Goal: Information Seeking & Learning: Learn about a topic

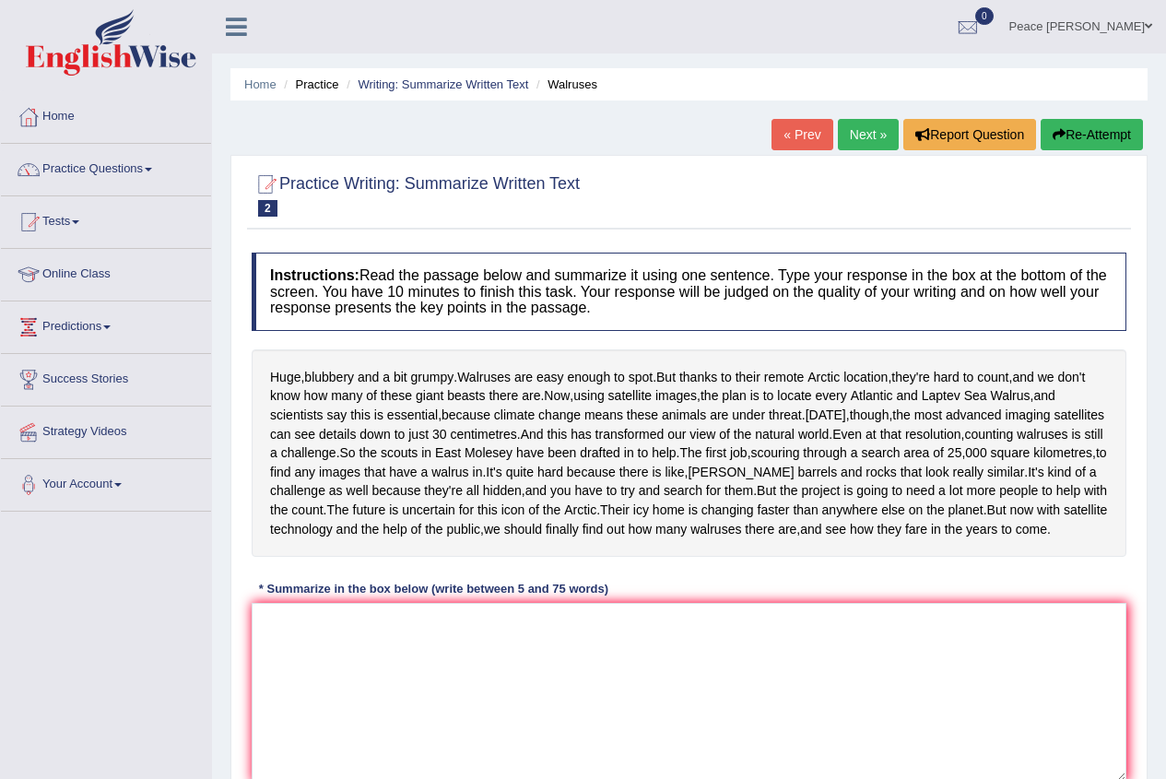
click at [1059, 30] on link "Peace Amegah" at bounding box center [1080, 24] width 170 height 48
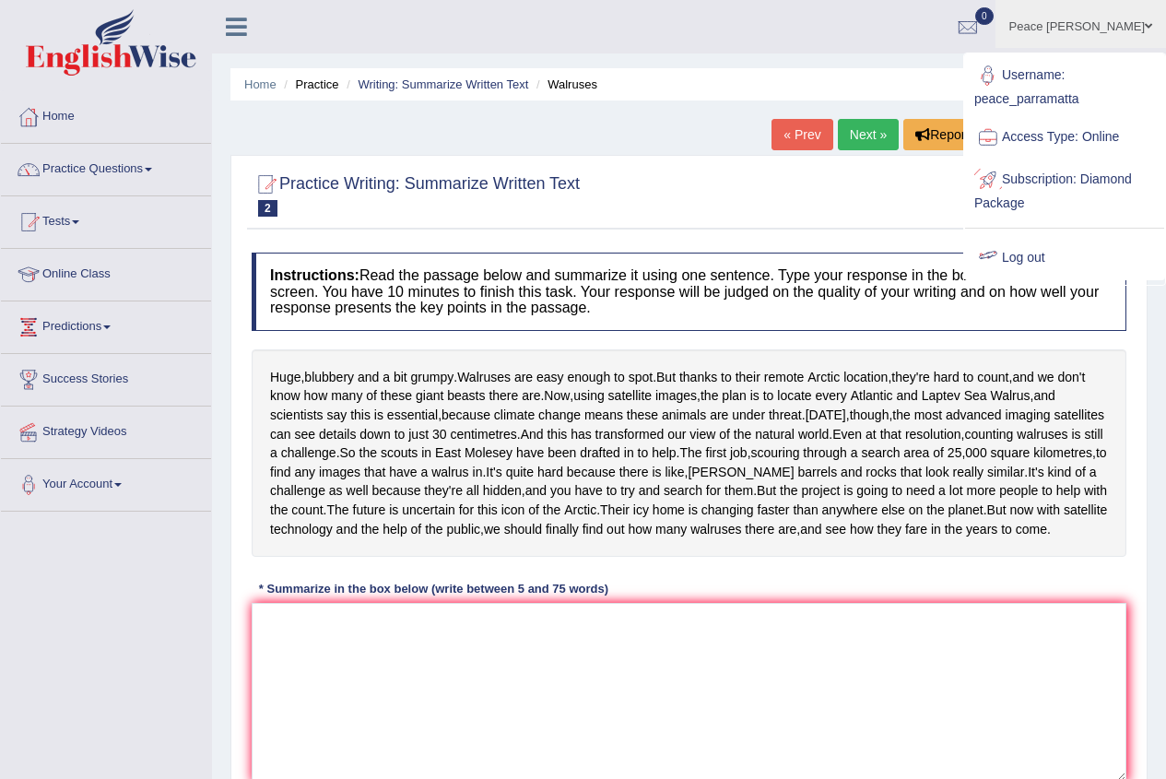
click at [1017, 248] on link "Log out" at bounding box center [1064, 258] width 199 height 42
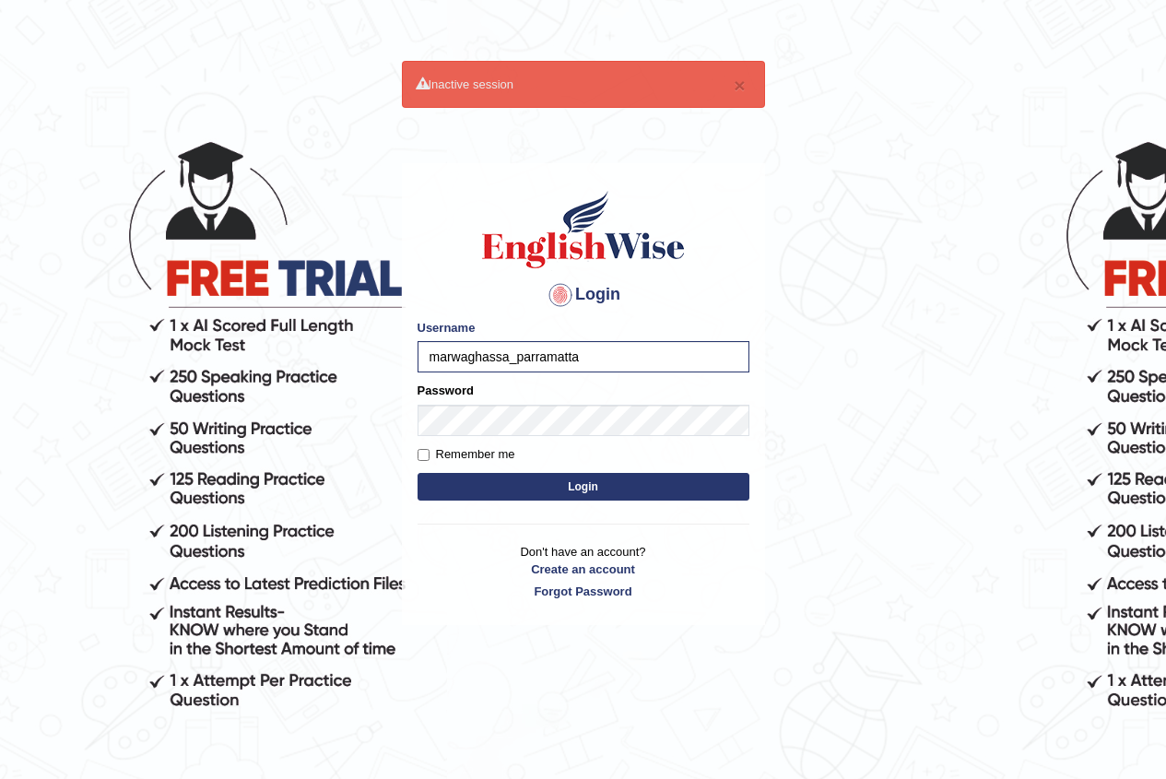
click at [510, 355] on input "marwaghassa_parramatta" at bounding box center [583, 356] width 332 height 31
type input "[PERSON_NAME]"
click at [417, 473] on button "Login" at bounding box center [583, 487] width 332 height 28
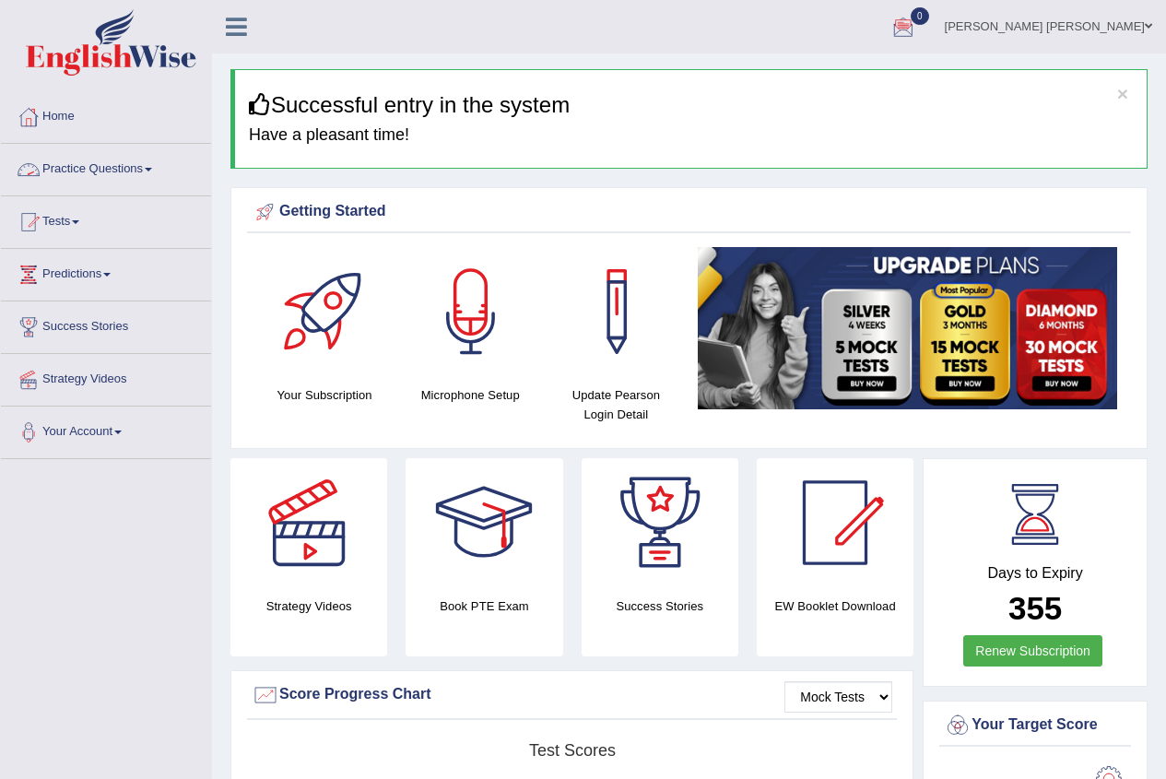
click at [92, 165] on link "Practice Questions" at bounding box center [106, 167] width 210 height 46
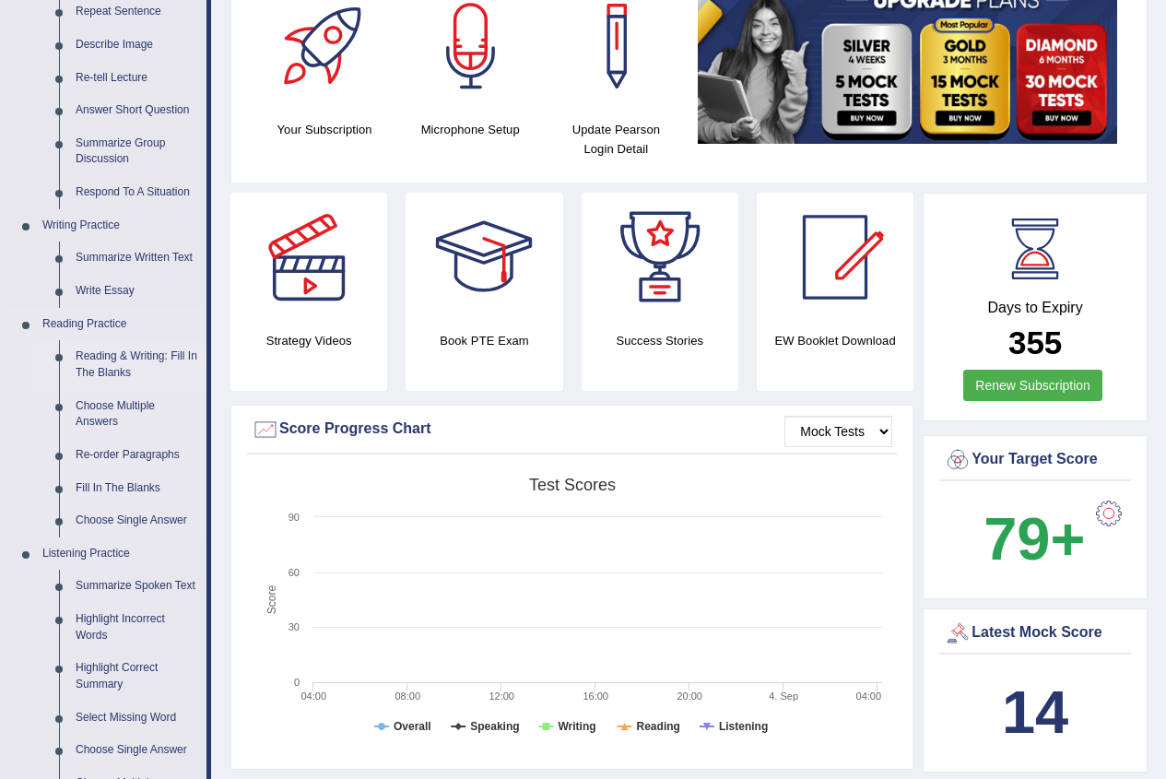
scroll to position [276, 0]
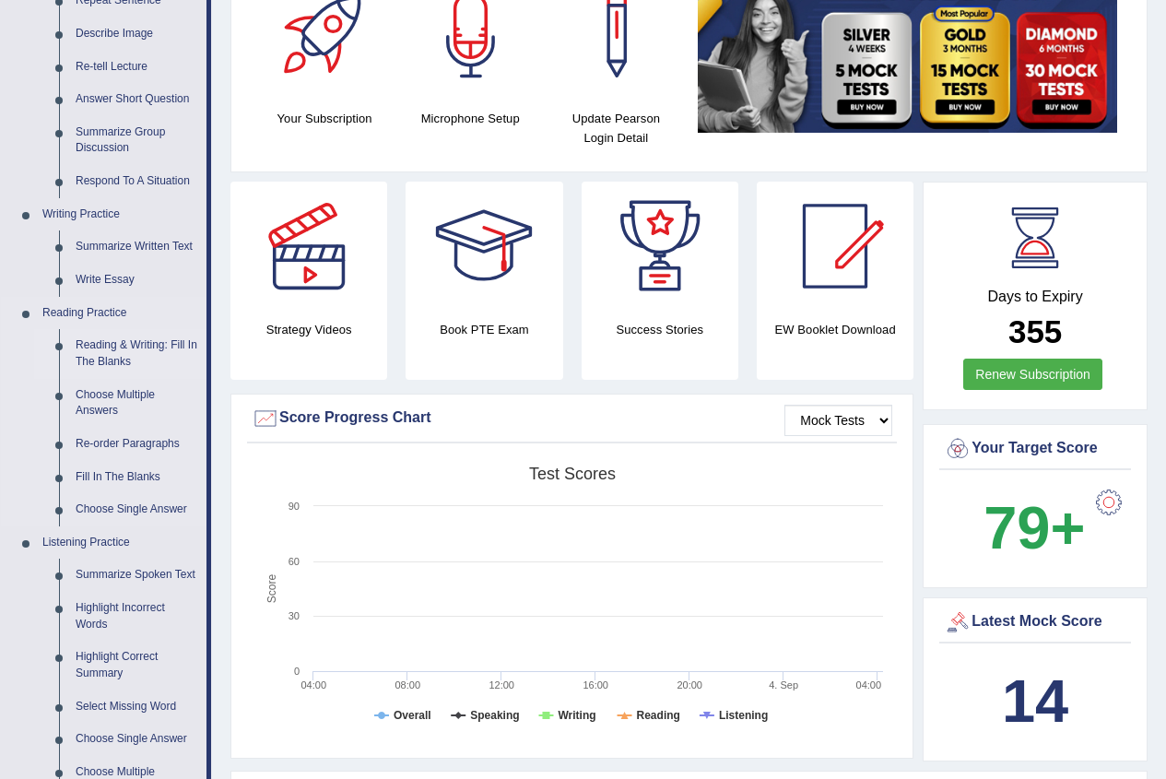
click at [99, 355] on link "Reading & Writing: Fill In The Blanks" at bounding box center [136, 353] width 139 height 49
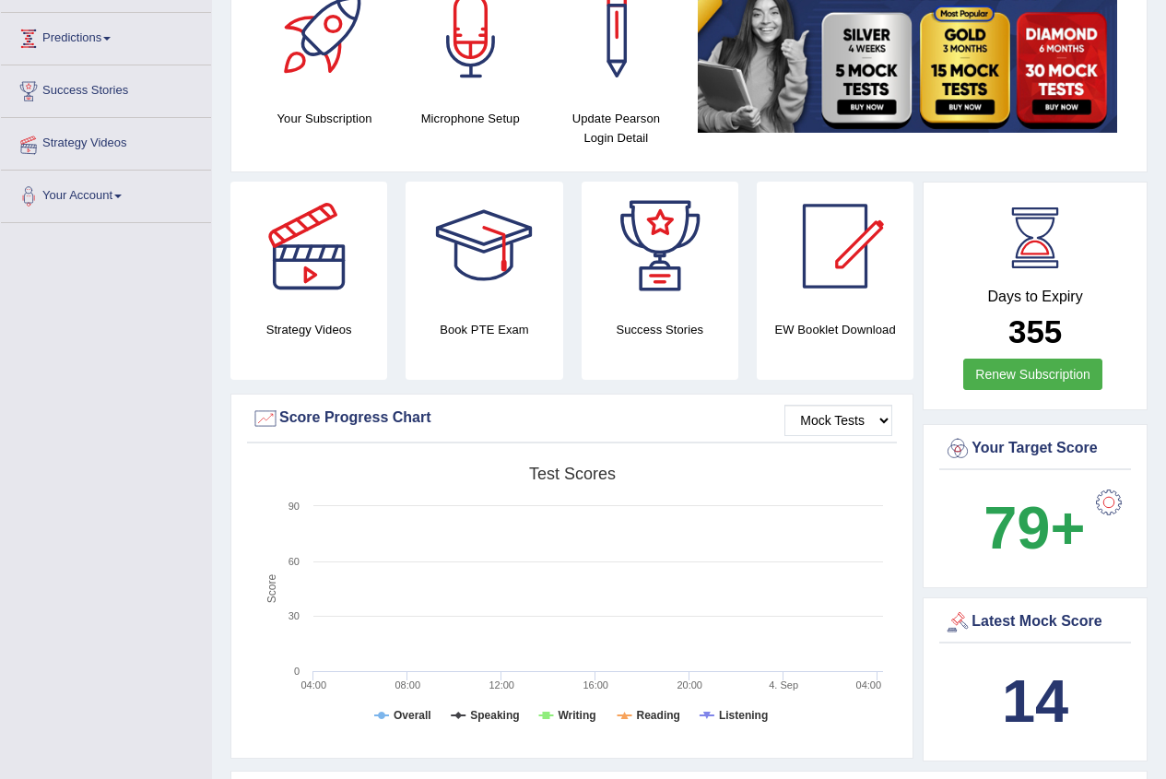
scroll to position [276, 0]
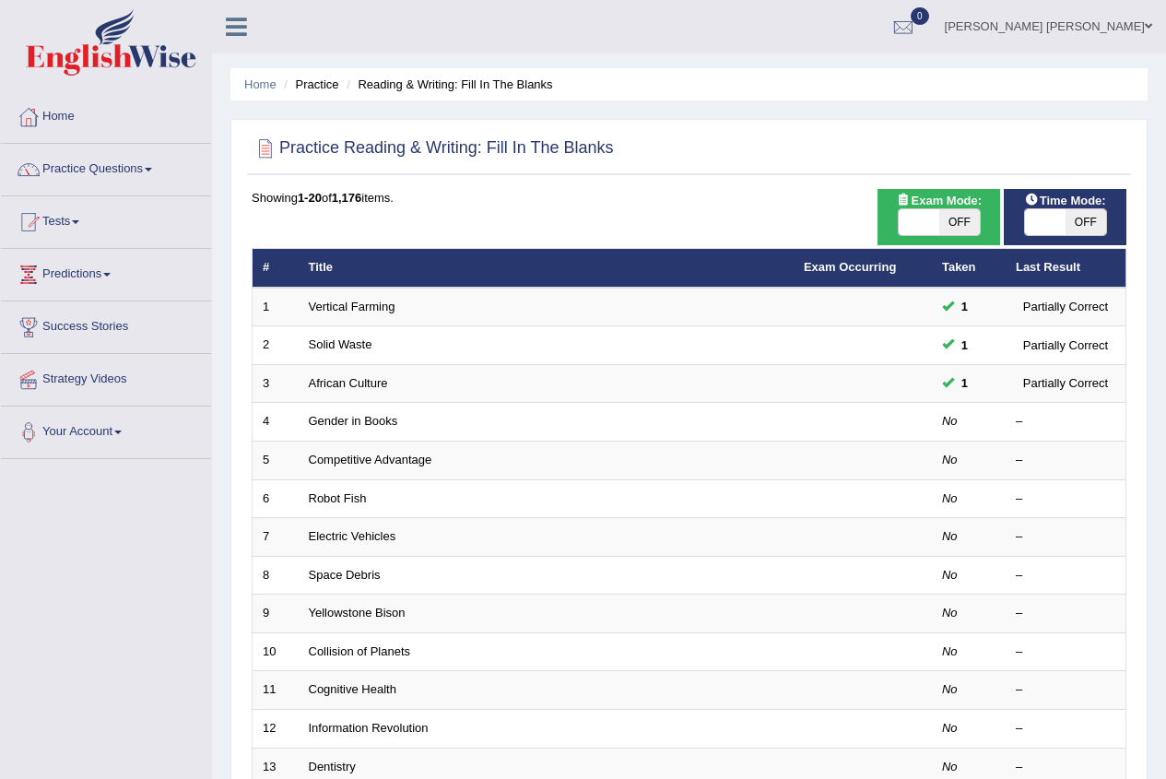
click at [910, 214] on span at bounding box center [919, 222] width 41 height 26
checkbox input "true"
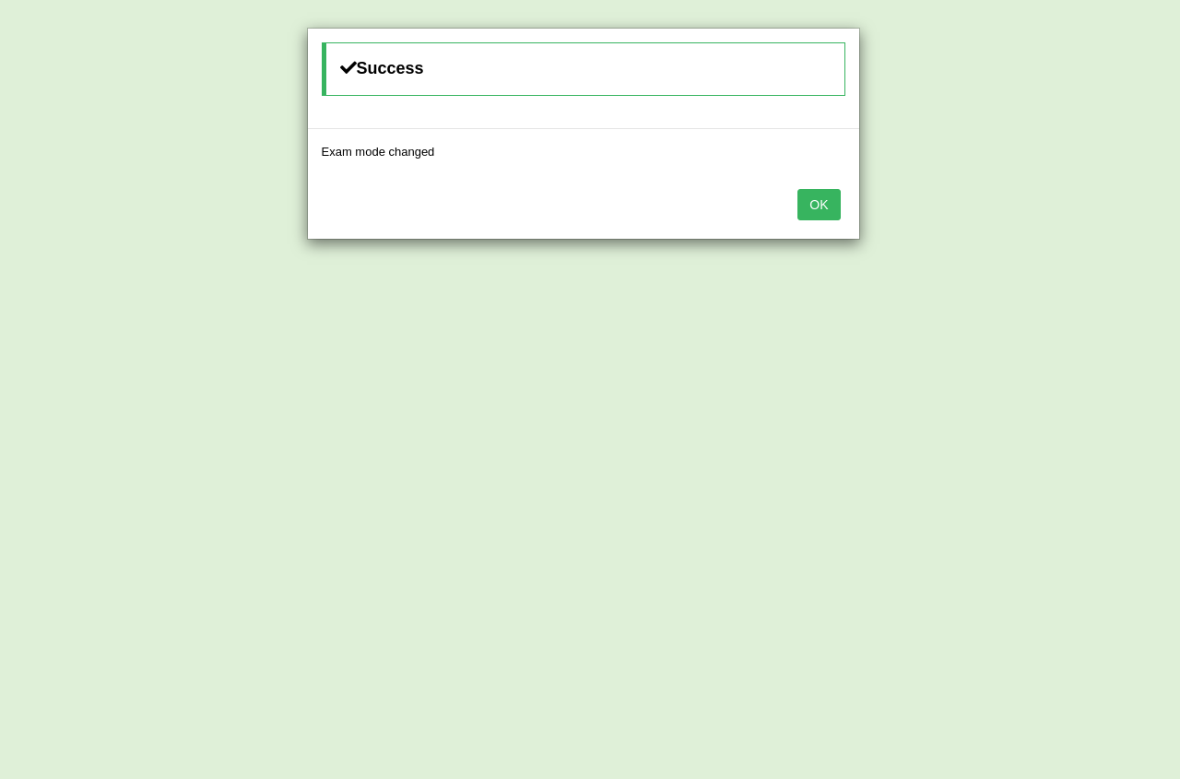
click at [836, 213] on button "OK" at bounding box center [818, 204] width 42 height 31
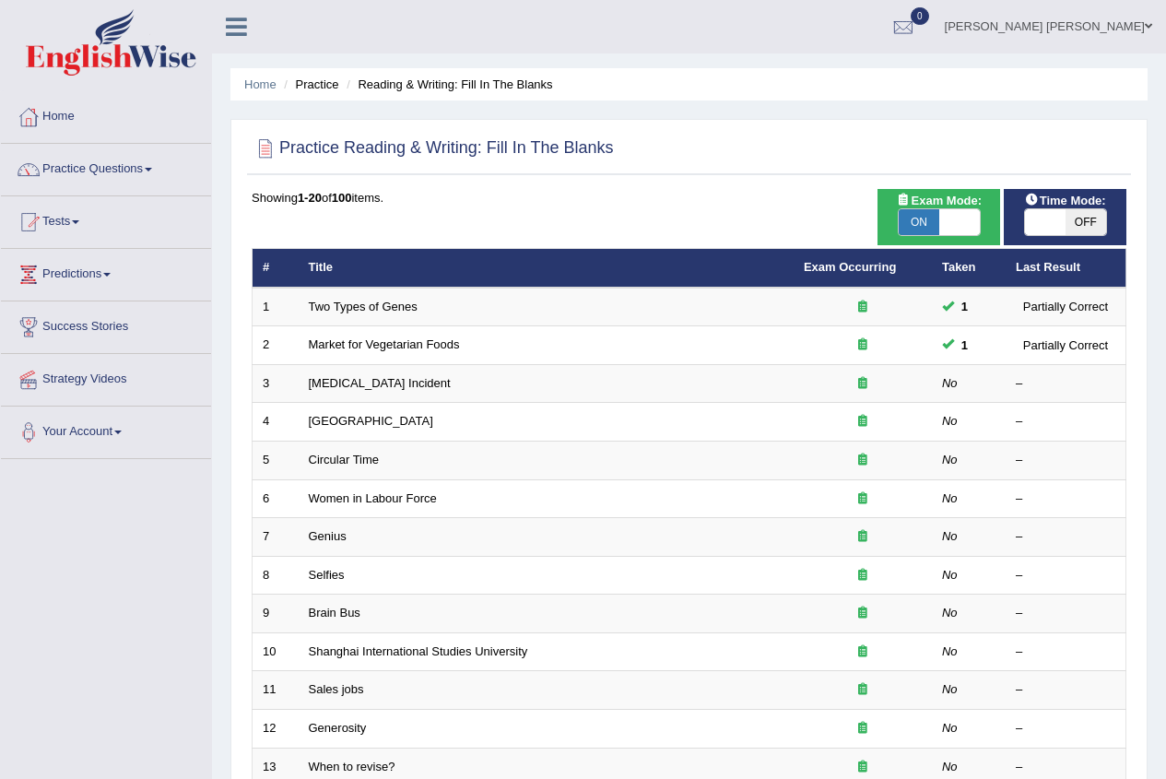
click at [1057, 217] on span at bounding box center [1045, 222] width 41 height 26
checkbox input "true"
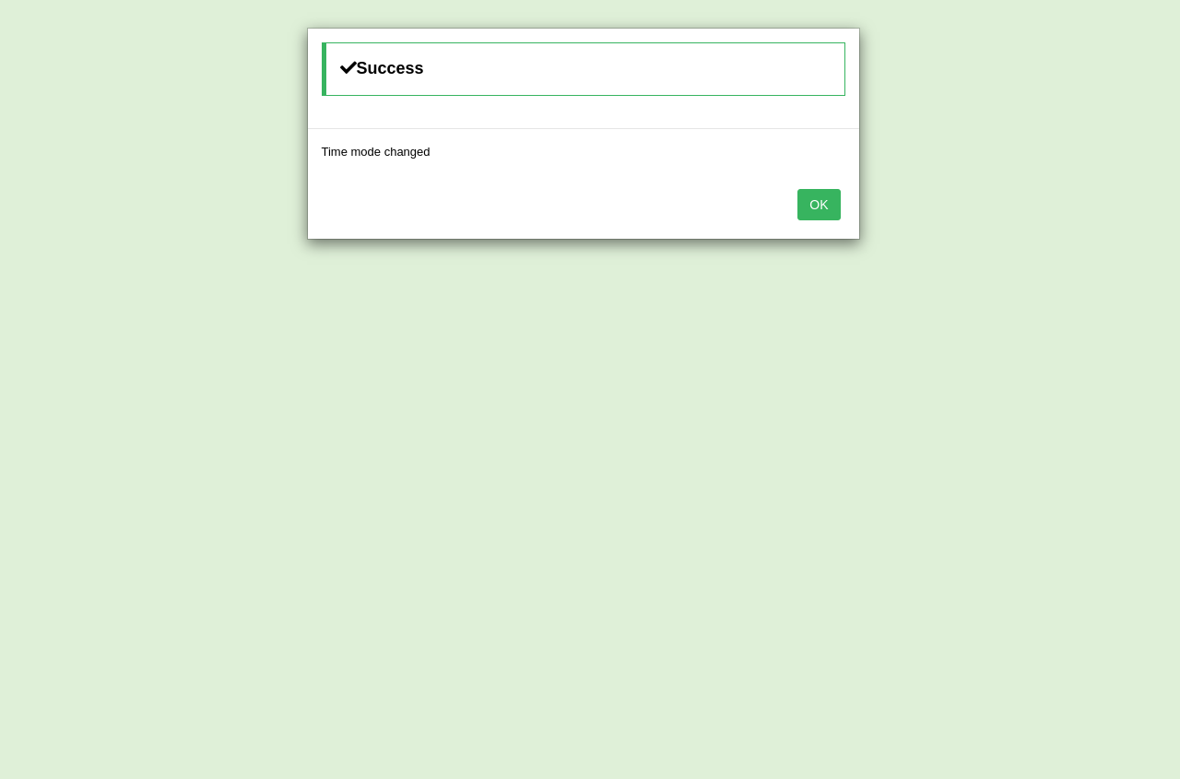
click at [820, 217] on button "OK" at bounding box center [818, 204] width 42 height 31
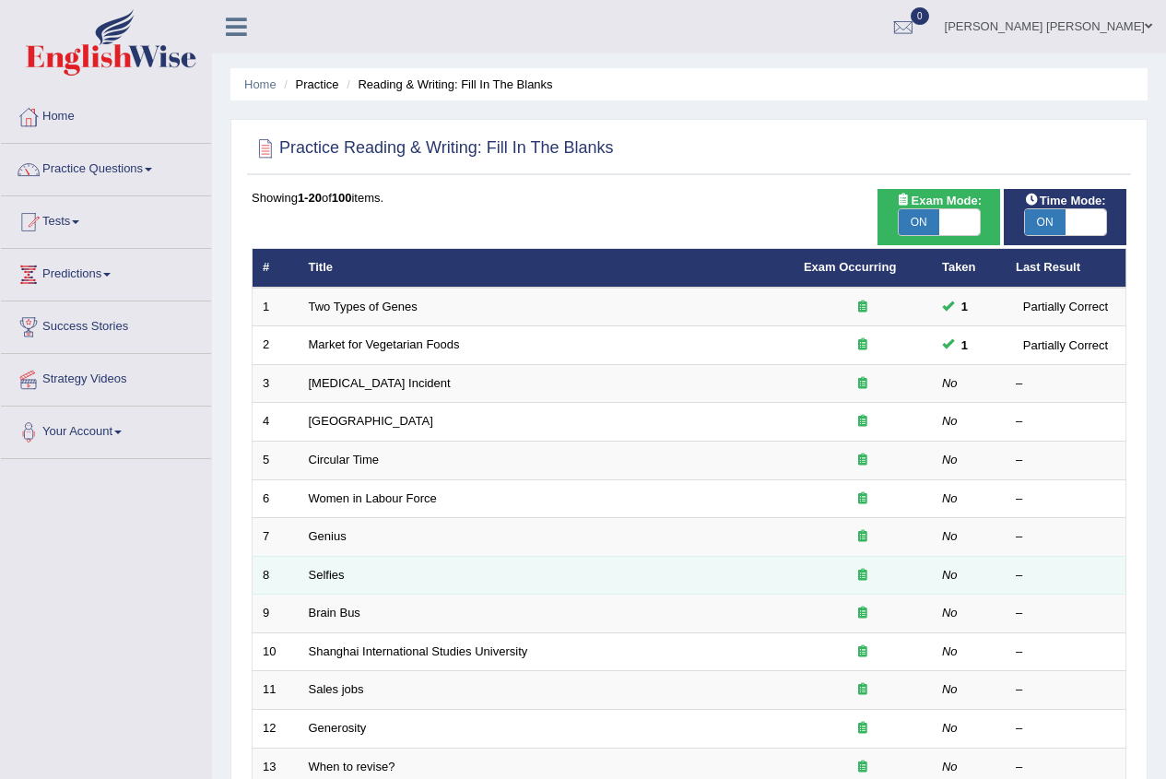
scroll to position [92, 0]
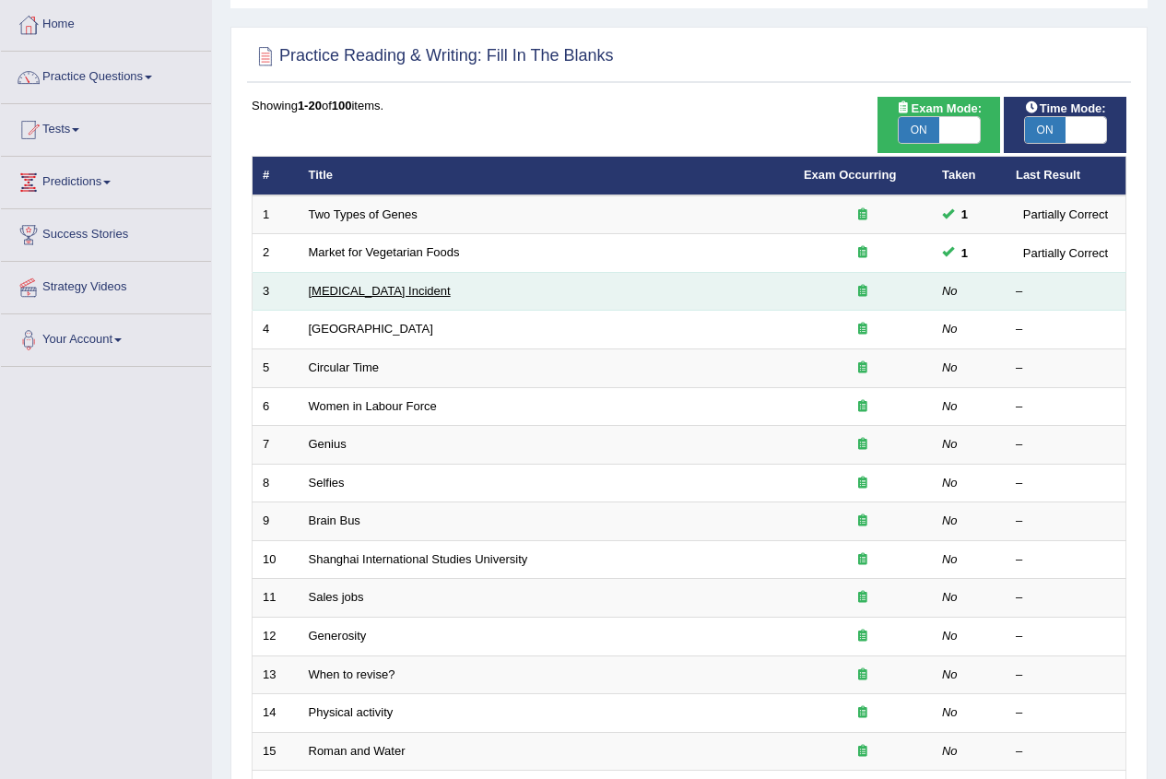
click at [410, 296] on link "Lightning Strike Incident" at bounding box center [380, 291] width 142 height 14
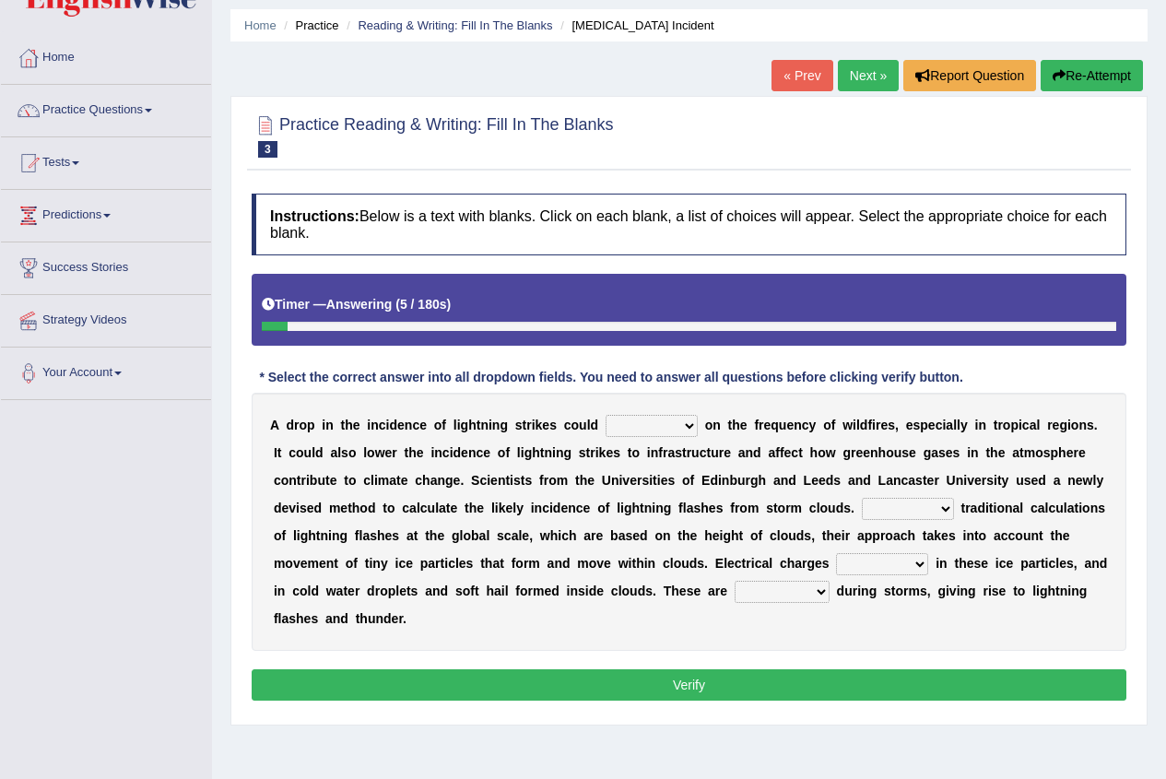
scroll to position [92, 0]
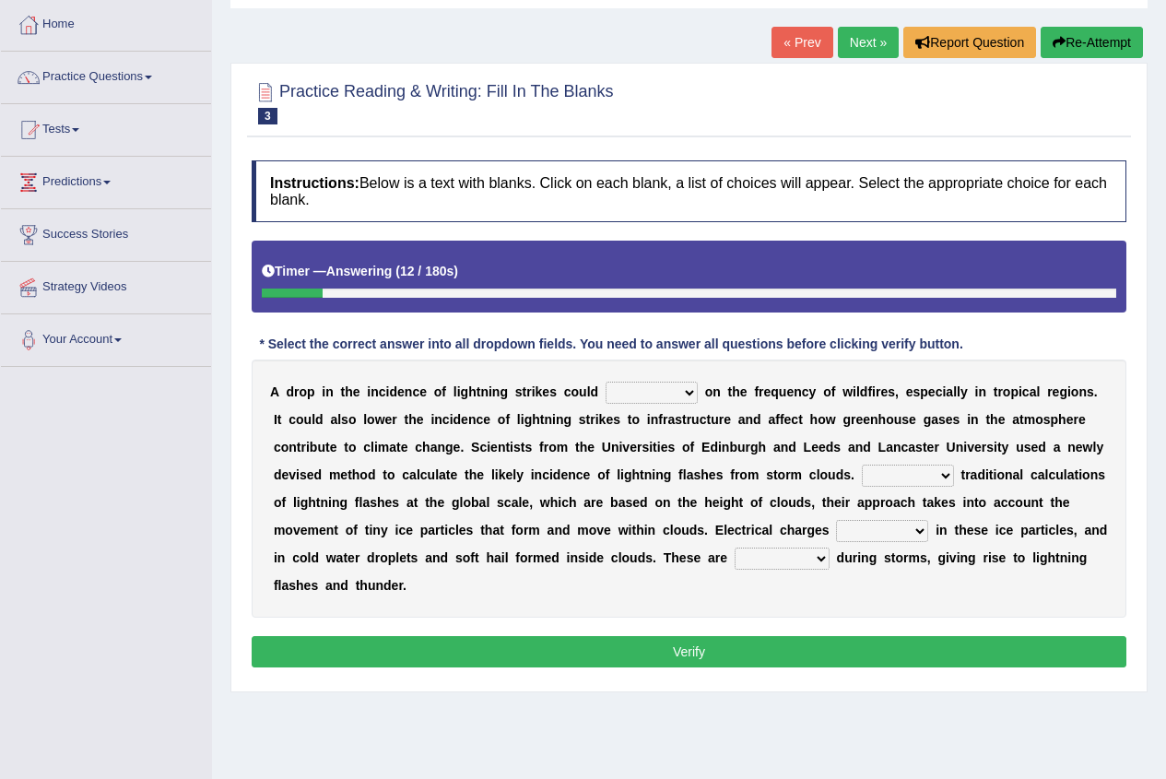
click at [644, 392] on select "dwell focus impact depend" at bounding box center [651, 393] width 92 height 22
select select "impact"
click at [605, 382] on select "dwell focus impact depend" at bounding box center [651, 393] width 92 height 22
click at [873, 476] on select "Unlike Unless Except Besides" at bounding box center [908, 475] width 92 height 22
select select "Except"
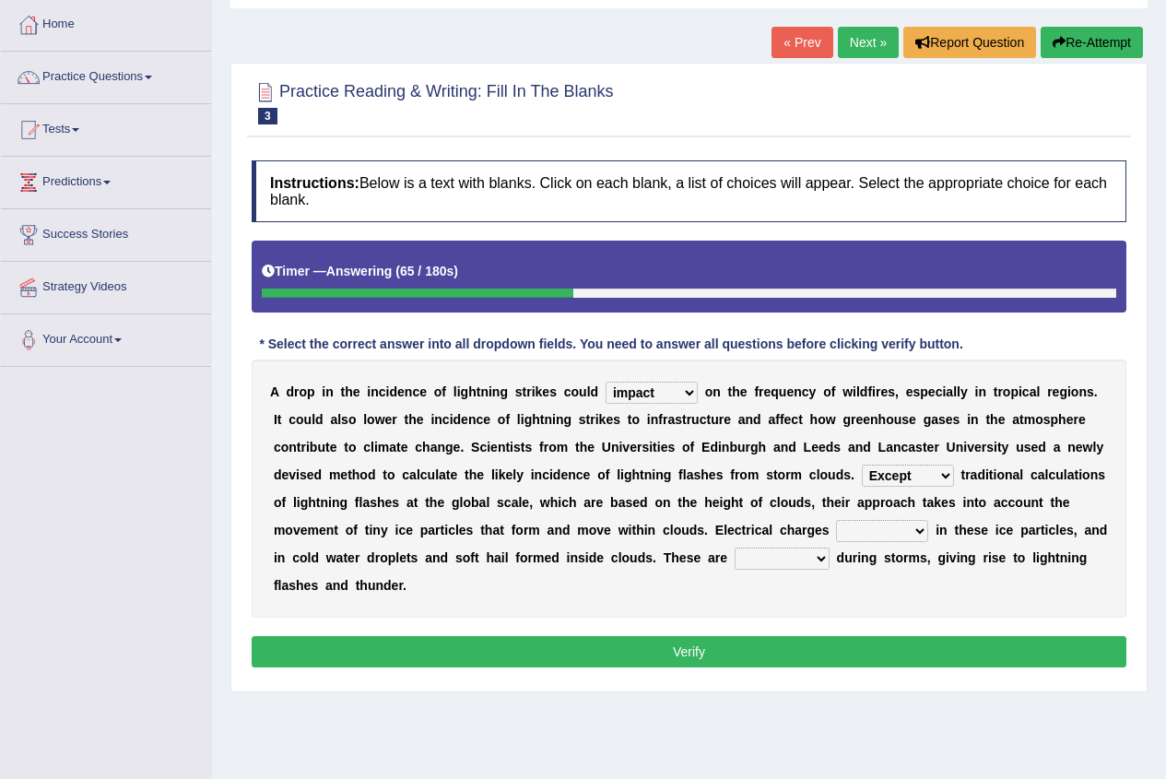
click at [862, 464] on select "Unlike Unless Except Besides" at bounding box center [908, 475] width 92 height 22
click at [887, 536] on select "run off build up mess up zoom in" at bounding box center [882, 531] width 92 height 22
click at [960, 616] on div "A d r o p i n t h e i n c i d e n c e o f l i g h t n i n g s t r i k e s c o u…" at bounding box center [689, 488] width 875 height 258
click at [795, 562] on select "collected diverted rounded discharged" at bounding box center [782, 558] width 95 height 22
select select "discharged"
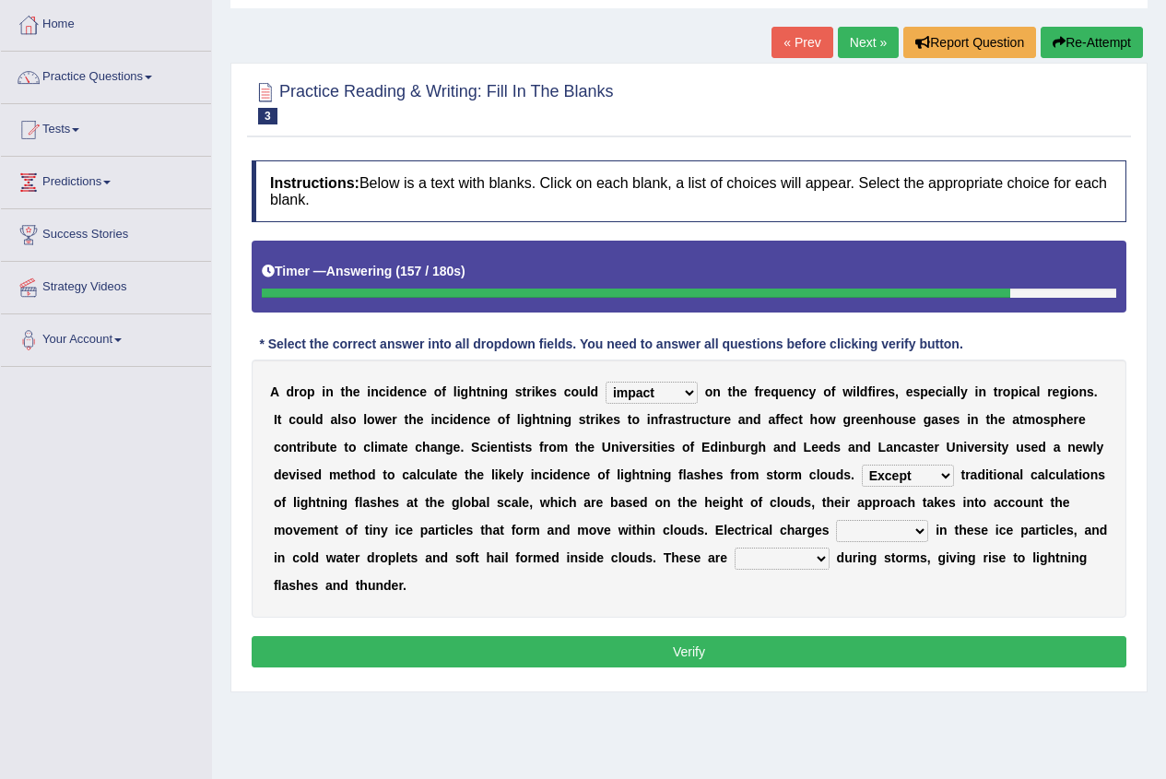
click at [735, 547] on select "collected diverted rounded discharged" at bounding box center [782, 558] width 95 height 22
click at [845, 539] on select "run off build up mess up zoom in" at bounding box center [882, 531] width 92 height 22
select select "run off"
click at [836, 520] on select "run off build up mess up zoom in" at bounding box center [882, 531] width 92 height 22
click at [832, 649] on button "Verify" at bounding box center [689, 651] width 875 height 31
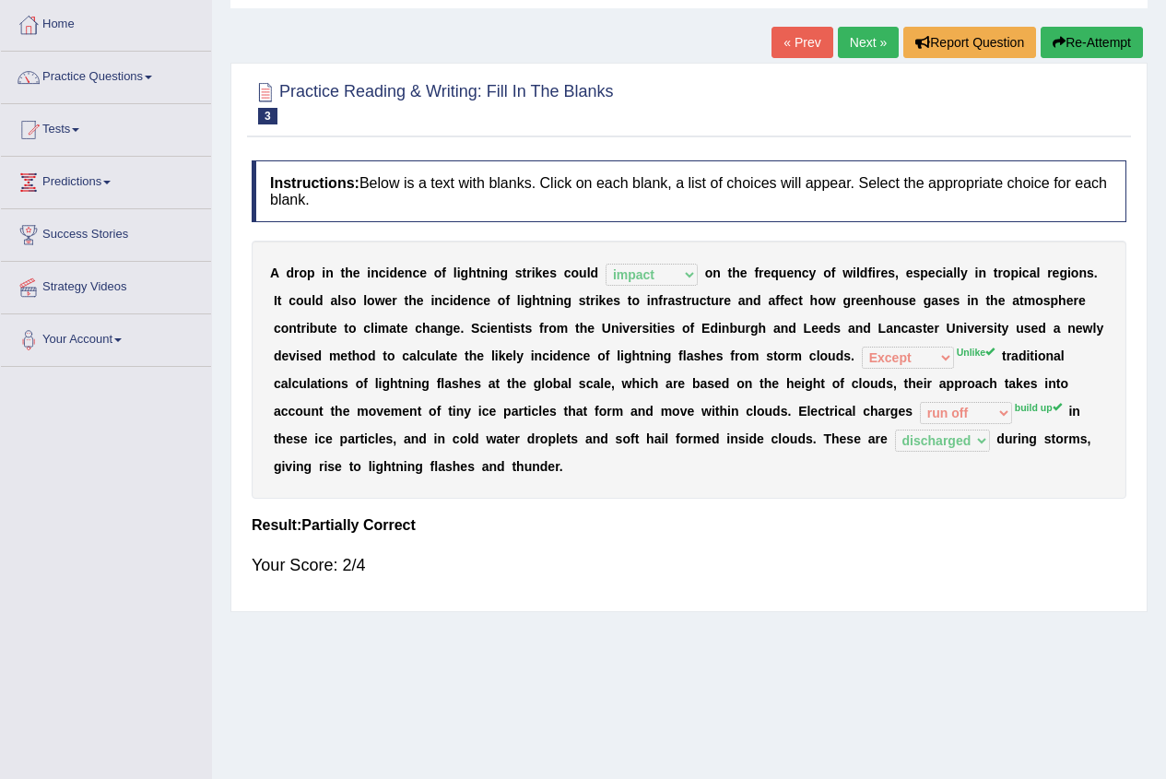
click at [871, 49] on link "Next »" at bounding box center [868, 42] width 61 height 31
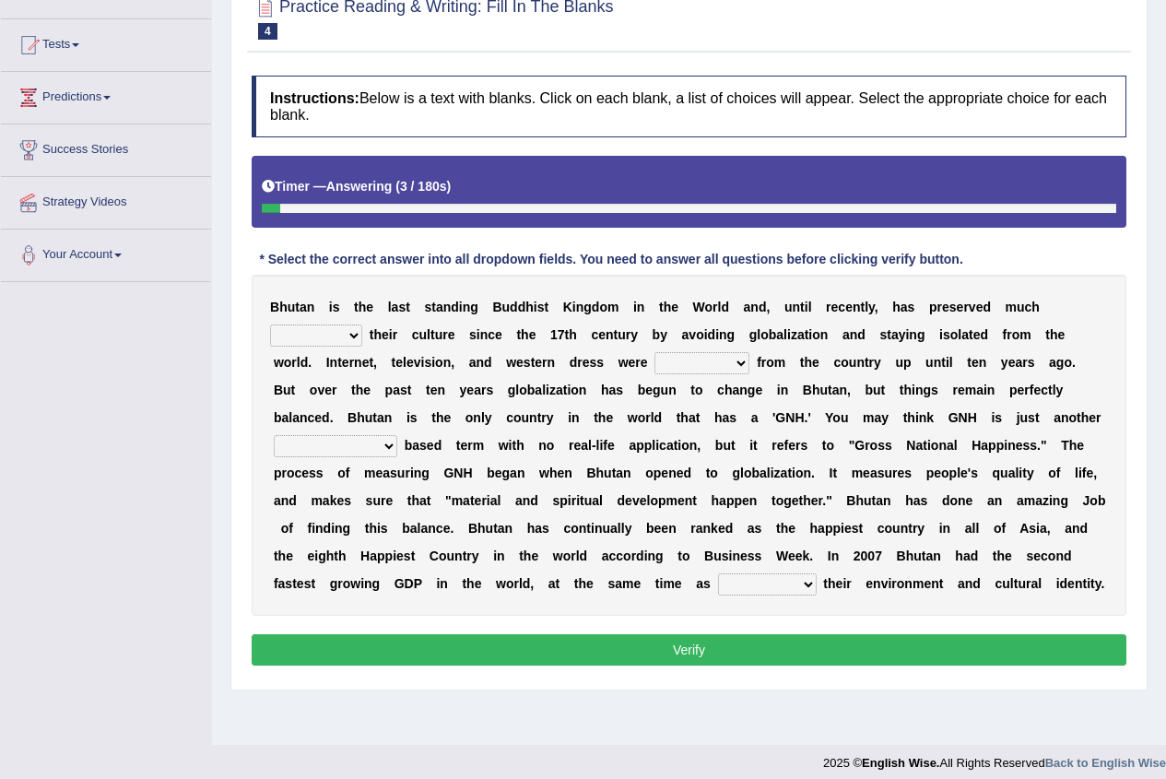
scroll to position [184, 0]
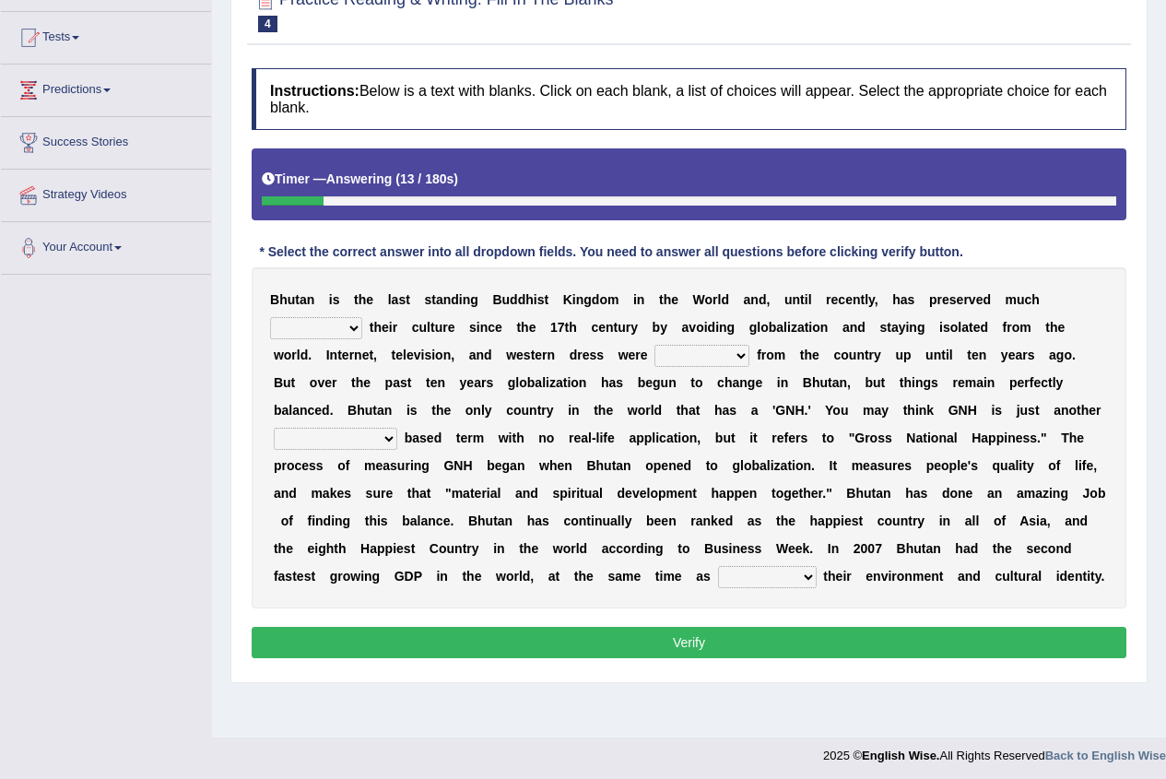
click at [359, 330] on select "of about to for" at bounding box center [316, 328] width 92 height 22
select select "about"
click at [270, 317] on select "of about to for" at bounding box center [316, 328] width 92 height 22
click at [664, 356] on select "summoned observed displayed banned" at bounding box center [701, 356] width 95 height 22
select select "banned"
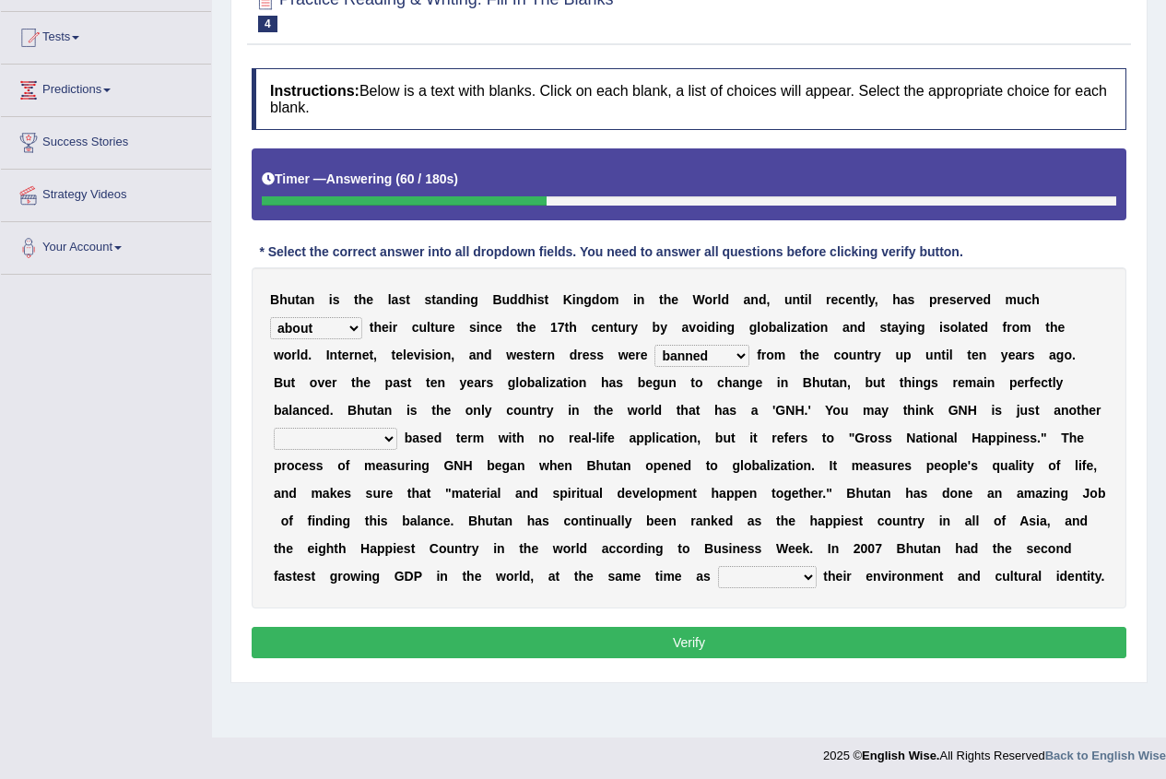
click at [654, 345] on select "summoned observed displayed banned" at bounding box center [701, 356] width 95 height 22
click at [383, 438] on select "statistically barely overwhelmingly roughly" at bounding box center [335, 439] width 123 height 22
select select "statistically"
click at [274, 428] on select "statistically barely overwhelmingly roughly" at bounding box center [335, 439] width 123 height 22
click at [735, 576] on select "demeaning intruding maintaining mourning" at bounding box center [767, 577] width 99 height 22
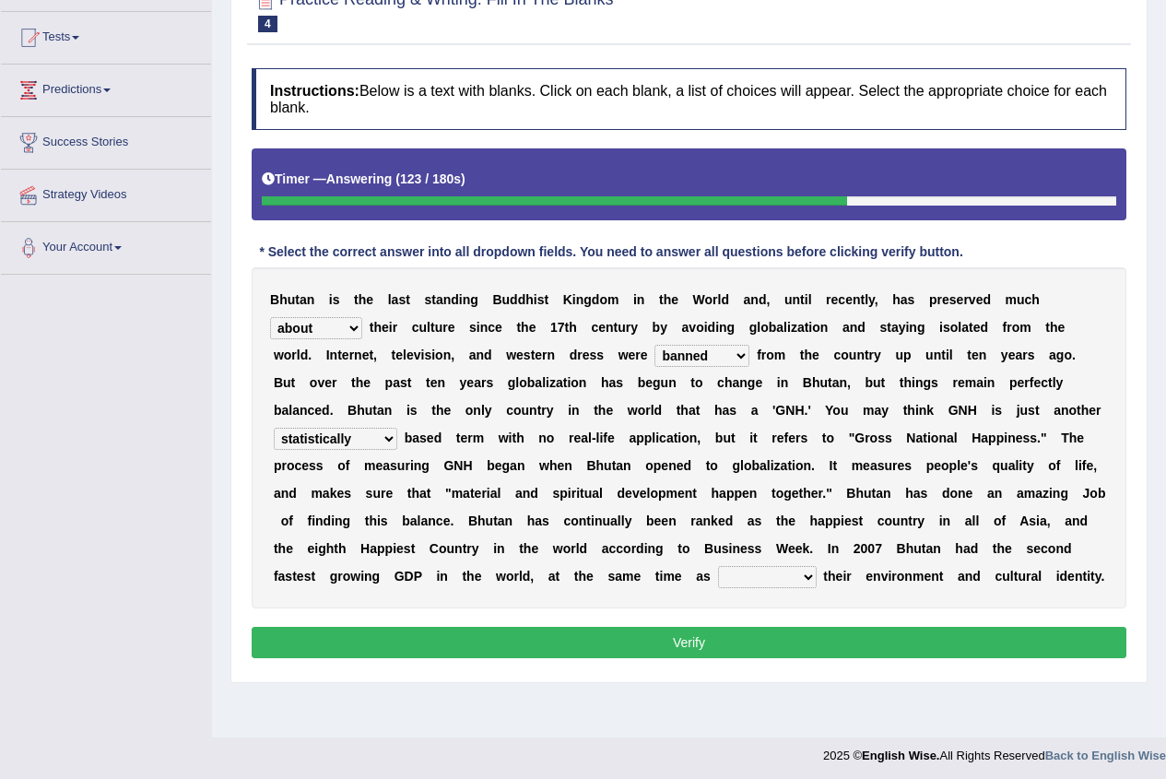
select select "maintaining"
click at [718, 566] on select "demeaning intruding maintaining mourning" at bounding box center [767, 577] width 99 height 22
click at [733, 647] on button "Verify" at bounding box center [689, 642] width 875 height 31
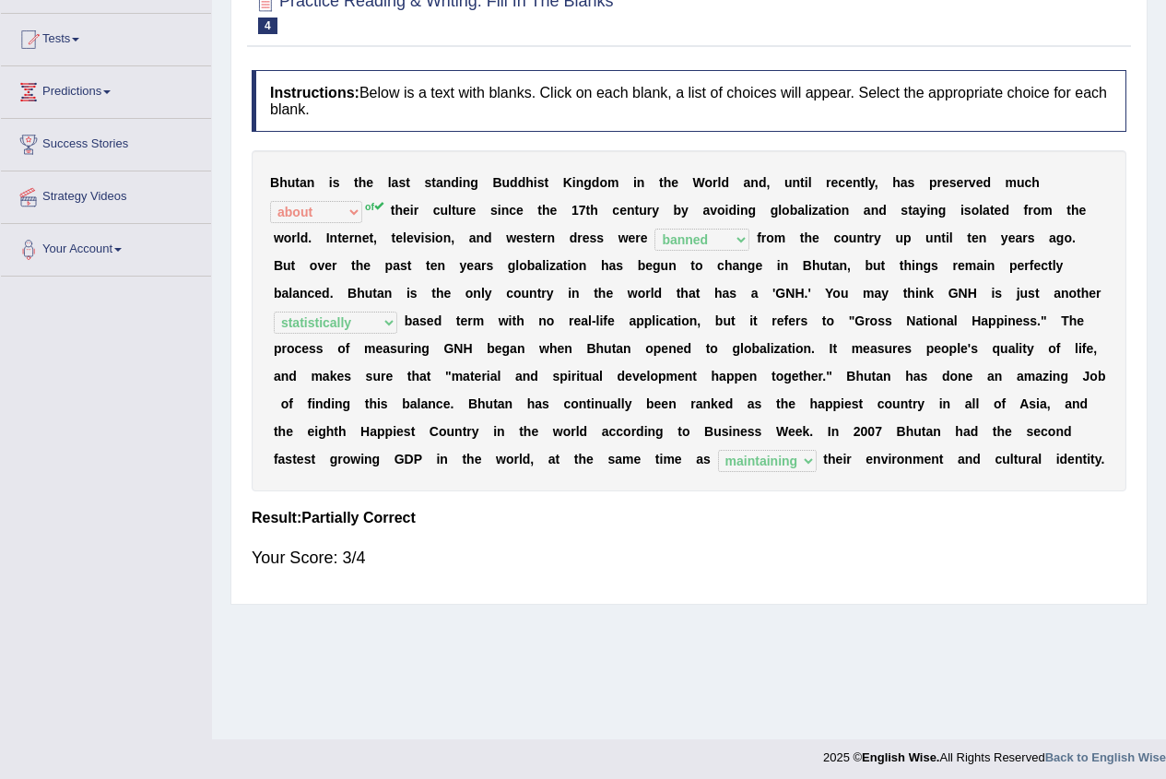
scroll to position [0, 0]
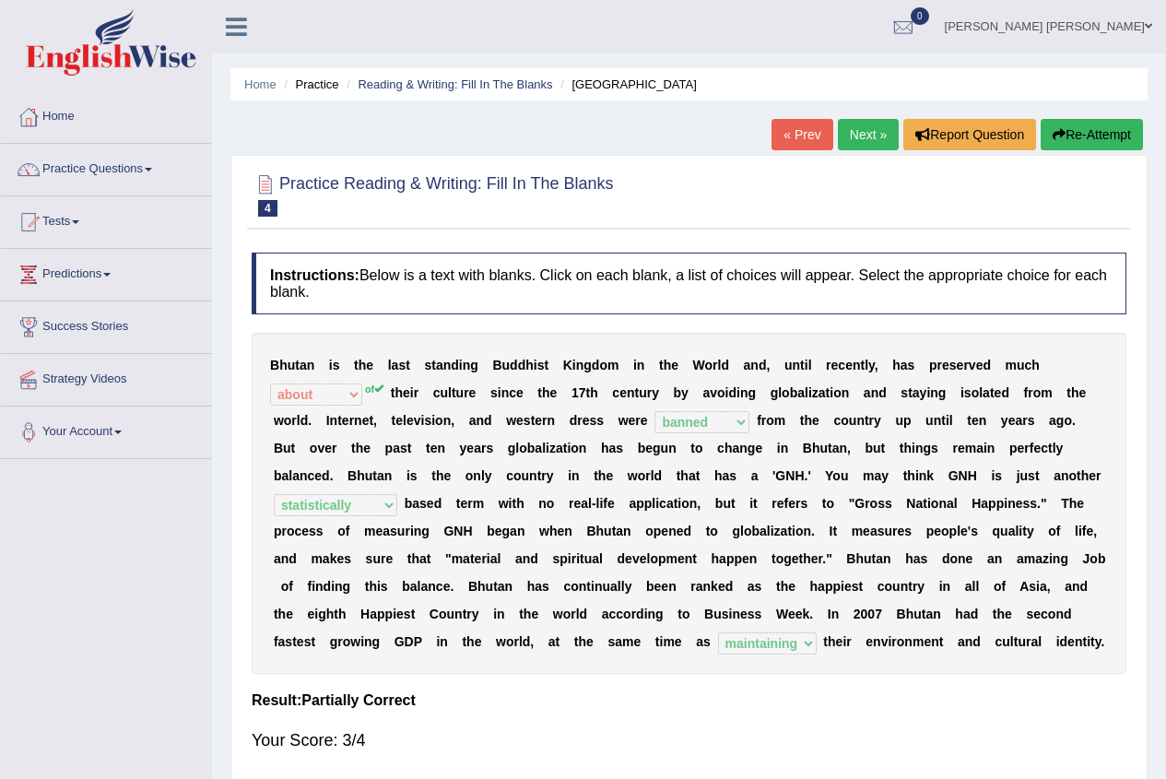
click at [841, 133] on link "Next »" at bounding box center [868, 134] width 61 height 31
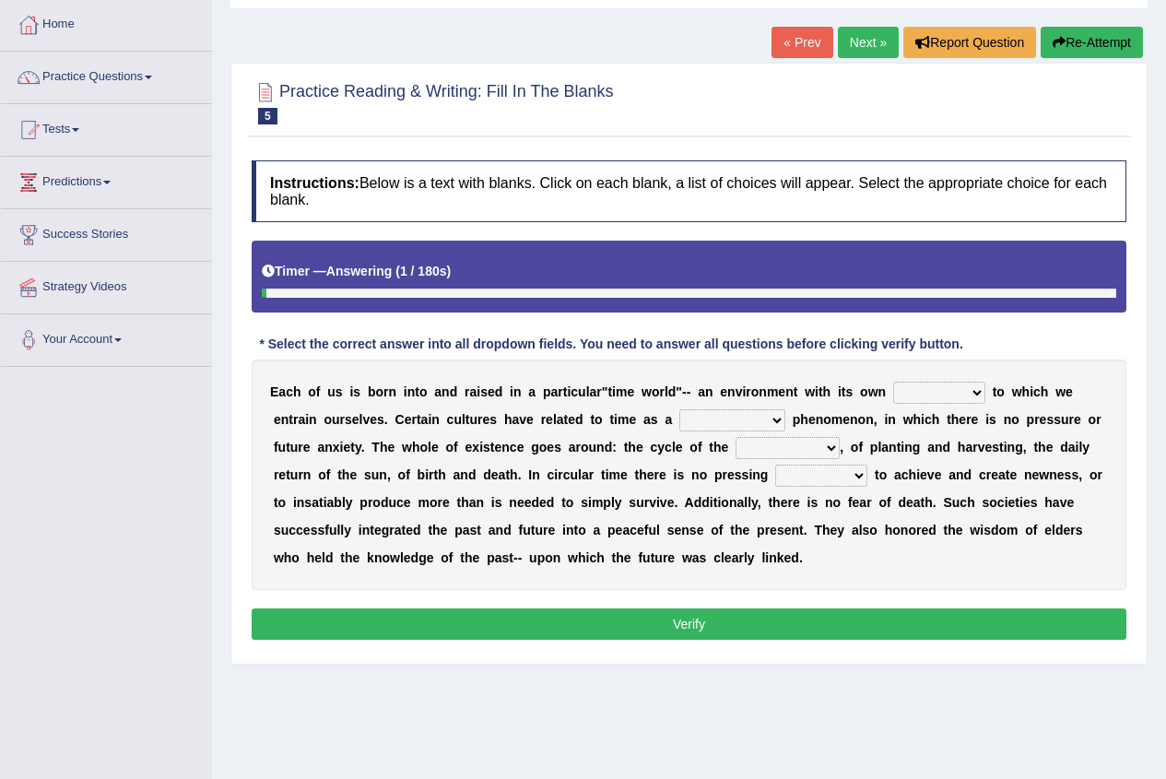
scroll to position [92, 0]
click at [976, 399] on select "area shape rhythm inclination" at bounding box center [939, 393] width 92 height 22
select select "shape"
click at [893, 382] on select "area shape rhythm inclination" at bounding box center [939, 393] width 92 height 22
click at [709, 417] on select "cyclical conventional recycling cylindrical" at bounding box center [732, 420] width 106 height 22
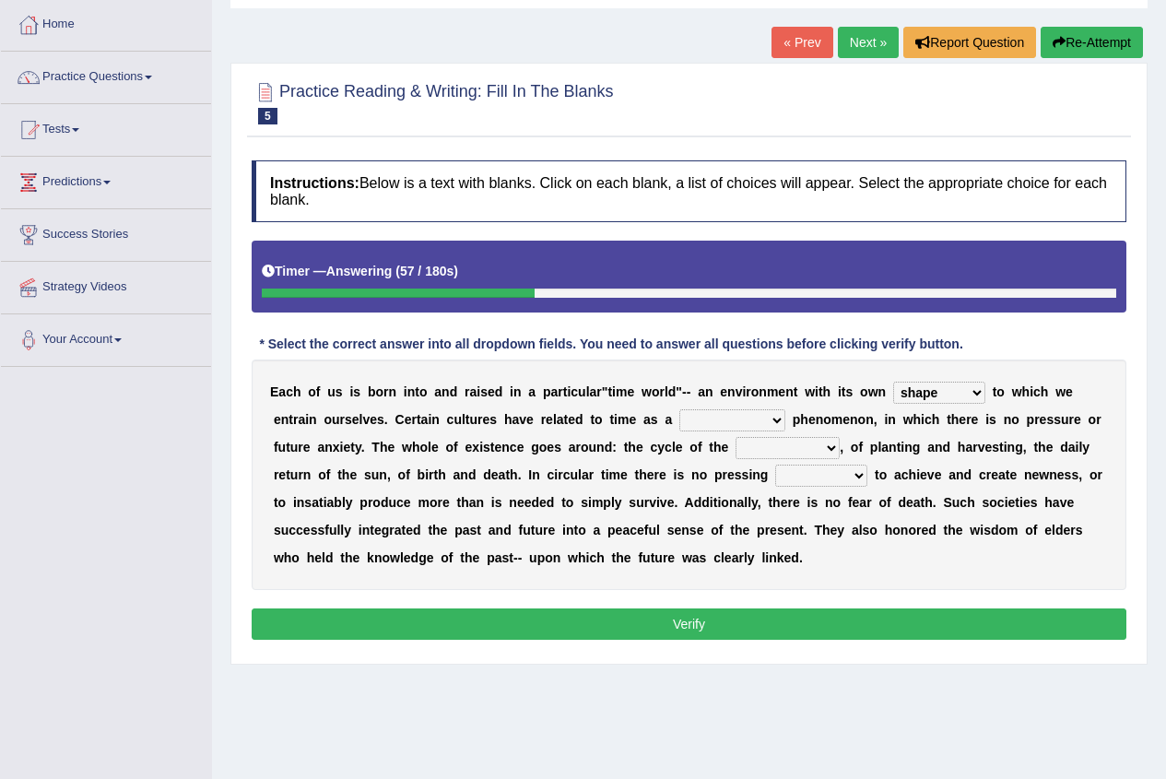
select select "cylindrical"
click at [679, 409] on select "cyclical conventional recycling cylindrical" at bounding box center [732, 420] width 106 height 22
click at [789, 447] on select "days seasons arrangement periods" at bounding box center [787, 448] width 104 height 22
select select "seasons"
click at [735, 437] on select "days seasons arrangement periods" at bounding box center [787, 448] width 104 height 22
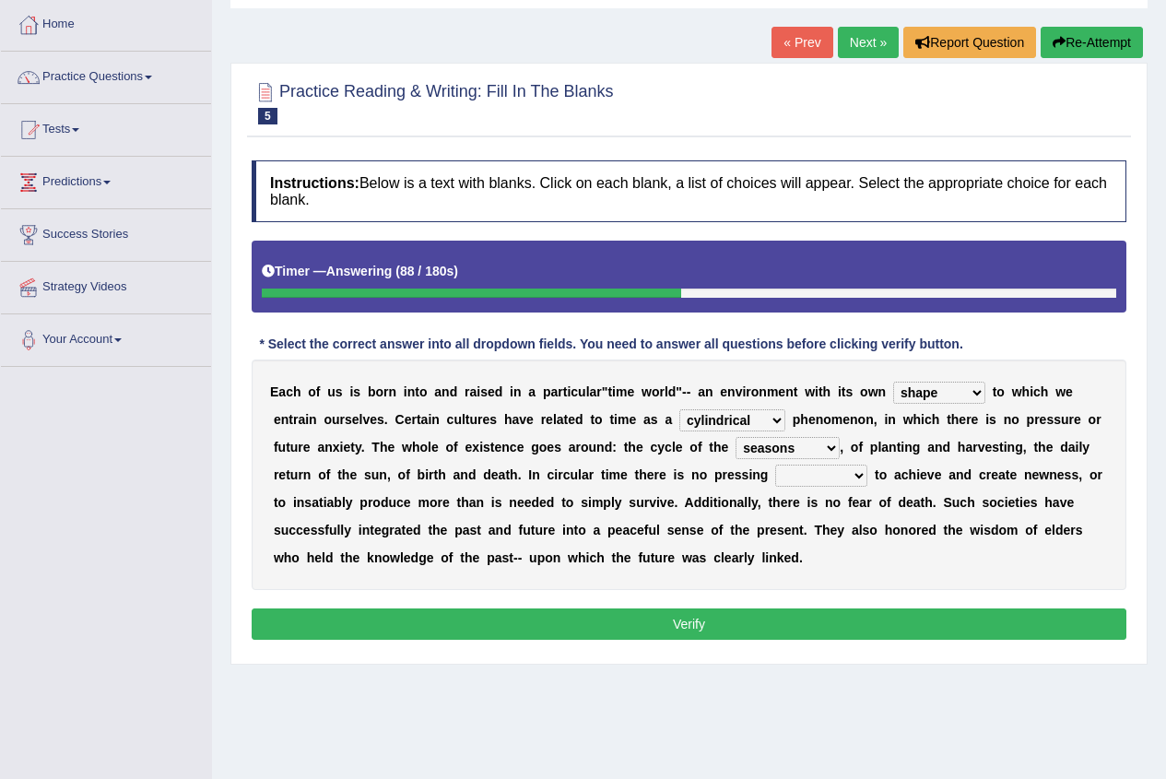
drag, startPoint x: 786, startPoint y: 477, endPoint x: 802, endPoint y: 547, distance: 70.9
click at [802, 547] on div "E a c h o f u s i s b o r n i n t o a n d r a i s e d i n a p a r t i c u l a r…" at bounding box center [689, 474] width 875 height 230
select select "point"
click at [775, 464] on select "issue point cause need" at bounding box center [821, 475] width 92 height 22
click at [679, 417] on select "cyclical conventional recycling cylindrical" at bounding box center [732, 420] width 106 height 22
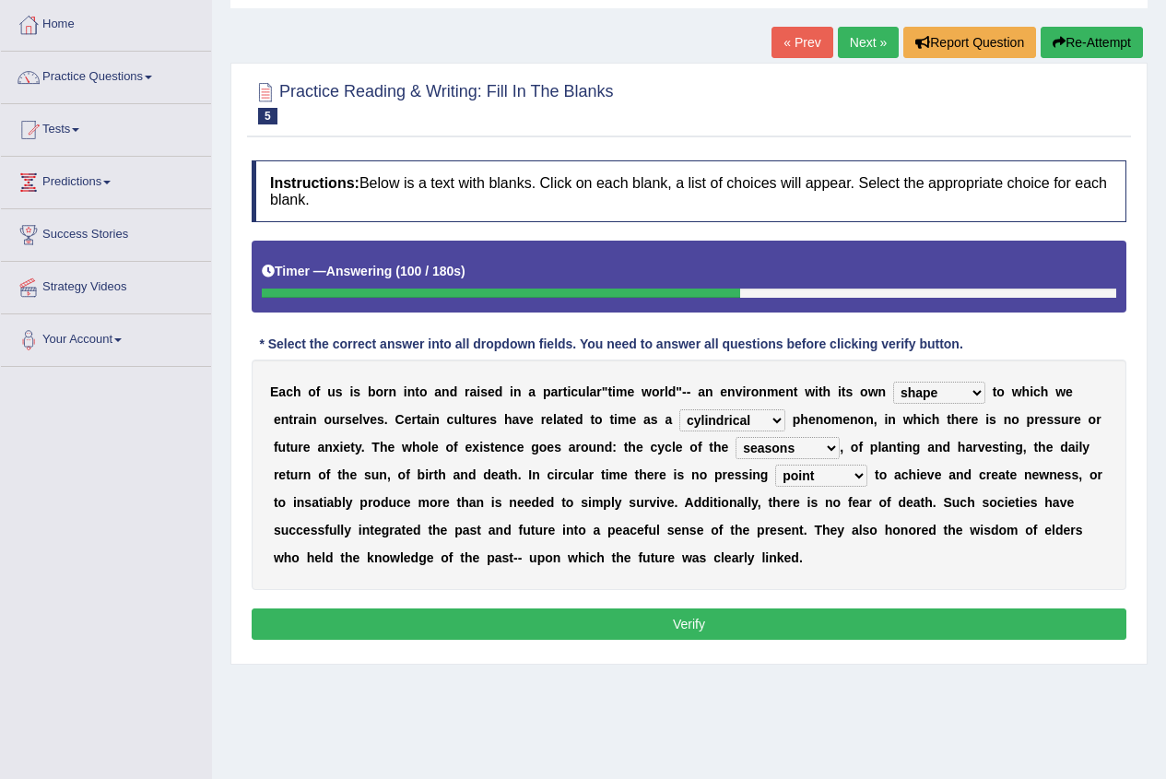
select select "cyclical"
click at [679, 409] on select "cyclical conventional recycling cylindrical" at bounding box center [732, 420] width 106 height 22
click at [633, 621] on button "Verify" at bounding box center [689, 623] width 875 height 31
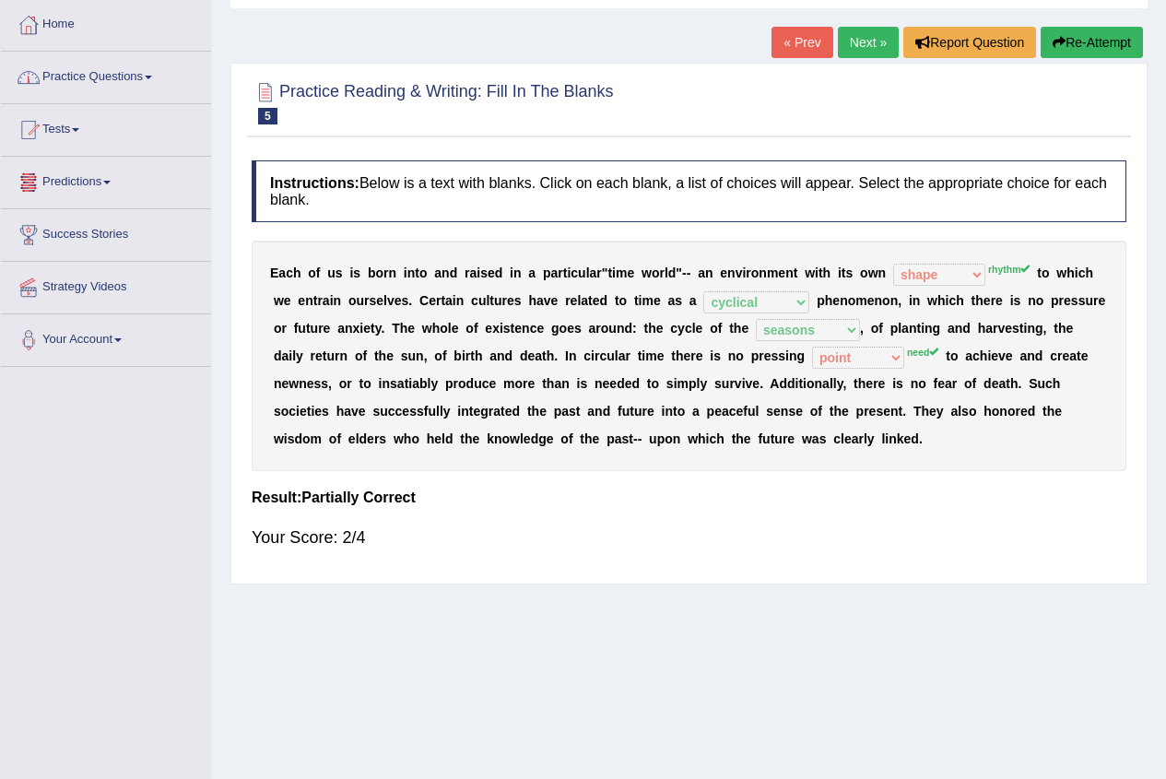
click at [872, 38] on link "Next »" at bounding box center [868, 42] width 61 height 31
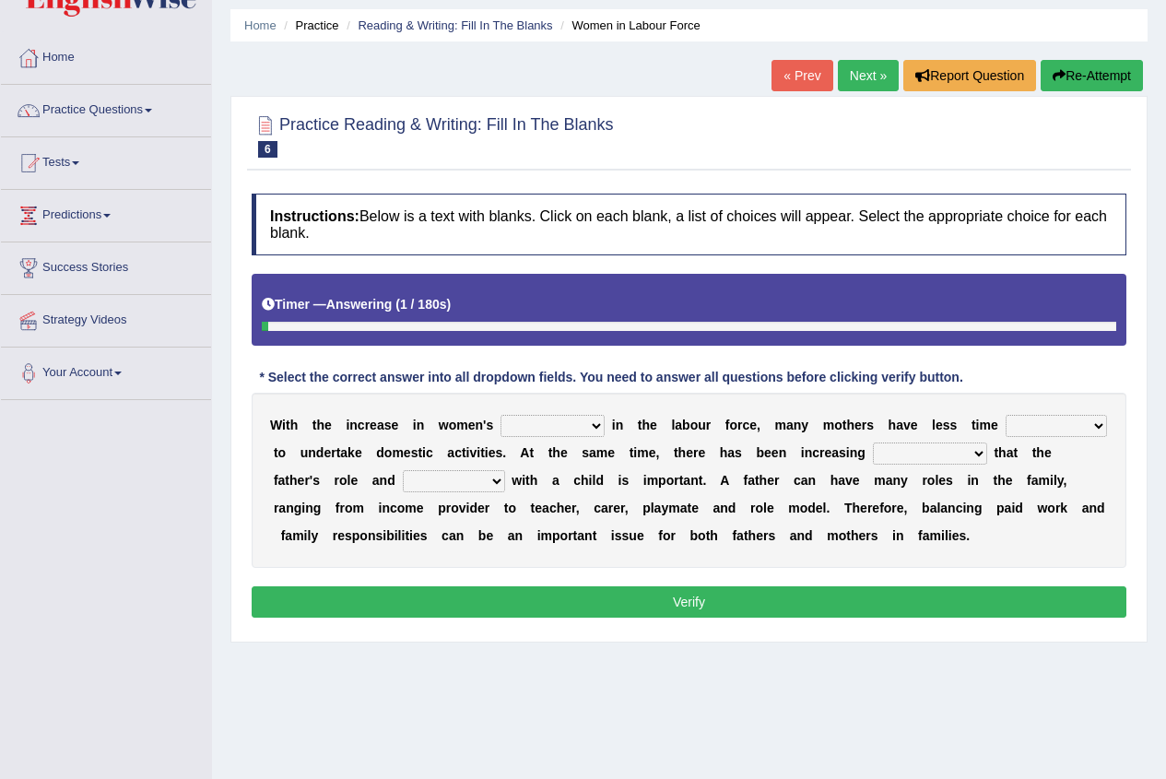
scroll to position [92, 0]
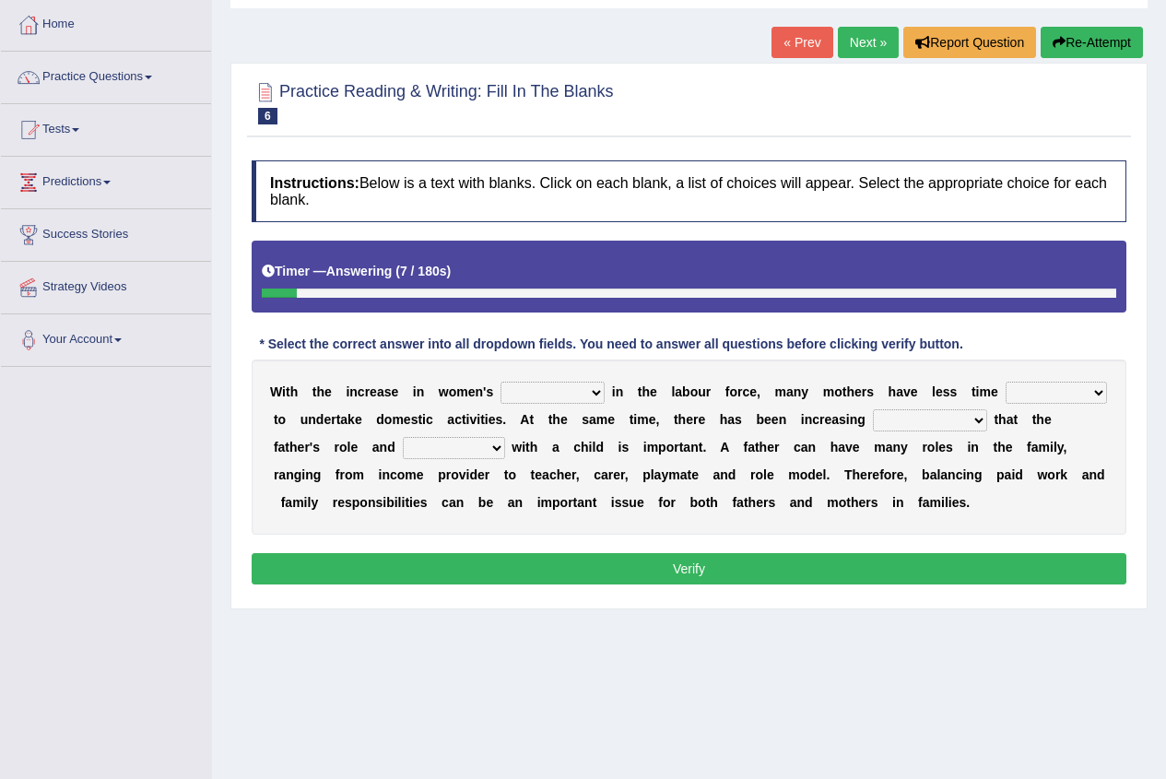
click at [526, 390] on select "attendance substitution participation definition" at bounding box center [552, 393] width 104 height 22
select select "participation"
click at [500, 382] on select "attendance substitution participation definition" at bounding box center [552, 393] width 104 height 22
click at [1040, 394] on select "available related consumable useful" at bounding box center [1055, 393] width 101 height 22
select select "available"
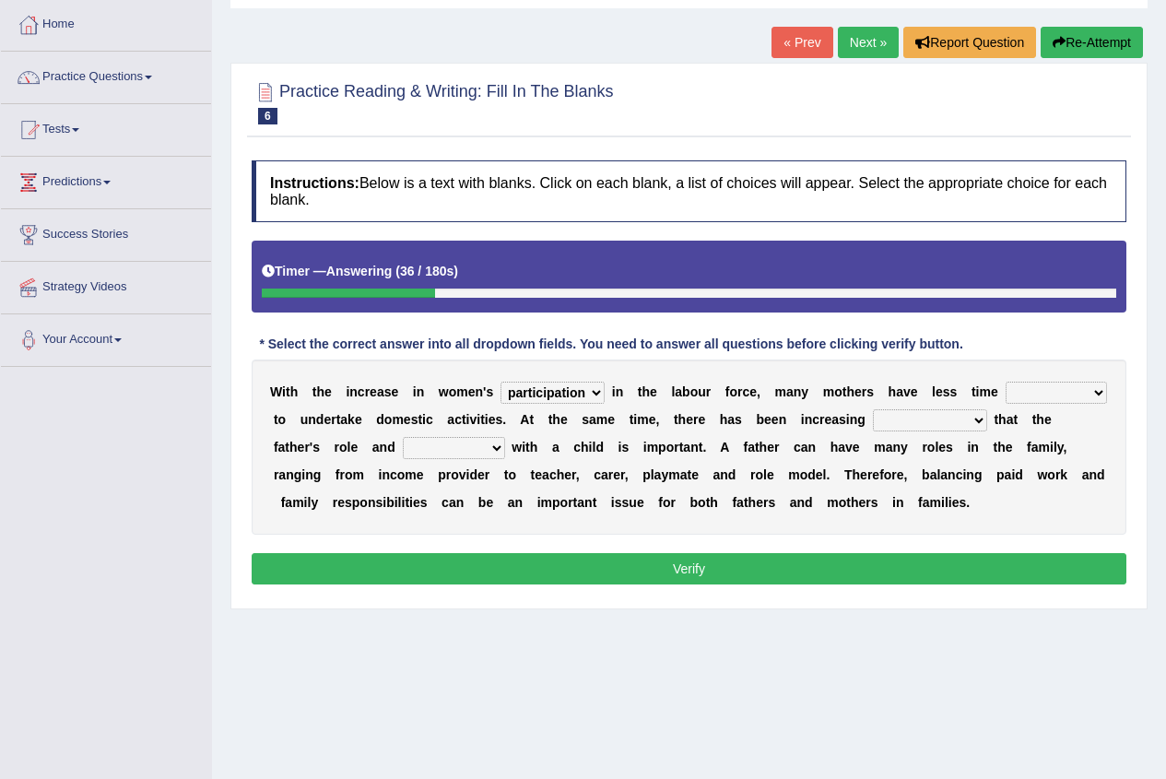
click at [1005, 382] on select "available related consumable useful" at bounding box center [1055, 393] width 101 height 22
click at [890, 419] on select "recognition discrimination resolution recreation" at bounding box center [930, 420] width 114 height 22
select select "discrimination"
click at [873, 409] on select "recognition discrimination resolution recreation" at bounding box center [930, 420] width 114 height 22
click at [876, 422] on select "recognition discrimination resolution recreation" at bounding box center [930, 420] width 114 height 22
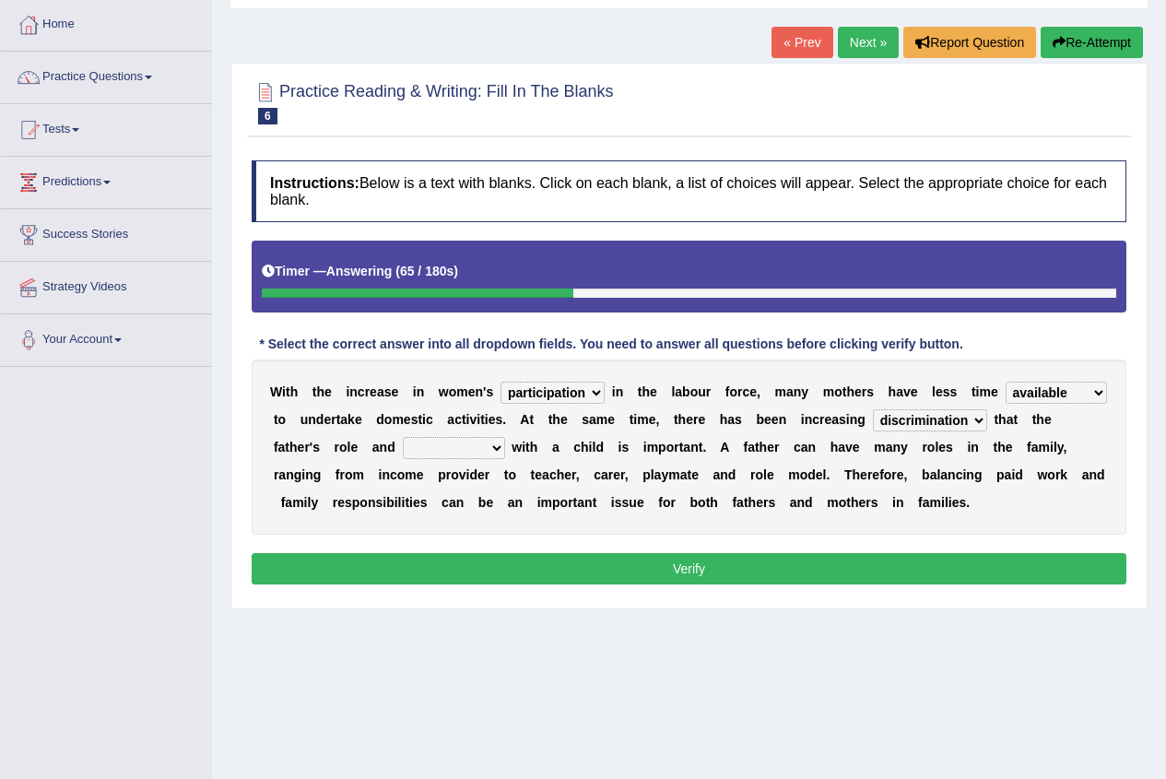
click at [460, 446] on select "scholarship realtionship worship employment" at bounding box center [454, 448] width 102 height 22
select select "realtionship"
click at [403, 437] on select "scholarship realtionship worship employment" at bounding box center [454, 448] width 102 height 22
click at [897, 419] on select "recognition discrimination resolution recreation" at bounding box center [930, 420] width 114 height 22
click at [617, 569] on button "Verify" at bounding box center [689, 568] width 875 height 31
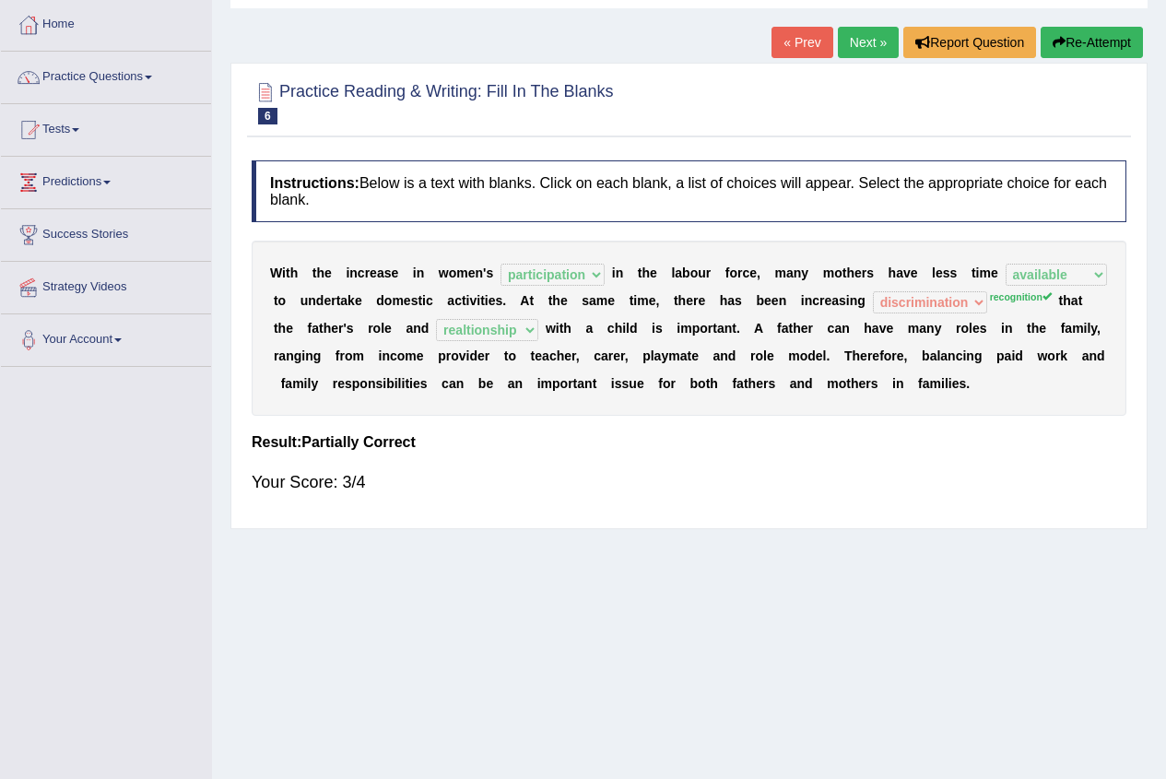
click at [849, 45] on link "Next »" at bounding box center [868, 42] width 61 height 31
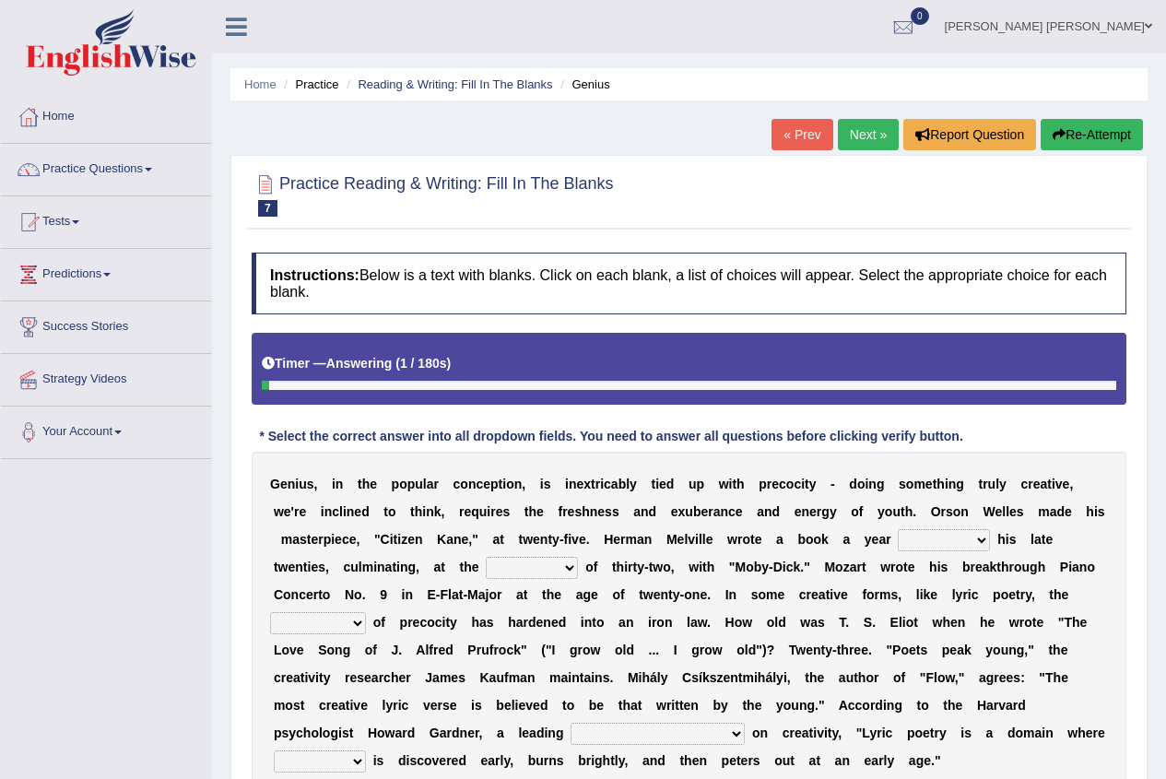
scroll to position [92, 0]
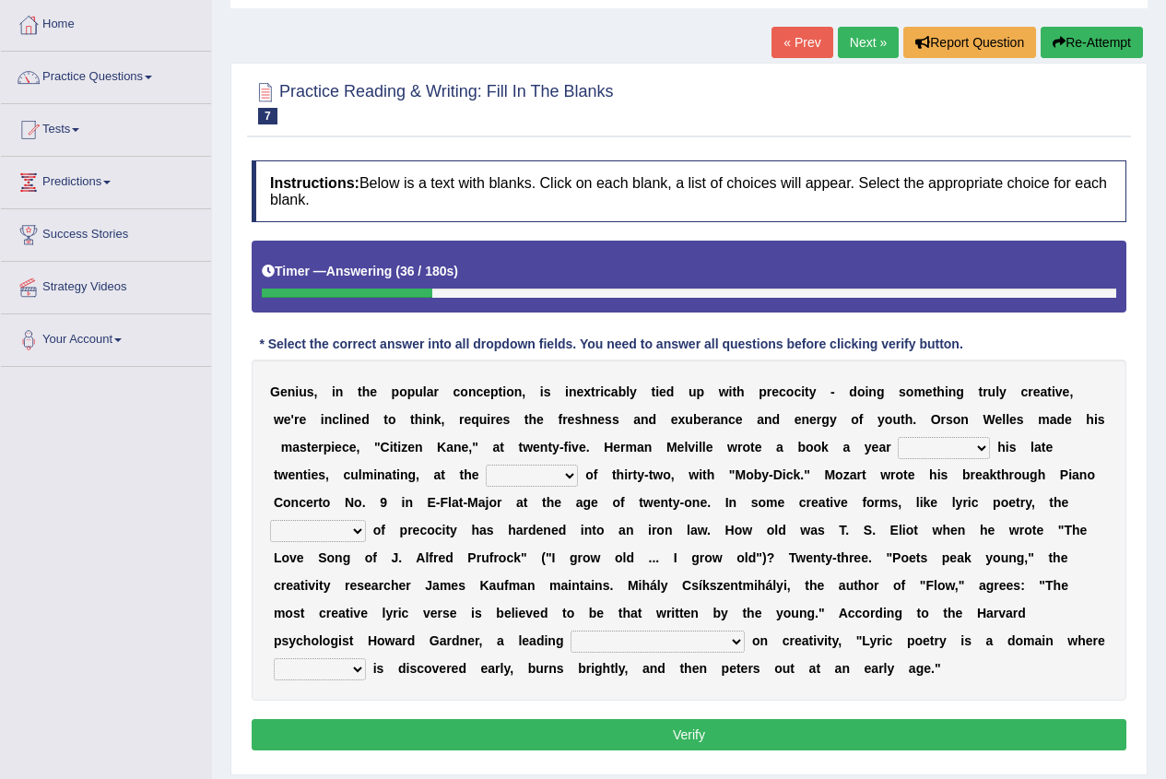
click at [926, 453] on select "on without through over" at bounding box center [944, 448] width 92 height 22
select select "on"
click at [898, 437] on select "on without through over" at bounding box center [944, 448] width 92 height 22
click at [507, 478] on select "proportion rate age cost" at bounding box center [532, 475] width 92 height 22
select select "age"
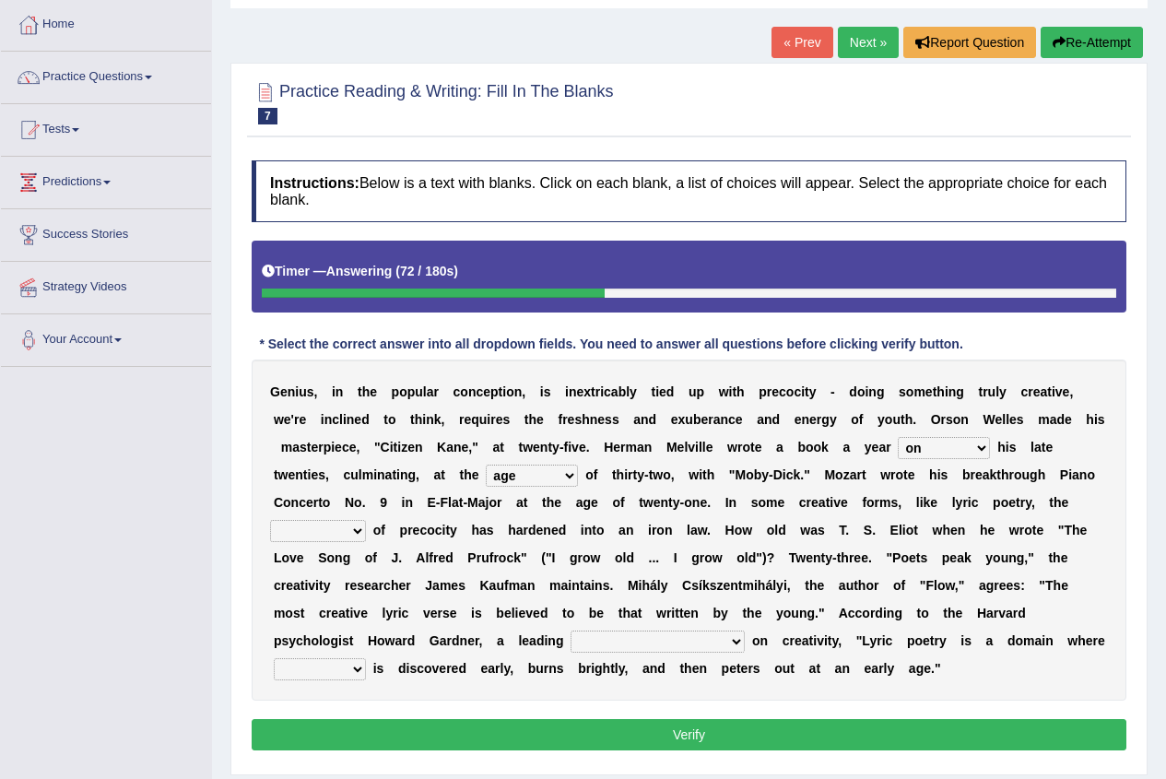
click at [486, 464] on select "proportion rate age cost" at bounding box center [532, 475] width 92 height 22
click at [547, 474] on select "proportion rate age cost" at bounding box center [532, 475] width 92 height 22
click at [885, 502] on b "m" at bounding box center [884, 502] width 11 height 15
click at [345, 534] on select "junction importance structure inferiority" at bounding box center [318, 531] width 96 height 22
select select "importance"
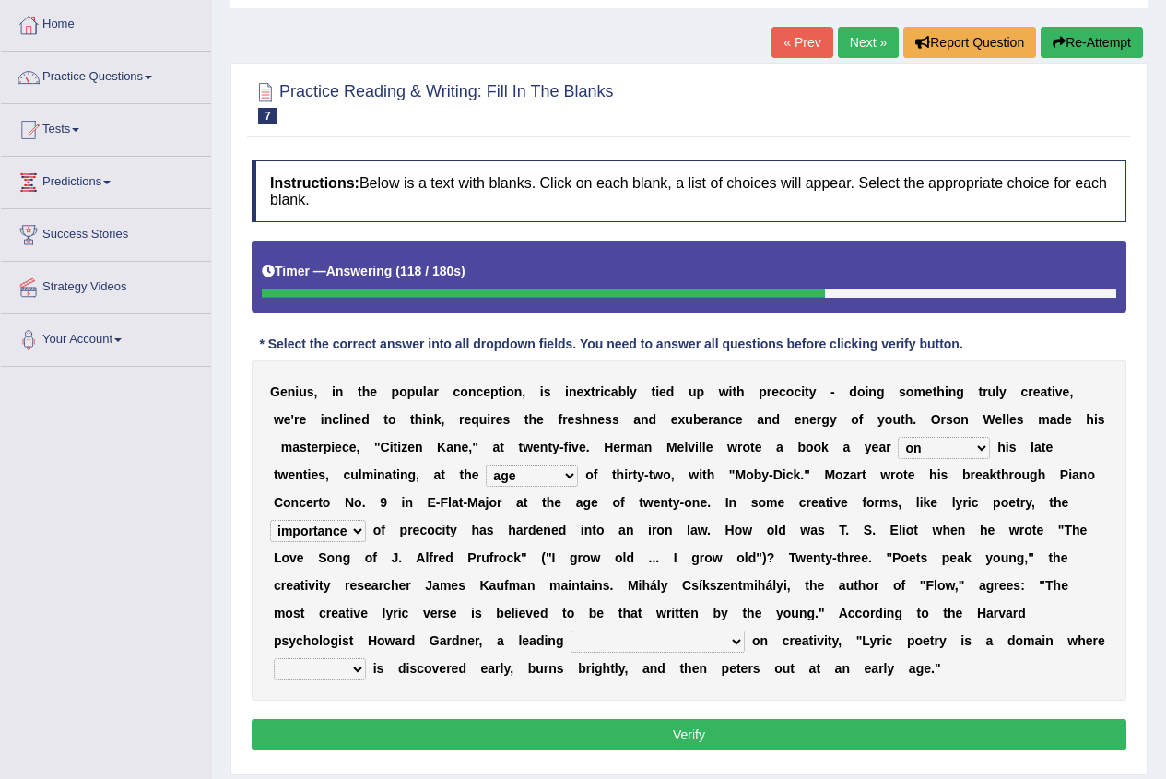
click at [270, 520] on select "junction importance structure inferiority" at bounding box center [318, 531] width 96 height 22
click at [344, 537] on select "junction importance structure inferiority" at bounding box center [318, 531] width 96 height 22
drag, startPoint x: 605, startPoint y: 601, endPoint x: 931, endPoint y: 585, distance: 326.6
click at [912, 587] on div "G e n i u s , i n t h e p o p u l a r c o n c e p t i o n , i s i n e x t r i c…" at bounding box center [689, 529] width 875 height 341
click at [605, 642] on select "master supremacy authority atheist" at bounding box center [657, 641] width 174 height 22
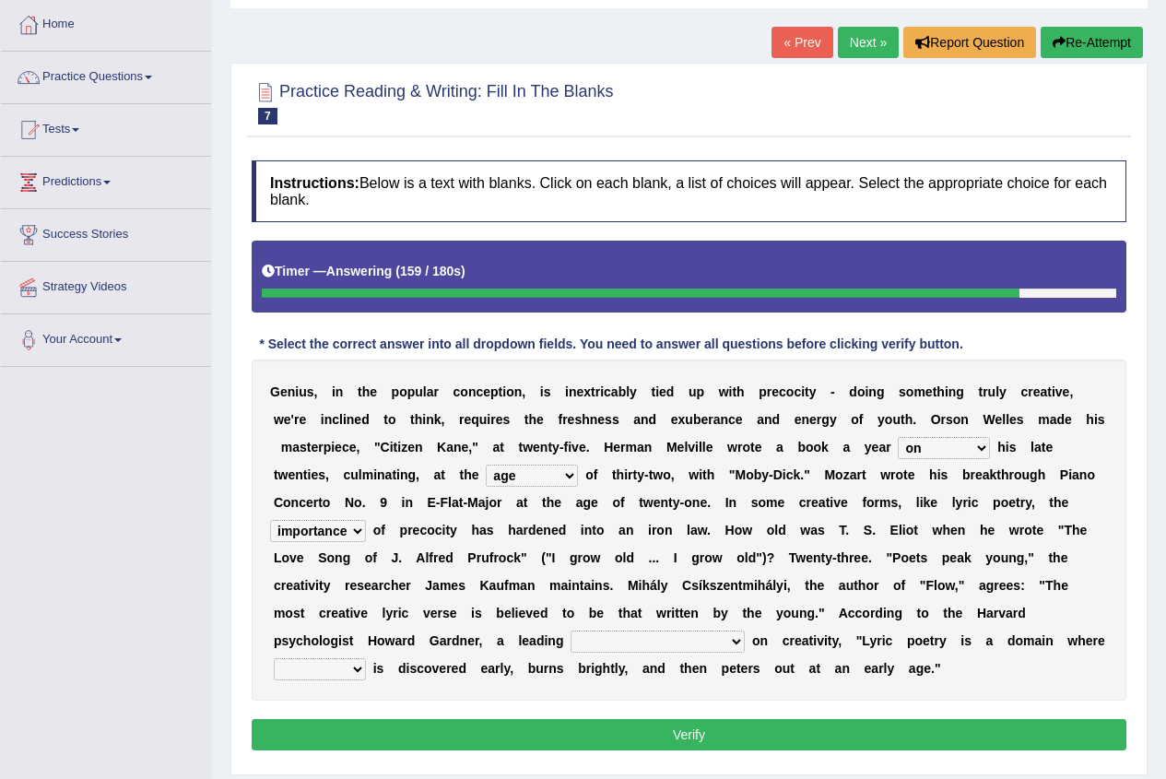
select select "authority"
click at [570, 630] on select "master supremacy authority atheist" at bounding box center [657, 641] width 174 height 22
click at [324, 675] on select "fire derk offender talent" at bounding box center [320, 669] width 92 height 22
select select "talent"
click at [274, 658] on select "fire derk offender talent" at bounding box center [320, 669] width 92 height 22
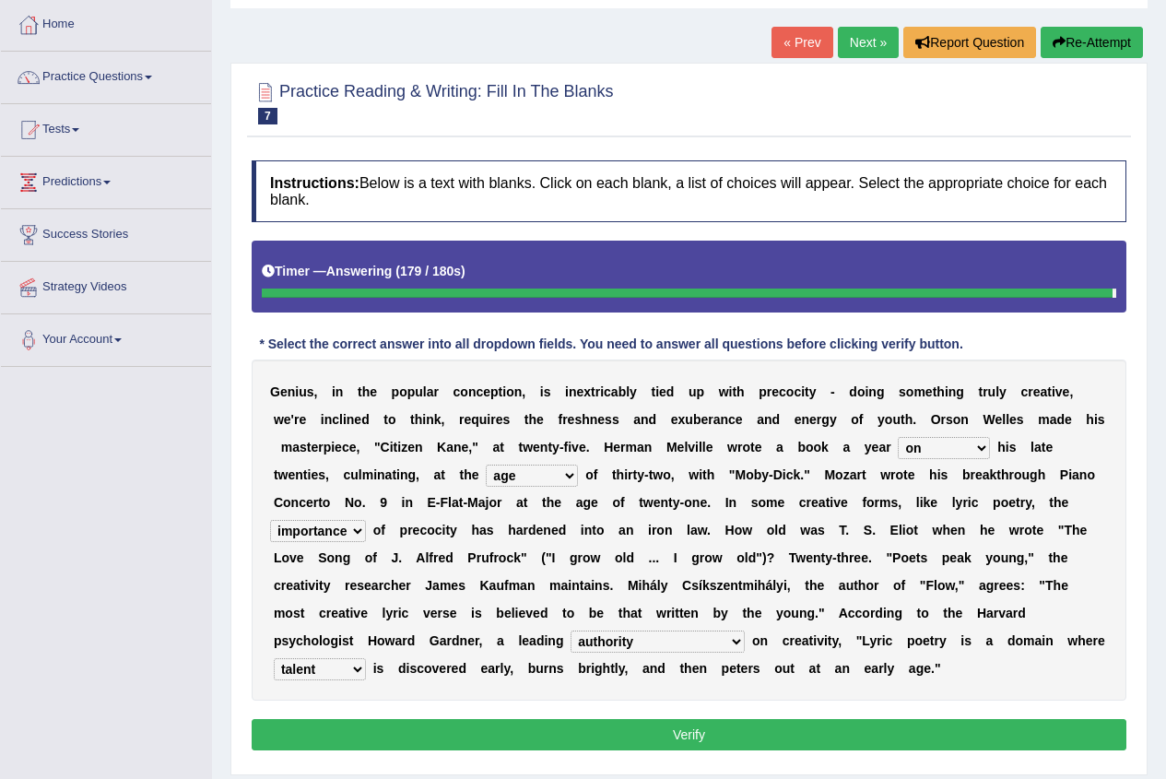
click at [501, 727] on button "Verify" at bounding box center [689, 734] width 875 height 31
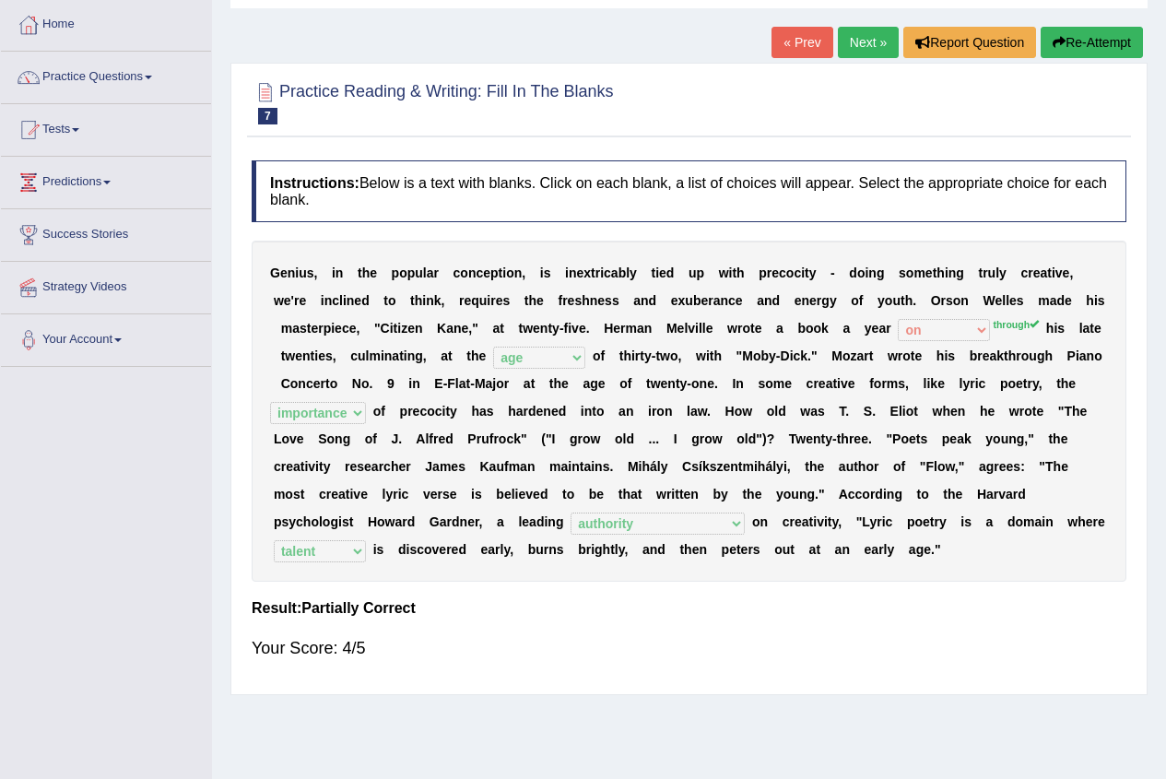
click at [864, 46] on link "Next »" at bounding box center [868, 42] width 61 height 31
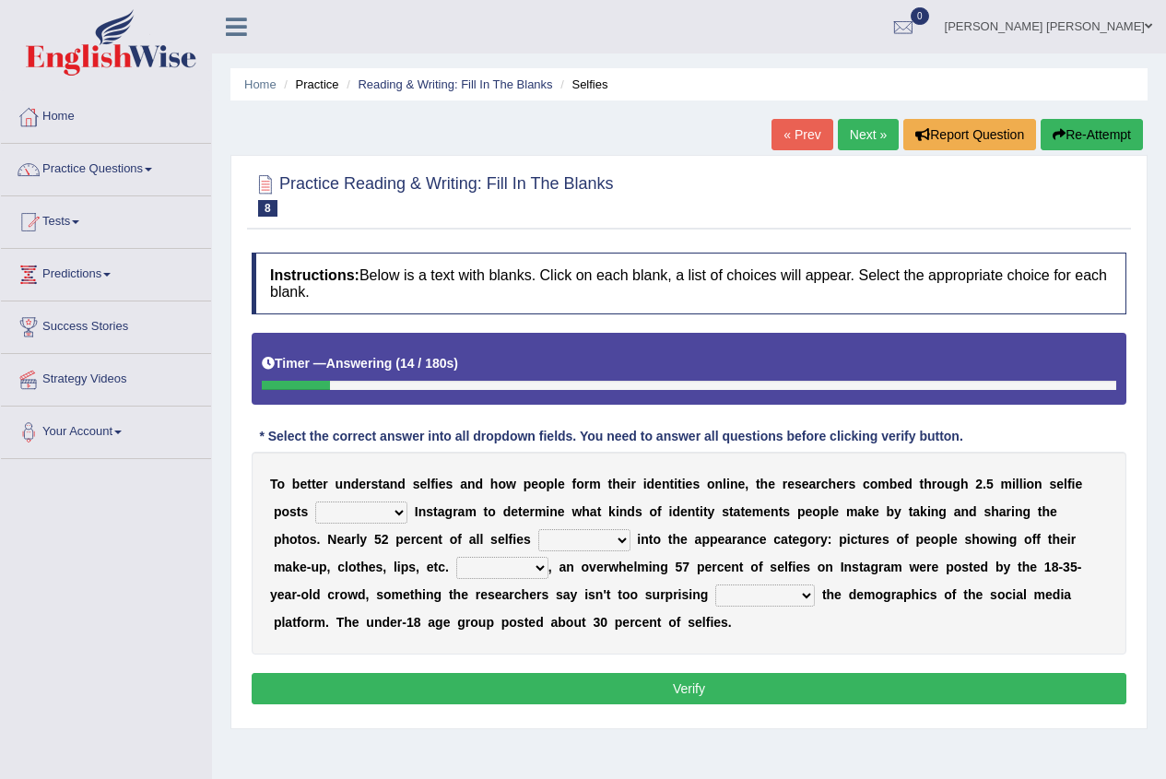
click at [341, 514] on select "of in above on" at bounding box center [361, 512] width 92 height 22
select select "in"
click at [315, 501] on select "of in above on" at bounding box center [361, 512] width 92 height 22
click at [374, 514] on select "of in above on" at bounding box center [361, 512] width 92 height 22
click at [731, 530] on div "T o b e t t e r u n d e r s t a n d s e l f i e s a n d h o w p e o p l e f o r…" at bounding box center [689, 553] width 875 height 203
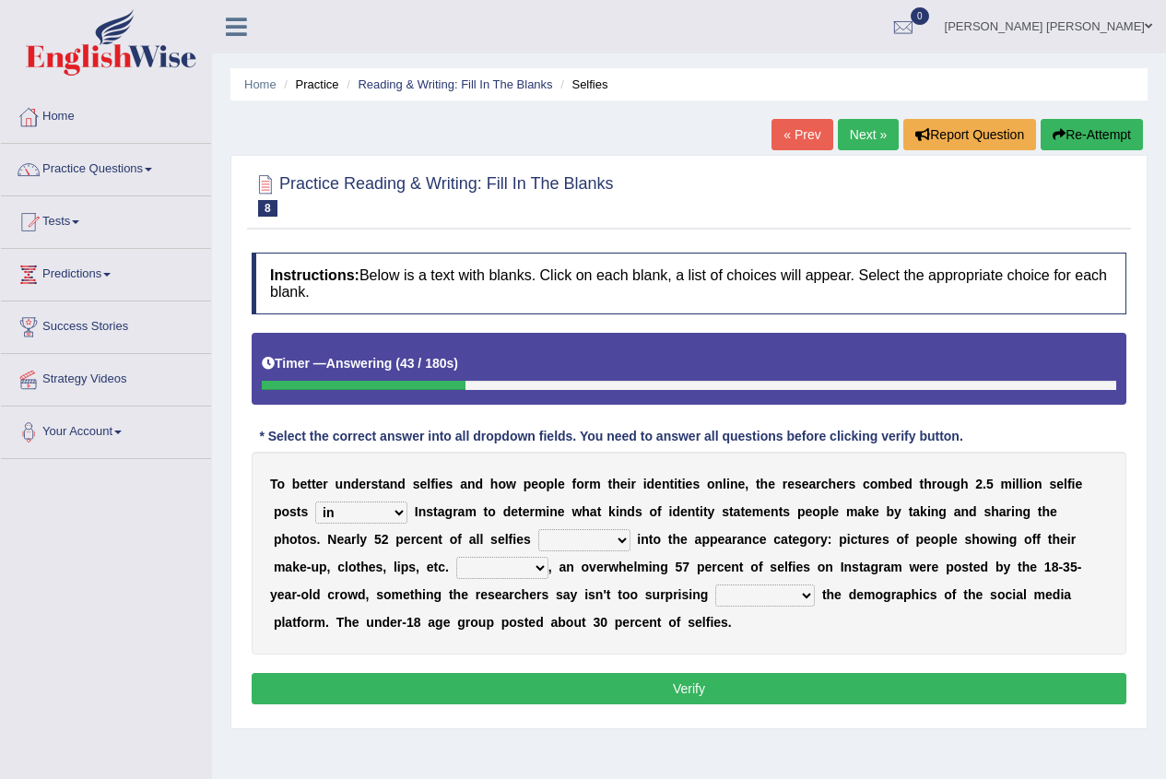
click at [575, 544] on select "fall fallen fell falls" at bounding box center [584, 540] width 92 height 22
select select "fallen"
click at [538, 529] on select "fall fallen fell falls" at bounding box center [584, 540] width 92 height 22
click at [477, 574] on select "Along with Although Overall However" at bounding box center [502, 568] width 92 height 22
select select "However"
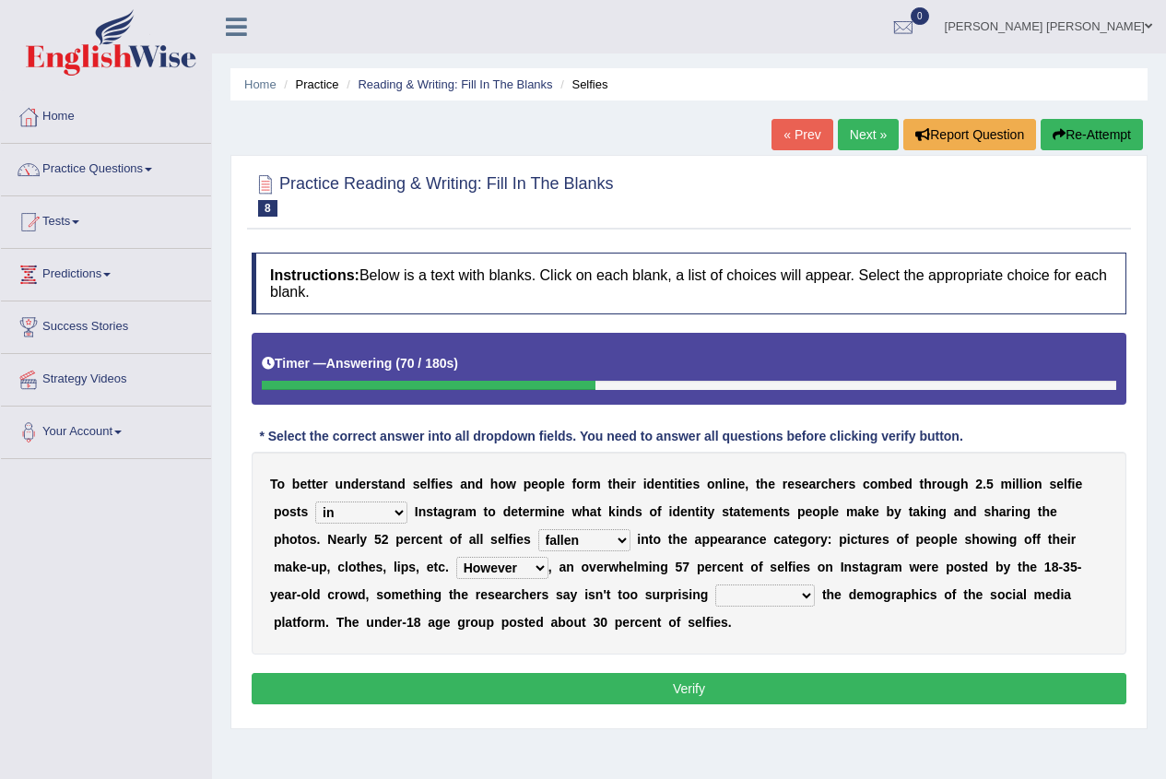
click at [456, 557] on select "Along with Although Overall However" at bounding box center [502, 568] width 92 height 22
click at [366, 516] on select "of in above on" at bounding box center [361, 512] width 92 height 22
select select "on"
click at [315, 501] on select "of in above on" at bounding box center [361, 512] width 92 height 22
click at [788, 594] on select "consider considered considering to consider" at bounding box center [765, 595] width 100 height 22
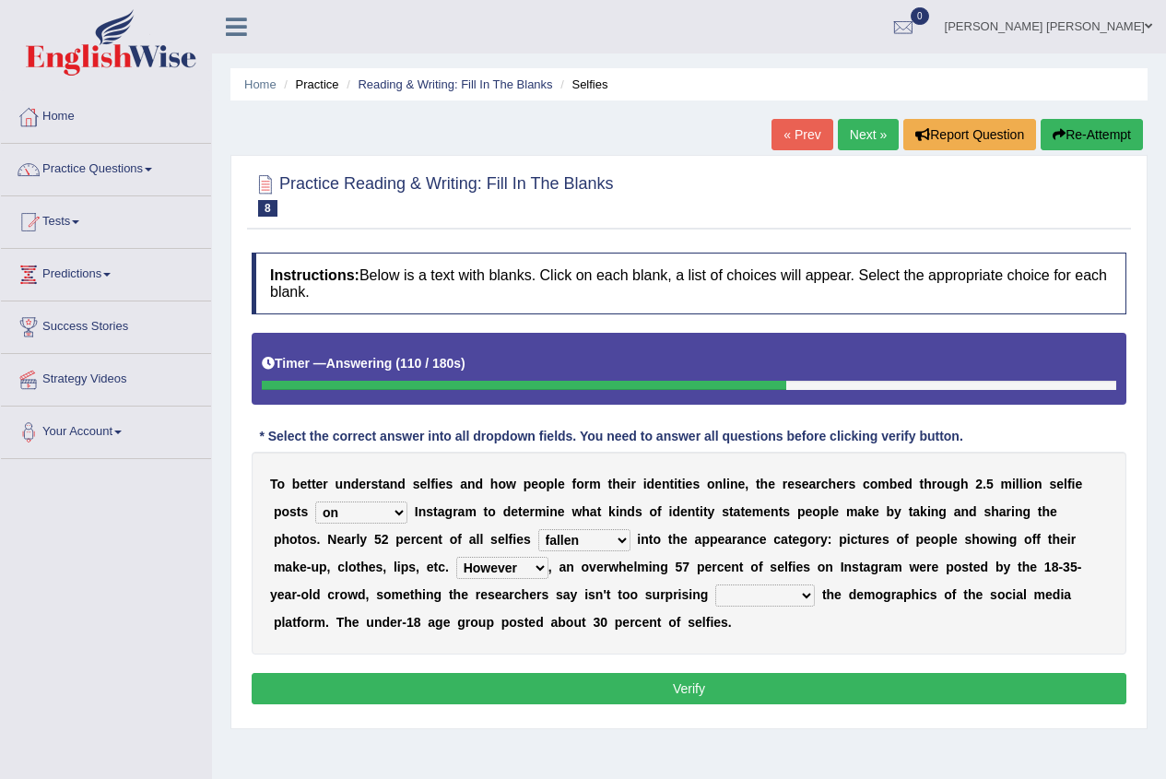
select select "to consider"
click at [715, 584] on select "consider considered considering to consider" at bounding box center [765, 595] width 100 height 22
click at [741, 699] on button "Verify" at bounding box center [689, 688] width 875 height 31
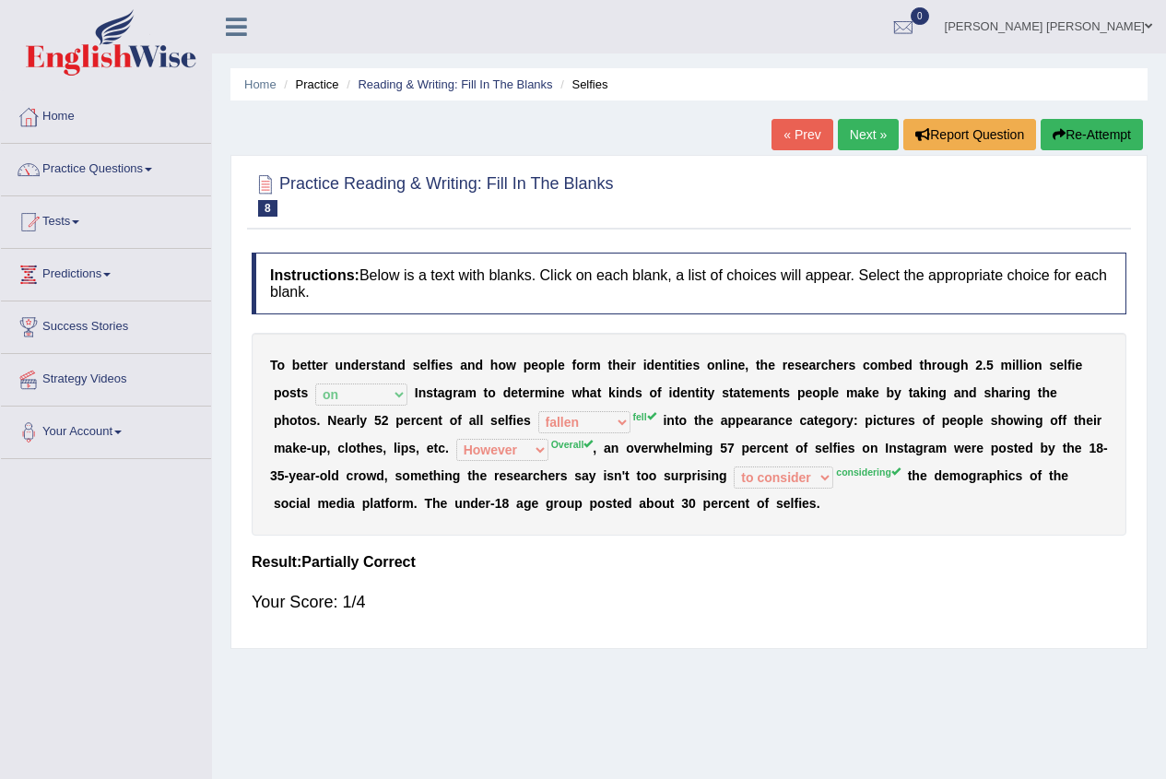
click at [867, 127] on link "Next »" at bounding box center [868, 134] width 61 height 31
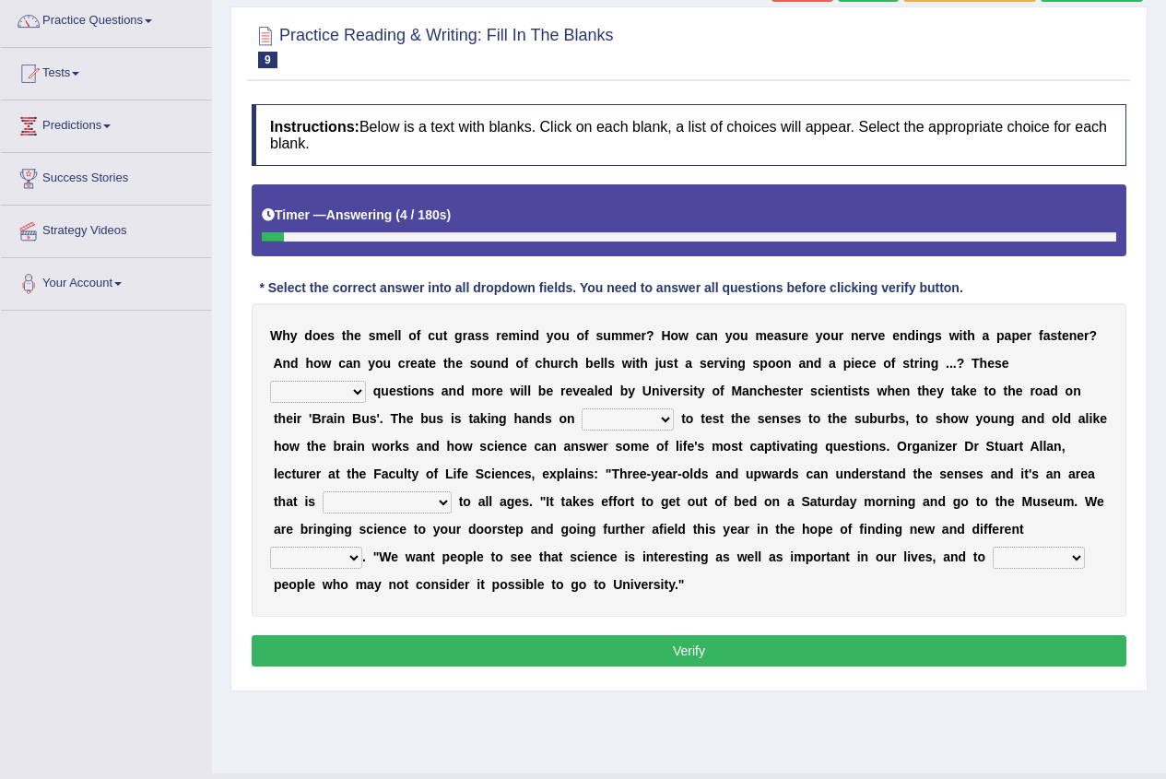
scroll to position [184, 0]
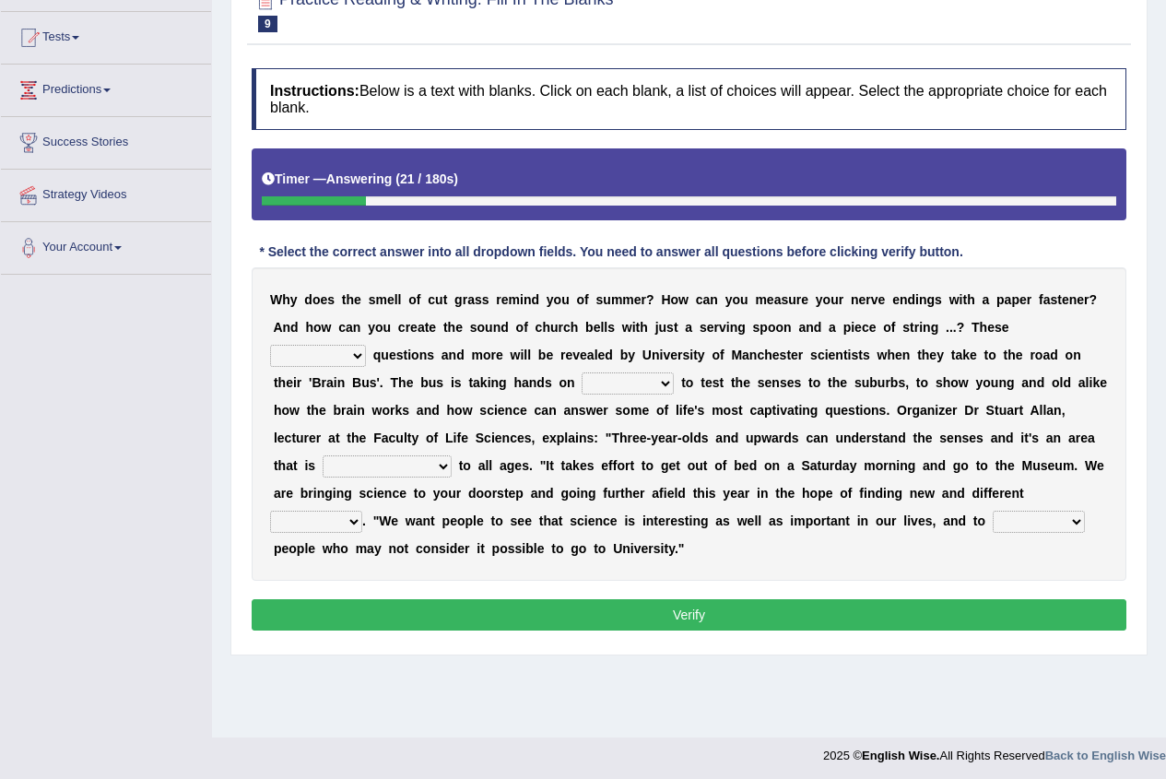
click at [324, 355] on select "fascinating unattended gratuitous underlying" at bounding box center [318, 356] width 96 height 22
click at [270, 345] on select "fascinating unattended gratuitous underlying" at bounding box center [318, 356] width 96 height 22
click at [365, 357] on select "fascinating unattended gratuitous underlying" at bounding box center [318, 356] width 96 height 22
select select "underlying"
click at [270, 345] on select "fascinating unattended gratuitous underlying" at bounding box center [318, 356] width 96 height 22
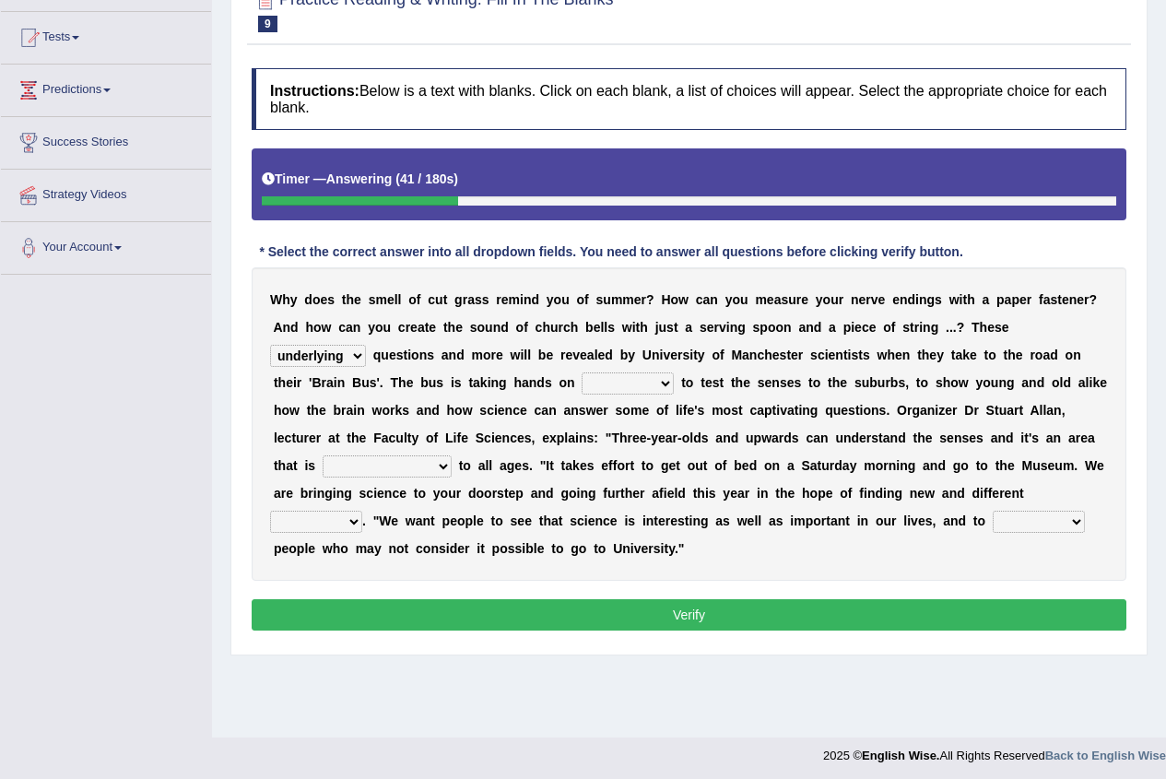
click at [609, 381] on select "activities mages facets revenues" at bounding box center [628, 383] width 92 height 22
select select "activities"
click at [582, 372] on select "activities mages facets revenues" at bounding box center [628, 383] width 92 height 22
click at [341, 459] on select "misleading disproportionate intriguing proximal" at bounding box center [387, 466] width 129 height 22
select select "intriguing"
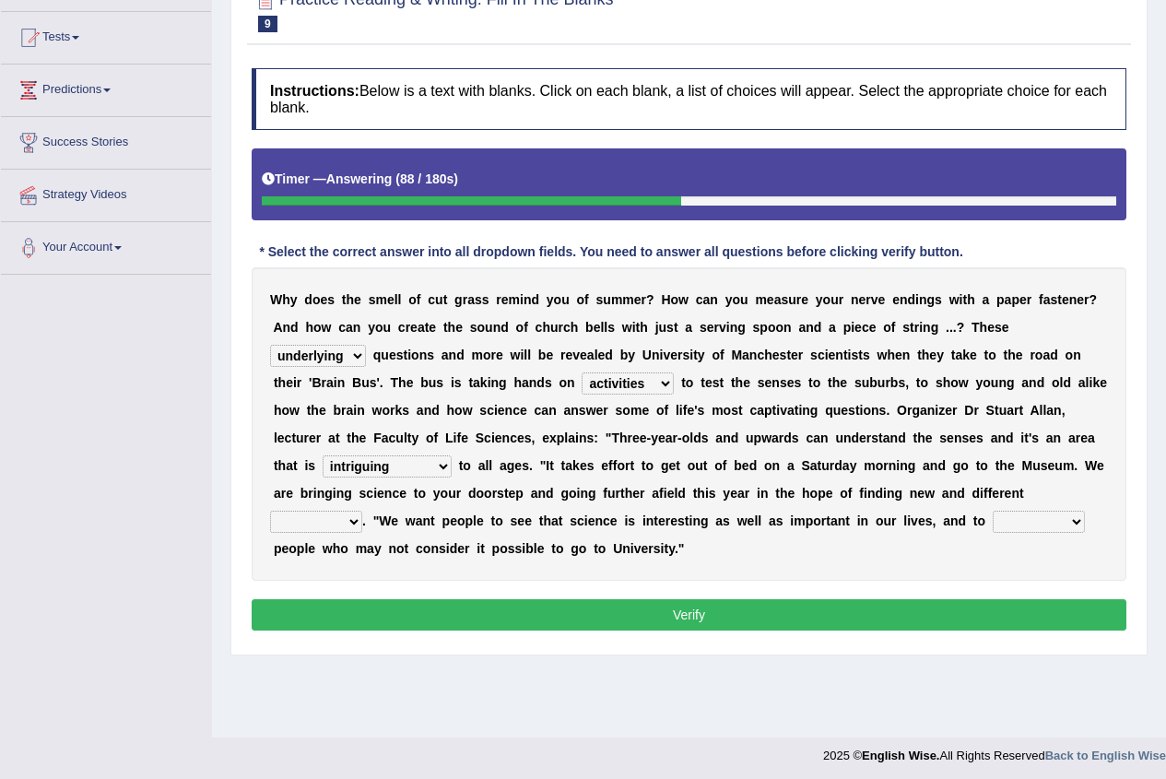
click at [323, 455] on select "misleading disproportionate intriguing proximal" at bounding box center [387, 466] width 129 height 22
click at [326, 525] on select "groups mobs auditors audiences" at bounding box center [316, 522] width 92 height 22
click at [270, 511] on select "groups mobs auditors audiences" at bounding box center [316, 522] width 92 height 22
click at [319, 526] on select "groups mobs auditors audiences" at bounding box center [316, 522] width 92 height 22
select select "audiences"
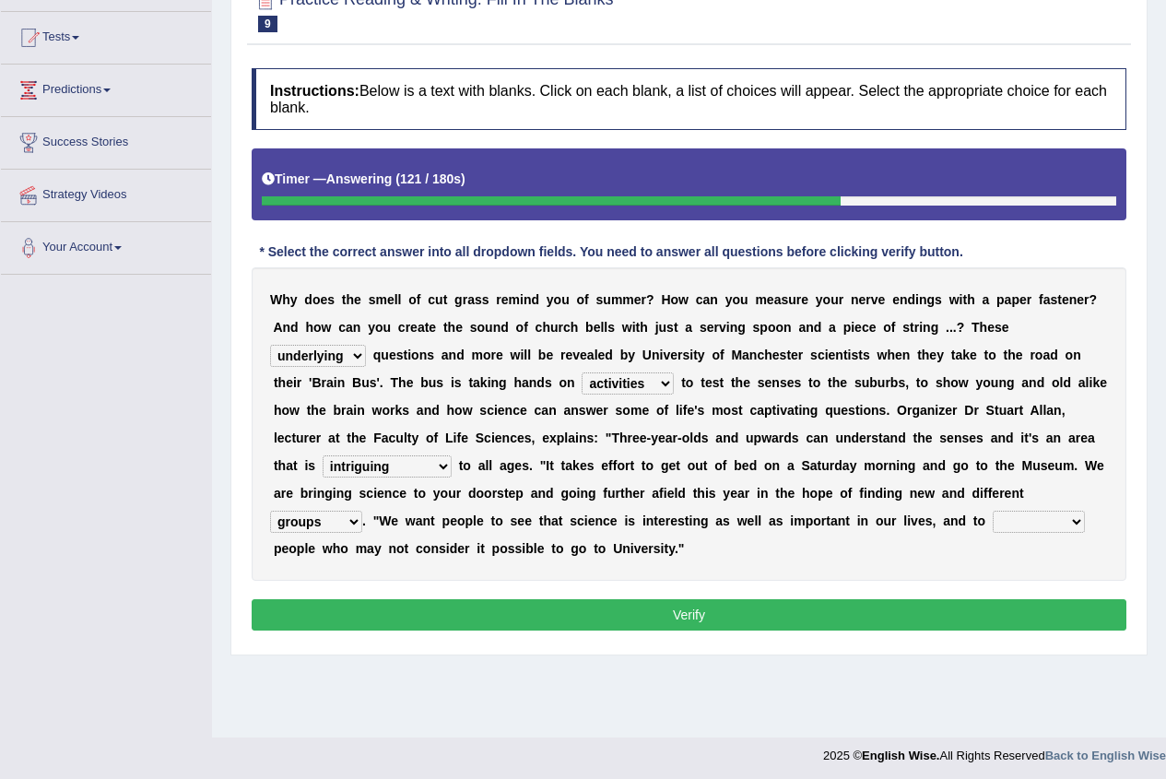
click at [270, 511] on select "groups mobs auditors audiences" at bounding box center [316, 522] width 92 height 22
click at [1036, 522] on select "force plead credit encourage" at bounding box center [1039, 522] width 92 height 22
select select "encourage"
click at [993, 511] on select "force plead credit encourage" at bounding box center [1039, 522] width 92 height 22
click at [767, 622] on button "Verify" at bounding box center [689, 614] width 875 height 31
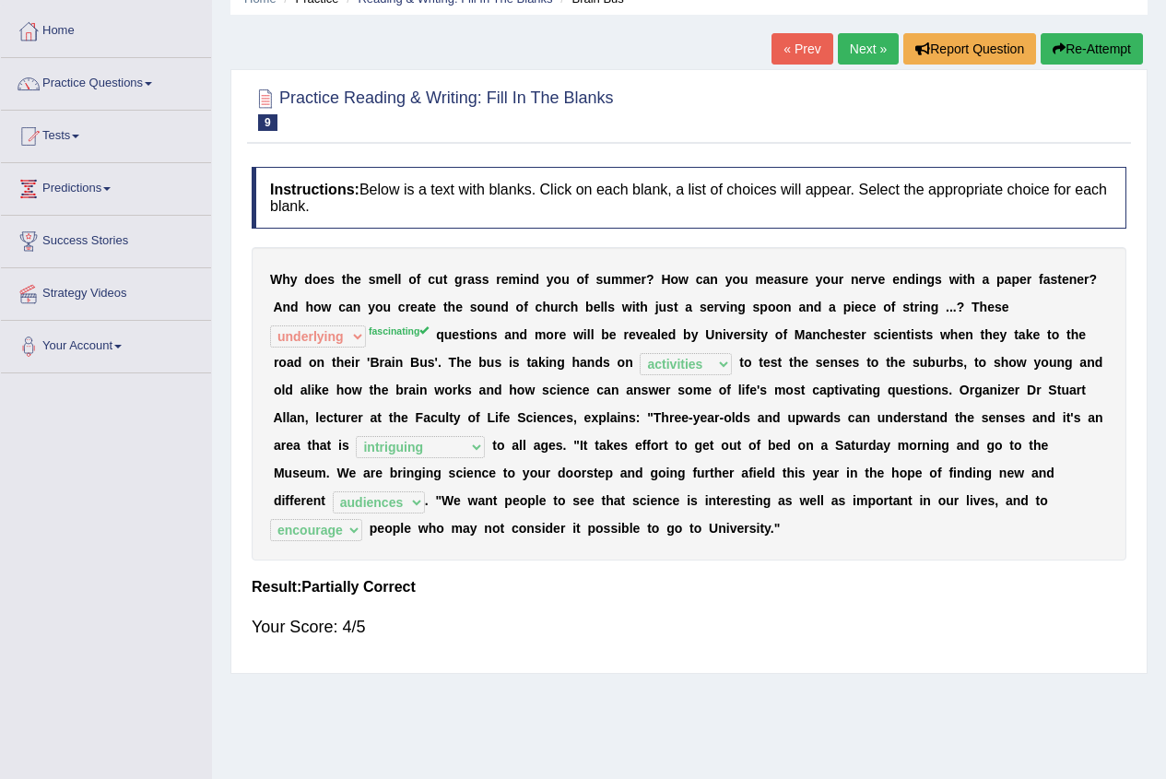
scroll to position [0, 0]
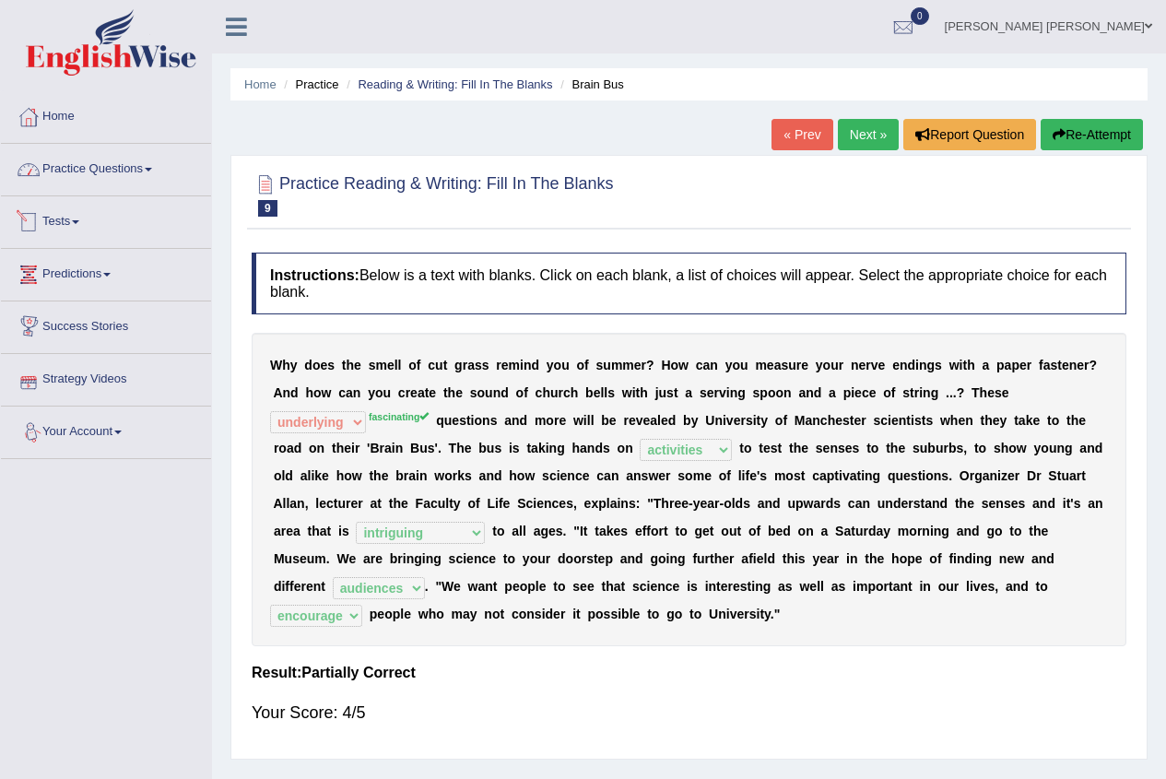
click at [121, 169] on link "Practice Questions" at bounding box center [106, 167] width 210 height 46
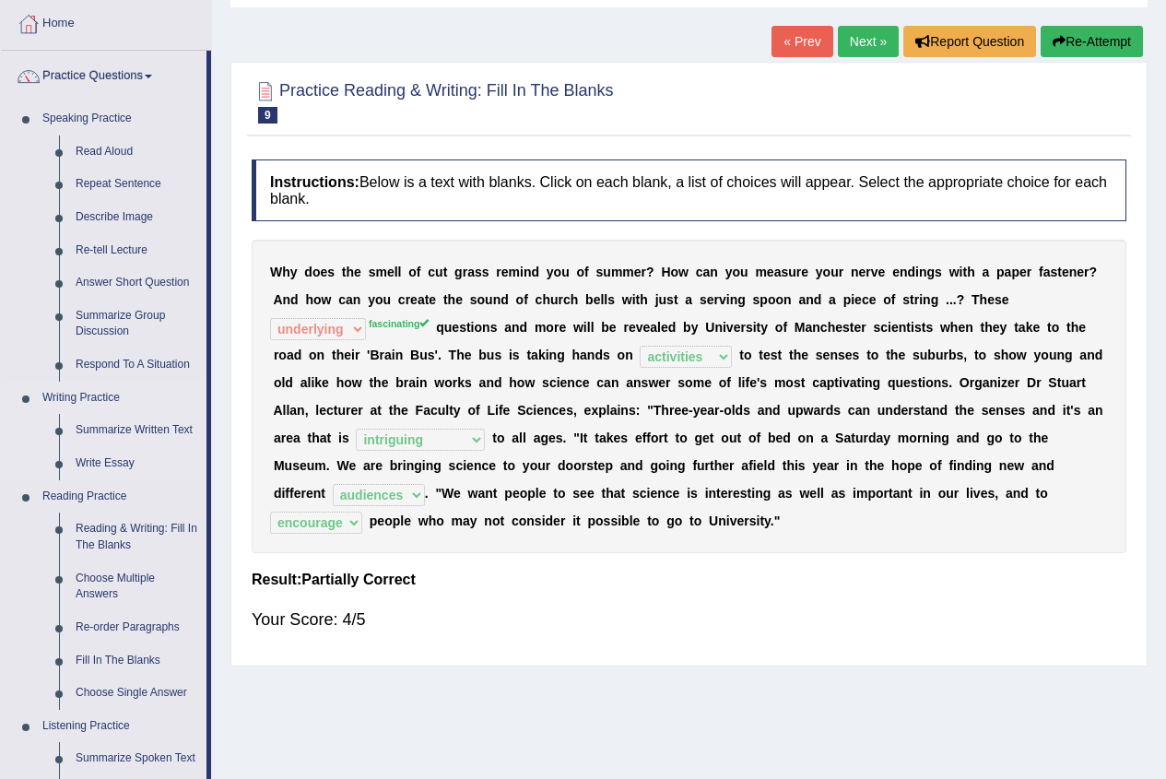
scroll to position [184, 0]
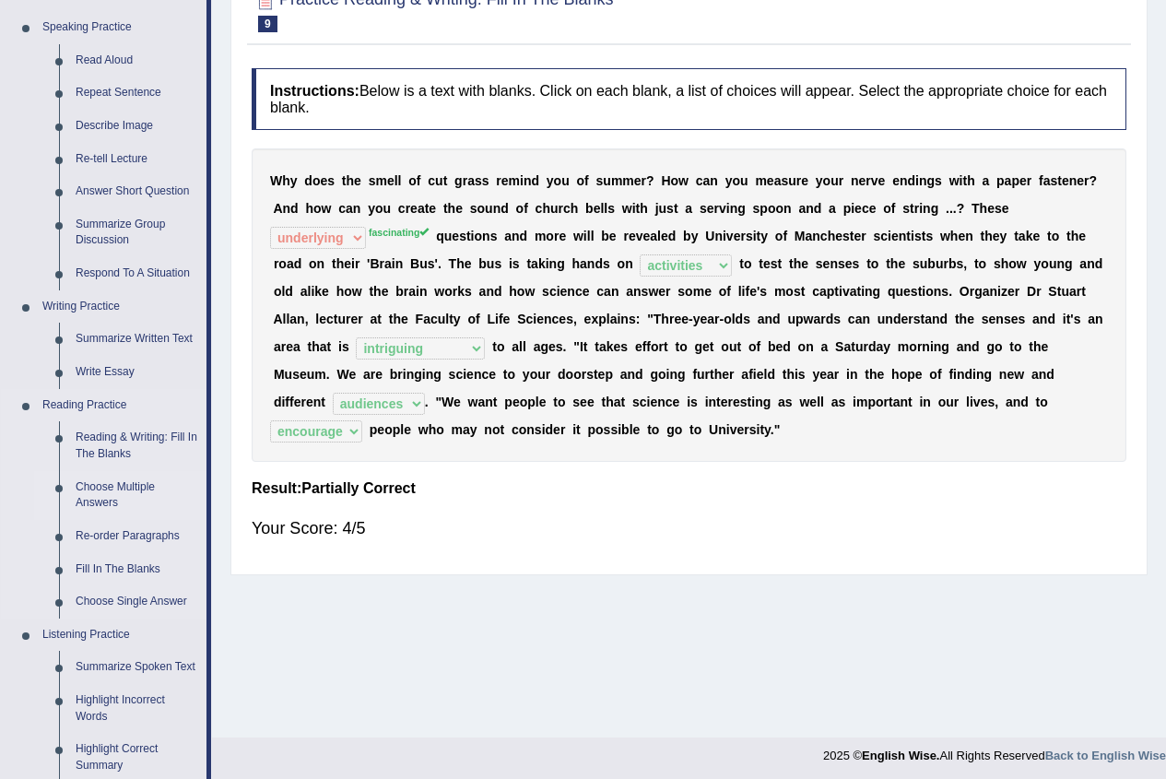
click at [122, 496] on link "Choose Multiple Answers" at bounding box center [136, 495] width 139 height 49
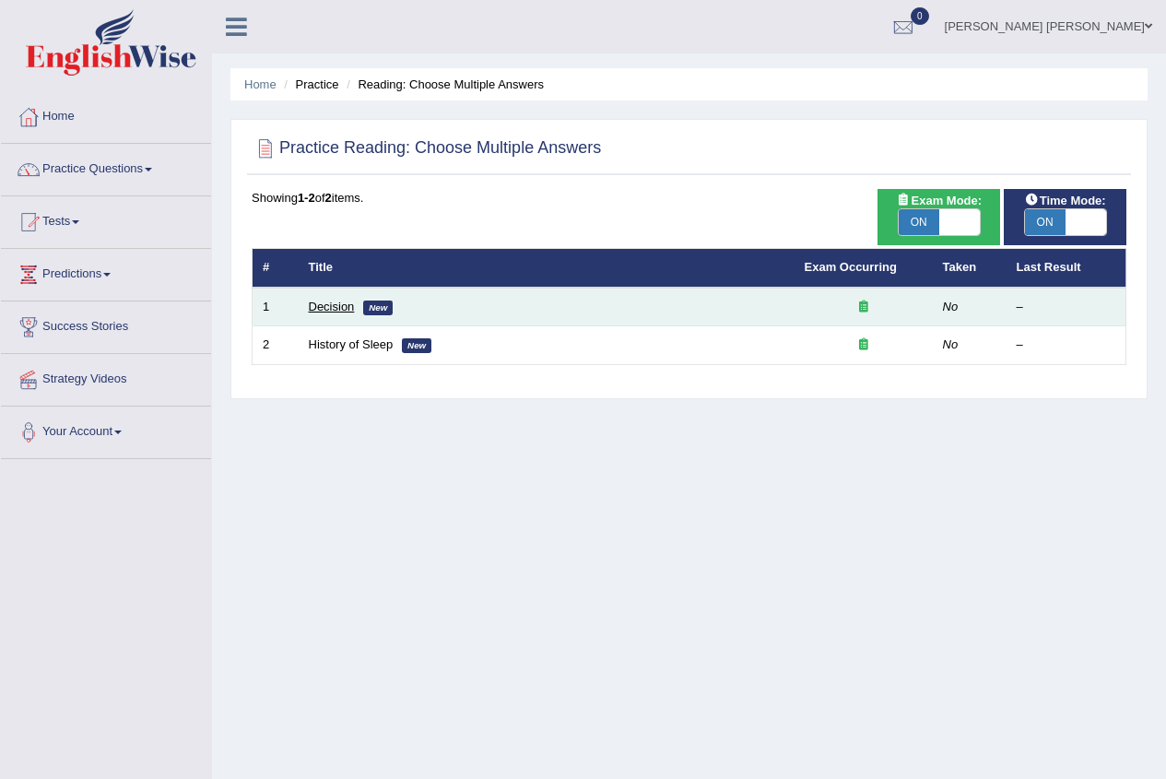
click at [335, 308] on link "Decision" at bounding box center [332, 307] width 46 height 14
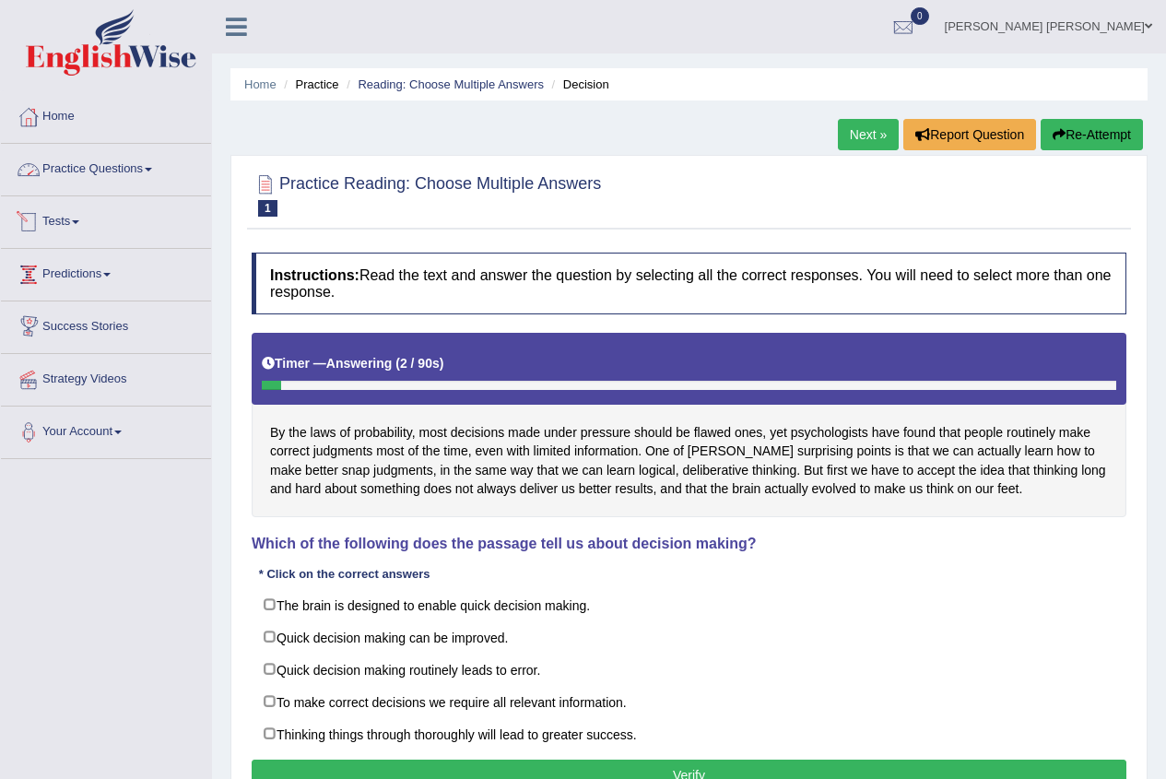
click at [110, 178] on link "Practice Questions" at bounding box center [106, 167] width 210 height 46
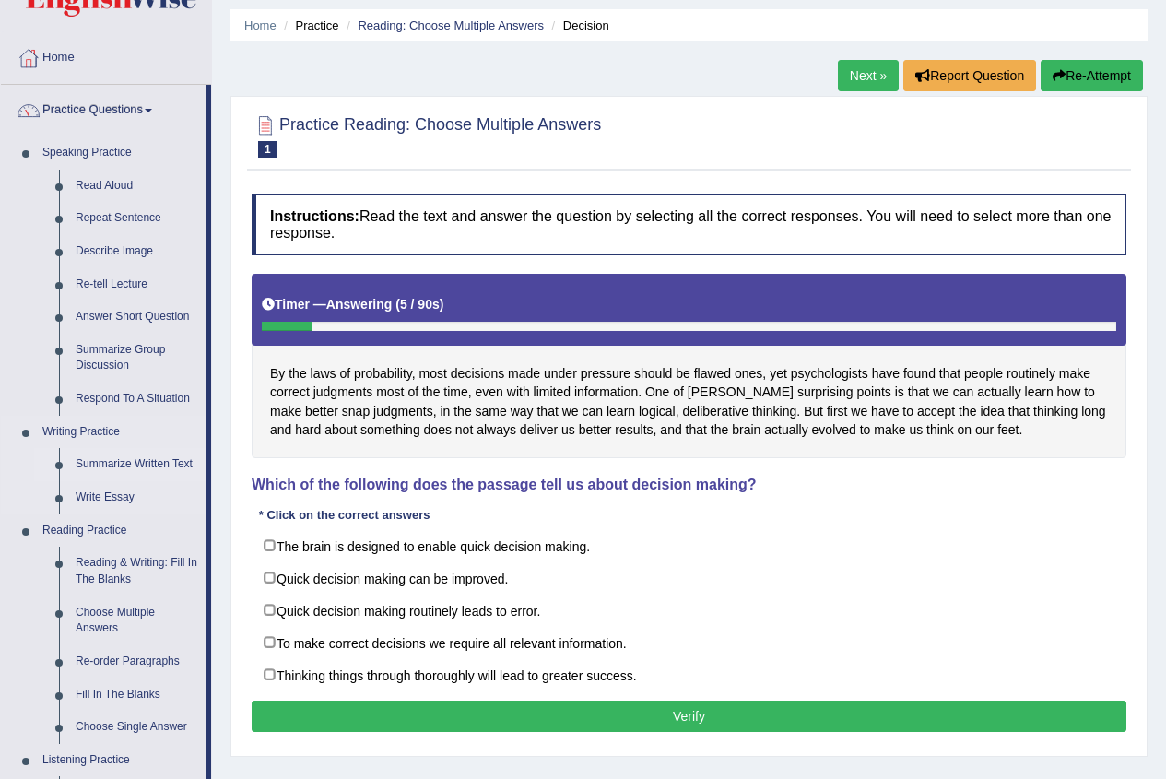
scroll to position [92, 0]
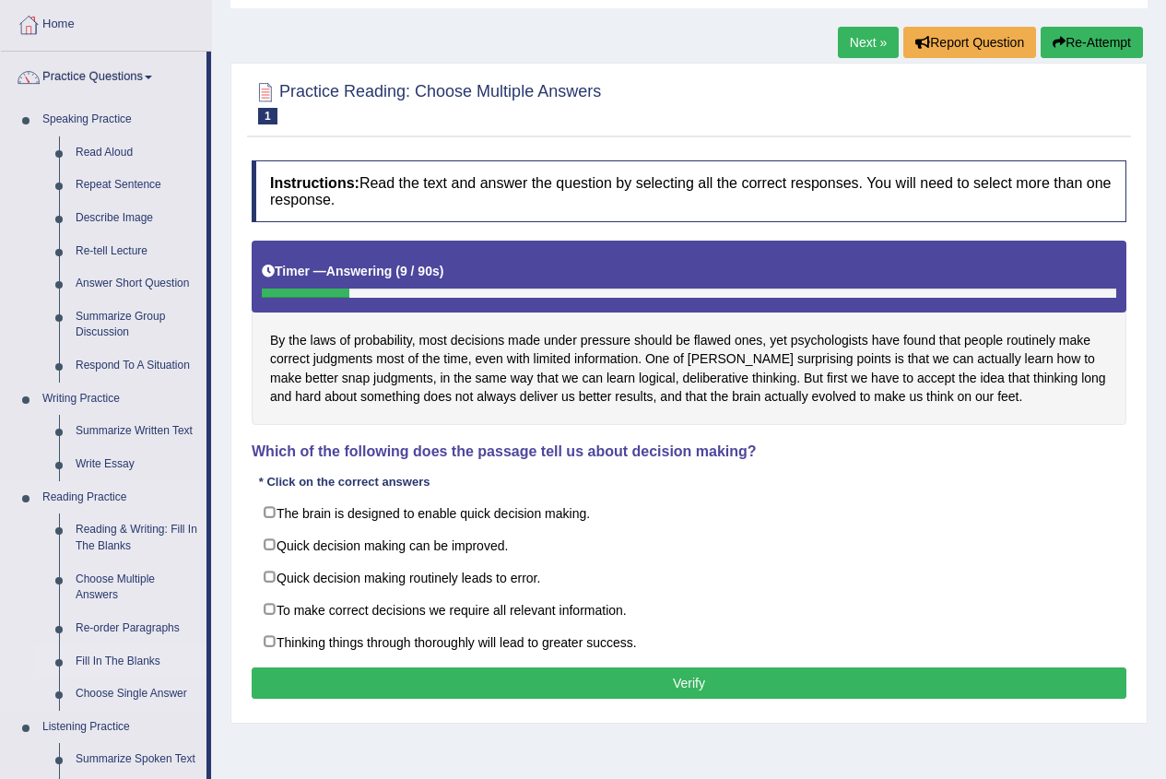
click at [101, 664] on link "Fill In The Blanks" at bounding box center [136, 661] width 139 height 33
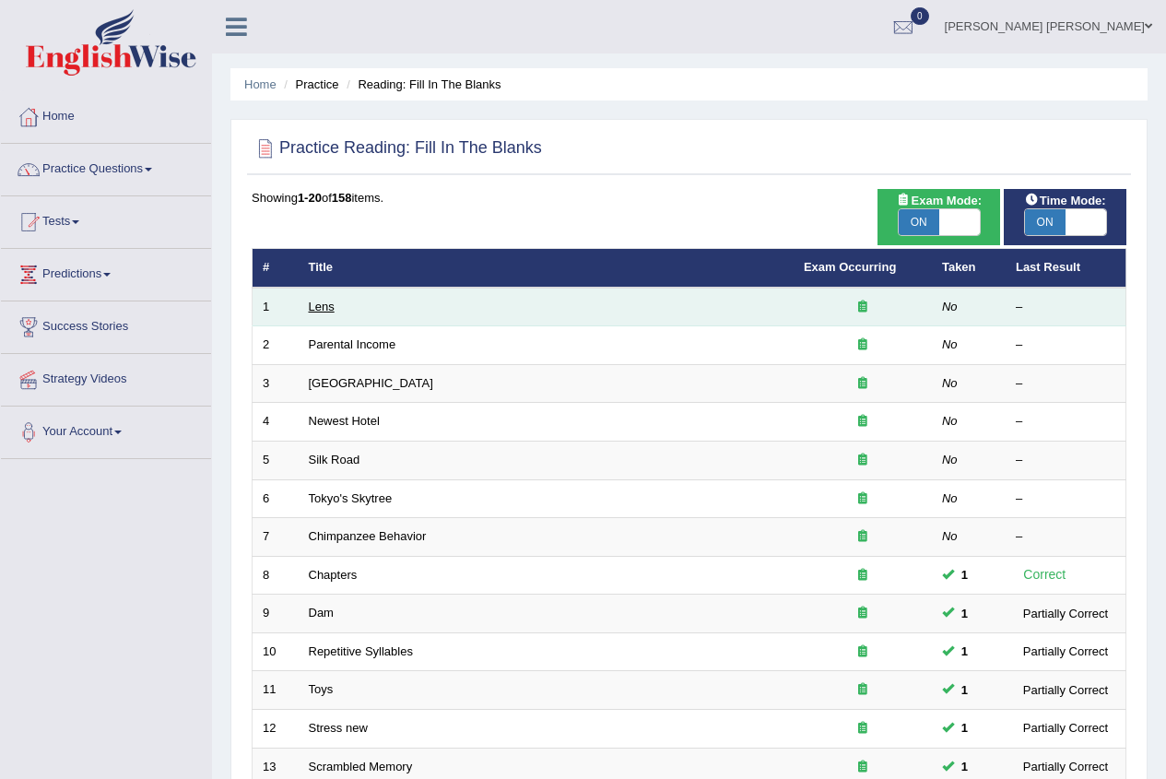
click at [311, 306] on link "Lens" at bounding box center [322, 307] width 26 height 14
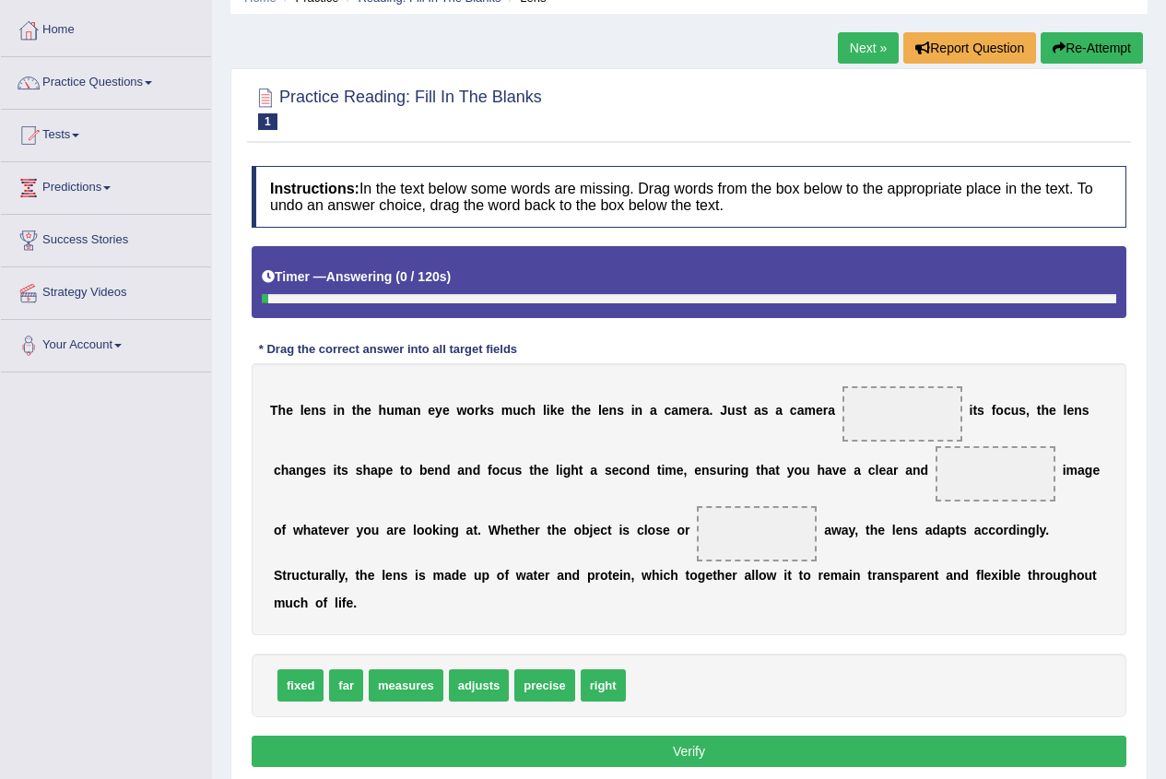
scroll to position [92, 0]
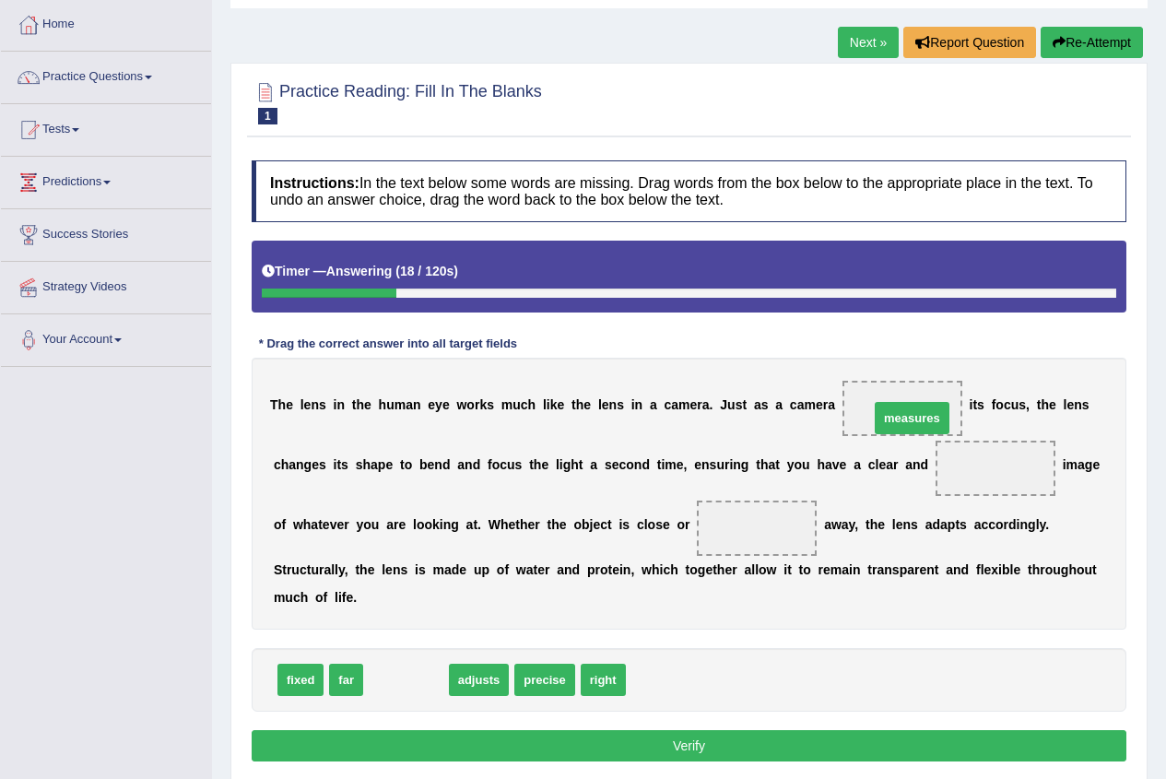
drag, startPoint x: 382, startPoint y: 687, endPoint x: 888, endPoint y: 425, distance: 569.7
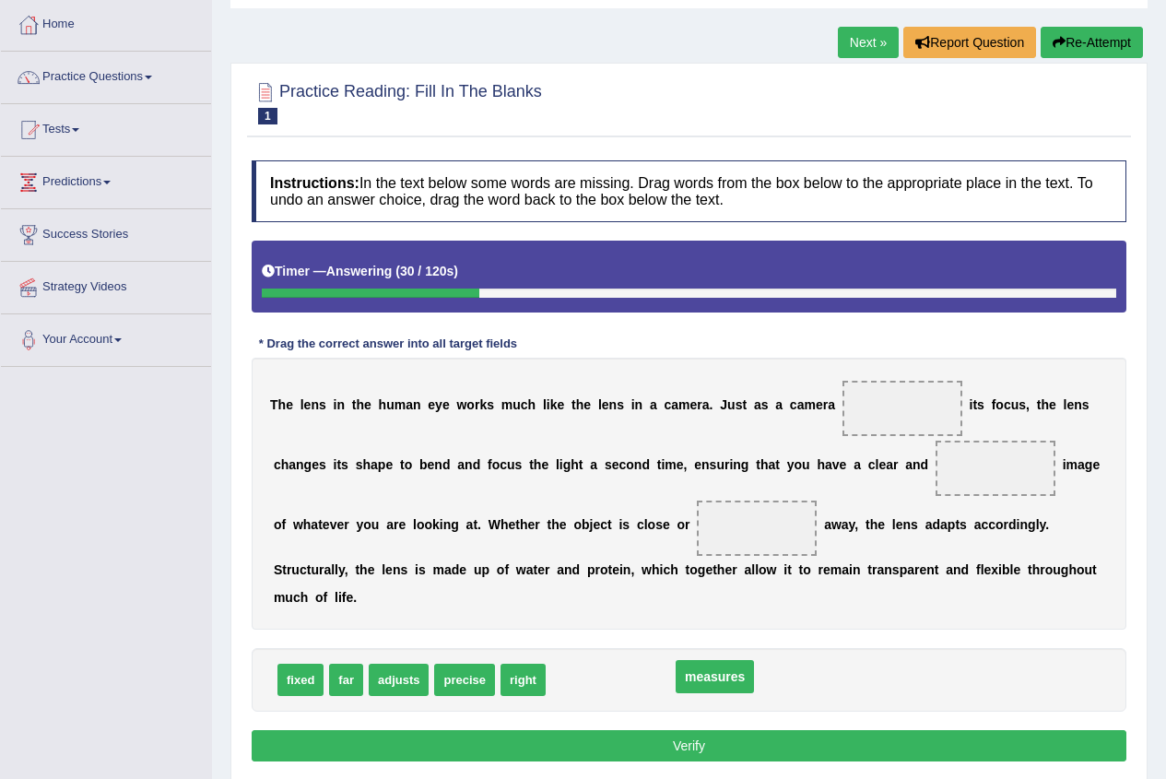
drag, startPoint x: 873, startPoint y: 412, endPoint x: 670, endPoint y: 692, distance: 345.8
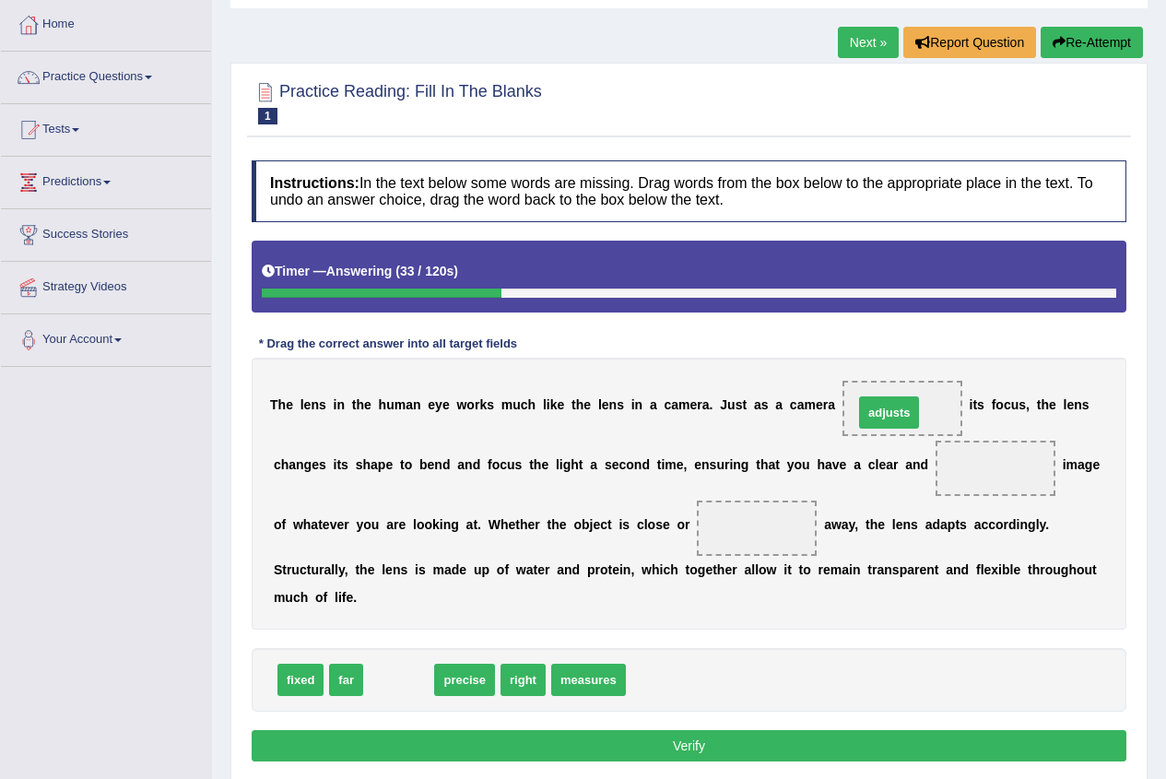
drag, startPoint x: 394, startPoint y: 682, endPoint x: 884, endPoint y: 415, distance: 558.4
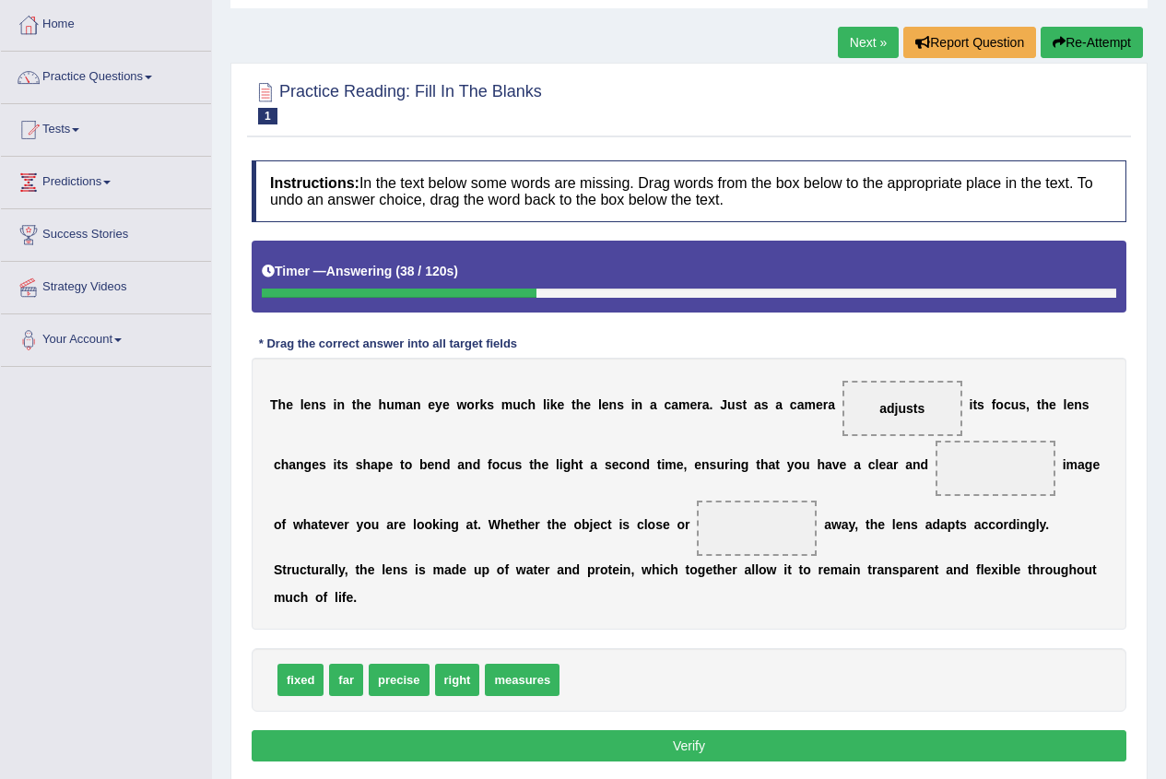
drag, startPoint x: 856, startPoint y: 416, endPoint x: 839, endPoint y: 567, distance: 152.2
click at [812, 636] on div "Instructions: In the text below some words are missing. Drag words from the box…" at bounding box center [689, 463] width 884 height 625
drag, startPoint x: 888, startPoint y: 411, endPoint x: 699, endPoint y: 717, distance: 359.6
click at [805, 734] on span "adjusts" at bounding box center [821, 729] width 64 height 33
drag, startPoint x: 504, startPoint y: 680, endPoint x: 889, endPoint y: 414, distance: 468.3
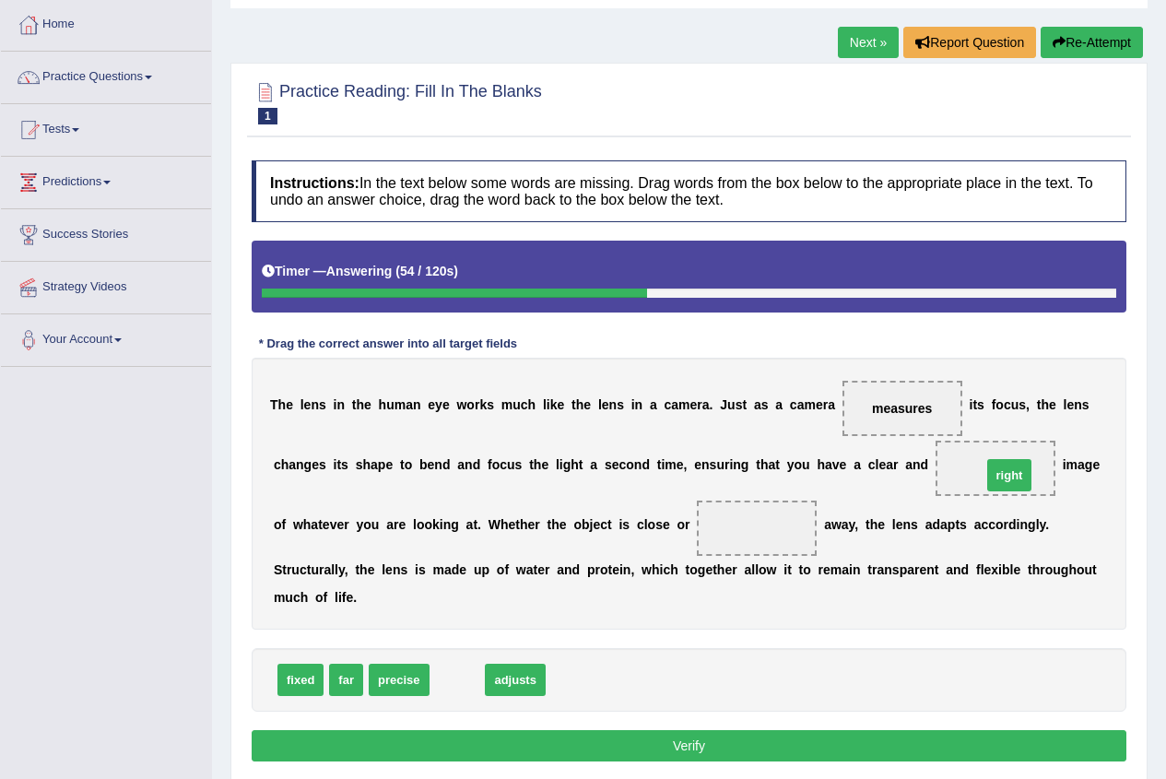
drag, startPoint x: 461, startPoint y: 685, endPoint x: 1044, endPoint y: 480, distance: 618.2
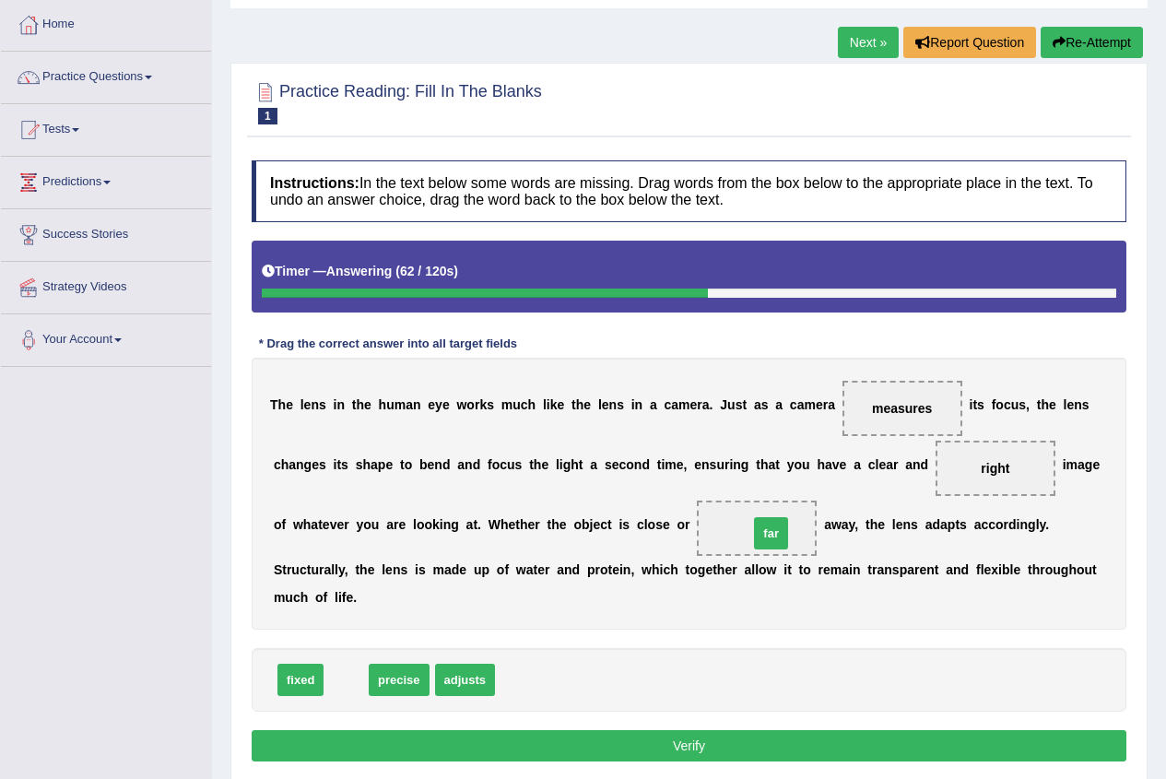
drag, startPoint x: 341, startPoint y: 683, endPoint x: 774, endPoint y: 531, distance: 459.1
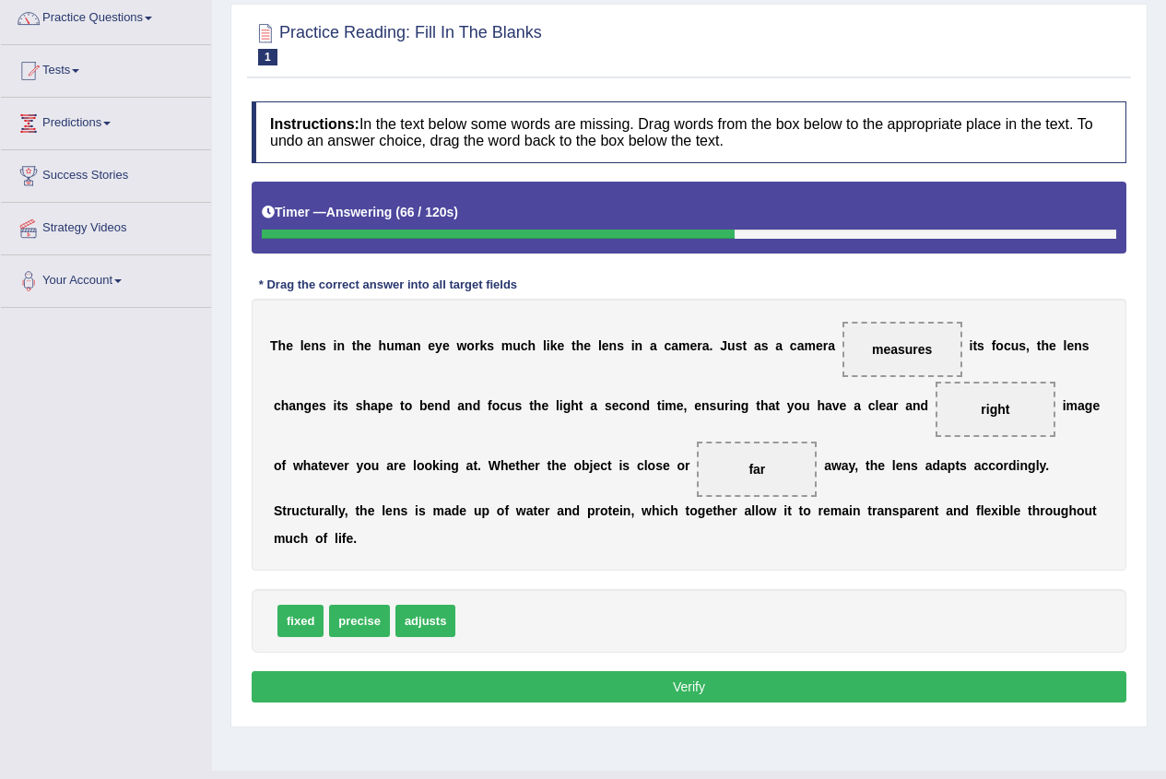
scroll to position [184, 0]
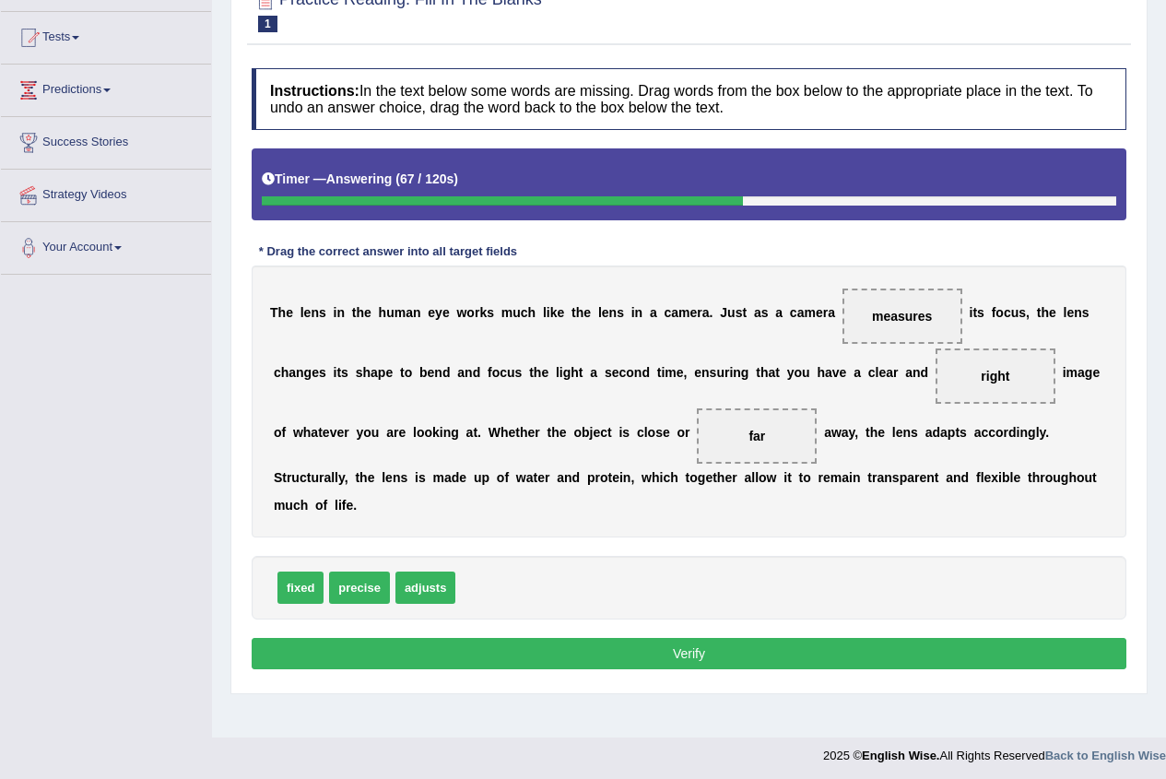
click at [711, 652] on button "Verify" at bounding box center [689, 653] width 875 height 31
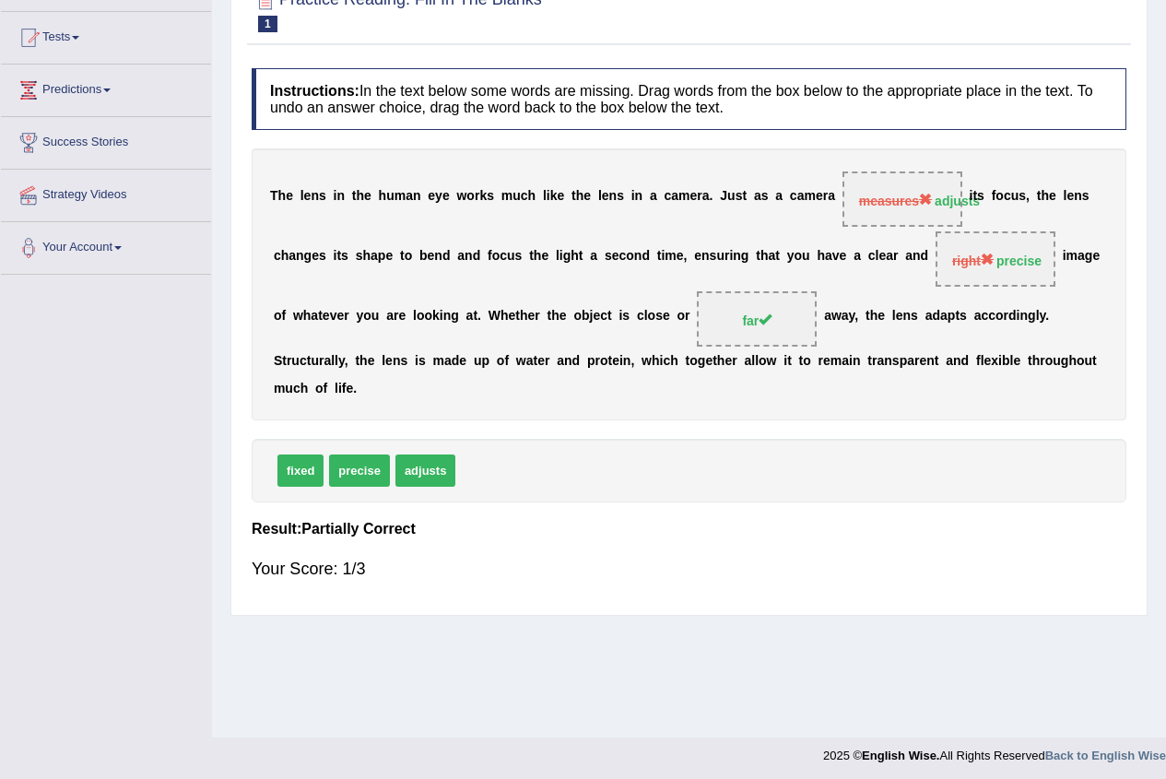
drag, startPoint x: 936, startPoint y: 205, endPoint x: 803, endPoint y: 405, distance: 240.5
click at [806, 399] on div "T h e l e n s i n t h e h u m a n e y e w o r k s m u c h l i k e t h e l e n s…" at bounding box center [689, 284] width 875 height 272
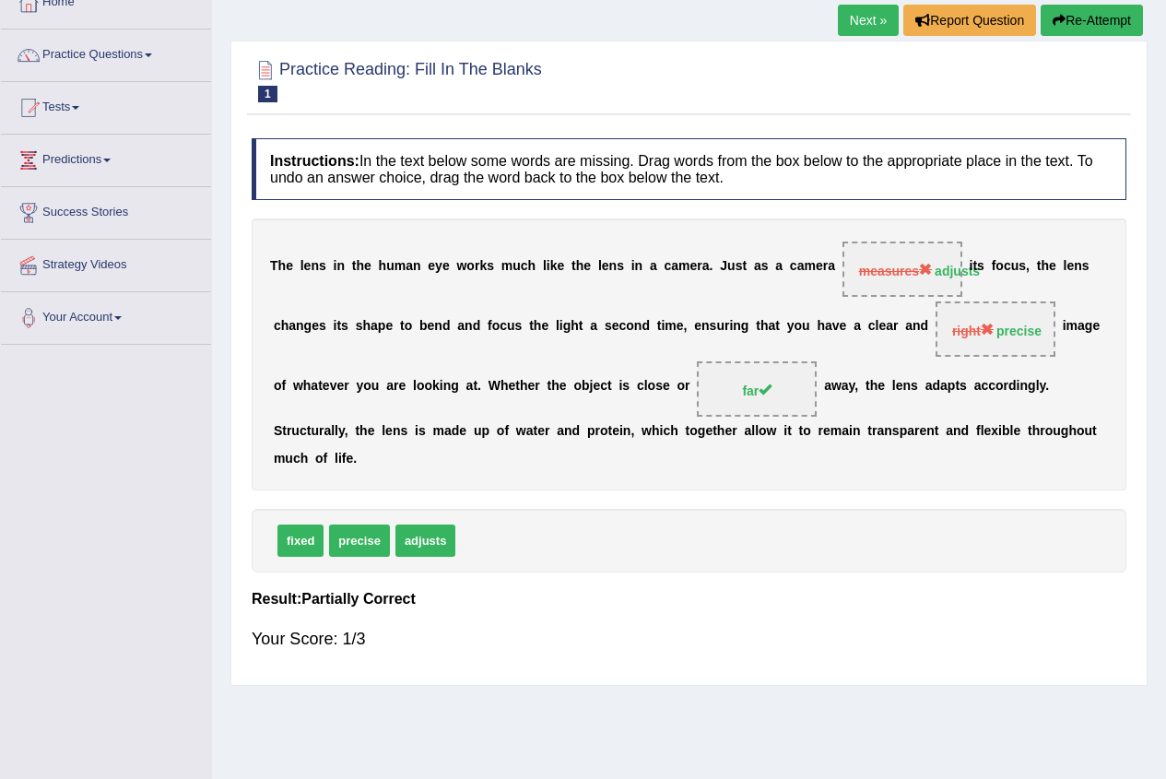
scroll to position [0, 0]
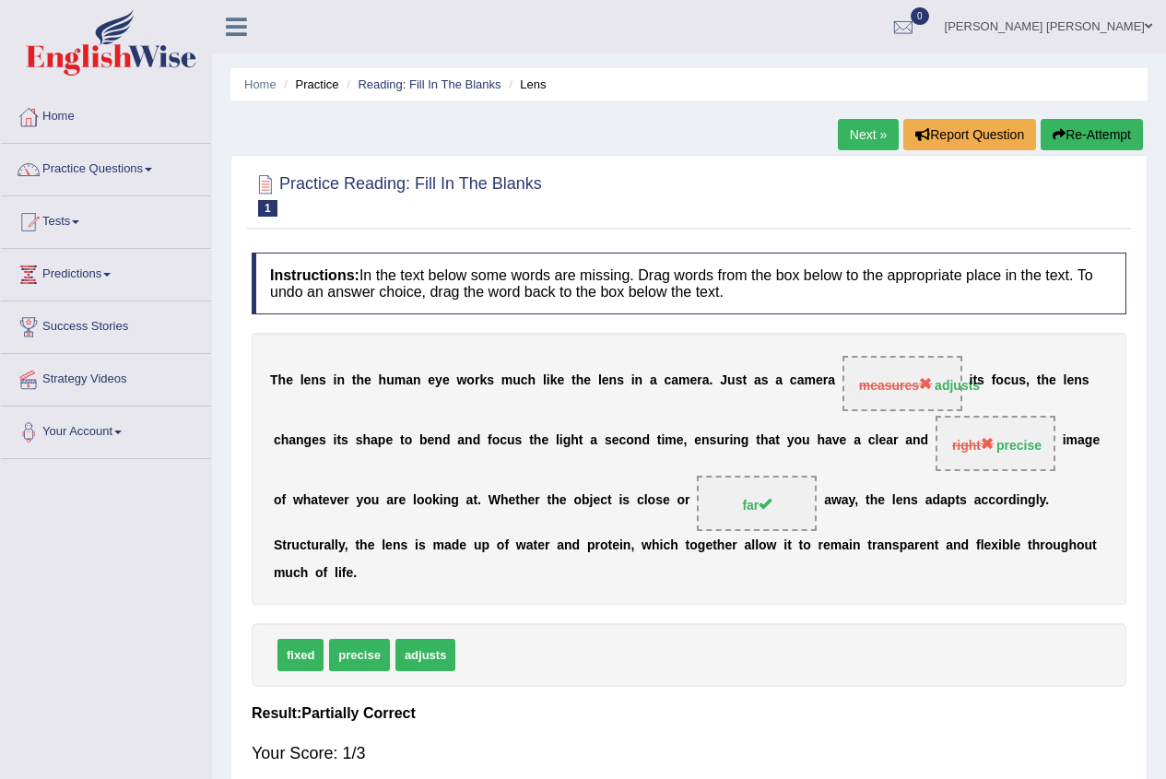
click at [867, 137] on link "Next »" at bounding box center [868, 134] width 61 height 31
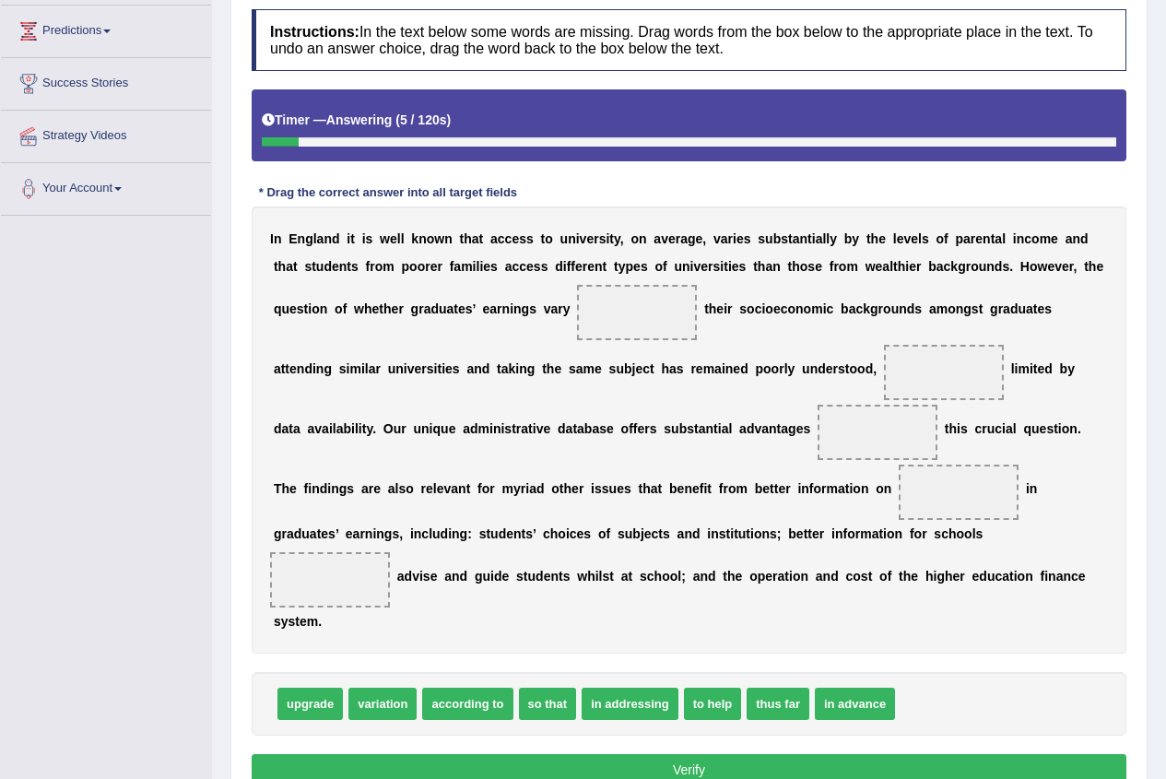
scroll to position [276, 0]
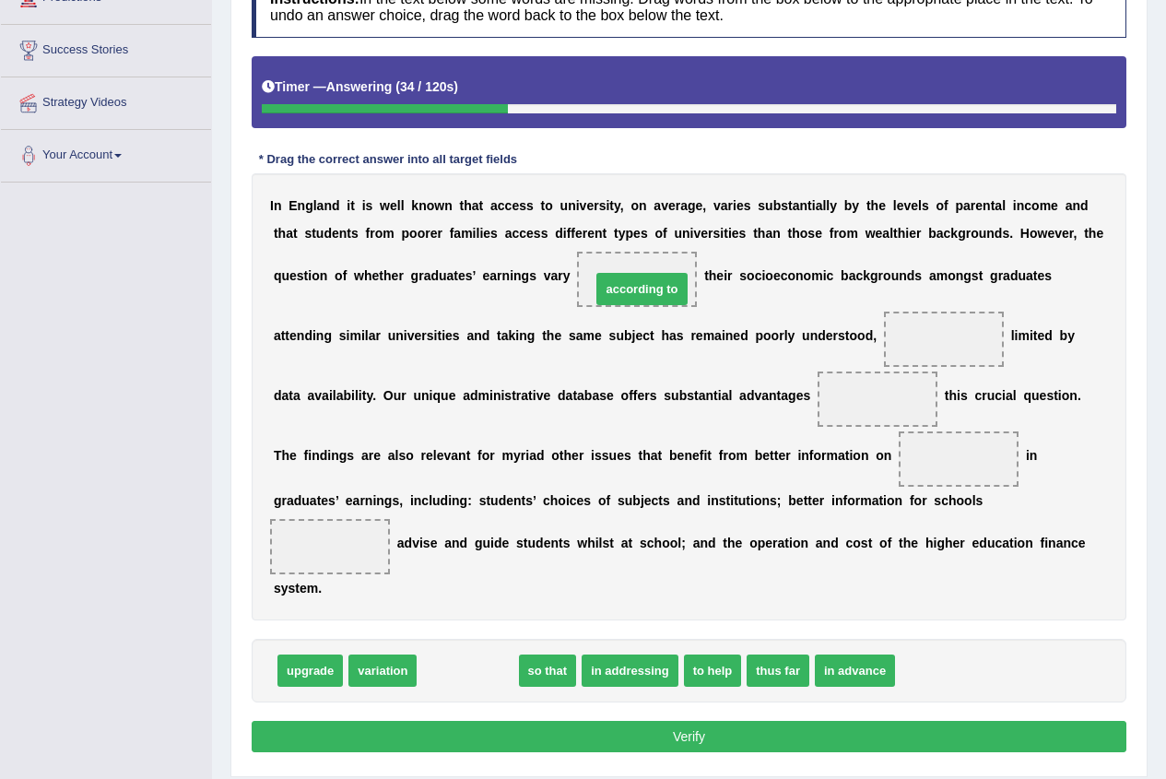
drag, startPoint x: 490, startPoint y: 674, endPoint x: 664, endPoint y: 292, distance: 419.4
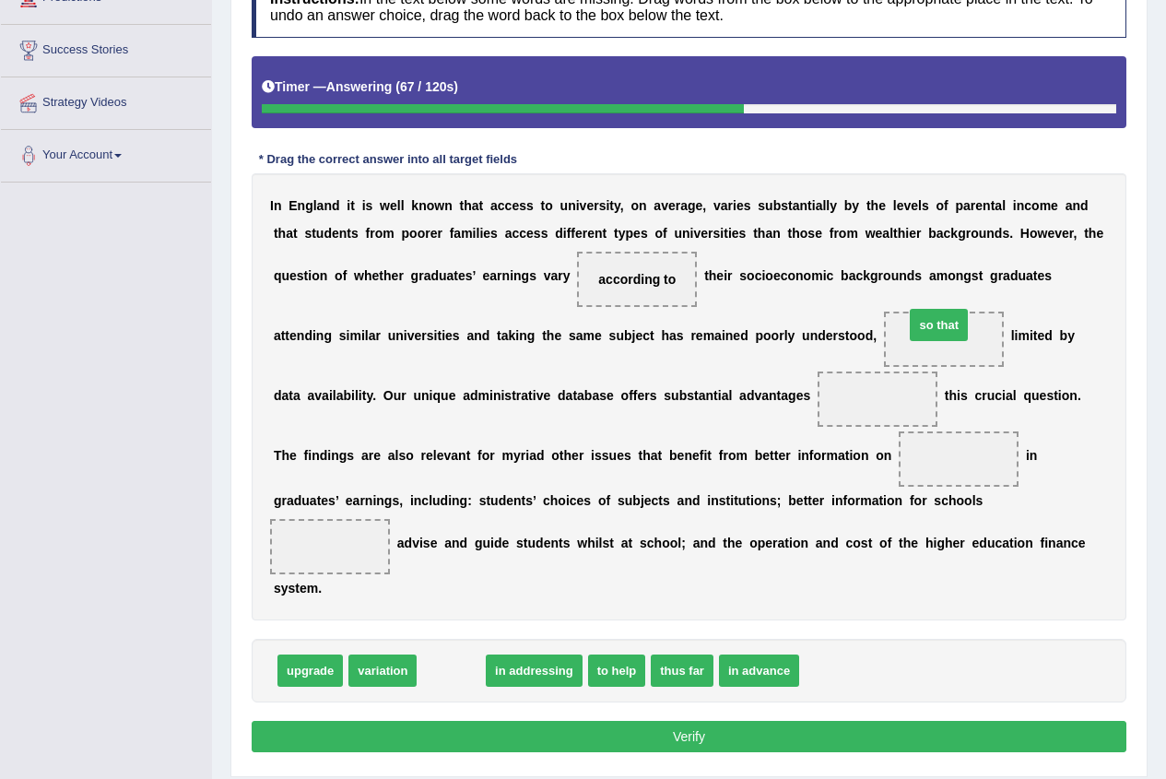
drag, startPoint x: 431, startPoint y: 669, endPoint x: 904, endPoint y: 320, distance: 587.8
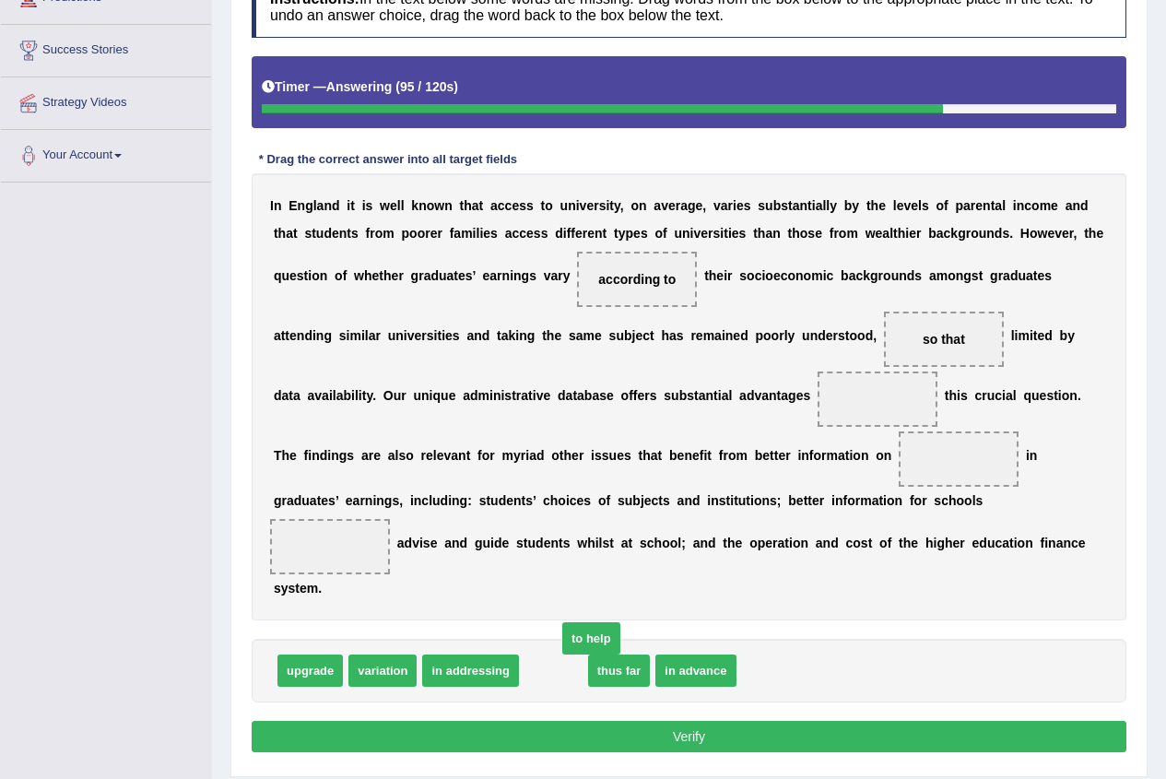
drag, startPoint x: 580, startPoint y: 677, endPoint x: 611, endPoint y: 649, distance: 42.4
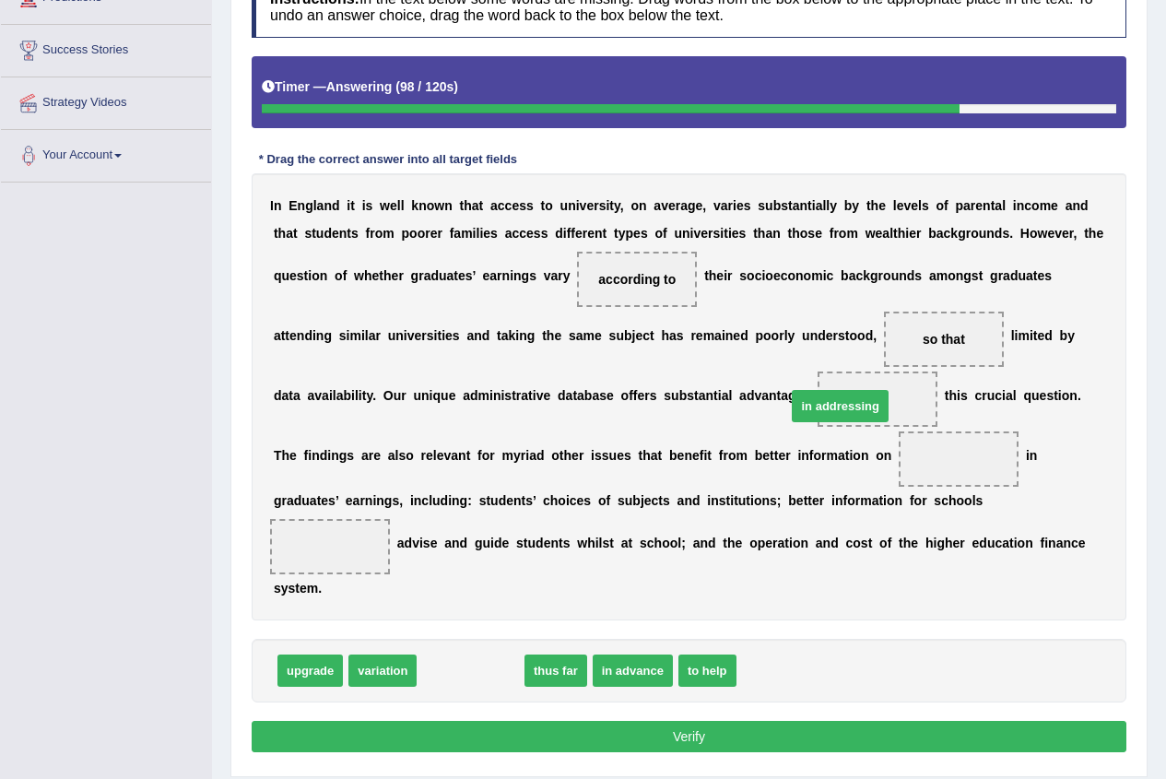
drag, startPoint x: 482, startPoint y: 679, endPoint x: 852, endPoint y: 415, distance: 455.2
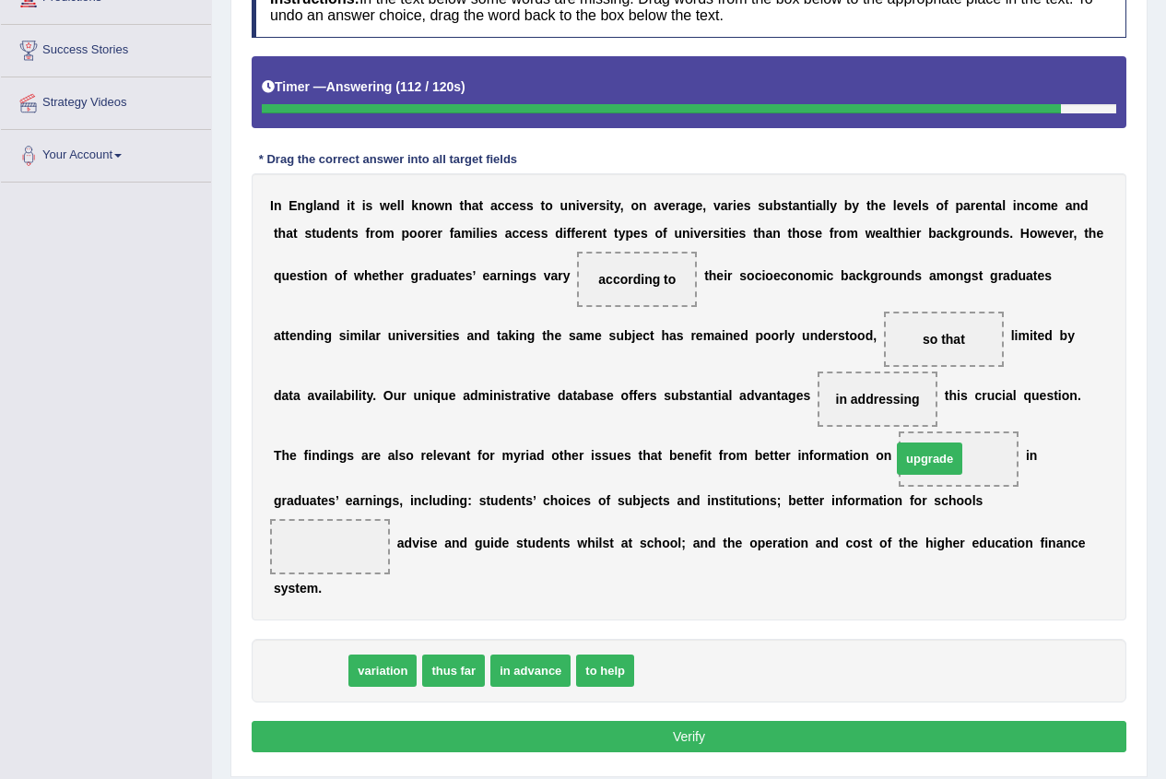
drag, startPoint x: 313, startPoint y: 675, endPoint x: 936, endPoint y: 462, distance: 658.4
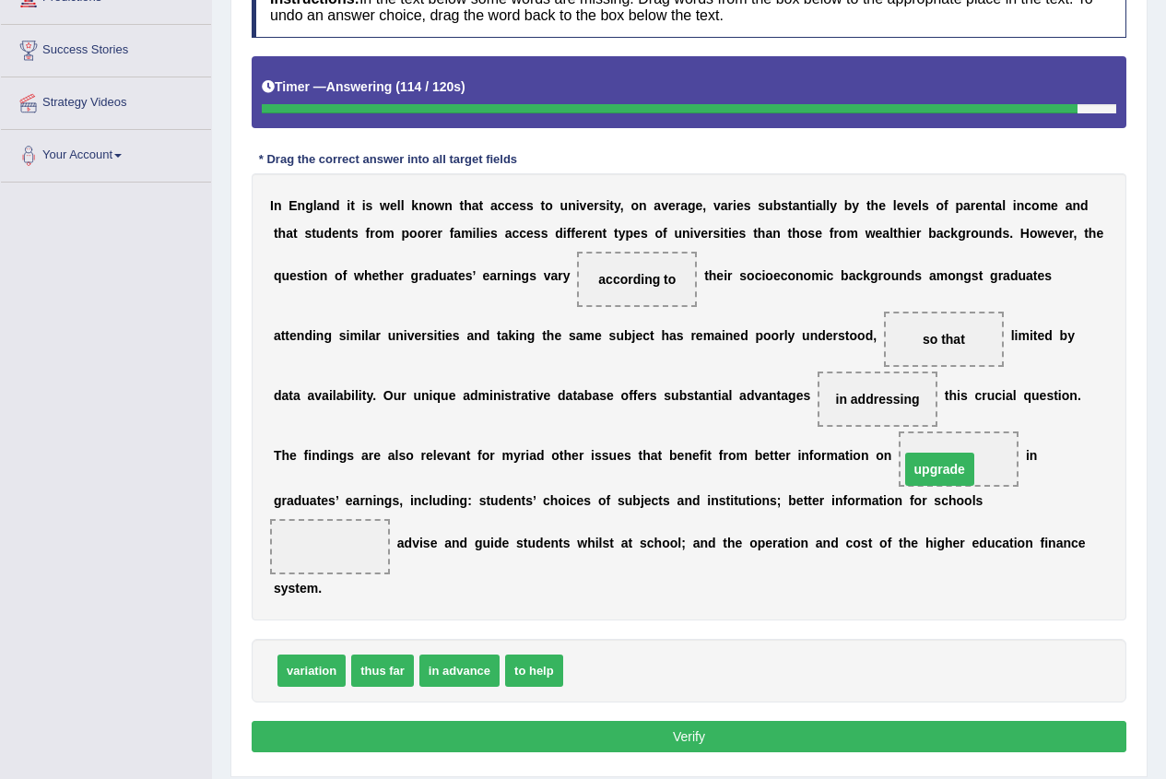
drag, startPoint x: 948, startPoint y: 457, endPoint x: 930, endPoint y: 464, distance: 19.5
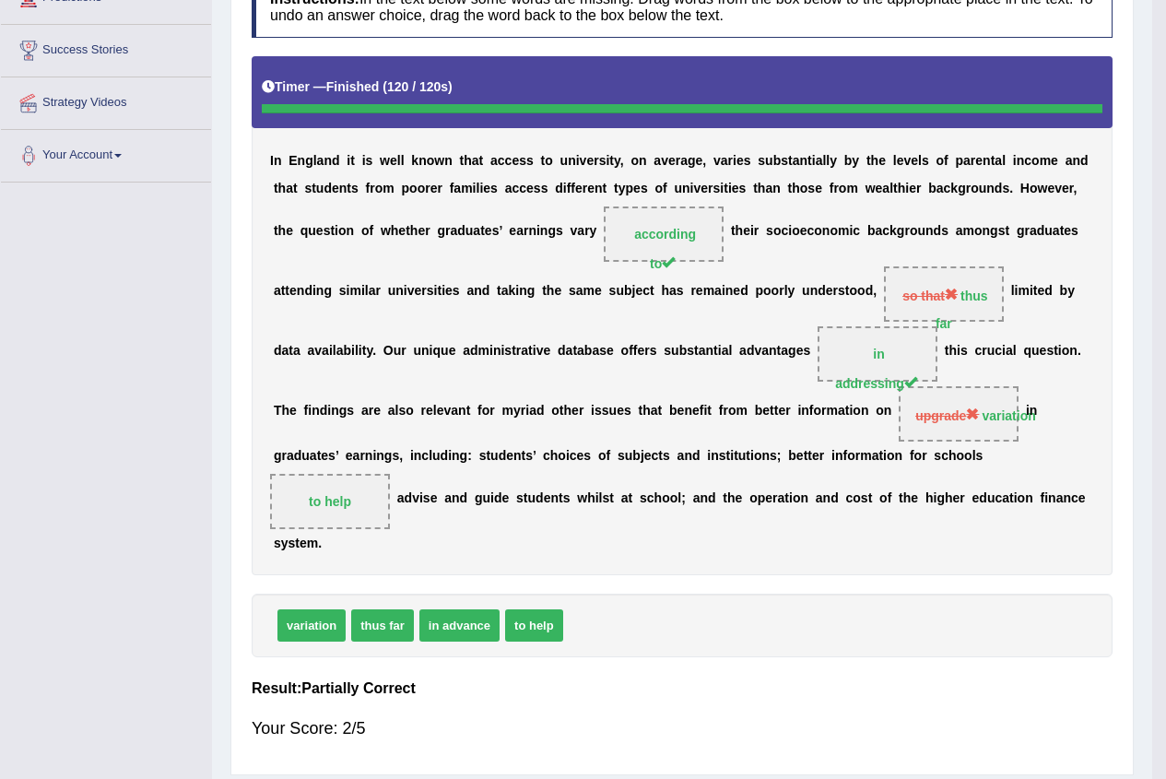
scroll to position [258, 0]
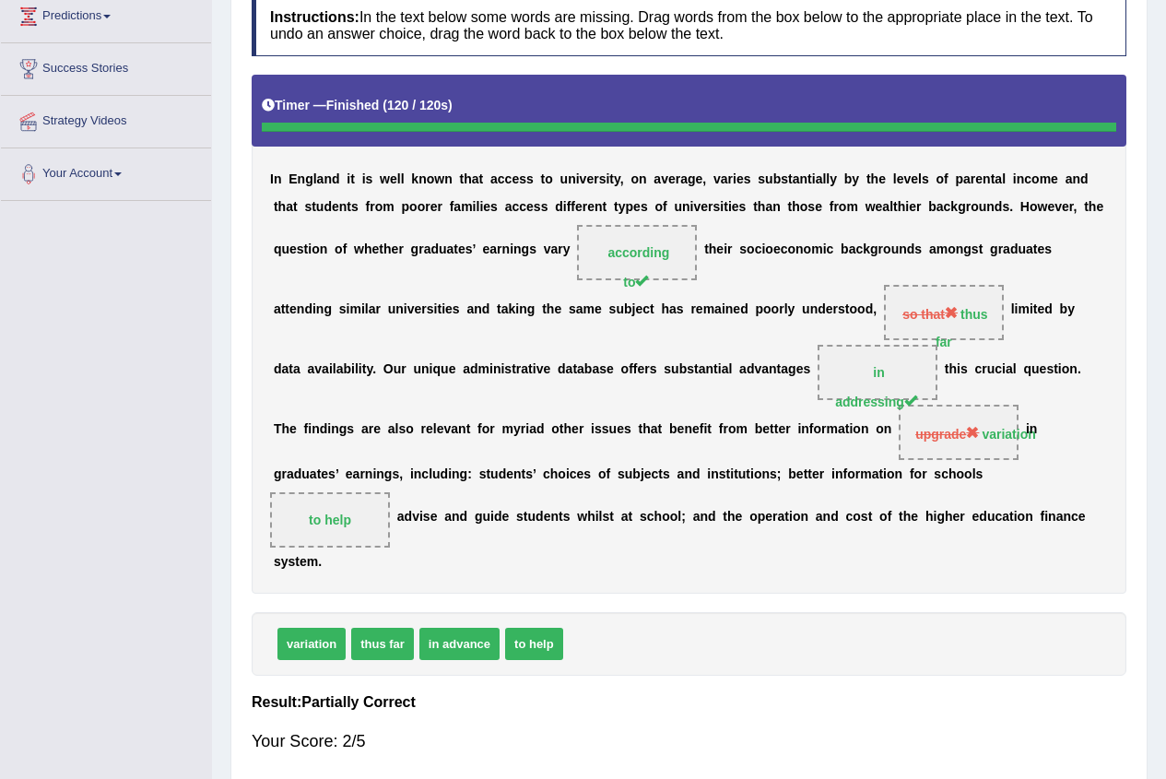
drag, startPoint x: 991, startPoint y: 438, endPoint x: 946, endPoint y: 485, distance: 64.5
click at [946, 485] on div "I n E n g l a n d i t i s w e l l k n o w n t h a t a c c e s s t o u n i v e r…" at bounding box center [689, 334] width 875 height 518
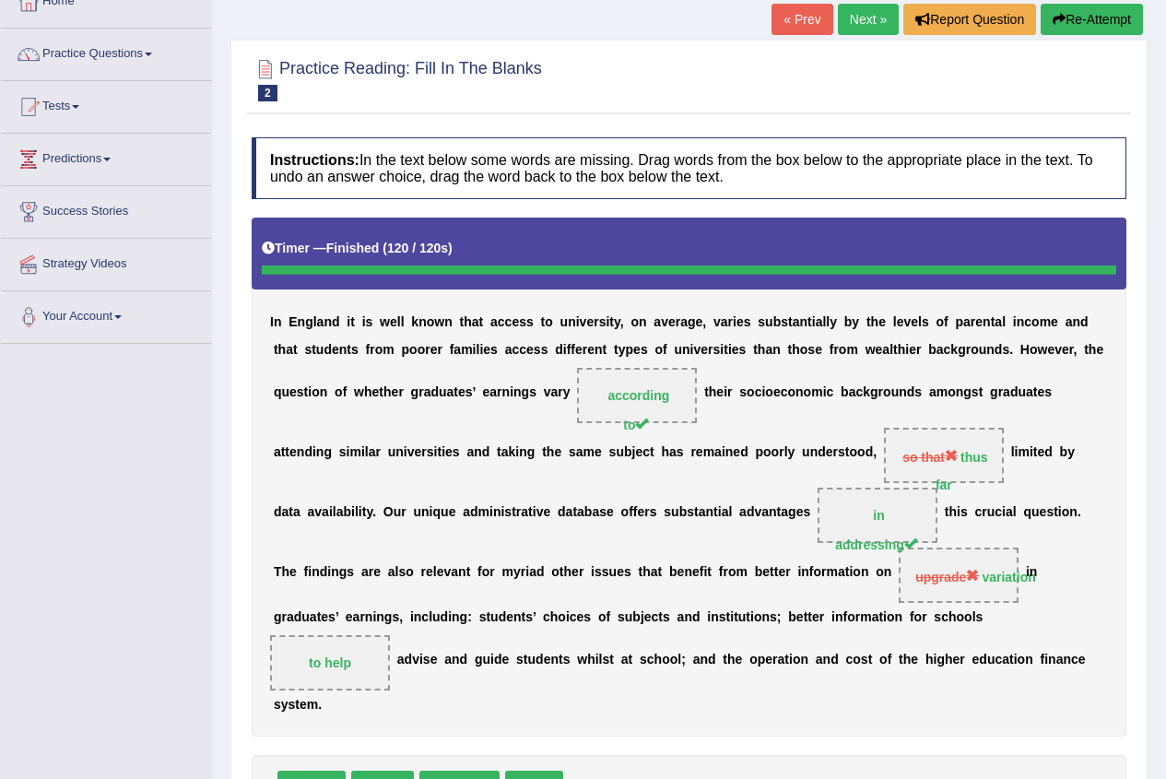
scroll to position [74, 0]
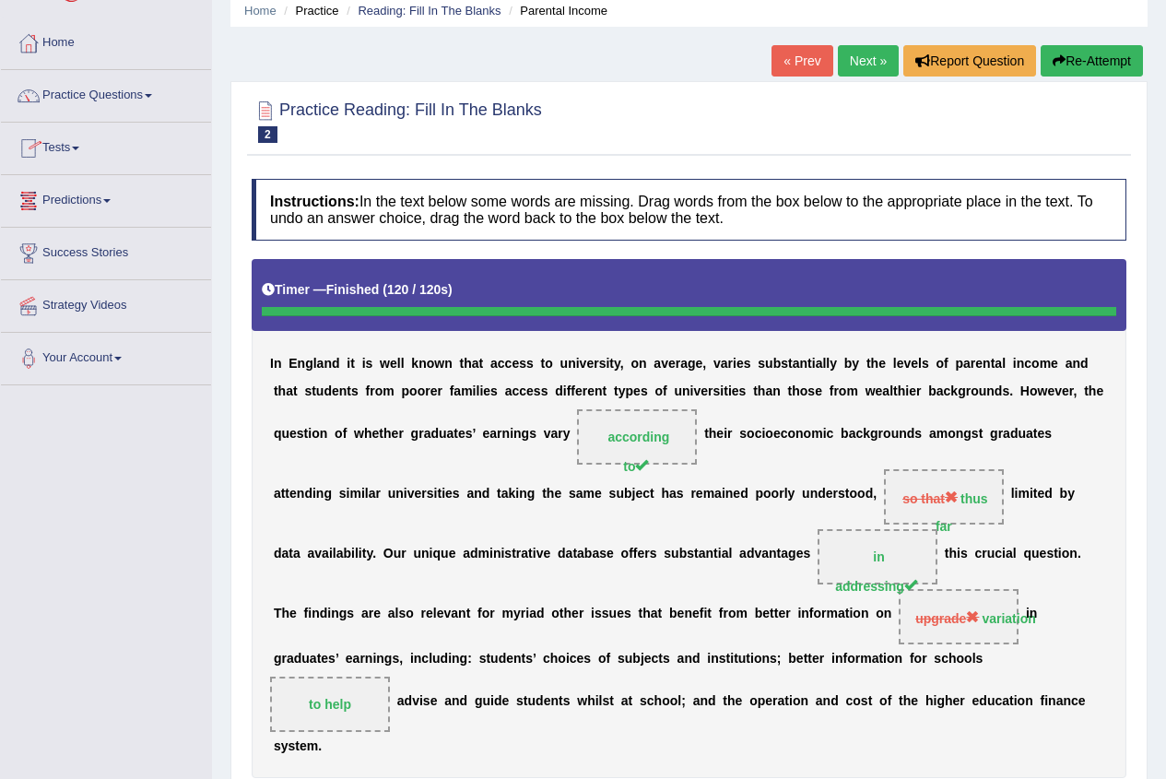
click at [876, 54] on link "Next »" at bounding box center [868, 60] width 61 height 31
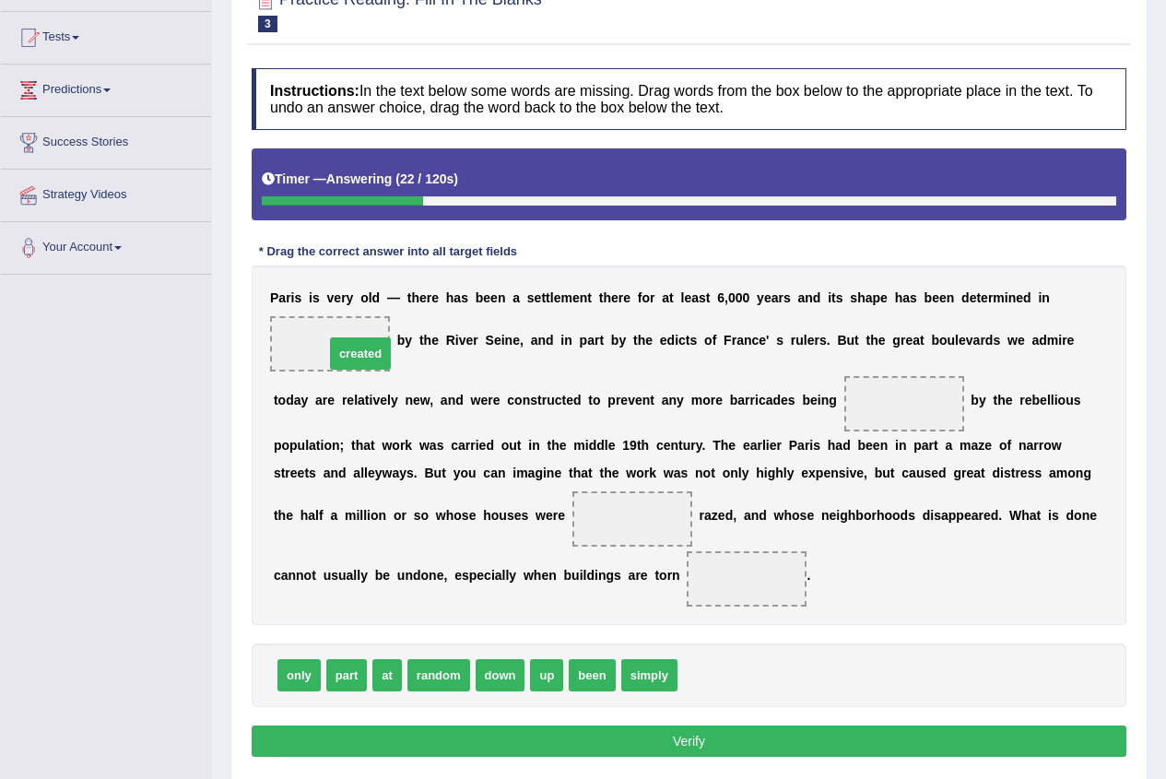
drag, startPoint x: 704, startPoint y: 679, endPoint x: 351, endPoint y: 358, distance: 477.5
drag, startPoint x: 328, startPoint y: 350, endPoint x: 921, endPoint y: 422, distance: 596.9
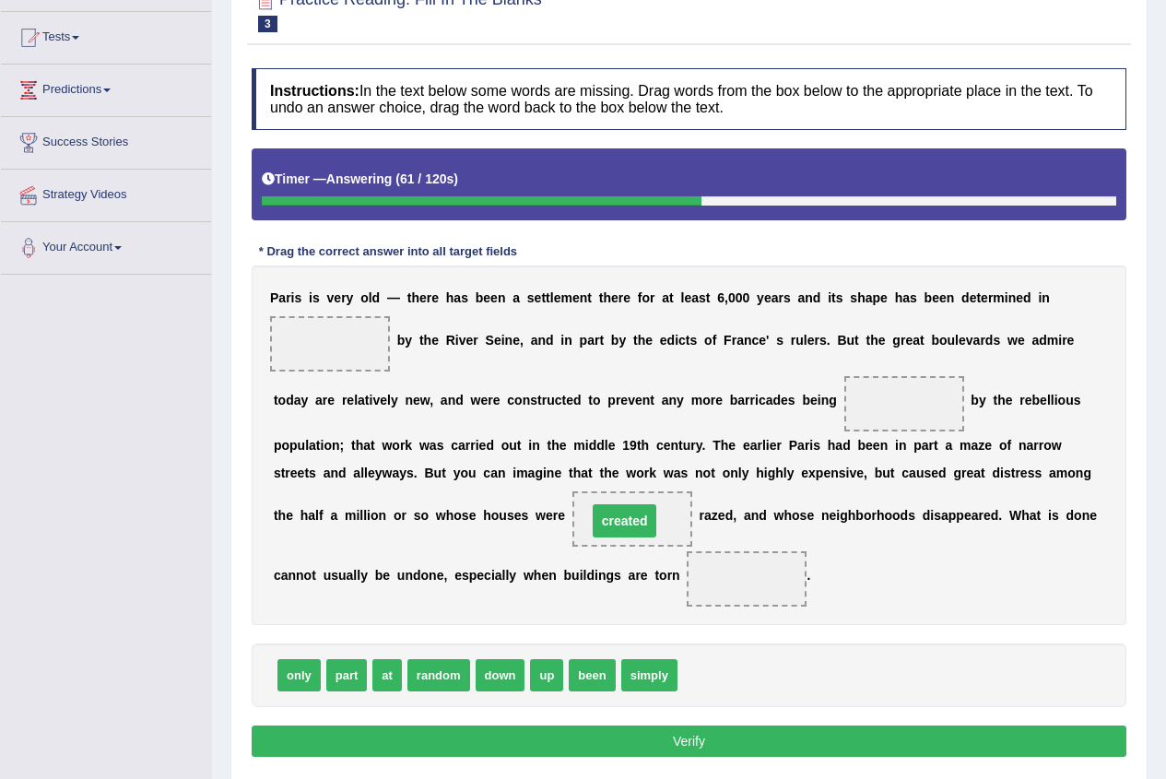
drag, startPoint x: 899, startPoint y: 403, endPoint x: 619, endPoint y: 518, distance: 302.1
drag, startPoint x: 342, startPoint y: 682, endPoint x: 708, endPoint y: 589, distance: 377.5
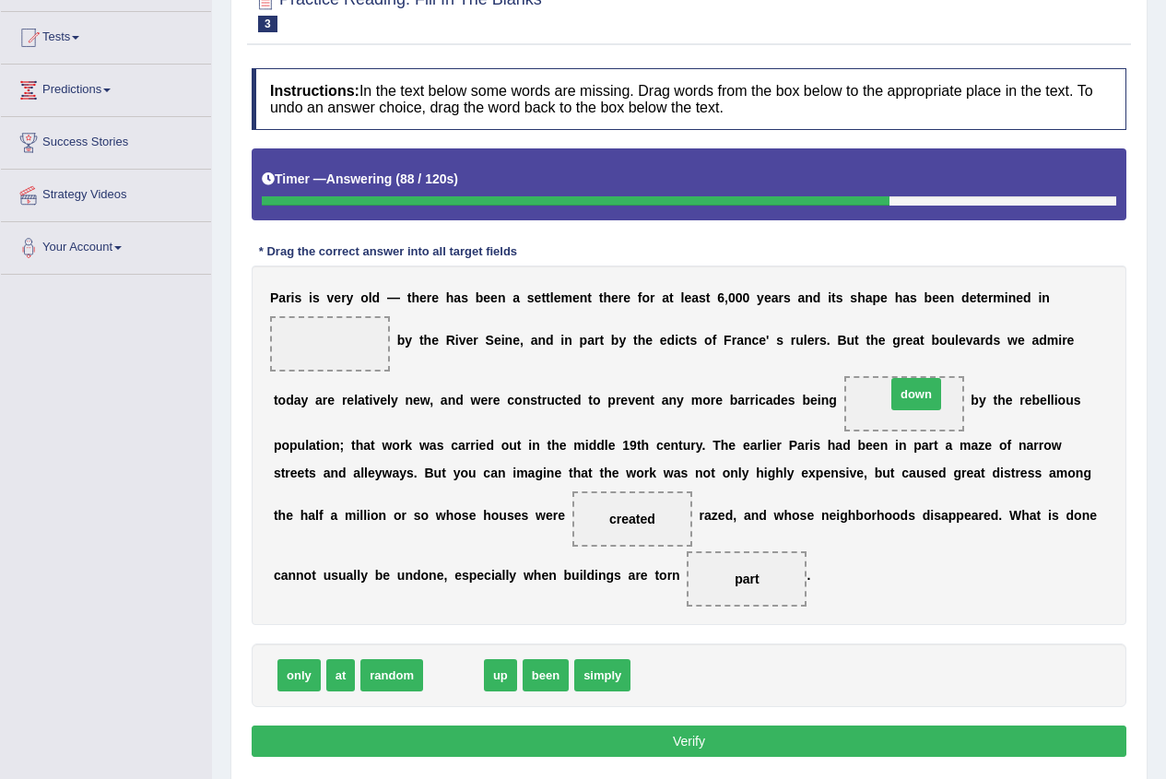
drag, startPoint x: 457, startPoint y: 680, endPoint x: 919, endPoint y: 400, distance: 540.1
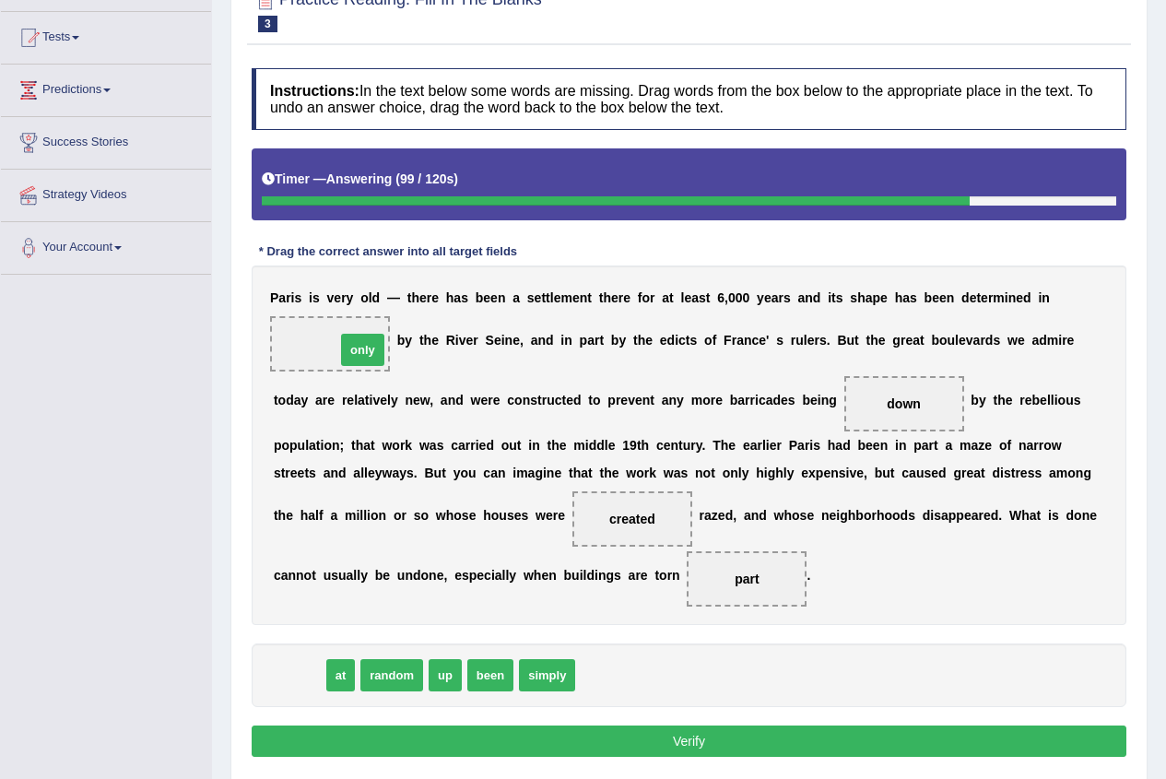
drag, startPoint x: 308, startPoint y: 676, endPoint x: 373, endPoint y: 344, distance: 338.2
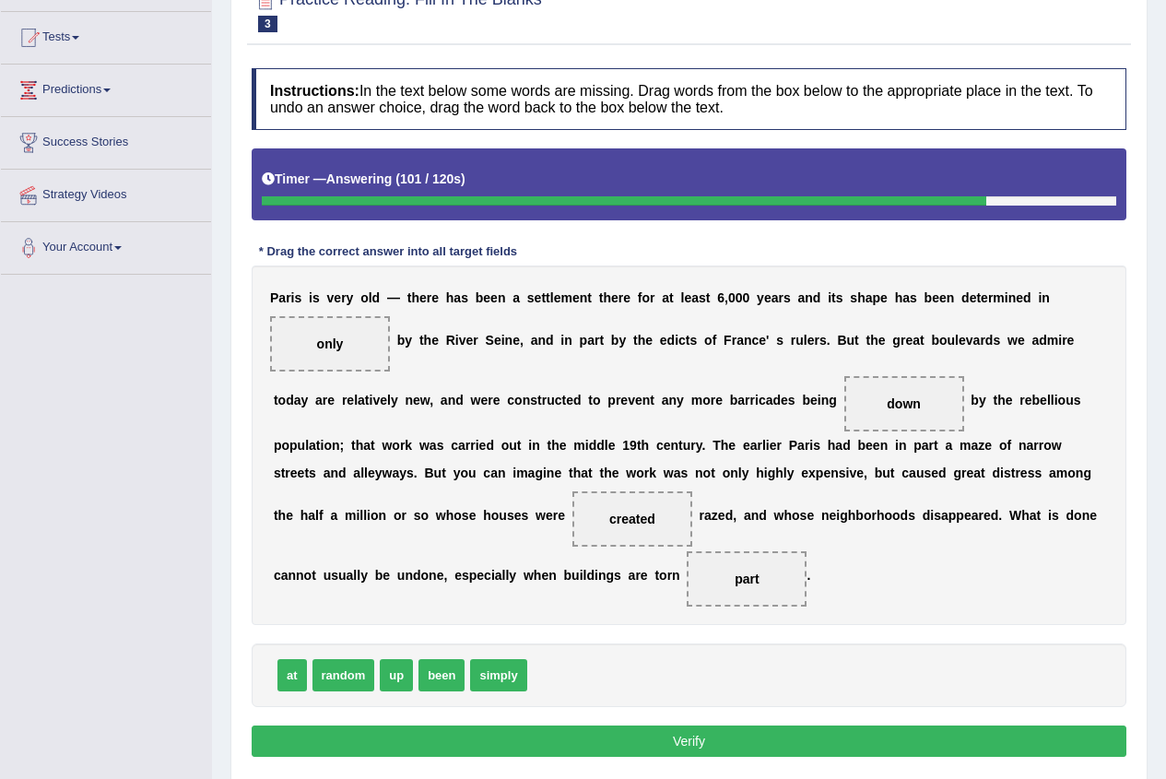
click at [502, 746] on button "Verify" at bounding box center [689, 740] width 875 height 31
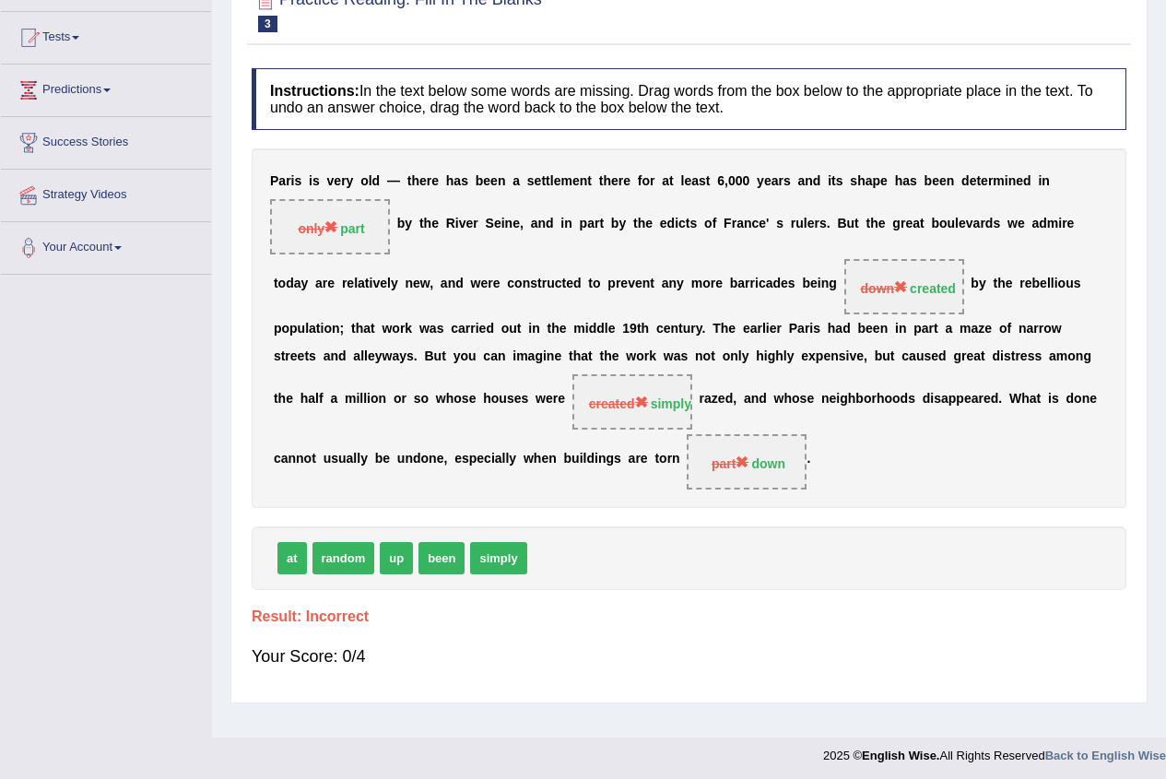
drag, startPoint x: 889, startPoint y: 286, endPoint x: 688, endPoint y: 405, distance: 233.5
click at [690, 405] on div "P a r i s i s v e r y o l d — t h e r e h a s b e e n a s e t t l e m e n t t h…" at bounding box center [689, 327] width 875 height 359
drag, startPoint x: 672, startPoint y: 406, endPoint x: 908, endPoint y: 270, distance: 272.1
click at [908, 270] on div "P a r i s i s v e r y o l d — t h e r e h a s b e e n a s e t t l e m e n t t h…" at bounding box center [689, 327] width 875 height 359
click at [909, 270] on span "down created" at bounding box center [904, 286] width 120 height 55
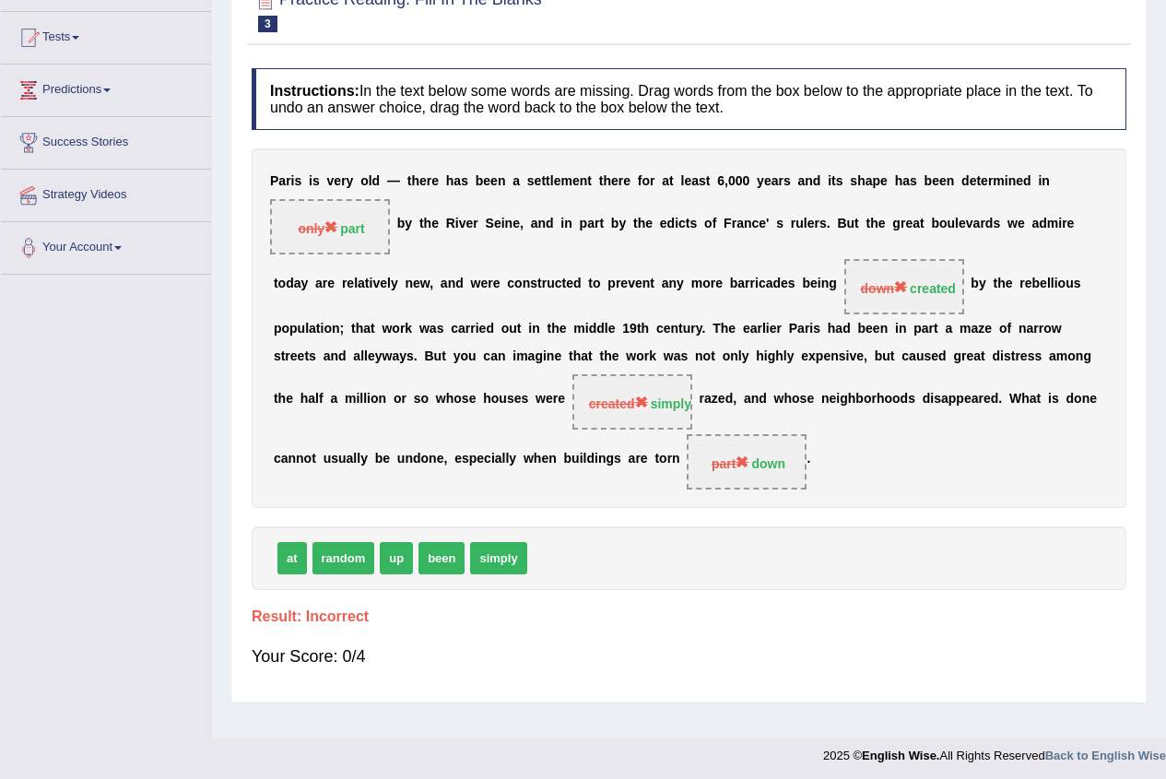
click at [909, 267] on span "down created" at bounding box center [904, 286] width 120 height 55
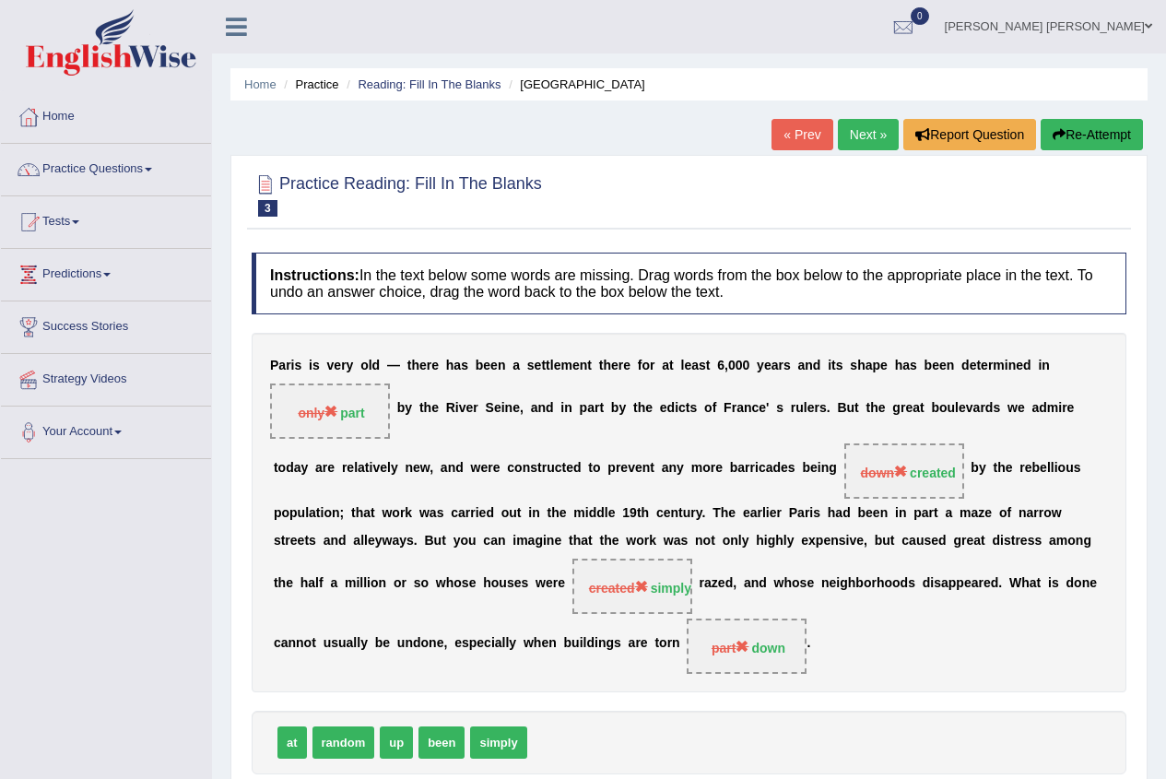
click at [852, 127] on link "Next »" at bounding box center [868, 134] width 61 height 31
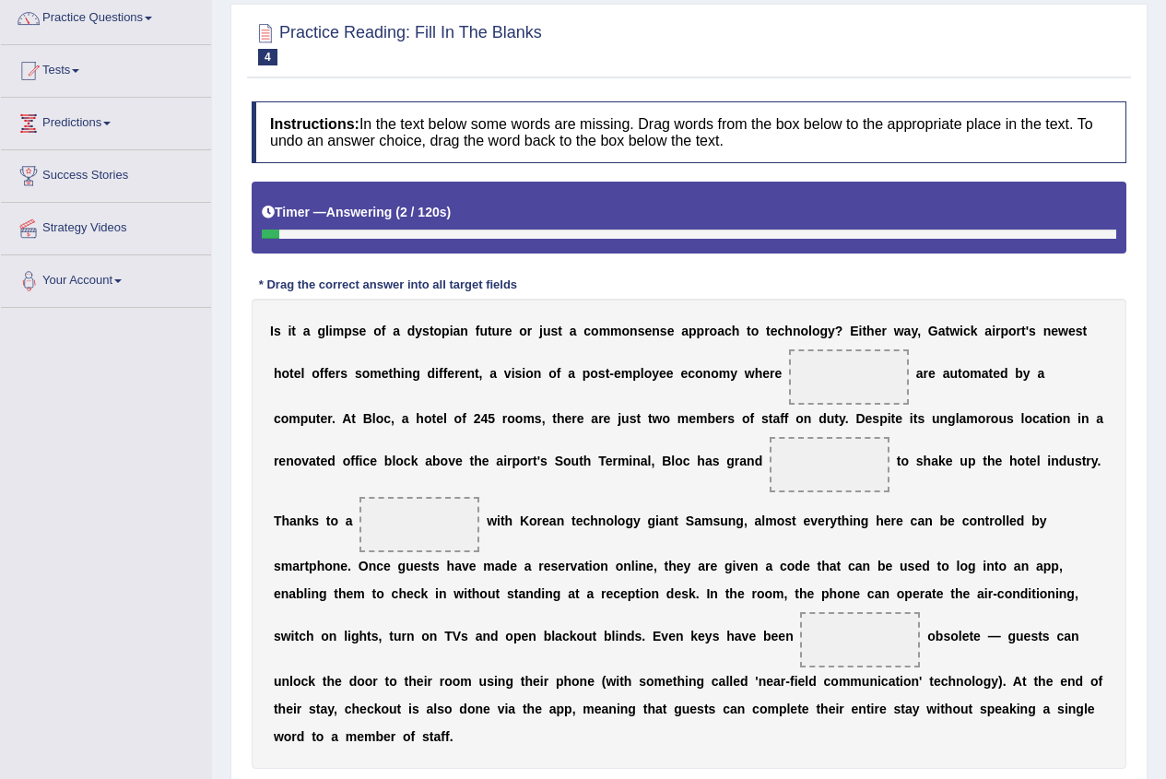
scroll to position [184, 0]
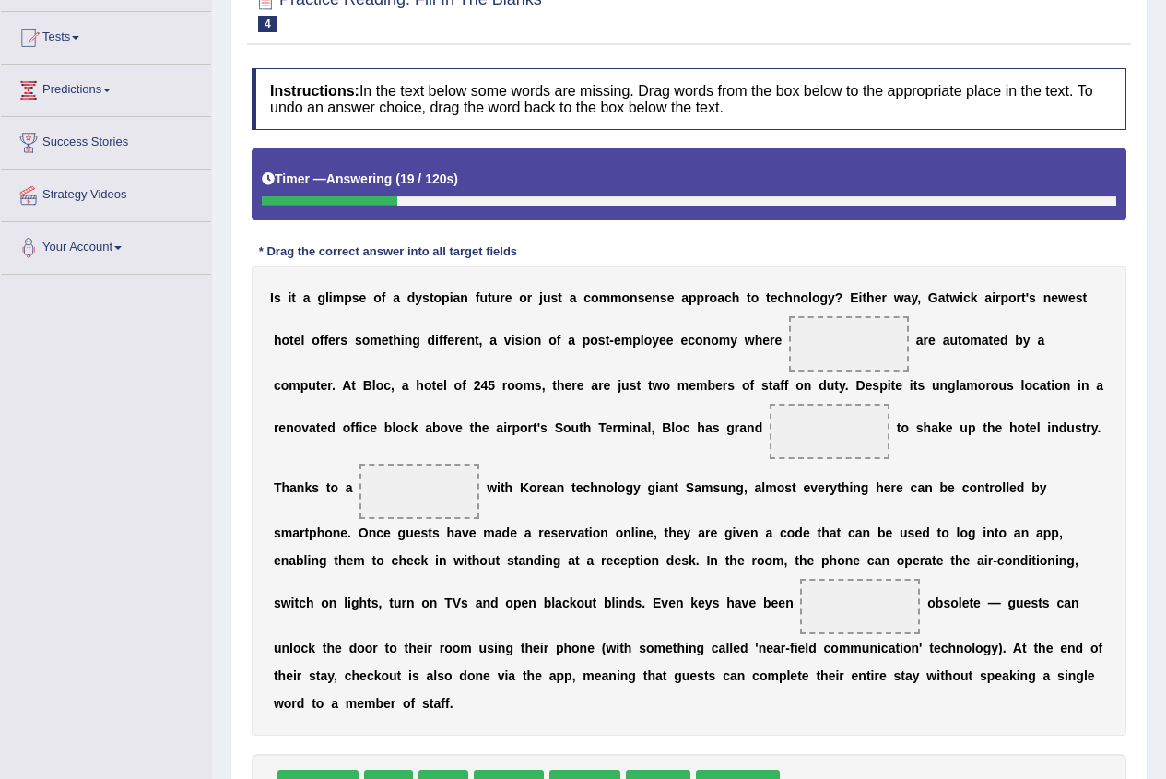
click at [842, 354] on span at bounding box center [849, 343] width 120 height 55
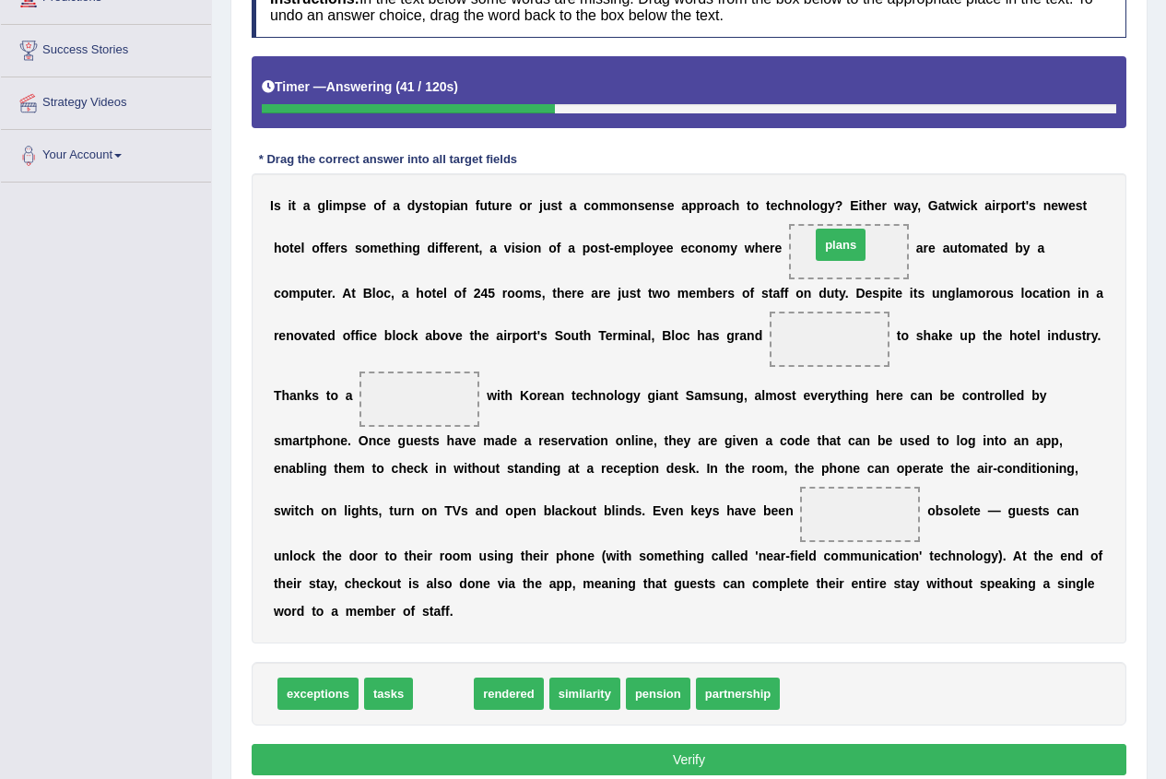
drag, startPoint x: 448, startPoint y: 698, endPoint x: 845, endPoint y: 249, distance: 599.3
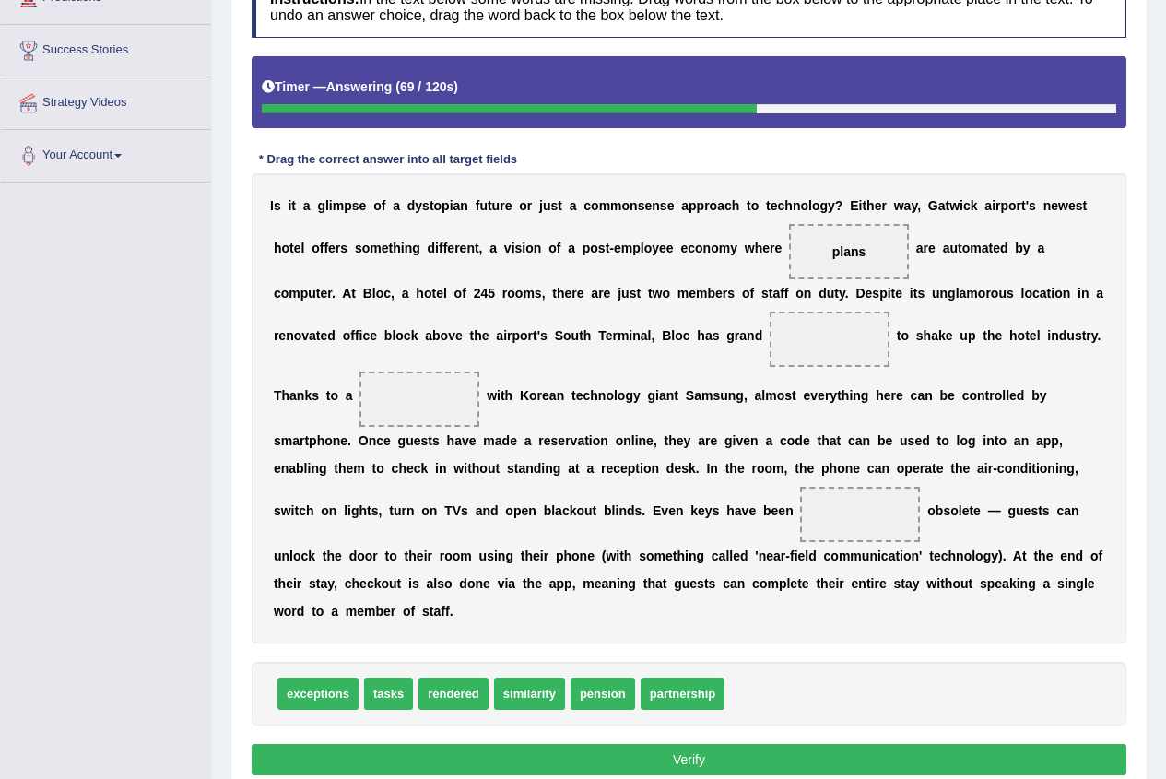
drag, startPoint x: 780, startPoint y: 428, endPoint x: 555, endPoint y: 568, distance: 264.9
drag, startPoint x: 841, startPoint y: 252, endPoint x: 823, endPoint y: 369, distance: 118.3
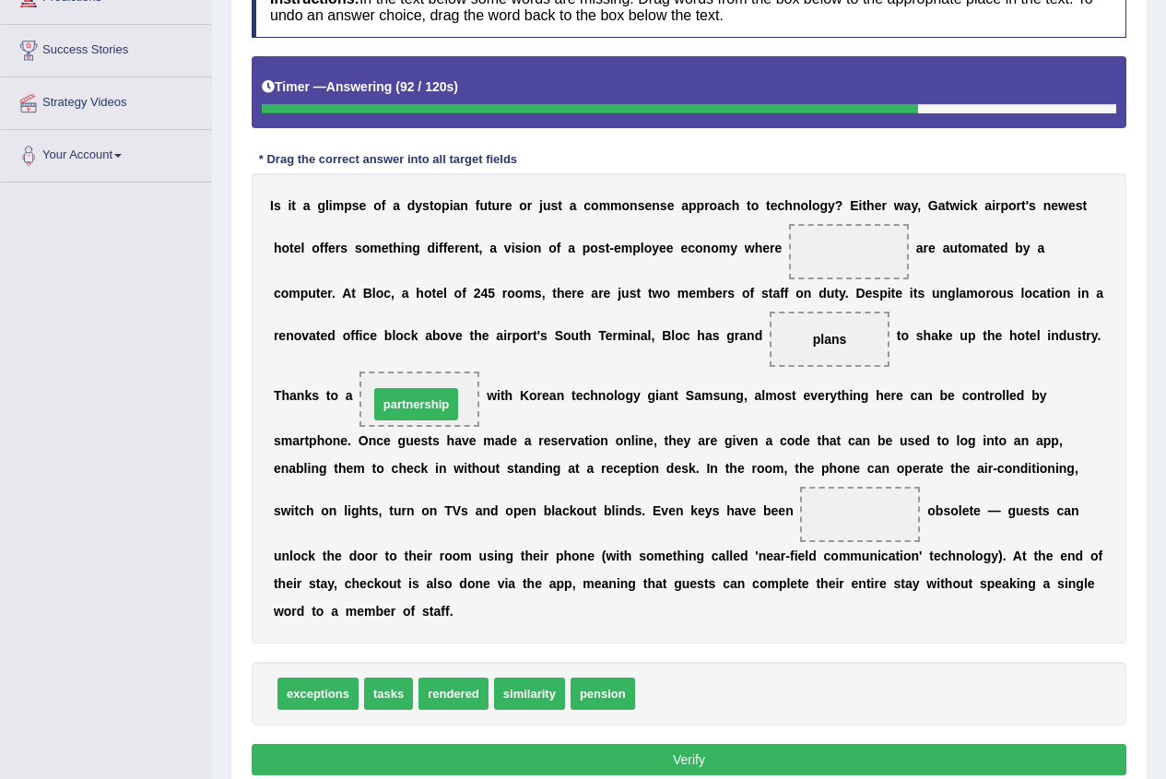
drag, startPoint x: 673, startPoint y: 697, endPoint x: 406, endPoint y: 407, distance: 393.3
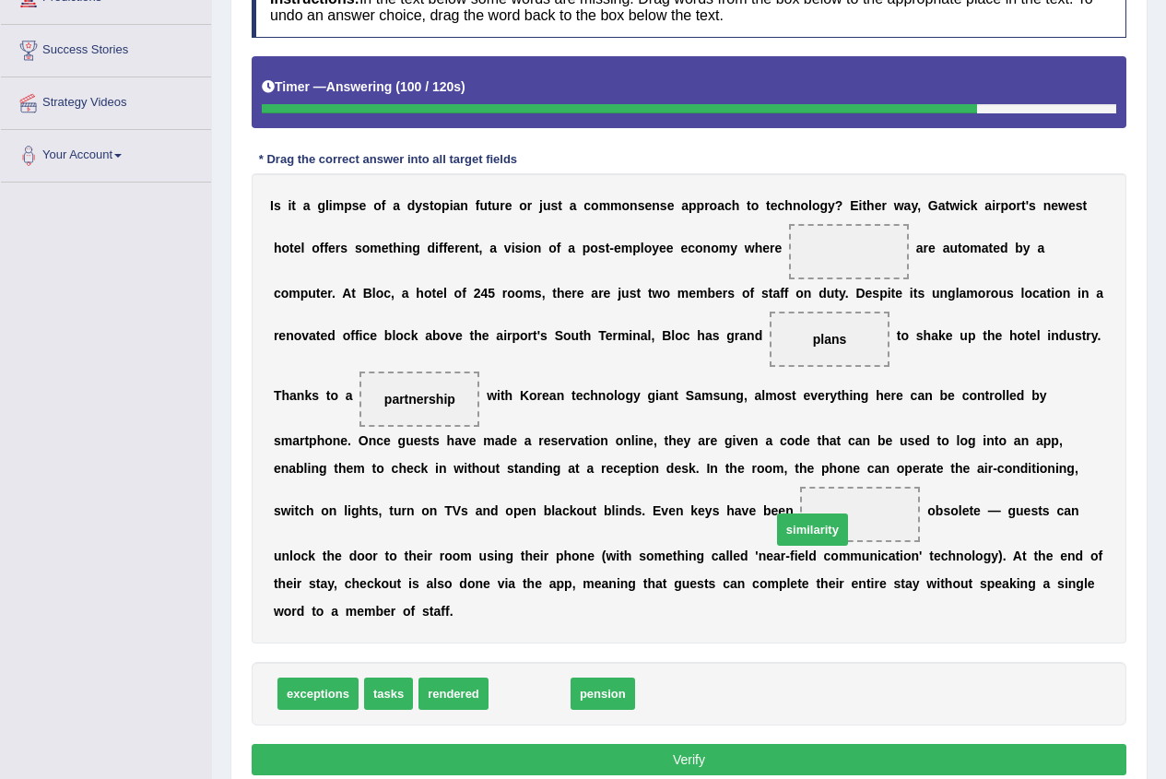
drag, startPoint x: 533, startPoint y: 698, endPoint x: 816, endPoint y: 534, distance: 327.1
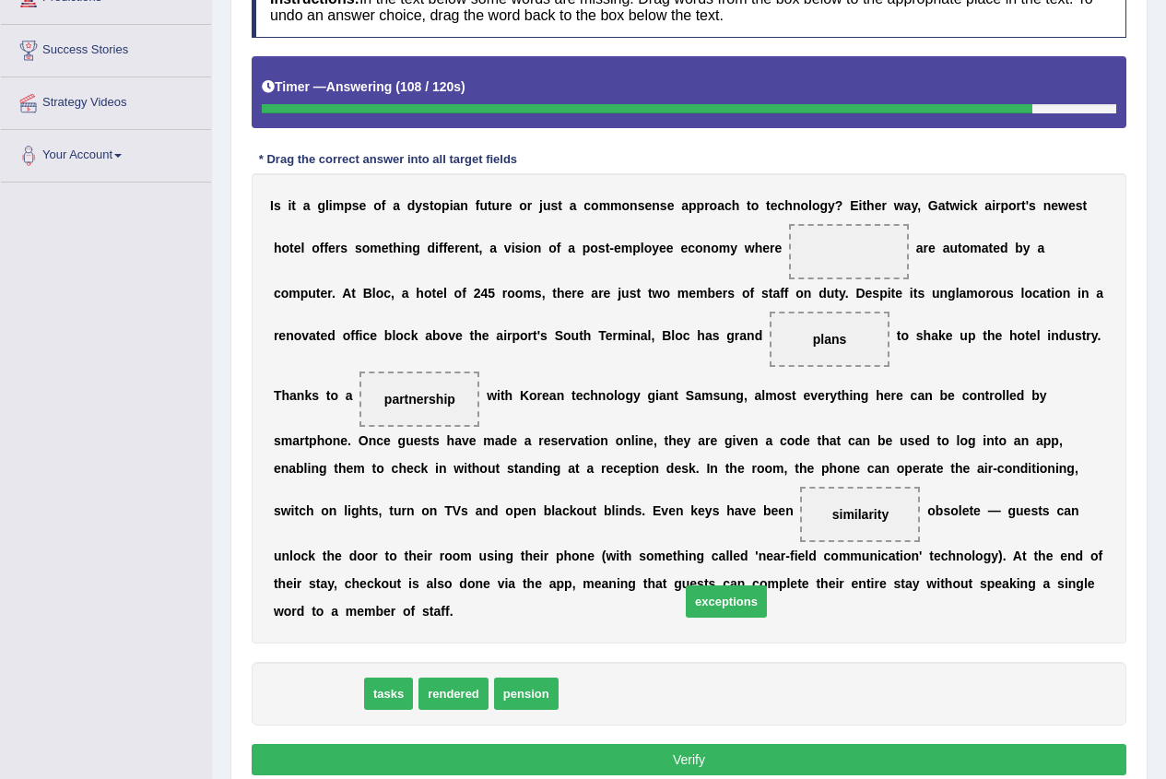
drag, startPoint x: 309, startPoint y: 696, endPoint x: 717, endPoint y: 604, distance: 418.5
click at [717, 604] on span "exceptions" at bounding box center [726, 601] width 81 height 32
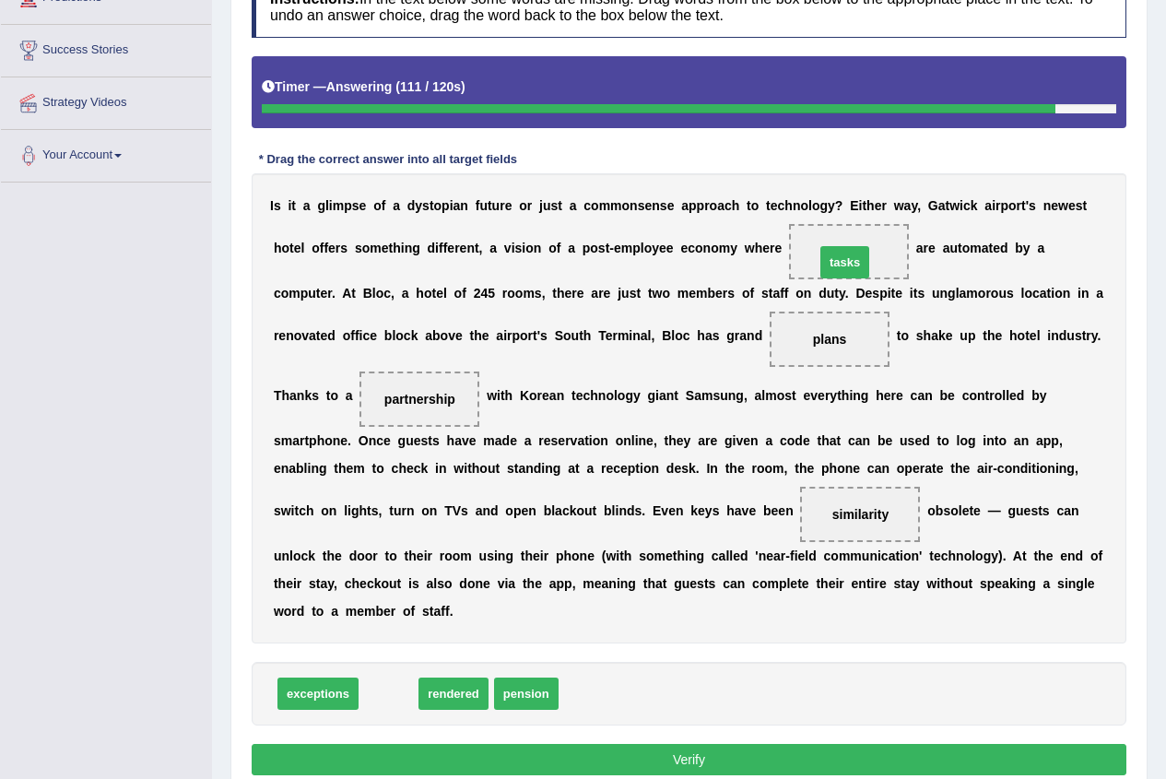
drag, startPoint x: 382, startPoint y: 690, endPoint x: 839, endPoint y: 259, distance: 627.8
click at [731, 747] on button "Verify" at bounding box center [689, 759] width 875 height 31
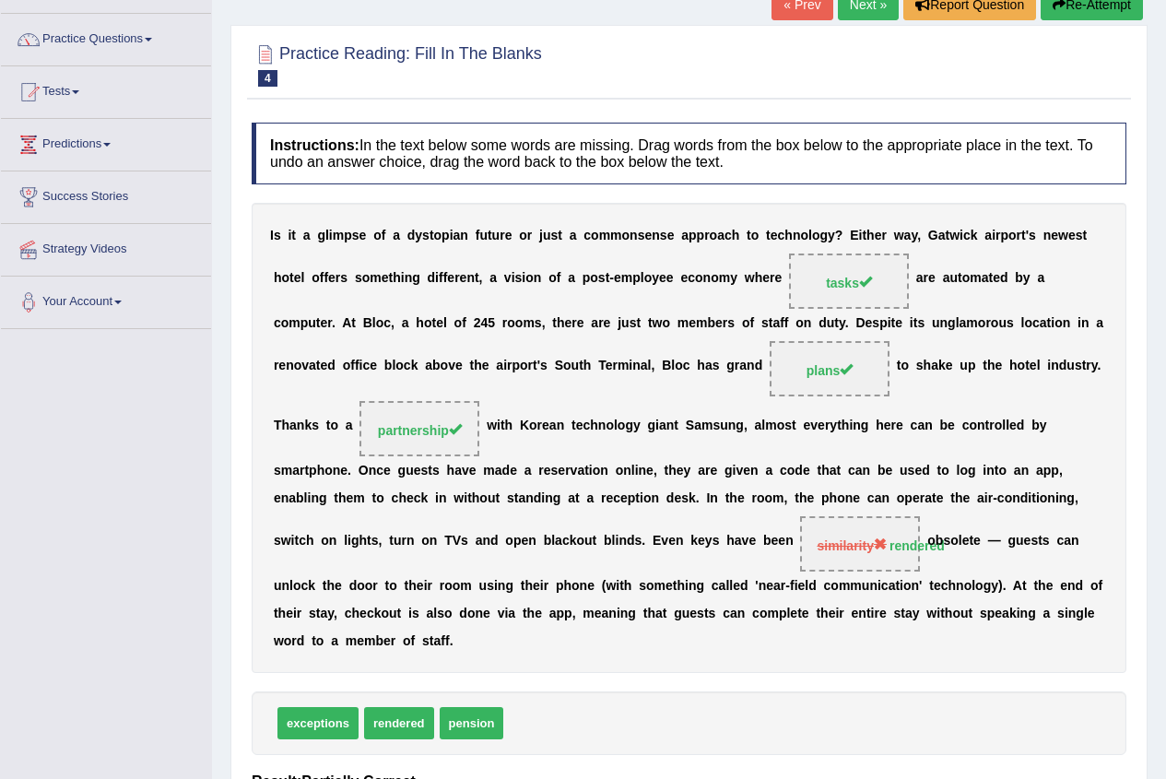
scroll to position [0, 0]
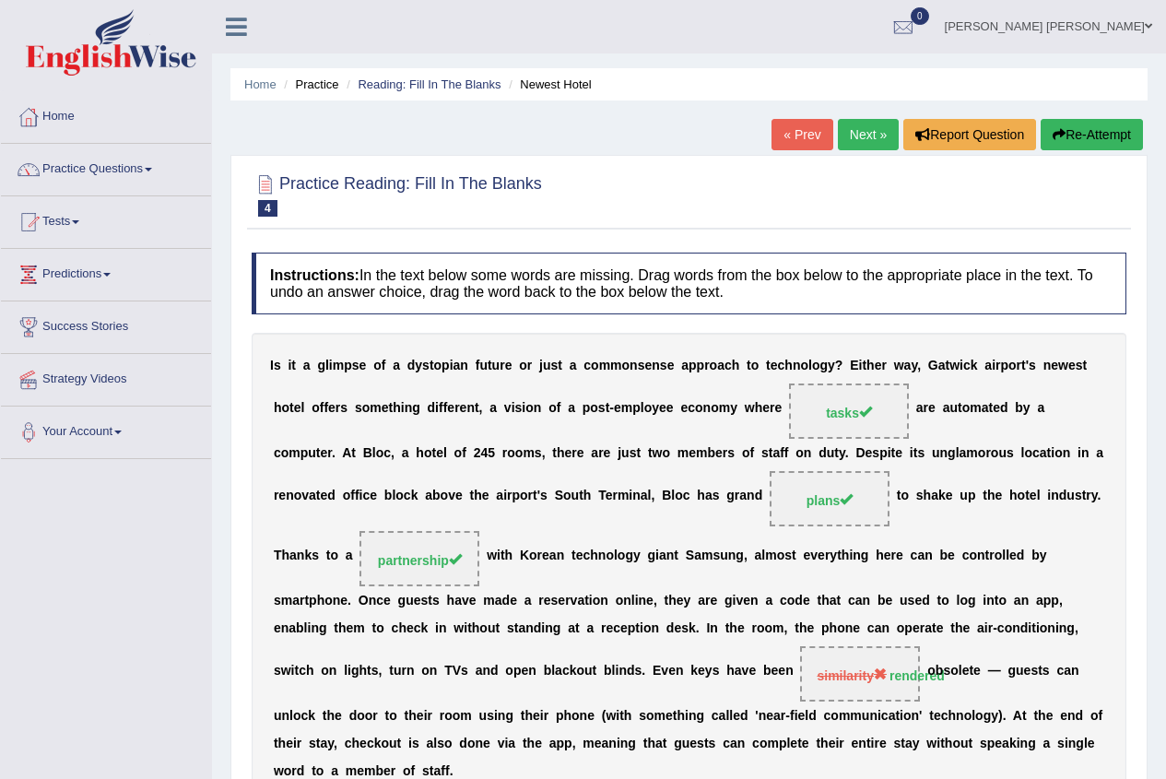
click at [843, 128] on link "Next »" at bounding box center [868, 134] width 61 height 31
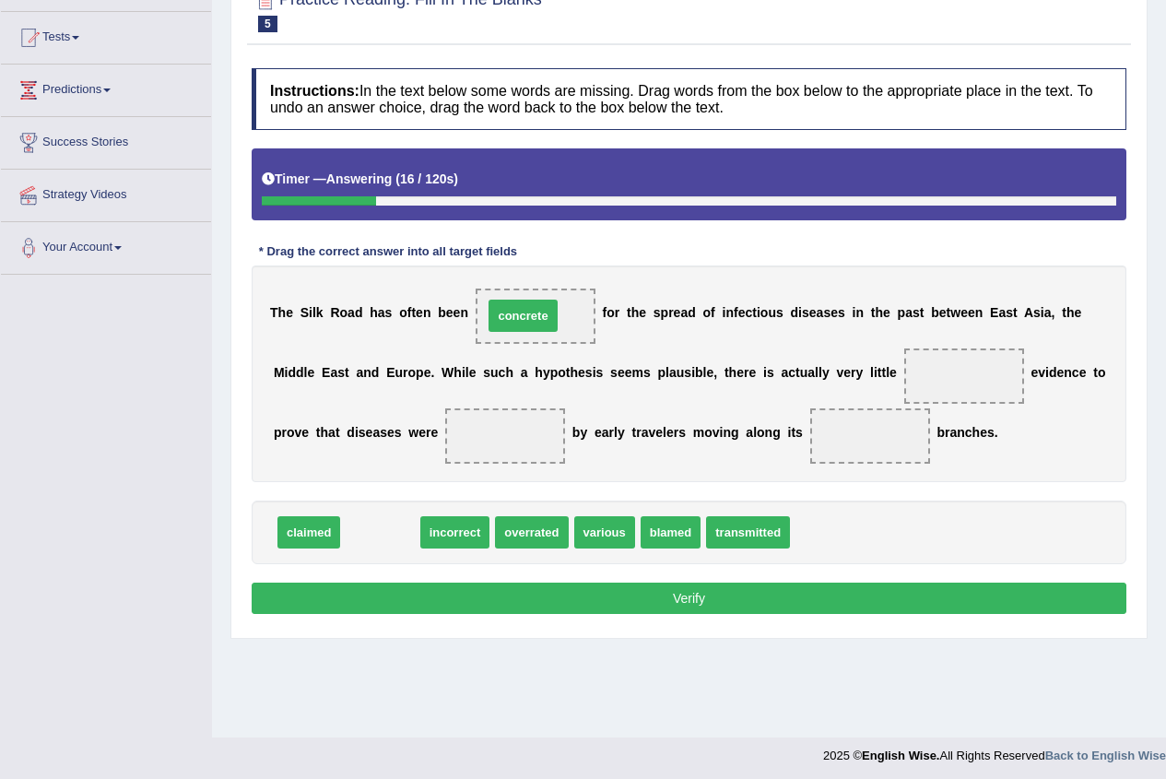
drag, startPoint x: 387, startPoint y: 535, endPoint x: 530, endPoint y: 318, distance: 259.4
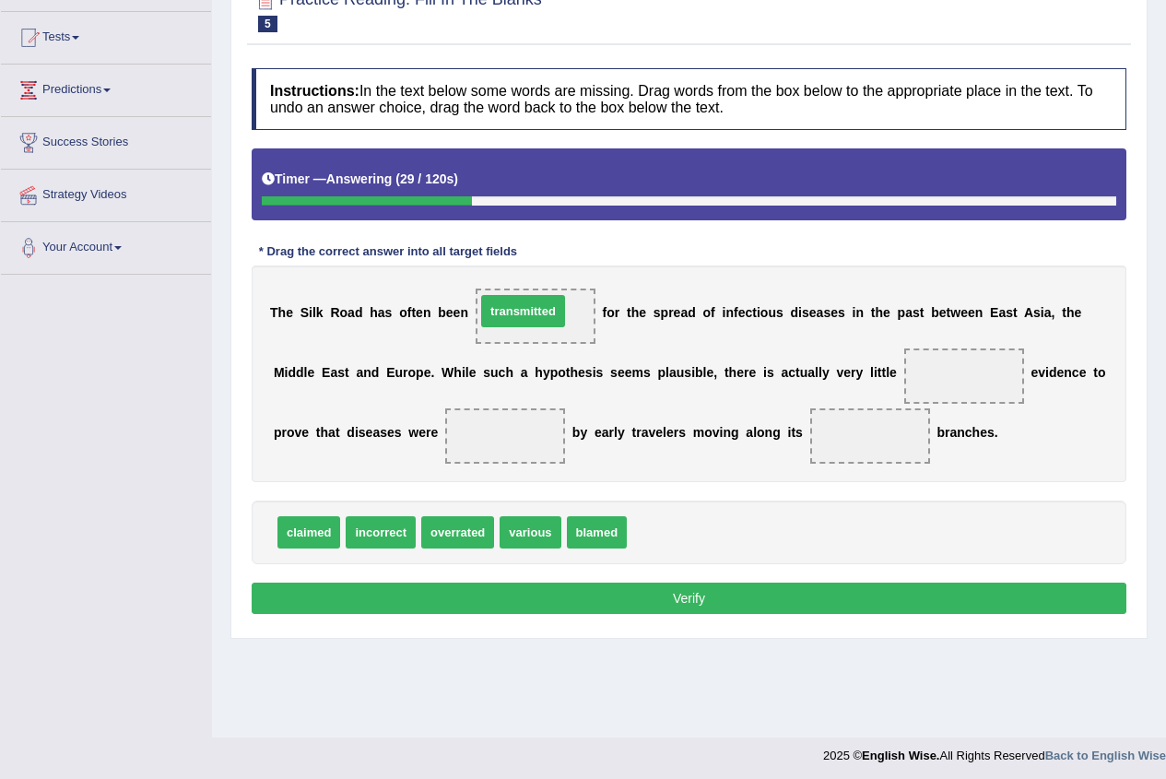
drag, startPoint x: 669, startPoint y: 534, endPoint x: 518, endPoint y: 312, distance: 267.9
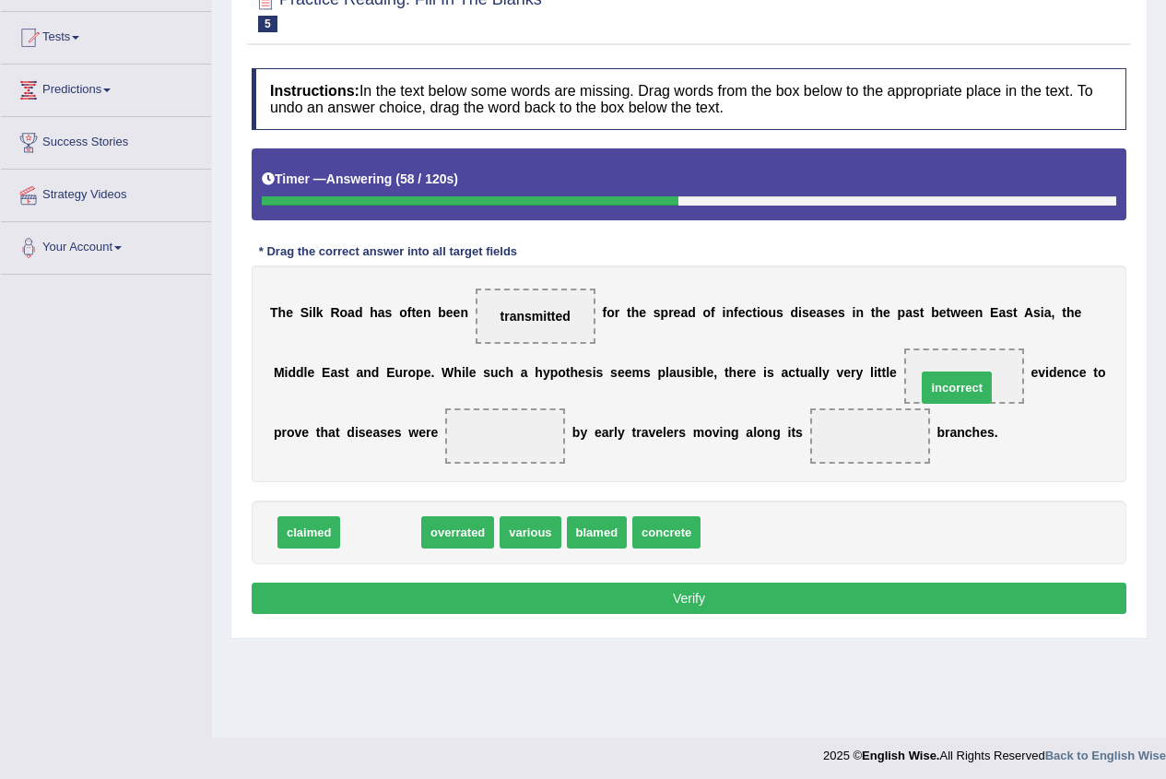
drag, startPoint x: 370, startPoint y: 535, endPoint x: 948, endPoint y: 389, distance: 595.9
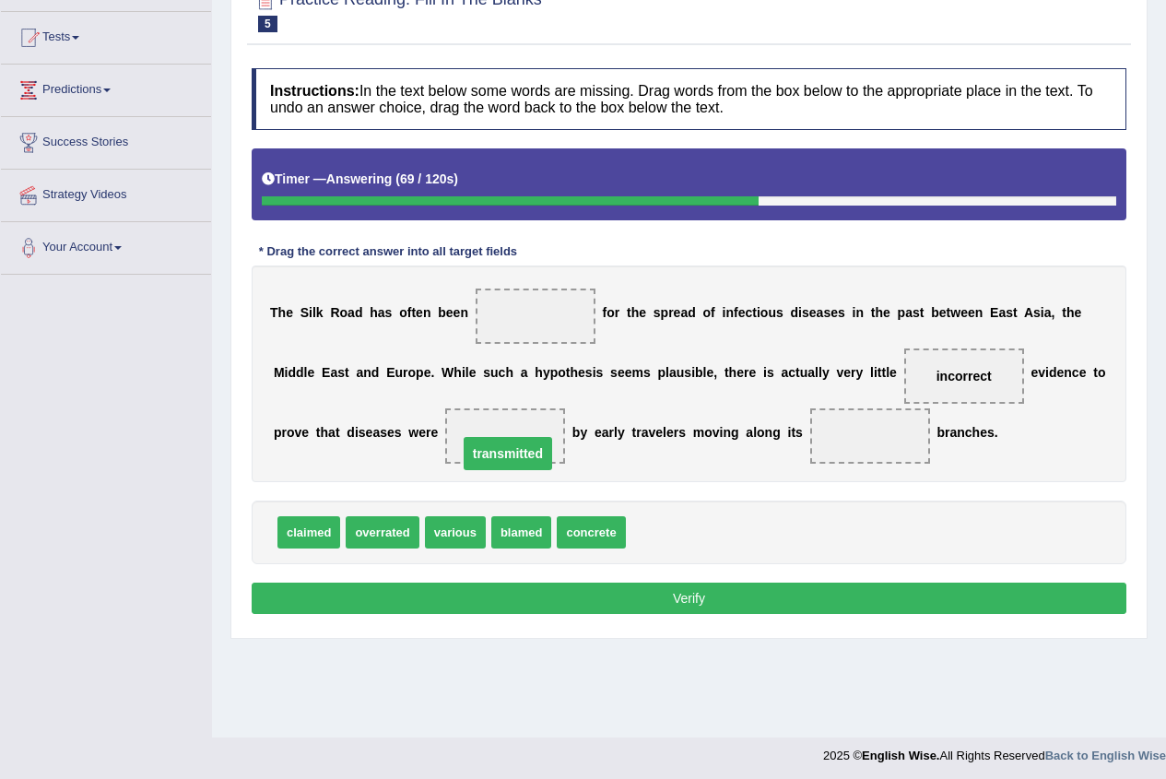
drag, startPoint x: 538, startPoint y: 321, endPoint x: 510, endPoint y: 458, distance: 140.3
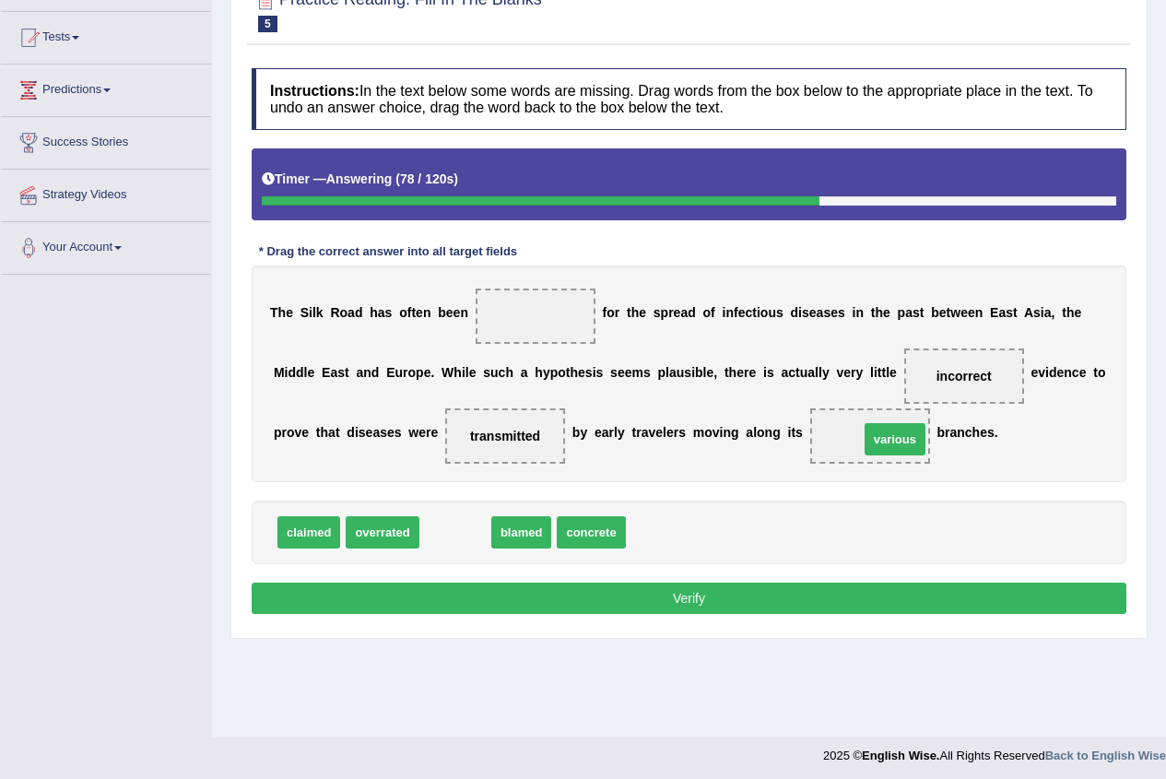
drag, startPoint x: 444, startPoint y: 535, endPoint x: 884, endPoint y: 441, distance: 449.4
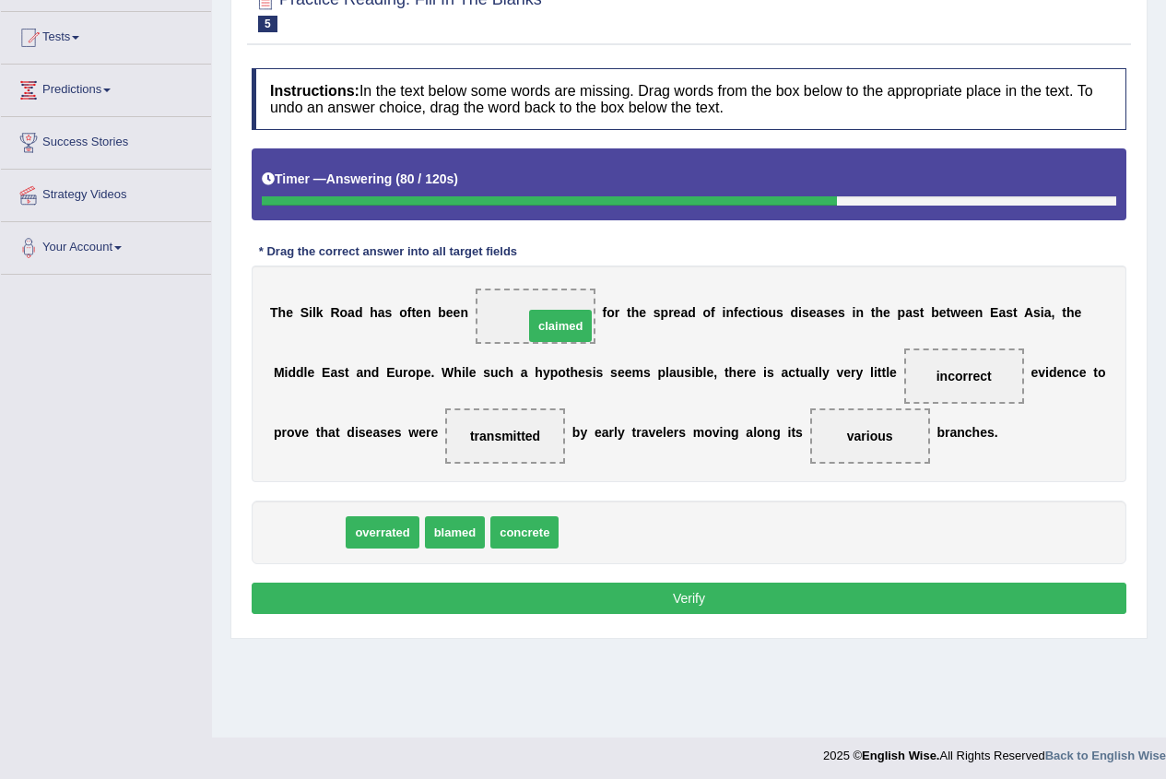
drag, startPoint x: 312, startPoint y: 535, endPoint x: 564, endPoint y: 328, distance: 325.5
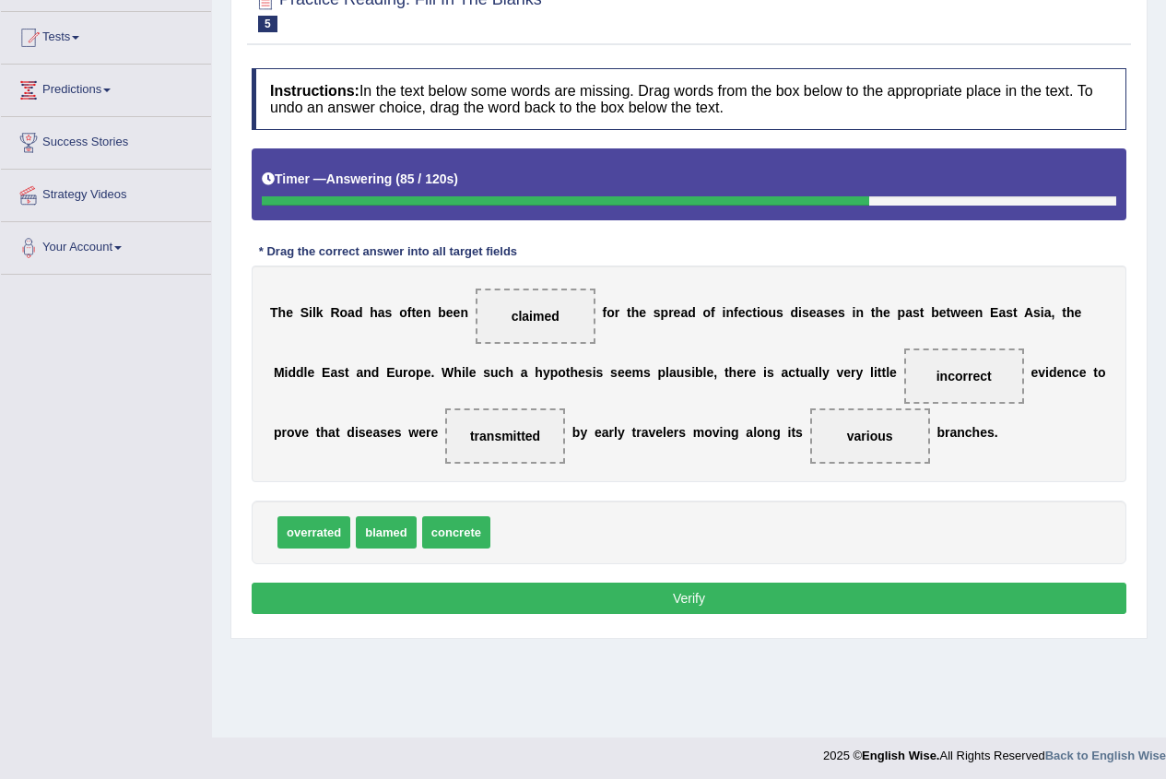
click at [492, 594] on button "Verify" at bounding box center [689, 597] width 875 height 31
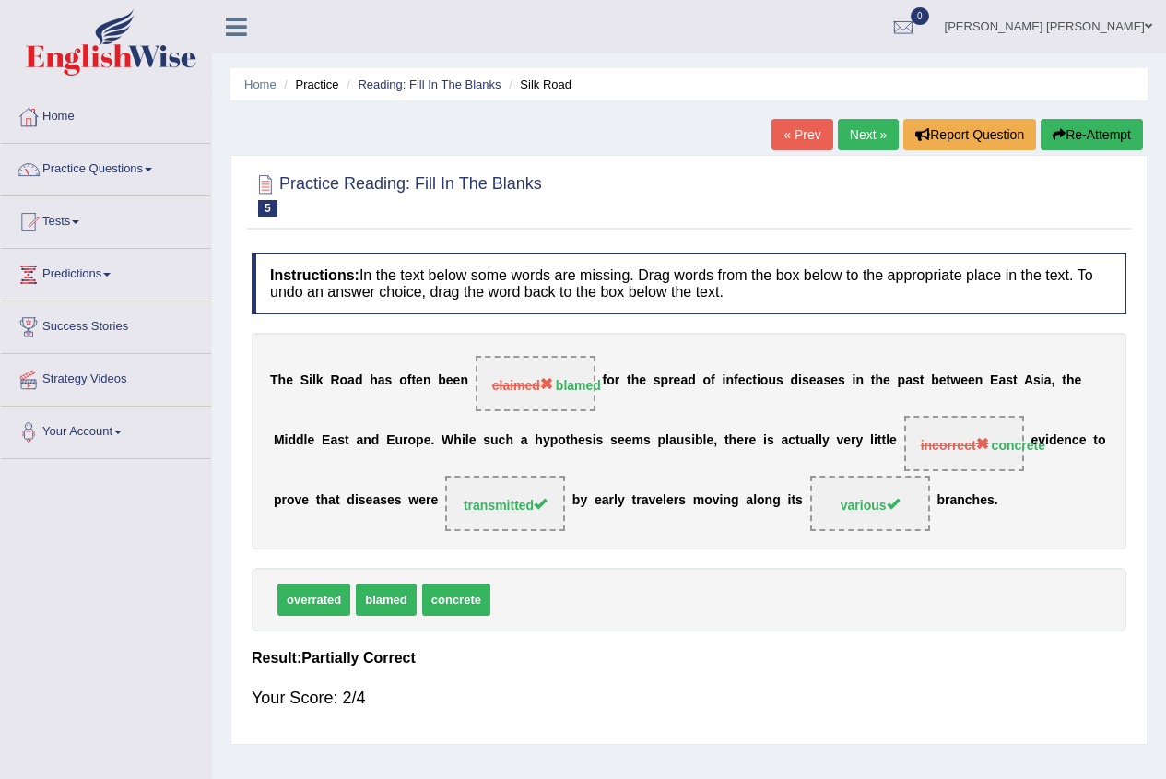
click at [851, 127] on link "Next »" at bounding box center [868, 134] width 61 height 31
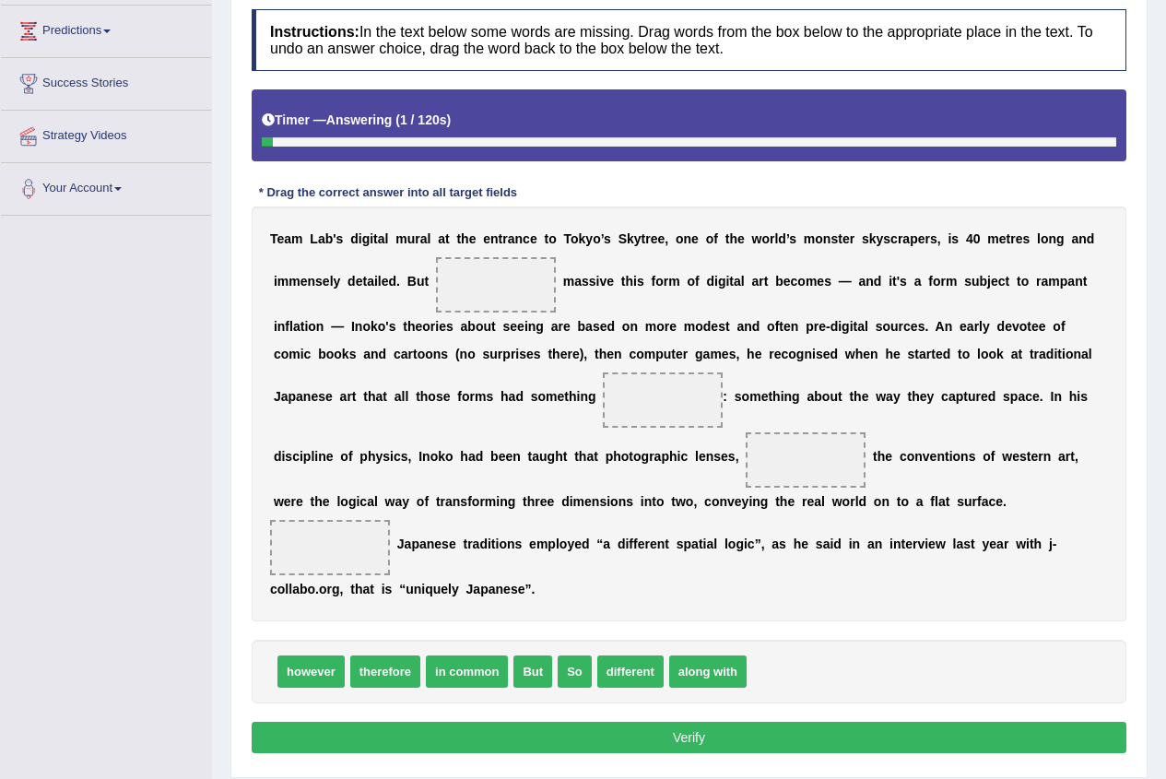
scroll to position [276, 0]
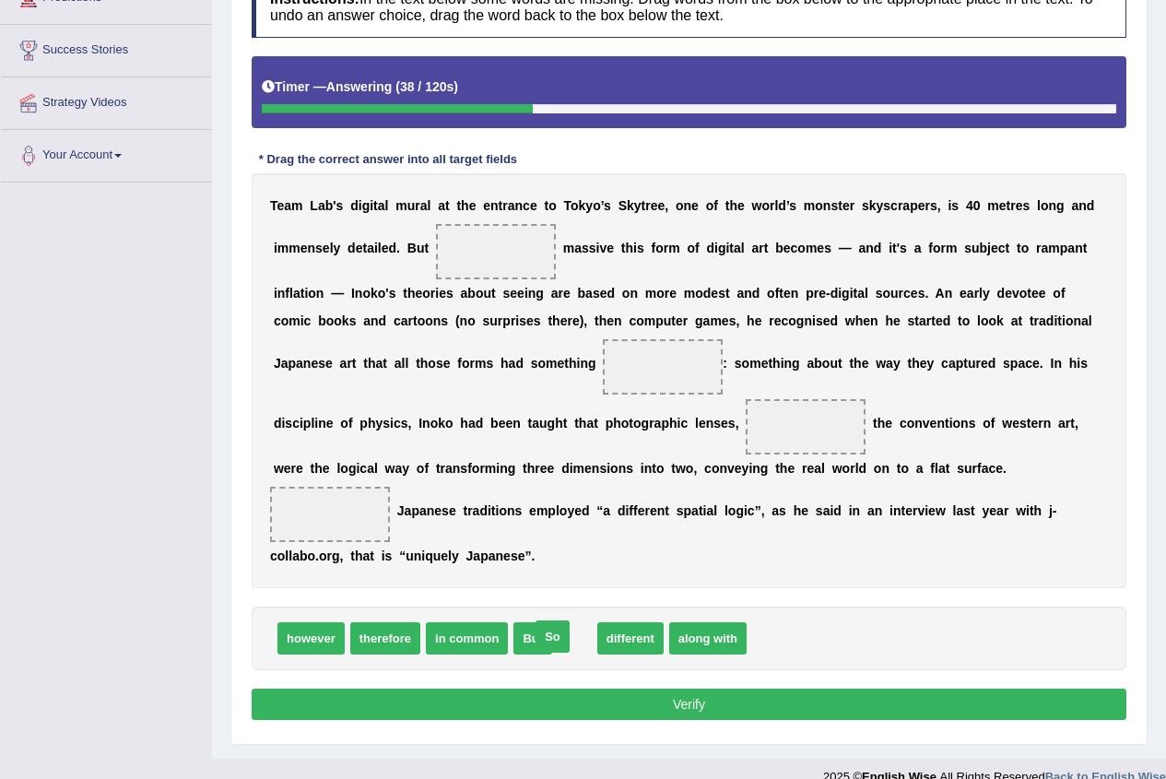
drag, startPoint x: 579, startPoint y: 642, endPoint x: 565, endPoint y: 651, distance: 16.1
drag, startPoint x: 608, startPoint y: 641, endPoint x: 535, endPoint y: 275, distance: 373.2
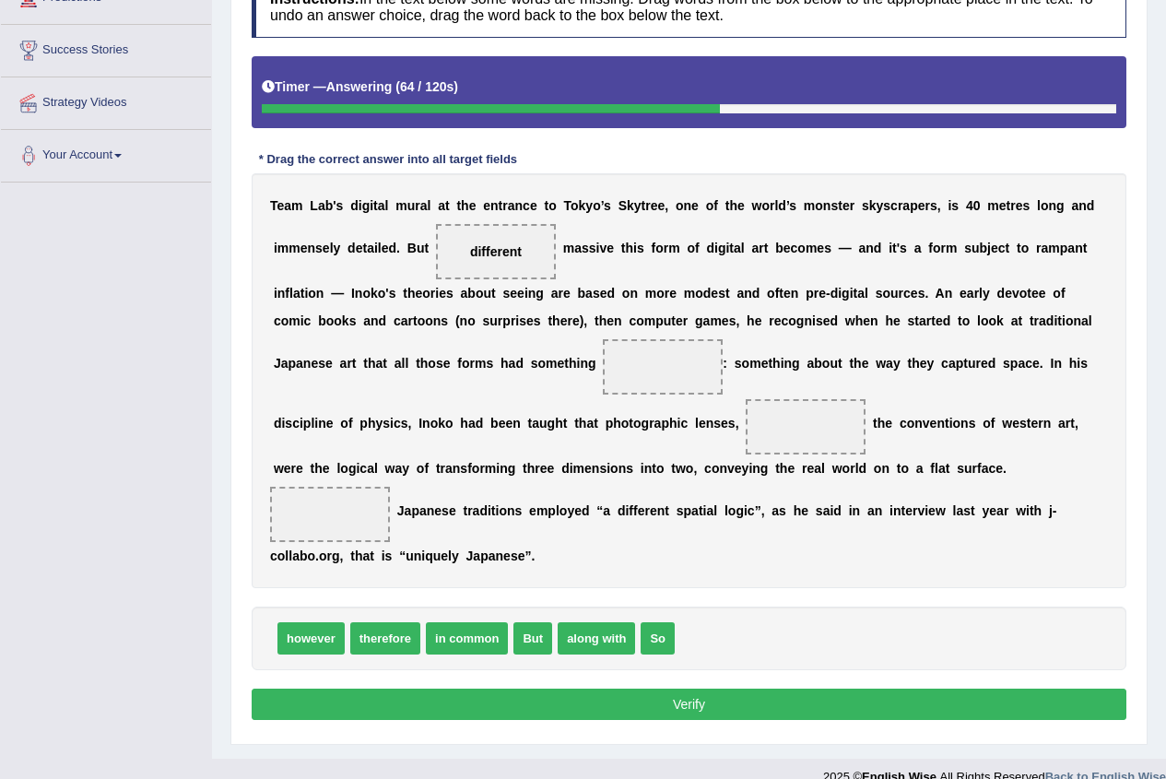
drag, startPoint x: 475, startPoint y: 261, endPoint x: 593, endPoint y: 312, distance: 128.4
click at [602, 326] on div "T e a m L a b ' s d i g i t a l m u r a l a t t h e e n t r a n c e t o T o k y…" at bounding box center [689, 380] width 875 height 415
drag, startPoint x: 500, startPoint y: 260, endPoint x: 511, endPoint y: 247, distance: 17.6
click at [524, 254] on span "different" at bounding box center [496, 251] width 120 height 55
drag, startPoint x: 493, startPoint y: 255, endPoint x: 687, endPoint y: 367, distance: 223.4
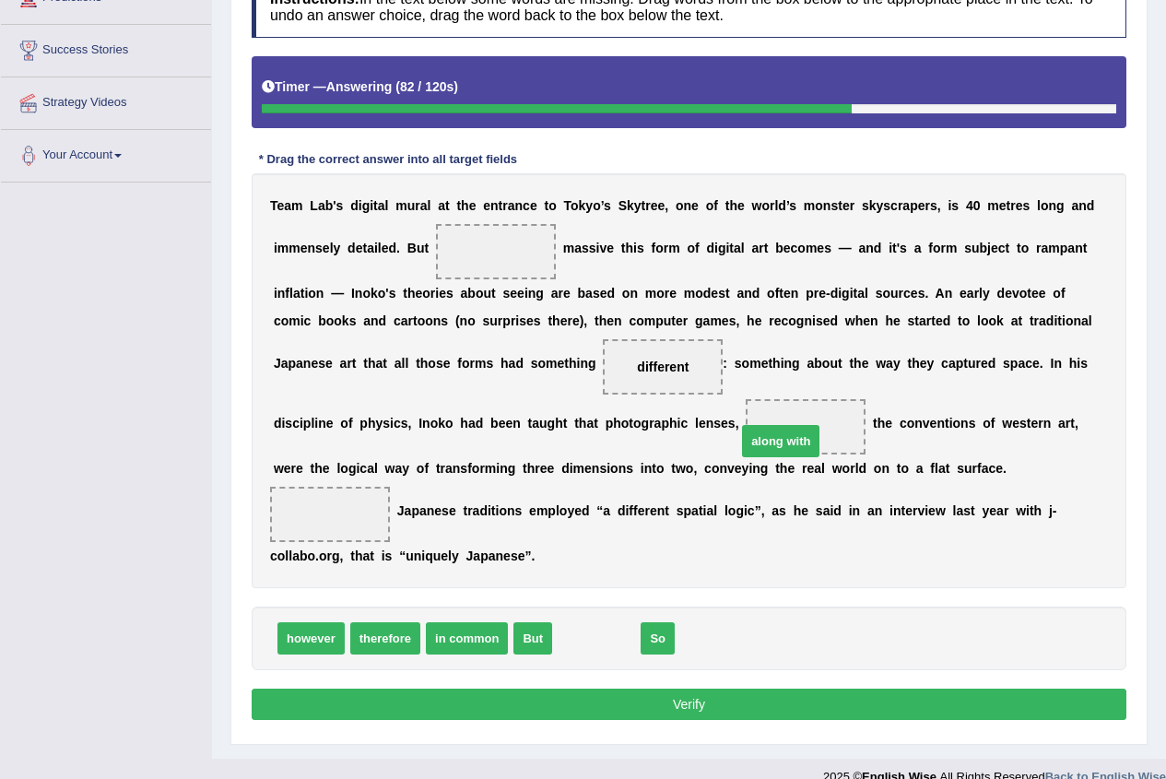
drag, startPoint x: 577, startPoint y: 641, endPoint x: 762, endPoint y: 443, distance: 271.2
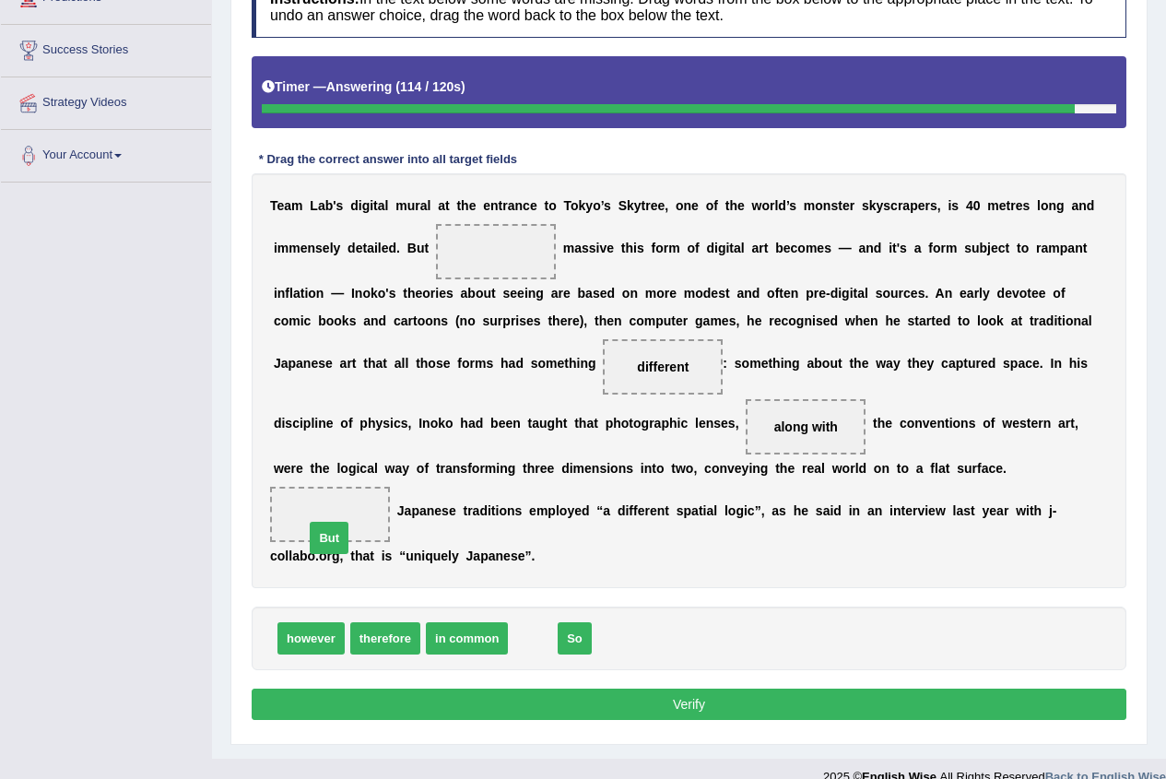
drag, startPoint x: 532, startPoint y: 640, endPoint x: 328, endPoint y: 539, distance: 227.1
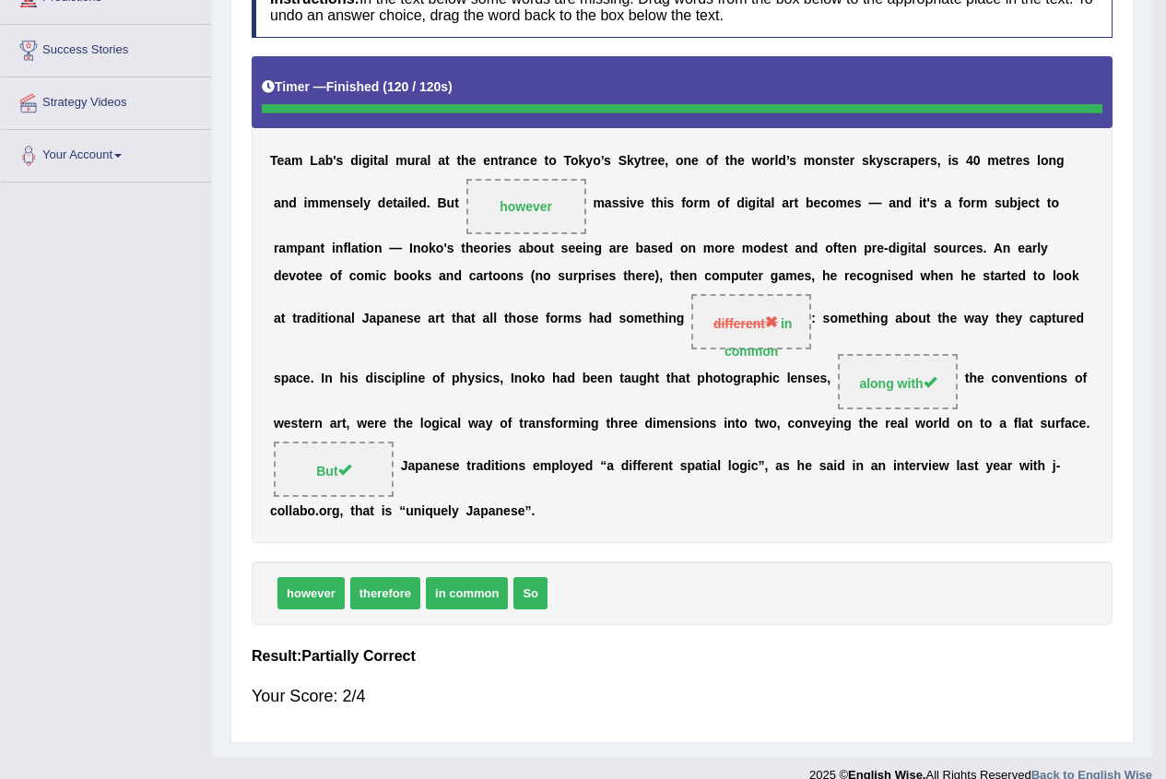
scroll to position [226, 0]
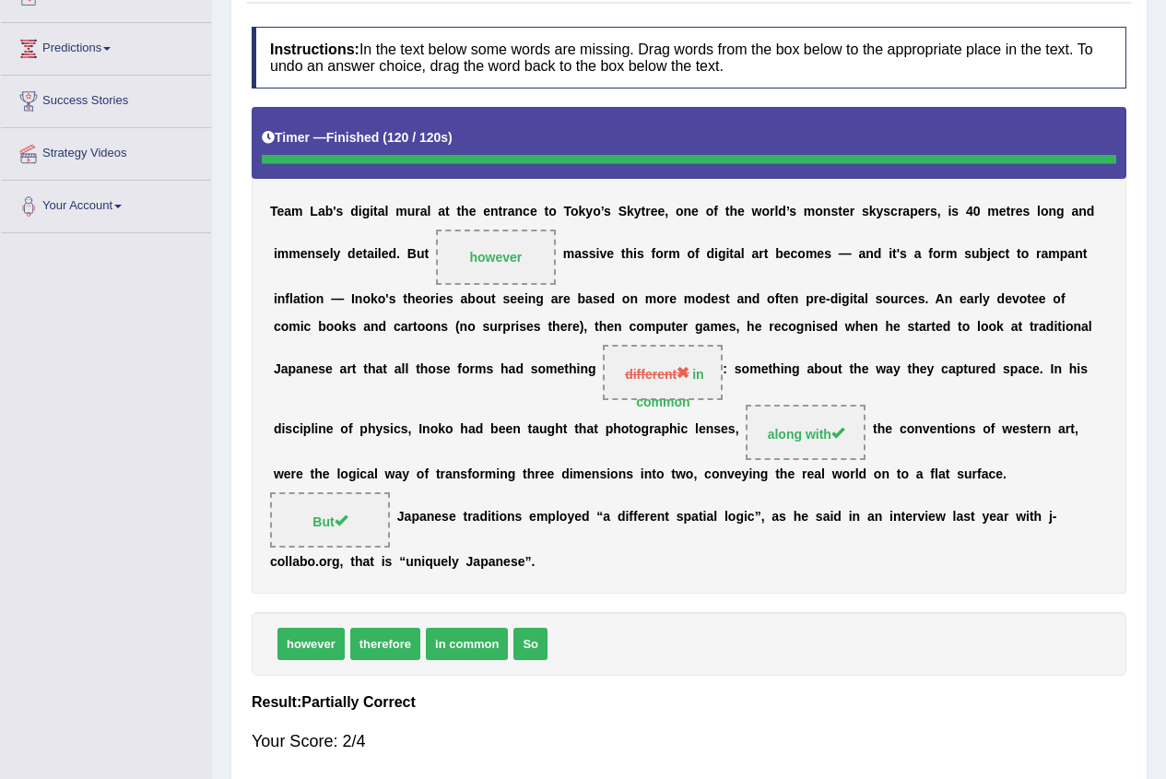
drag, startPoint x: 476, startPoint y: 251, endPoint x: 468, endPoint y: 390, distance: 139.4
click at [468, 390] on div "T e a m L a b ' s d i g i t a l m u r a l a t t h e e n t r a n c e t o T o k y…" at bounding box center [689, 350] width 875 height 486
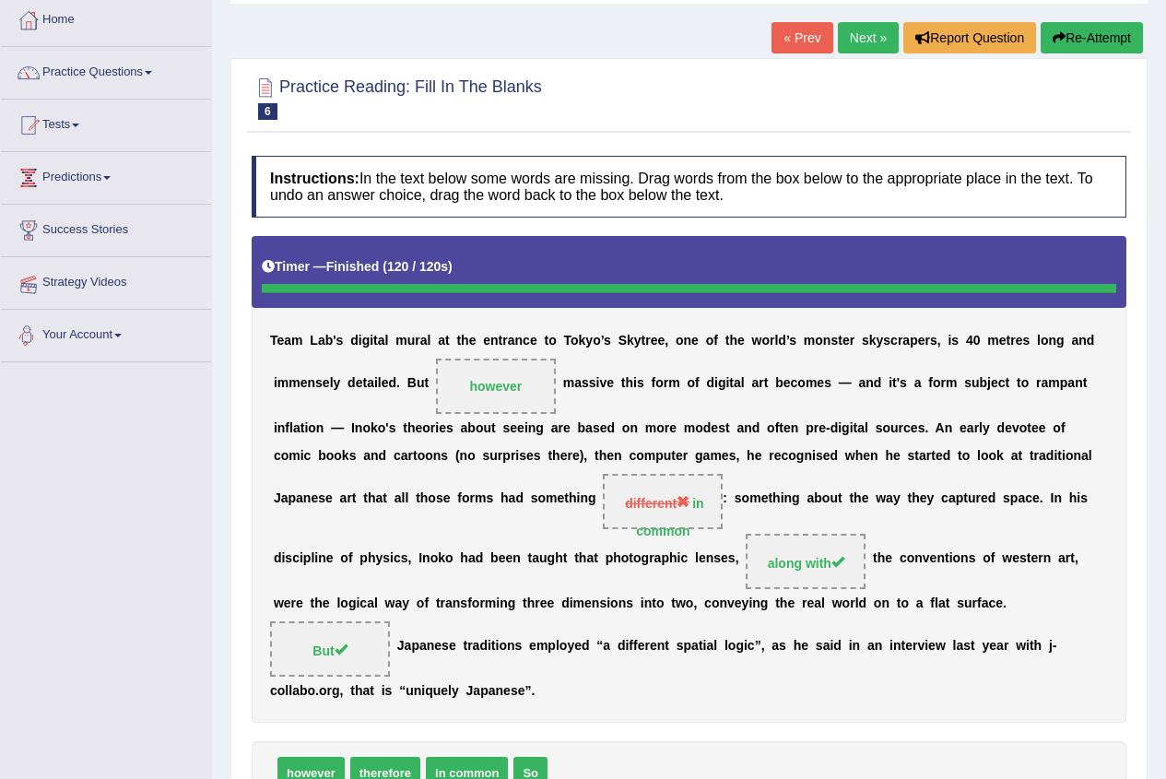
scroll to position [0, 0]
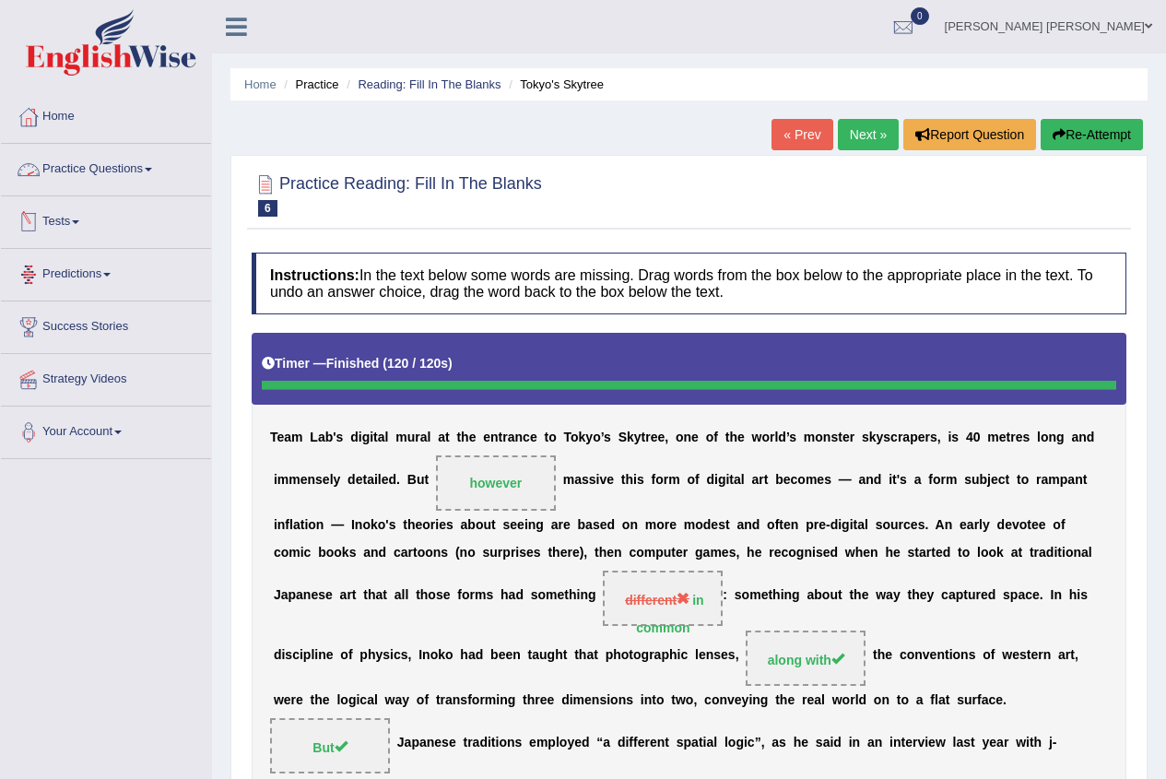
click at [83, 162] on link "Practice Questions" at bounding box center [106, 167] width 210 height 46
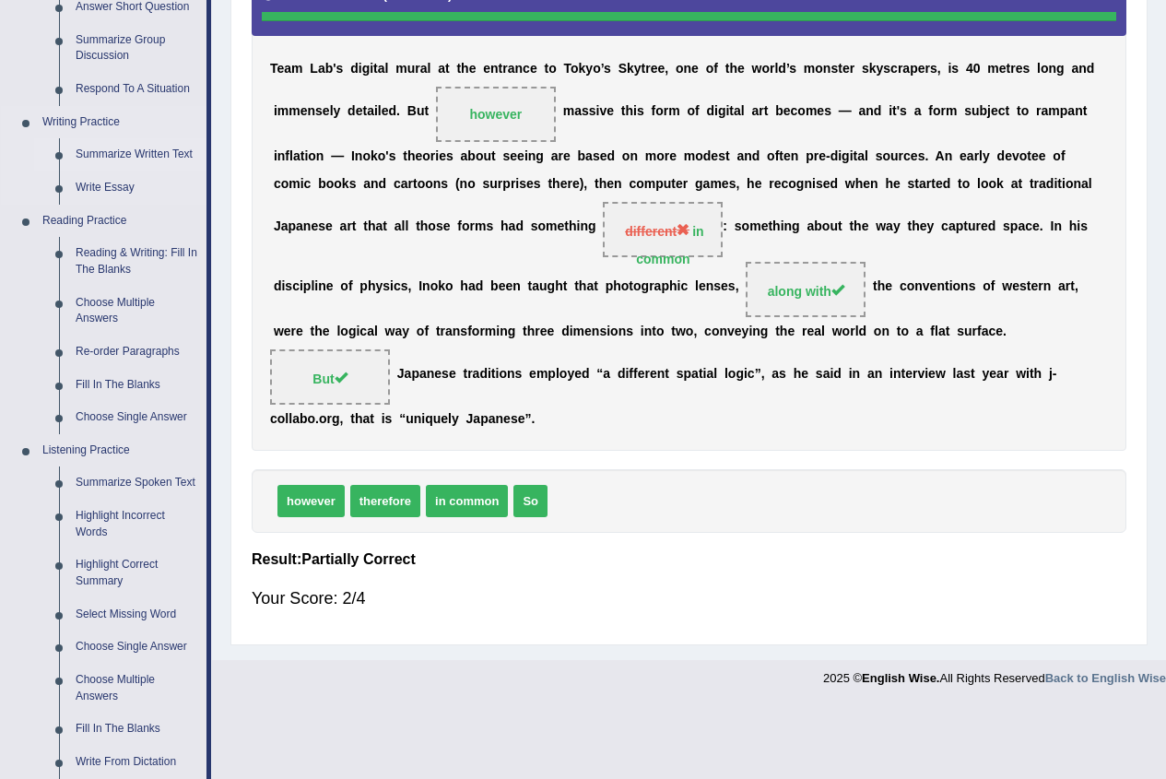
scroll to position [645, 0]
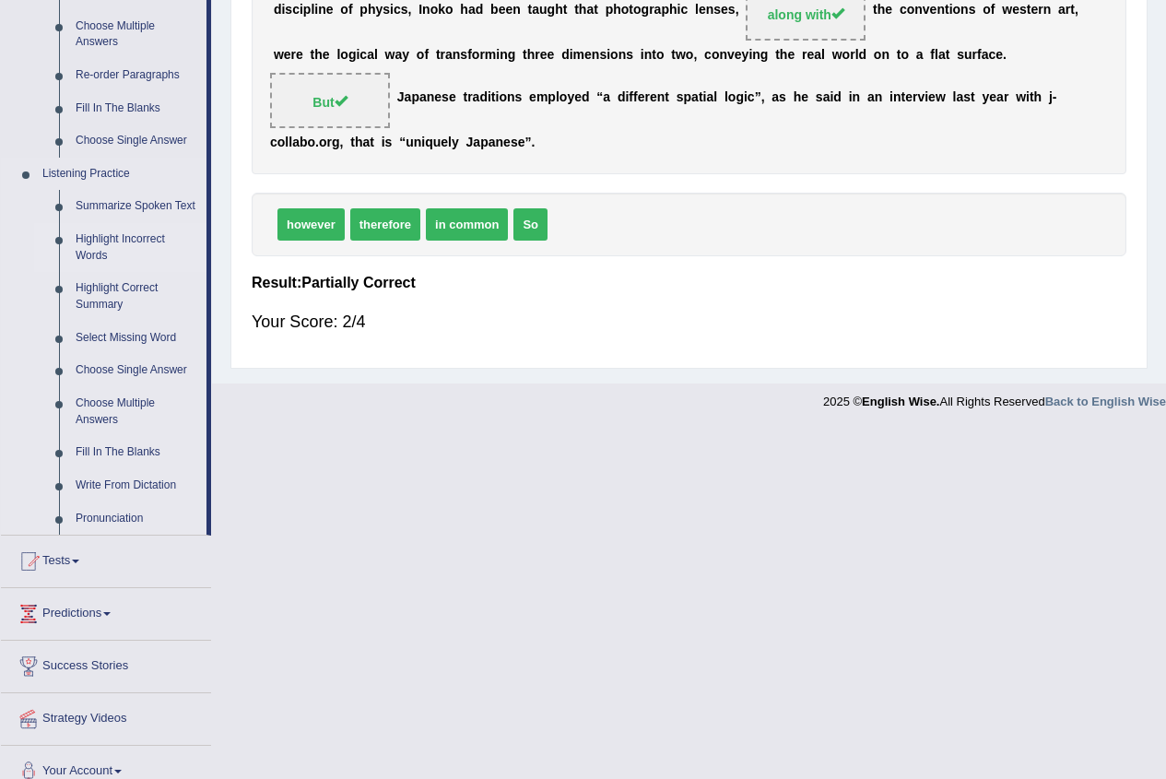
click at [109, 242] on link "Highlight Incorrect Words" at bounding box center [136, 247] width 139 height 49
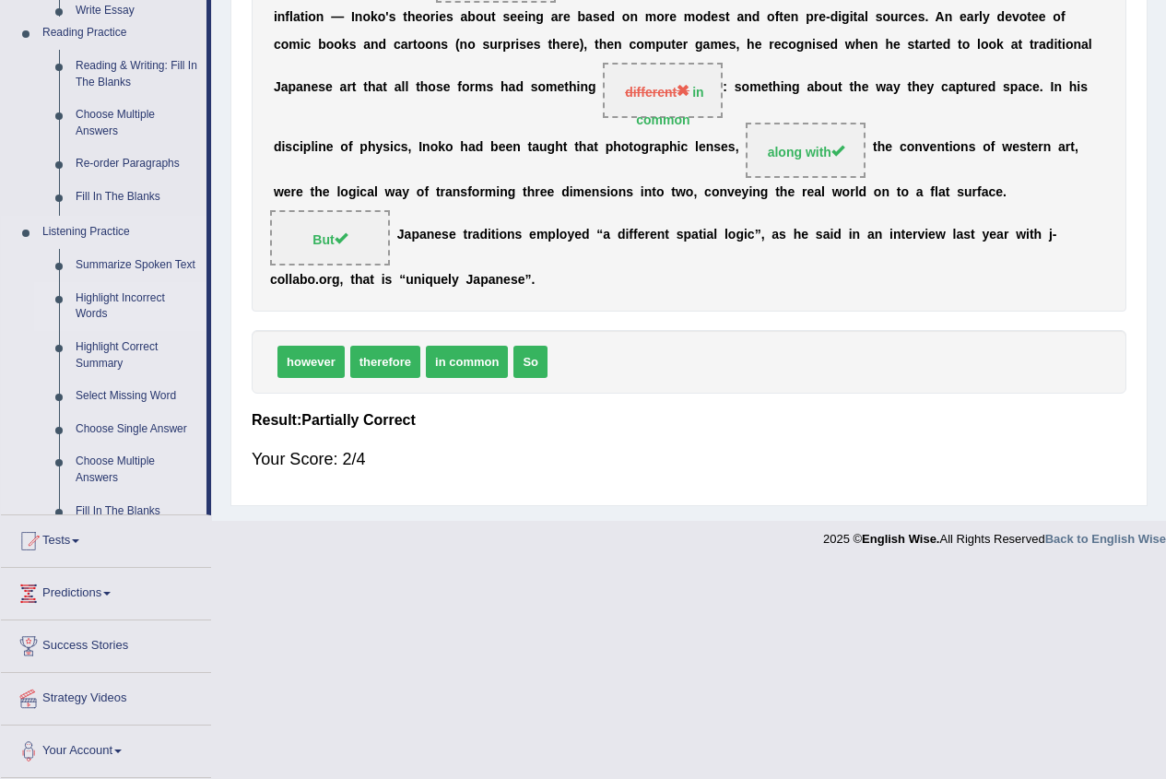
scroll to position [300, 0]
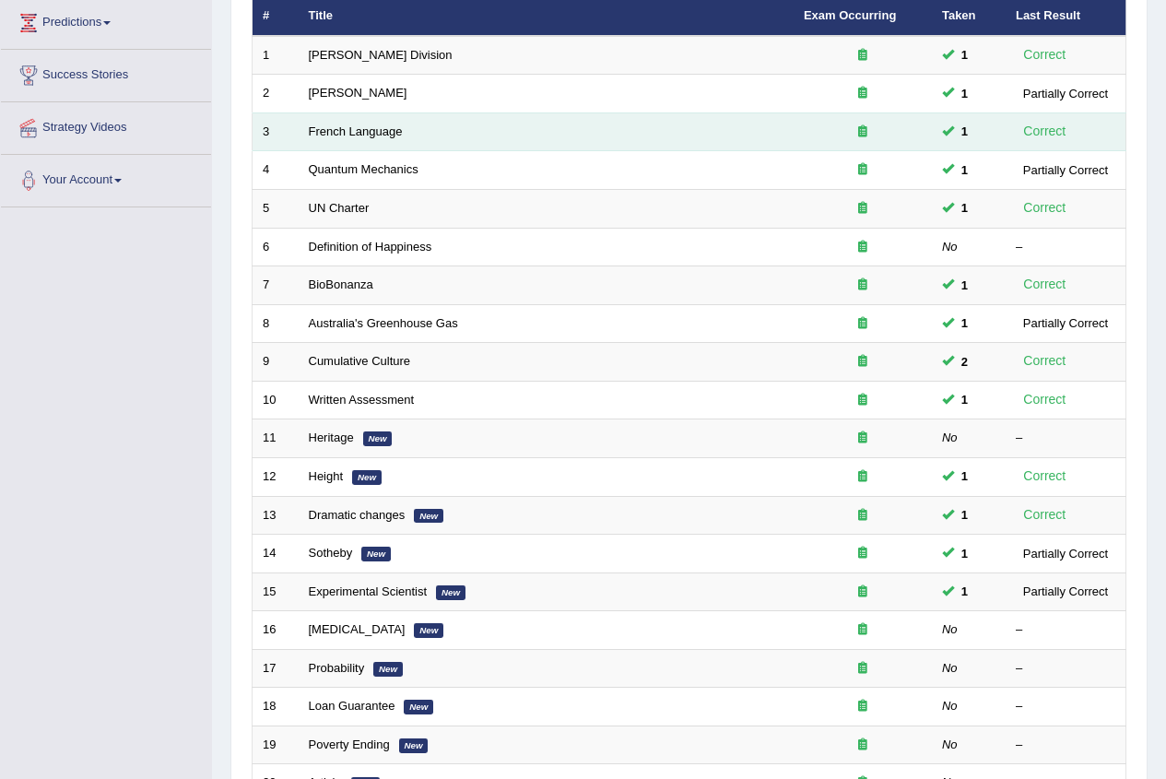
scroll to position [276, 0]
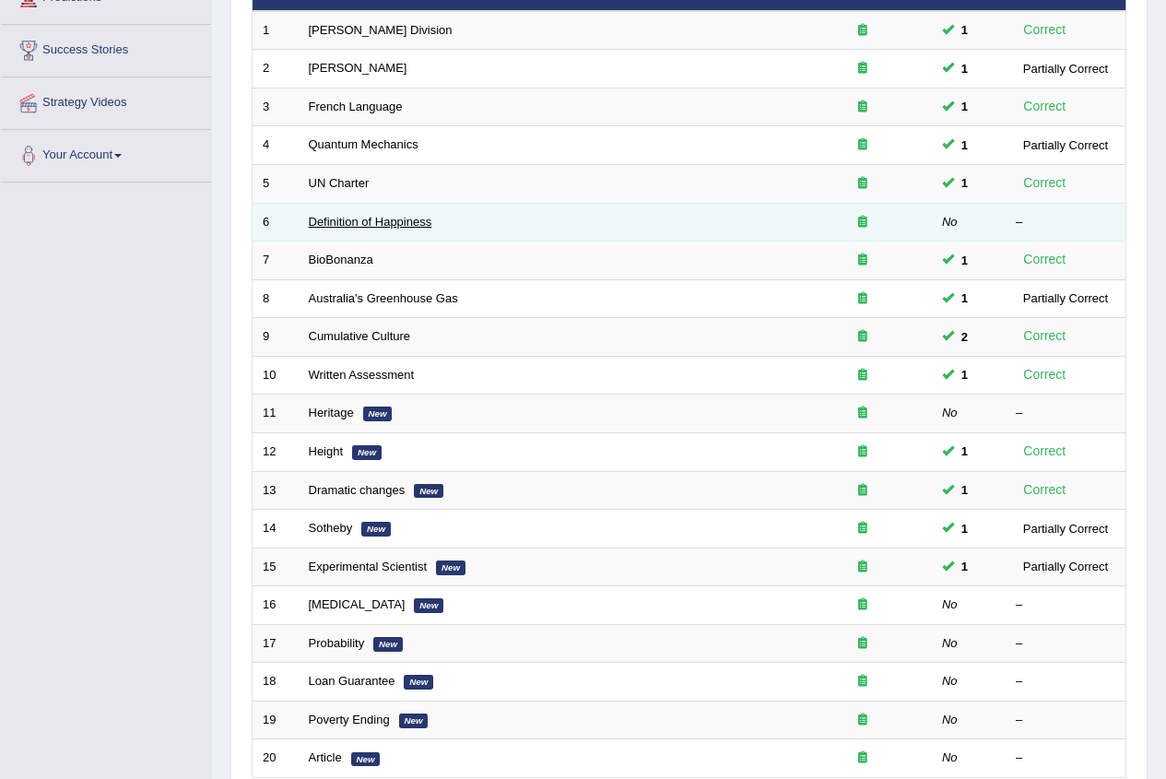
click at [382, 224] on link "Definition of Happiness" at bounding box center [370, 222] width 123 height 14
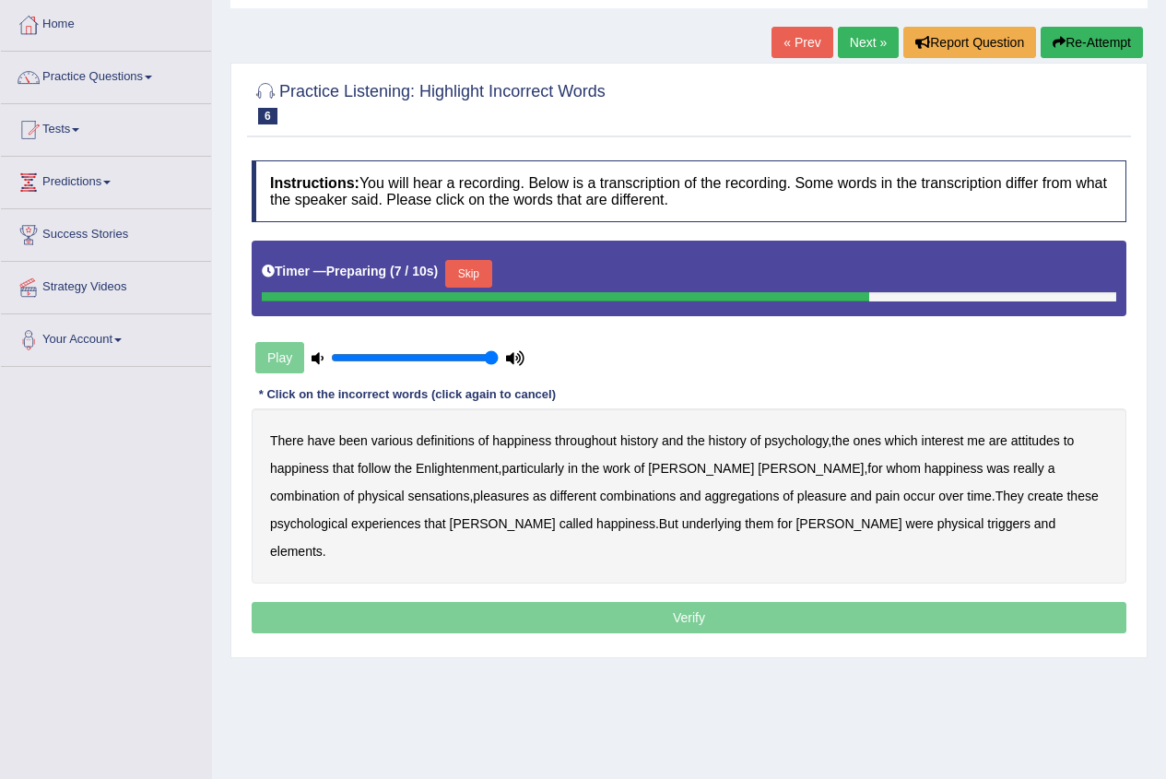
scroll to position [184, 0]
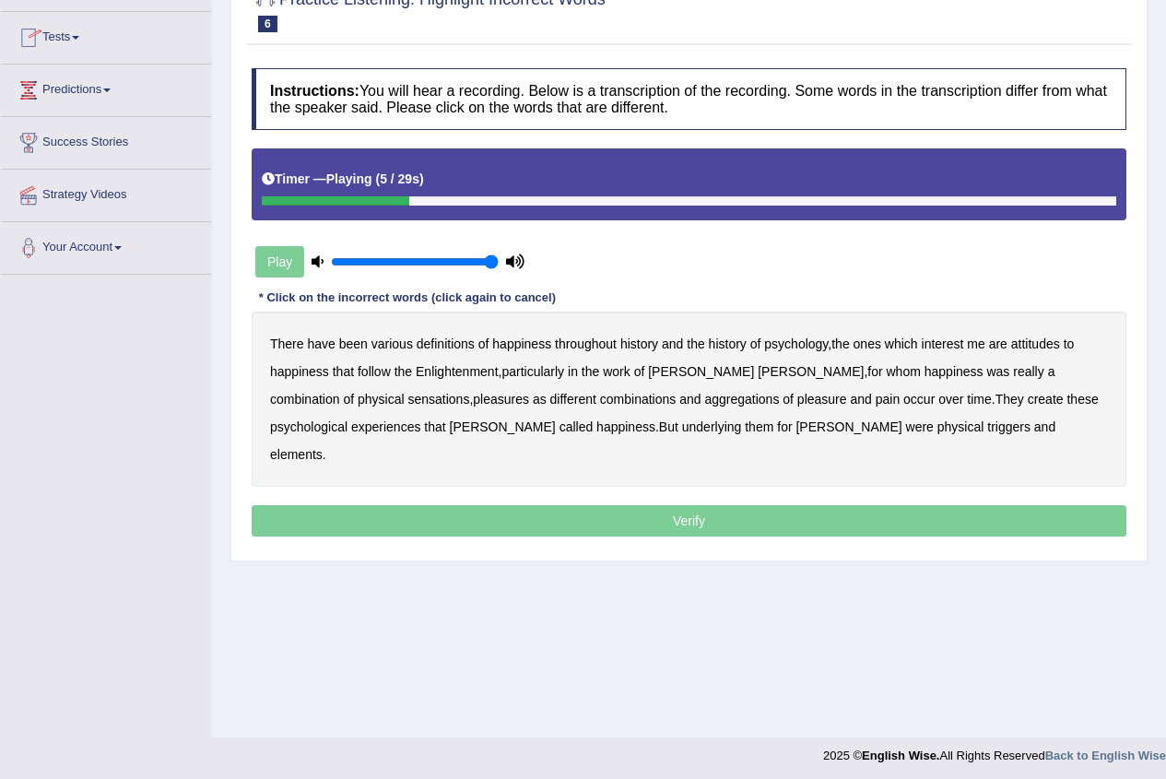
click at [788, 341] on b "psychology" at bounding box center [796, 343] width 64 height 15
click at [1024, 346] on b "attitudes" at bounding box center [1035, 343] width 49 height 15
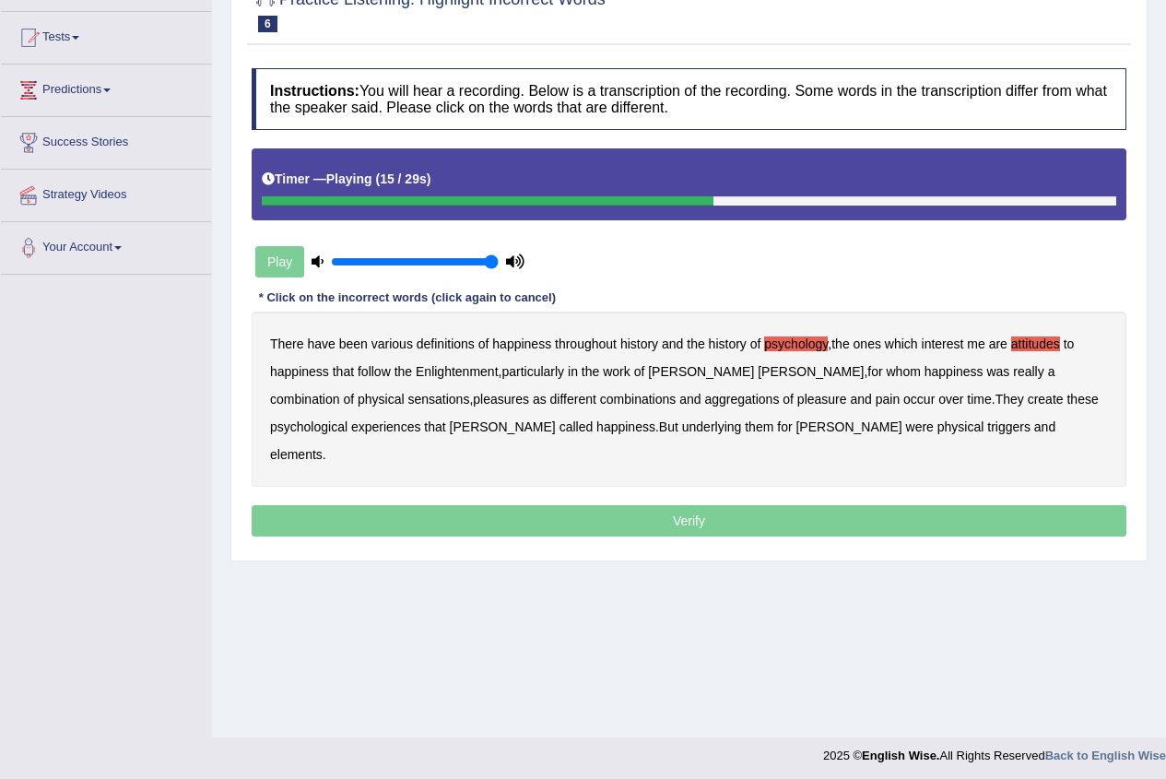
click at [407, 398] on b "sensations" at bounding box center [438, 399] width 62 height 15
click at [1028, 397] on b "create" at bounding box center [1046, 399] width 36 height 15
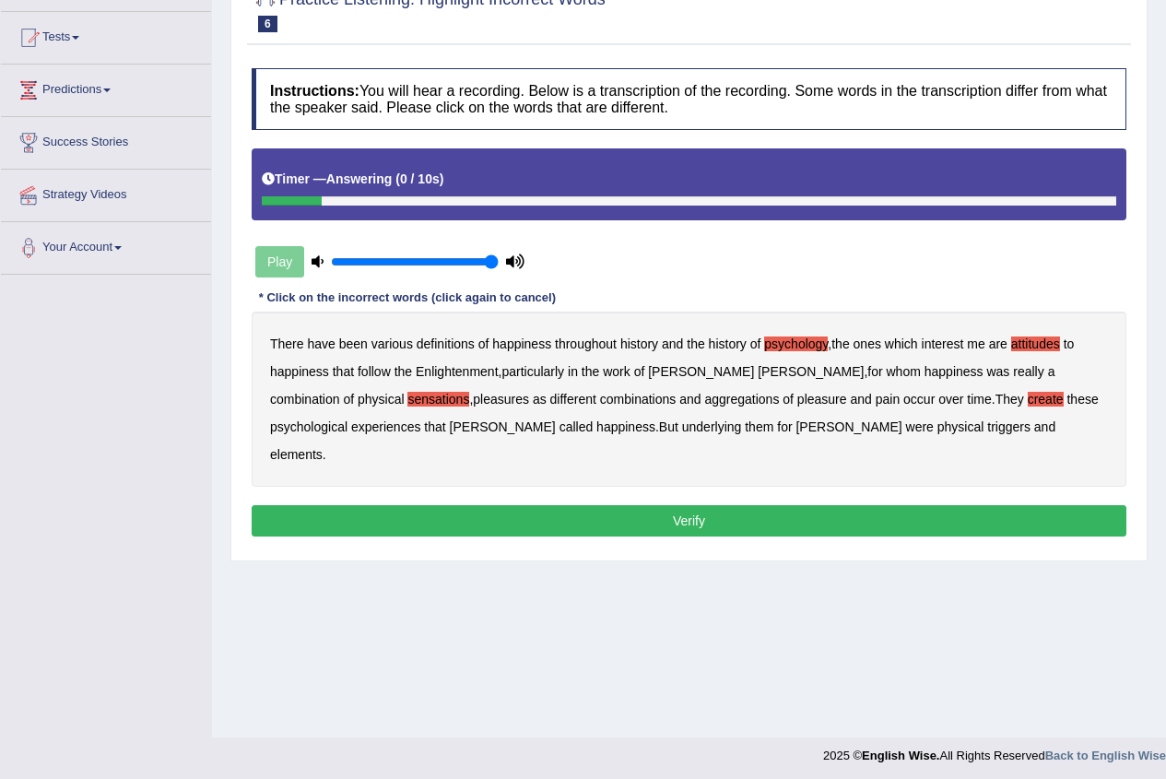
click at [608, 505] on button "Verify" at bounding box center [689, 520] width 875 height 31
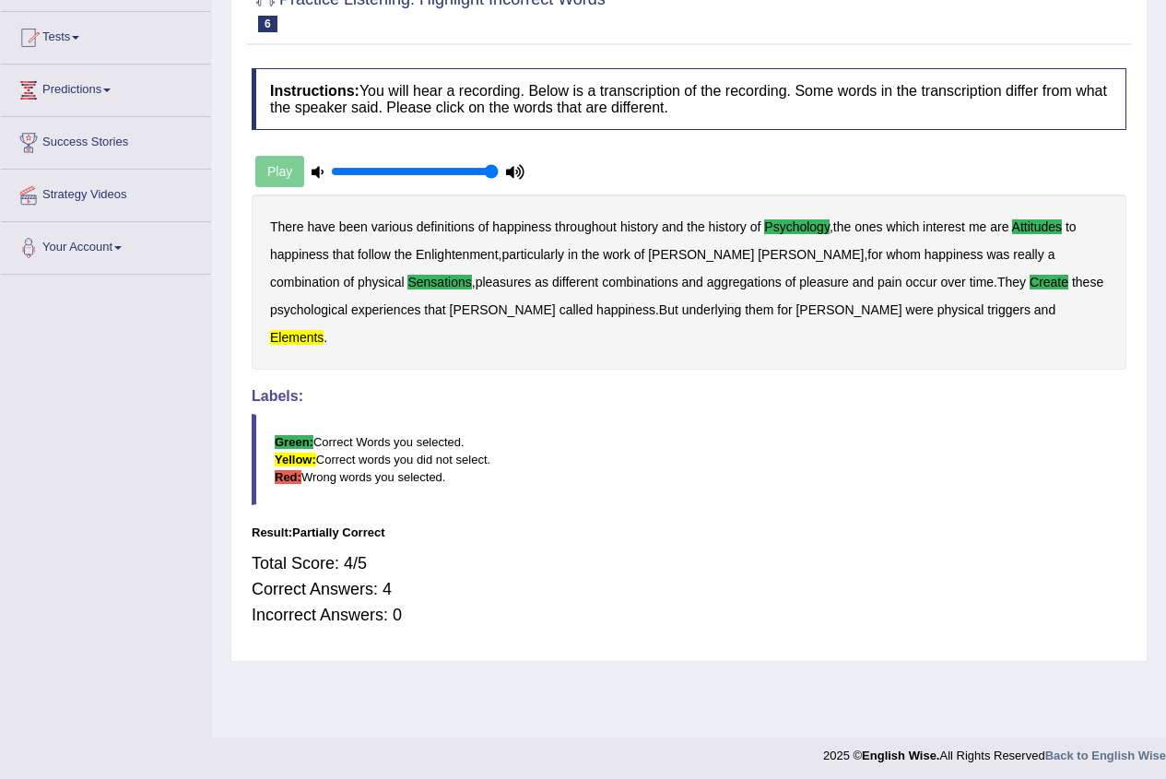
click at [323, 330] on b "elements" at bounding box center [296, 337] width 53 height 15
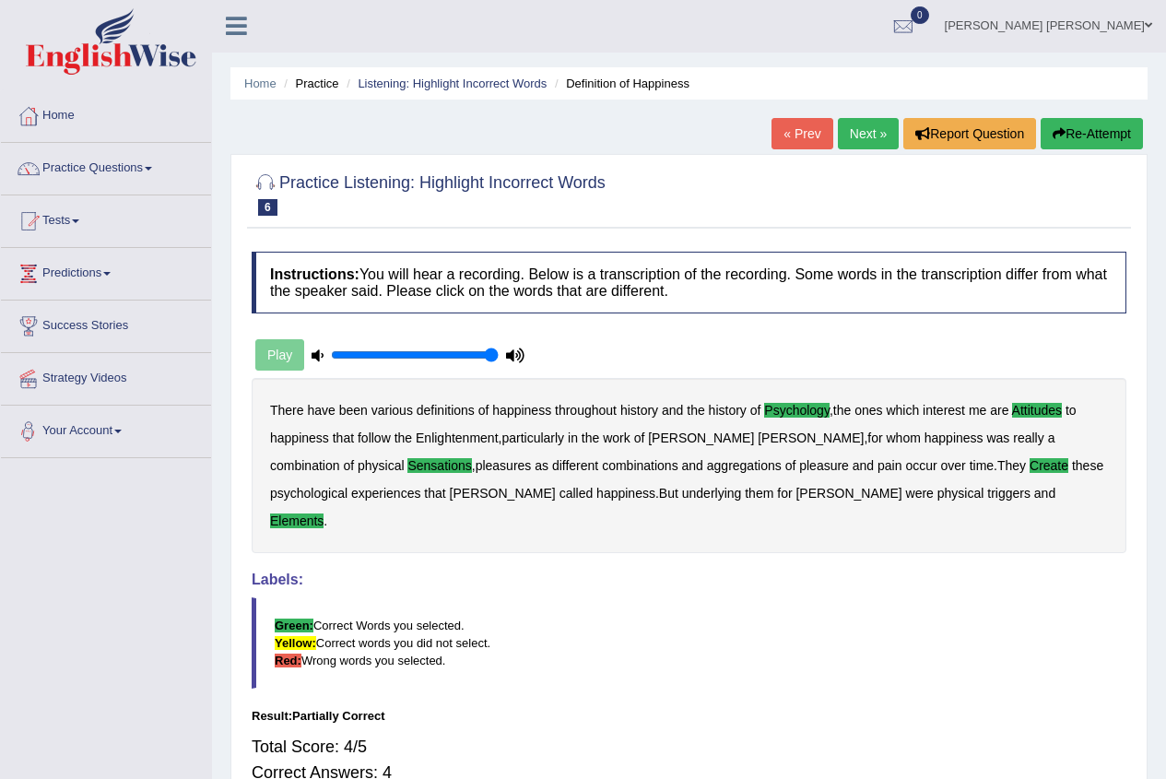
scroll to position [0, 0]
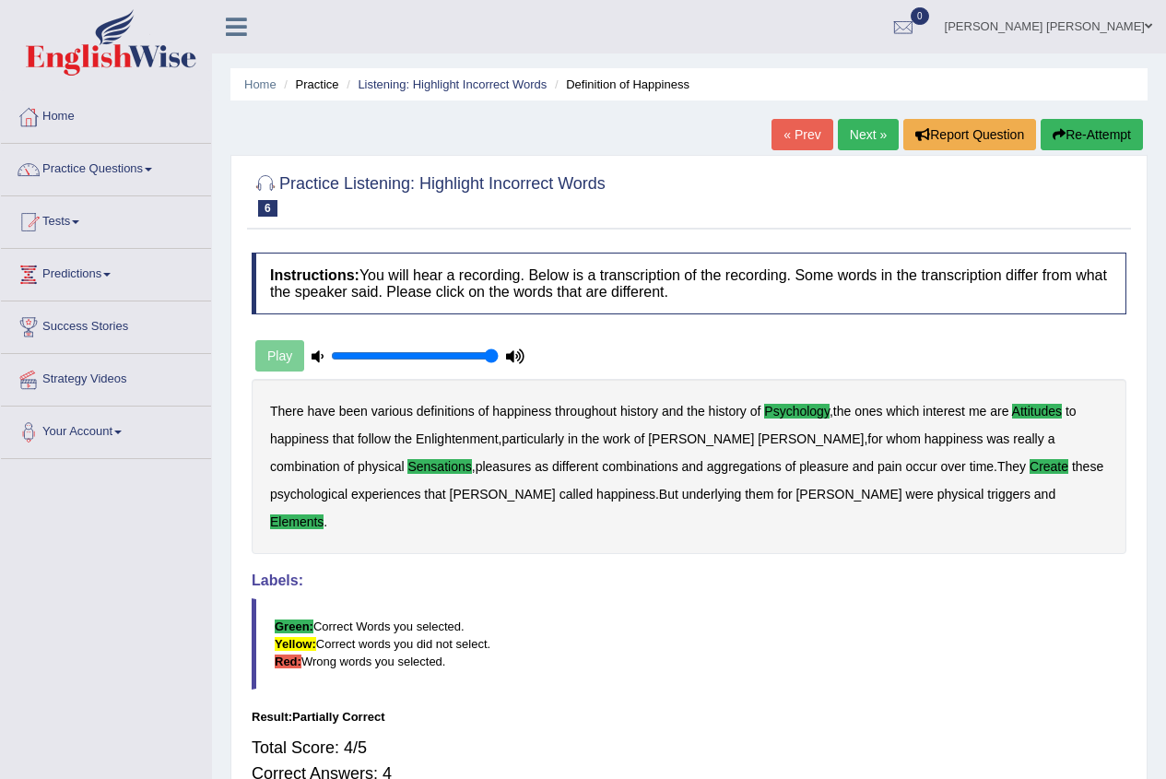
click at [857, 136] on link "Next »" at bounding box center [868, 134] width 61 height 31
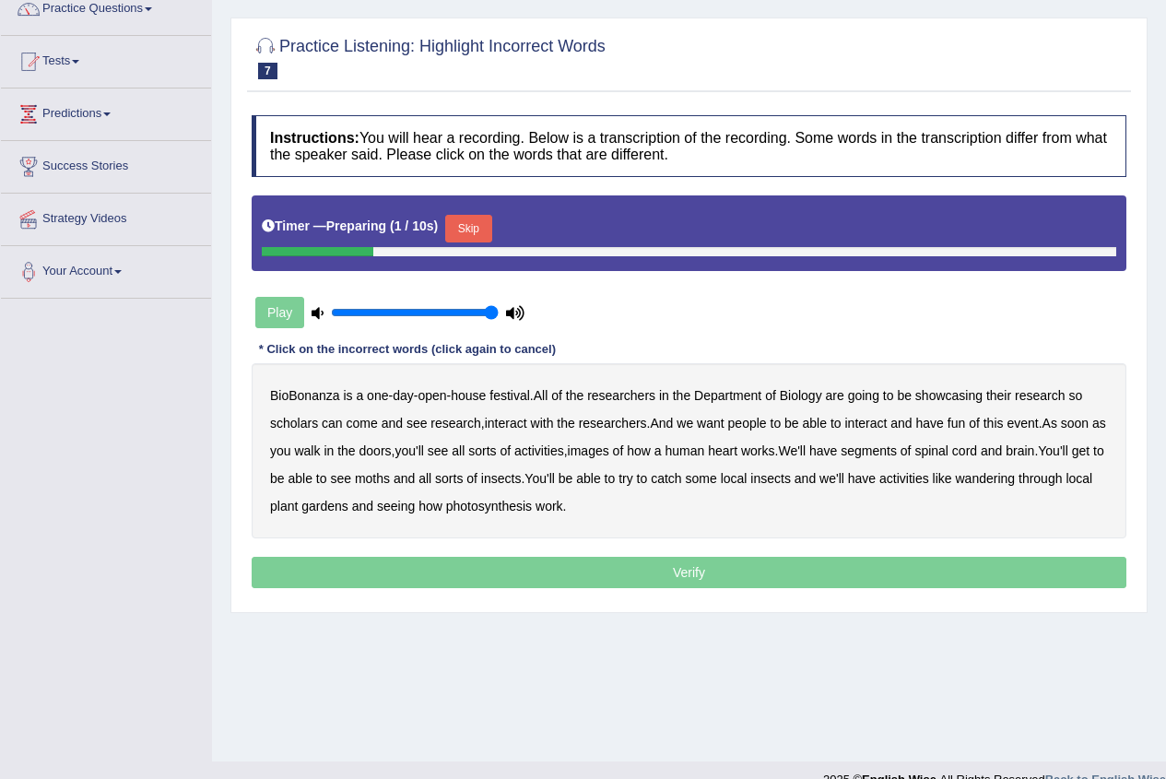
scroll to position [184, 0]
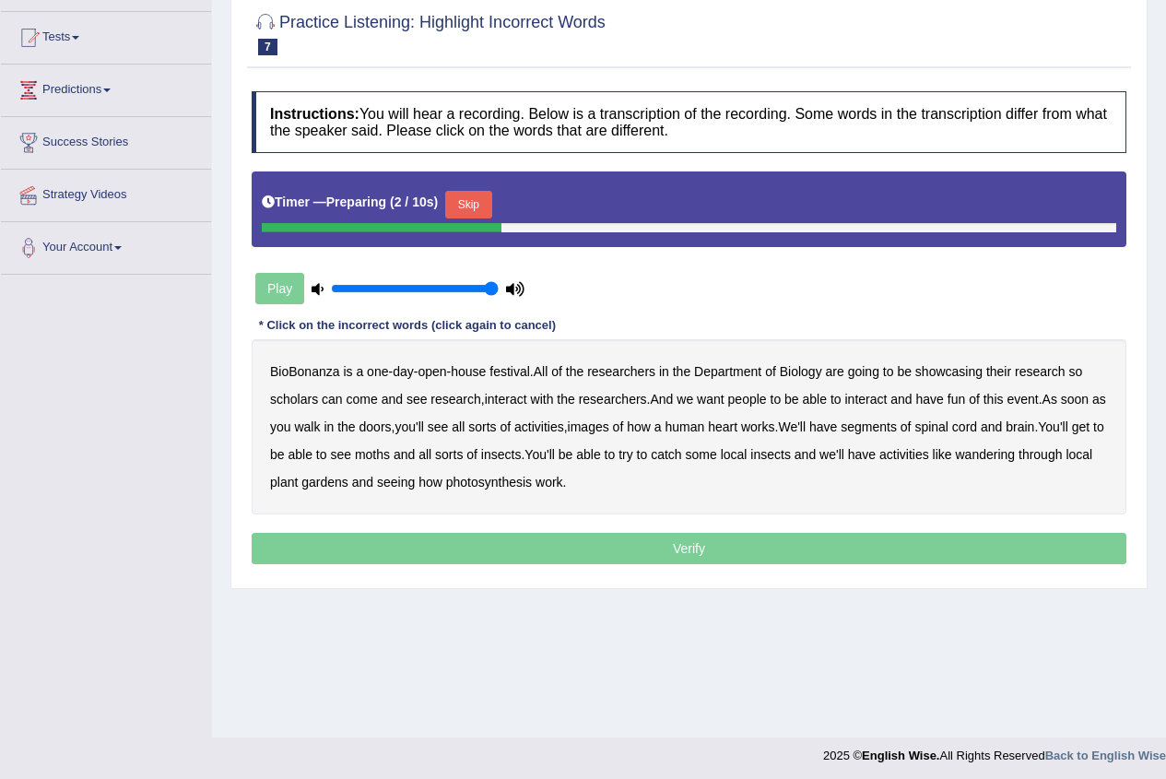
click at [264, 289] on div "Play" at bounding box center [390, 288] width 276 height 46
click at [283, 290] on div "Play" at bounding box center [390, 288] width 276 height 46
type input "0.75"
click at [453, 287] on input "range" at bounding box center [415, 288] width 168 height 15
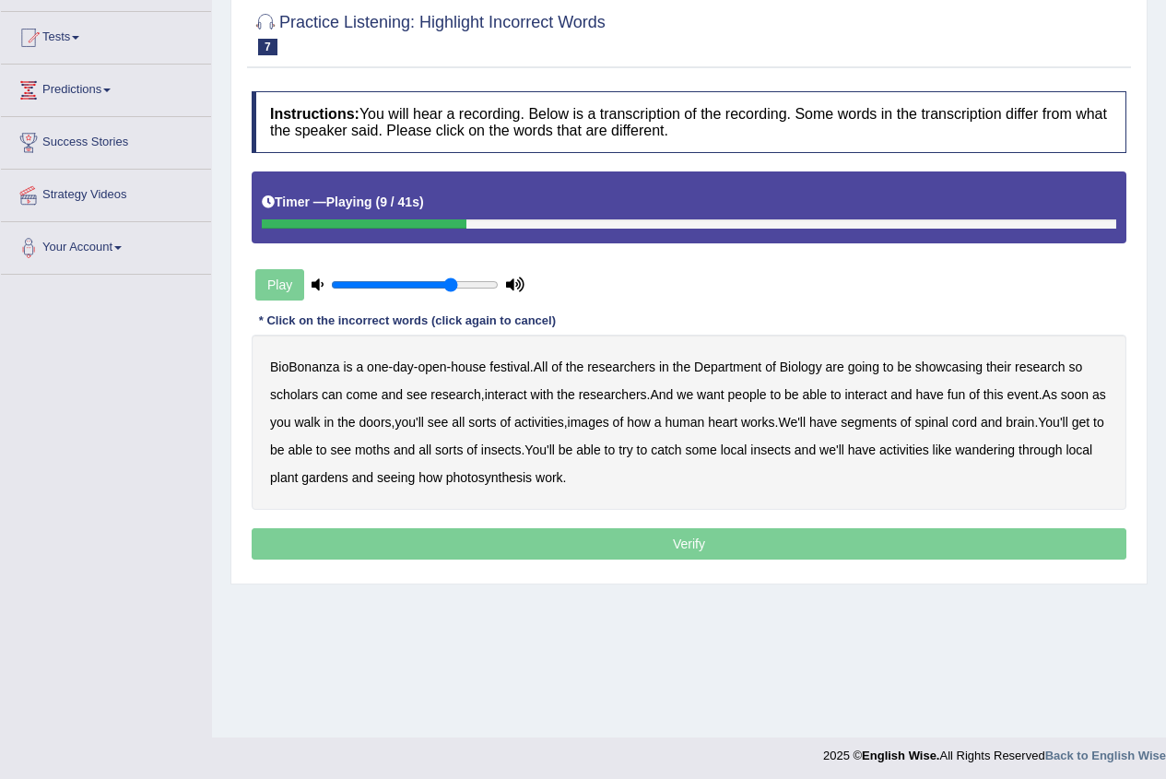
click at [298, 400] on b "scholars" at bounding box center [294, 394] width 48 height 15
click at [609, 427] on b "images" at bounding box center [588, 422] width 41 height 15
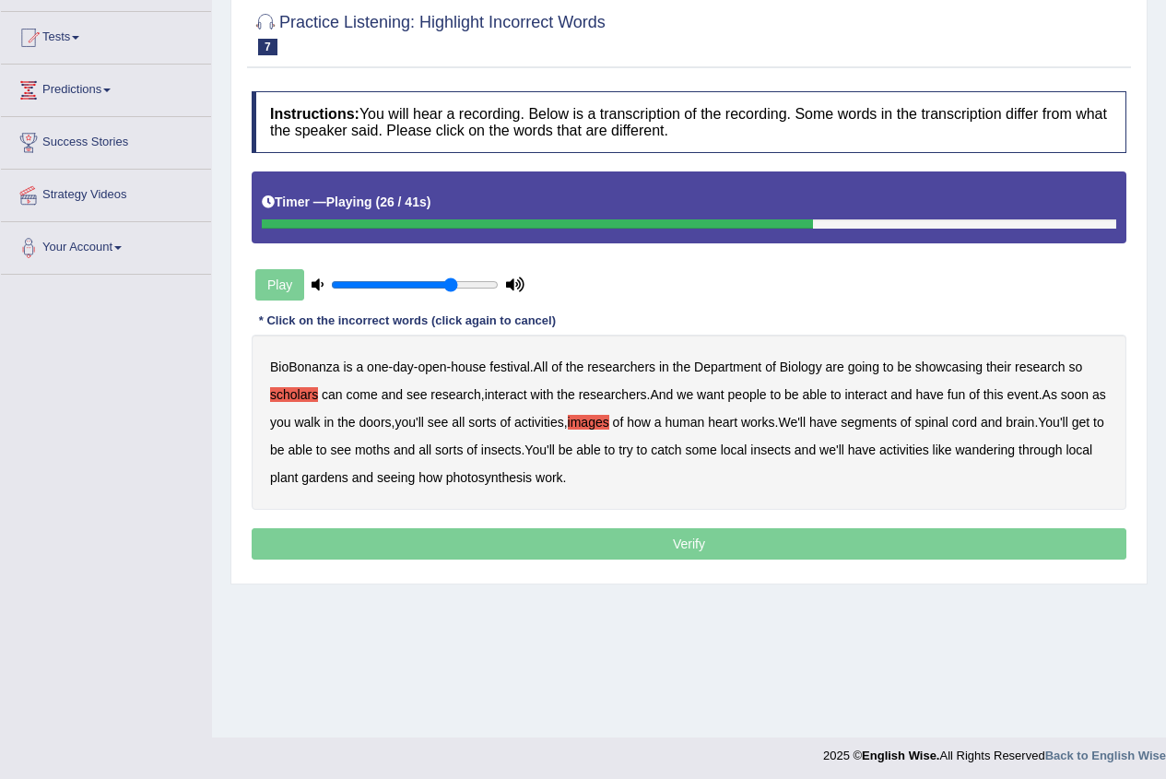
click at [897, 426] on b "segments" at bounding box center [869, 422] width 56 height 15
click at [390, 449] on b "moths" at bounding box center [372, 449] width 35 height 15
click at [1016, 453] on b "wandering" at bounding box center [986, 449] width 60 height 15
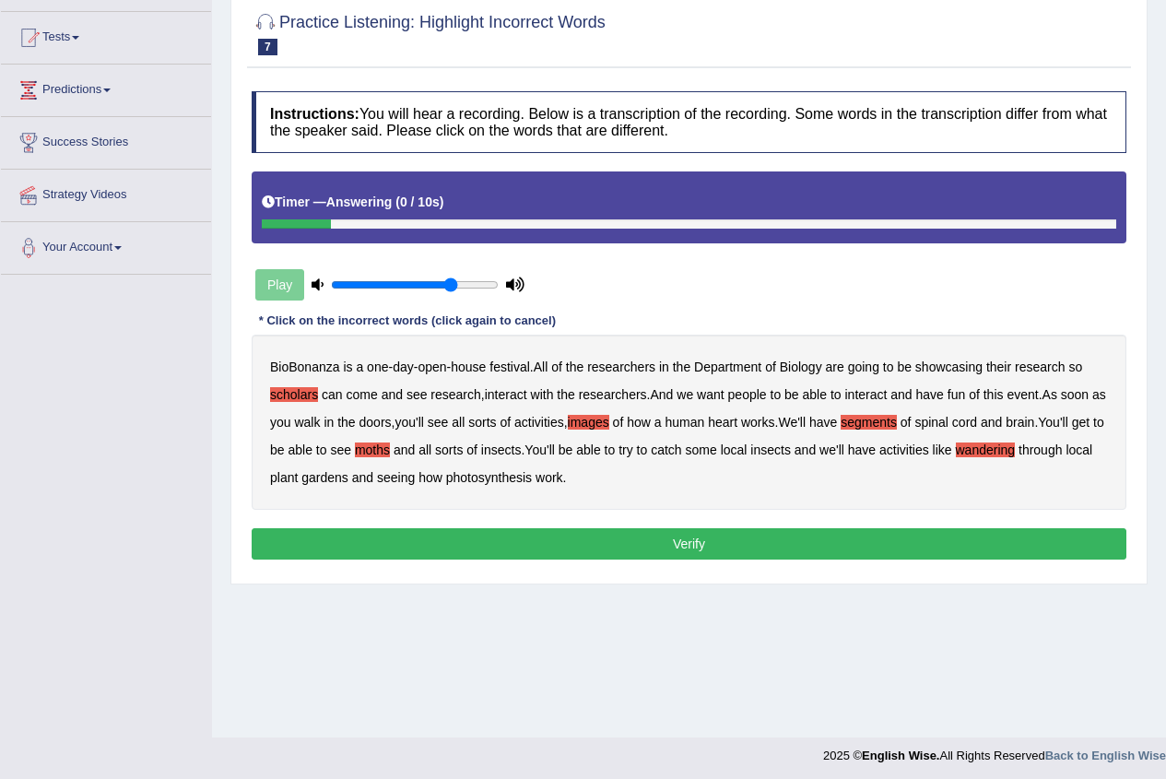
click at [442, 539] on button "Verify" at bounding box center [689, 543] width 875 height 31
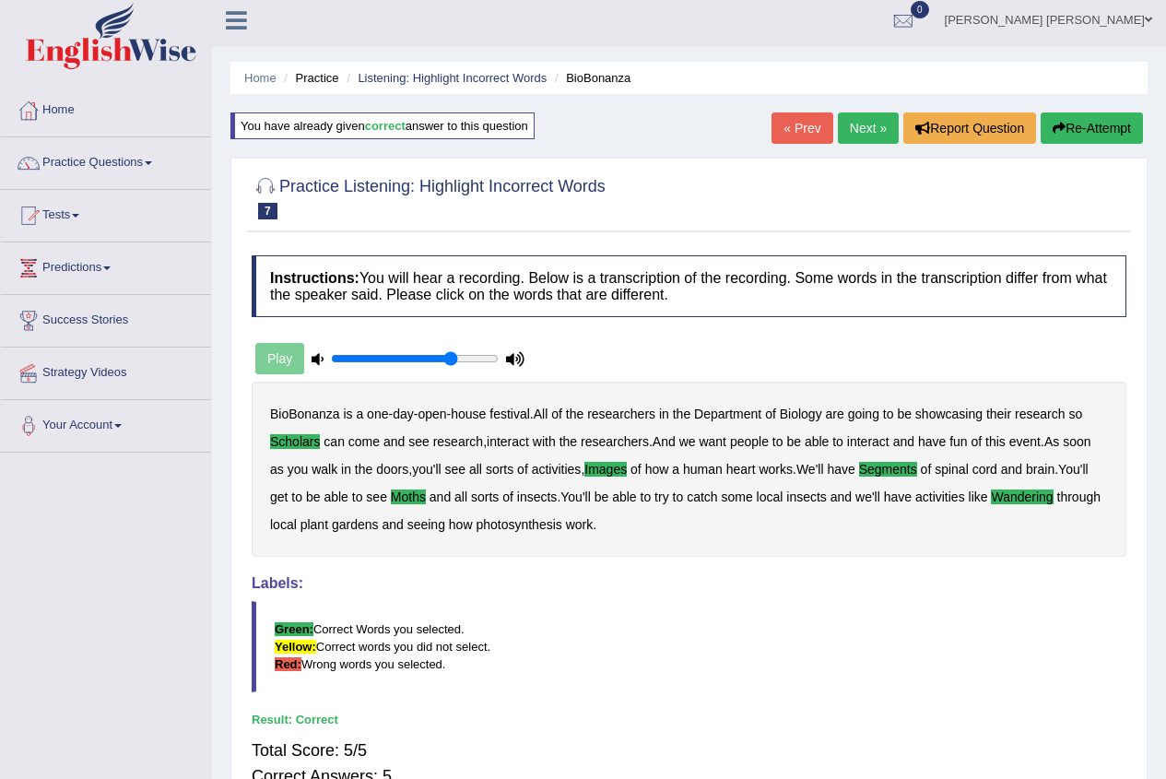
scroll to position [0, 0]
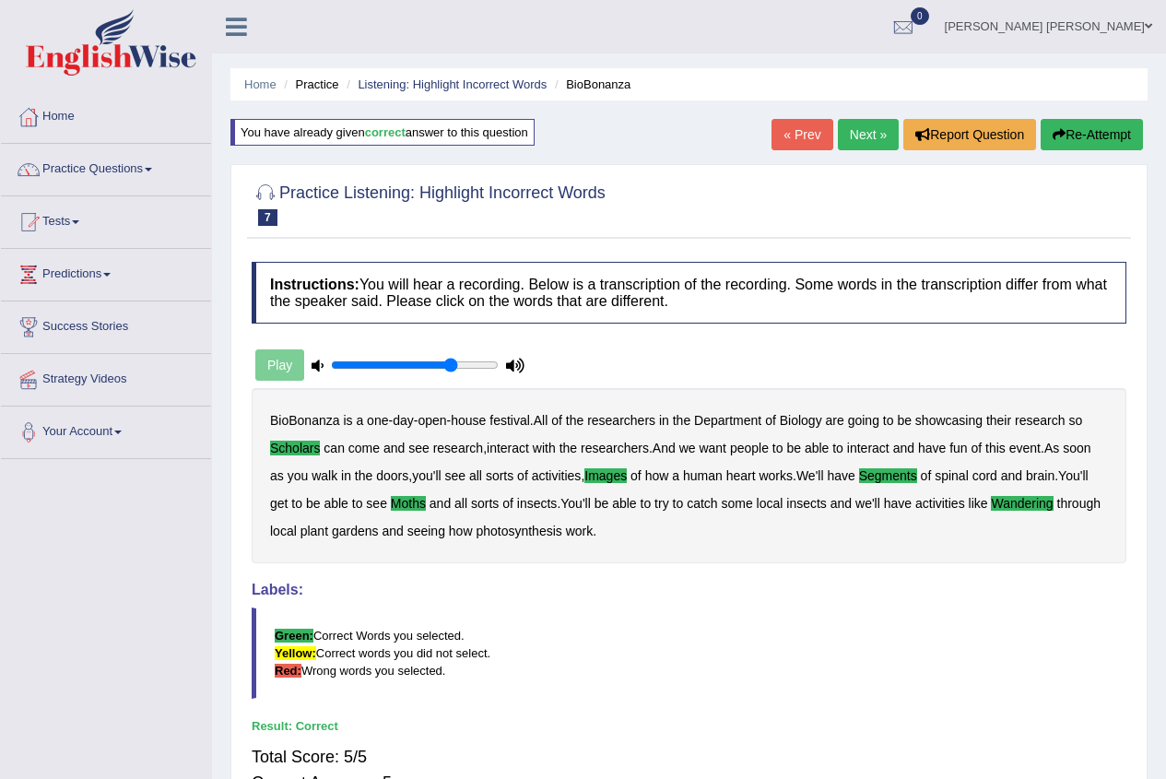
click at [861, 142] on link "Next »" at bounding box center [868, 134] width 61 height 31
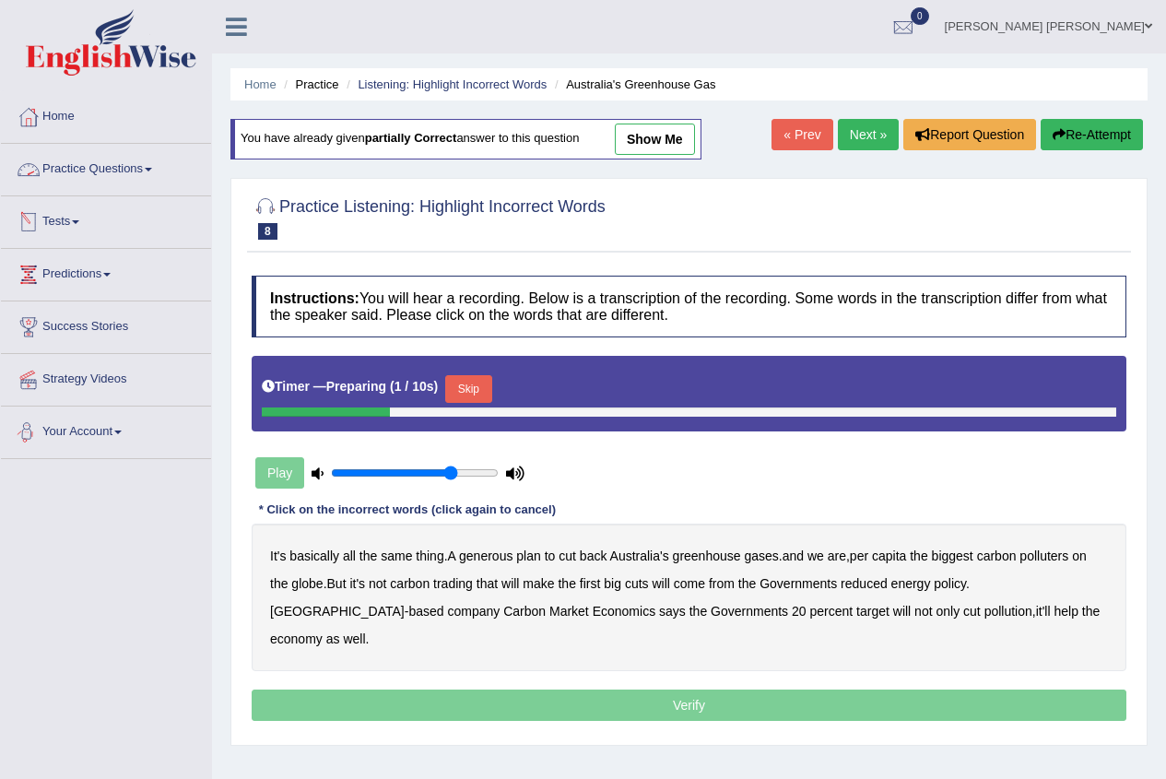
click at [290, 474] on div "Play" at bounding box center [390, 473] width 276 height 46
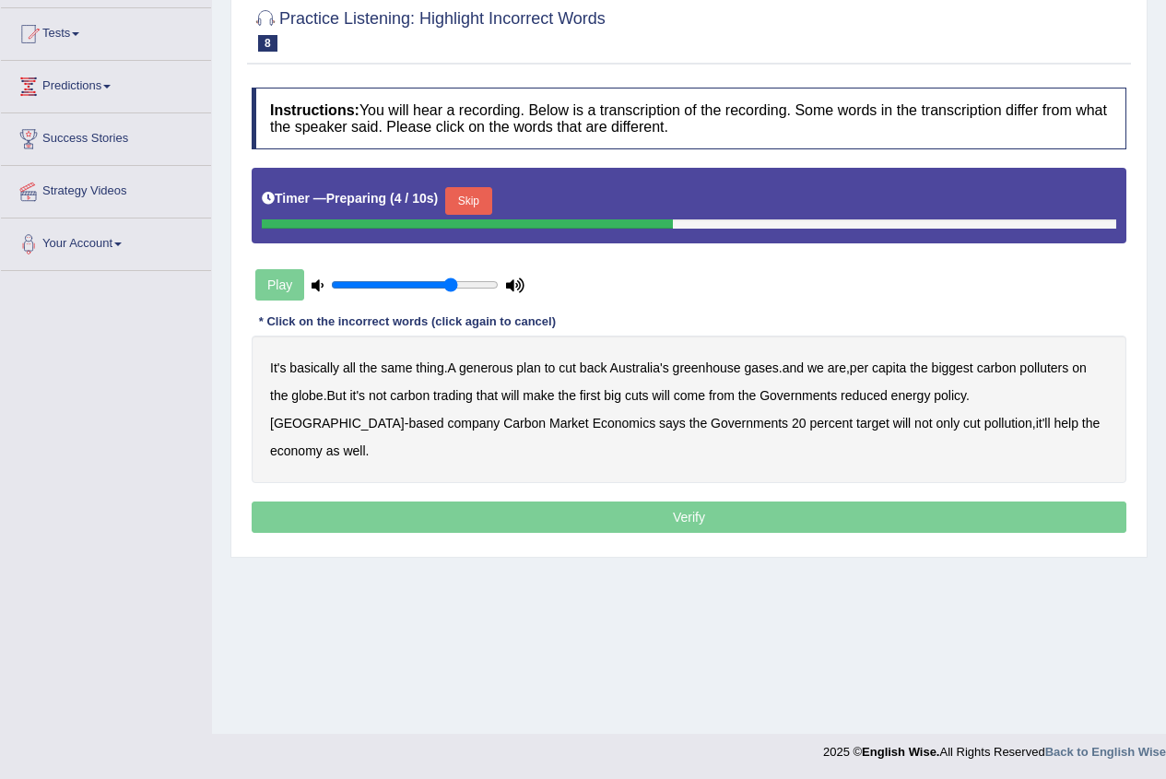
scroll to position [189, 0]
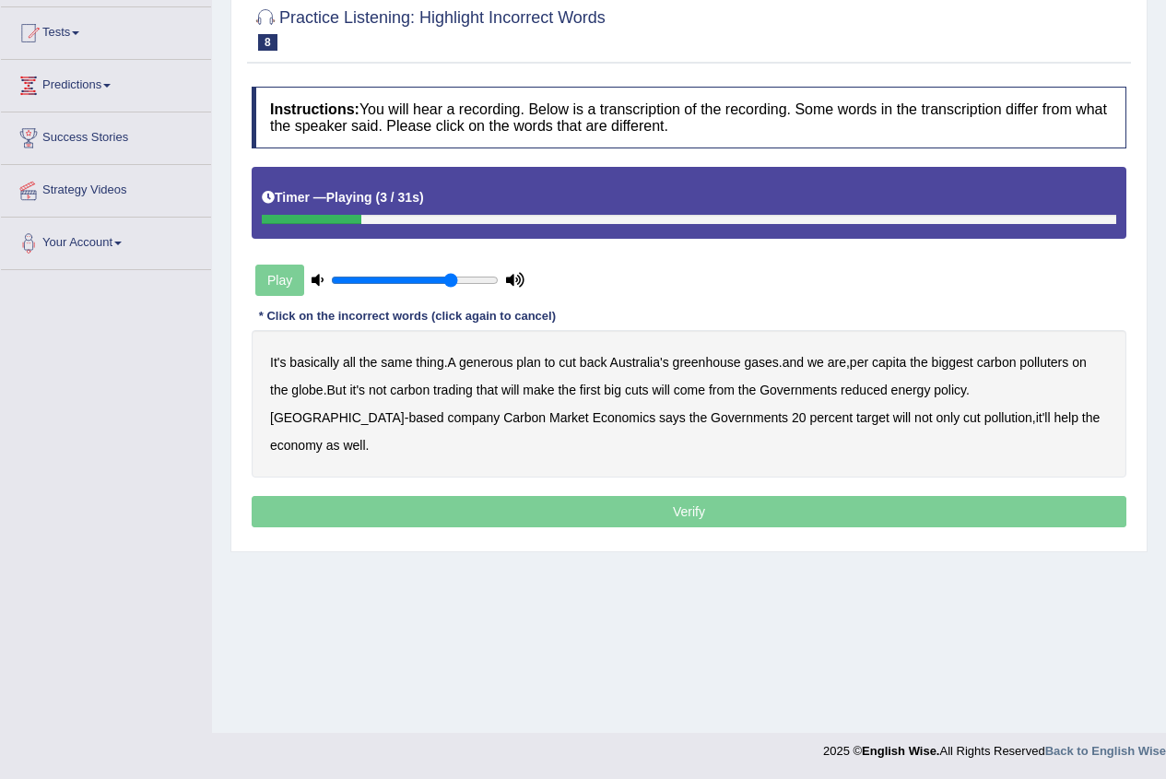
click at [491, 360] on b "generous" at bounding box center [485, 362] width 53 height 15
click at [734, 391] on b "from" at bounding box center [722, 389] width 26 height 15
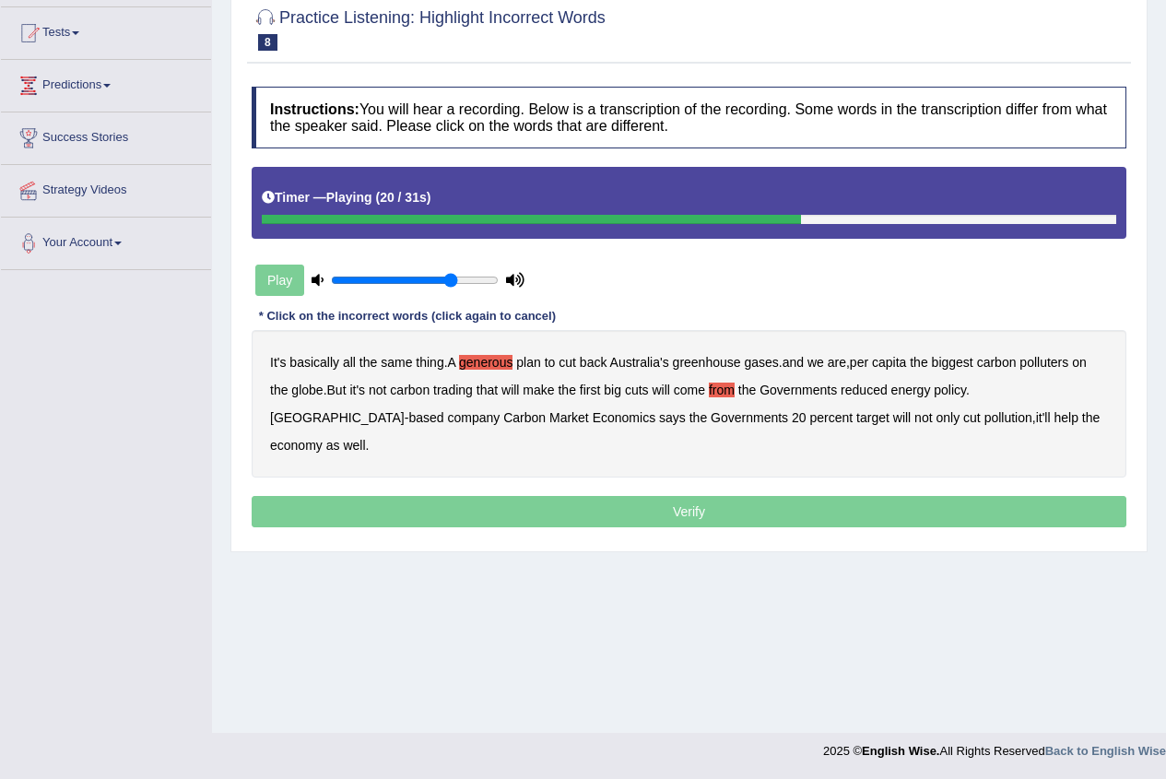
click at [829, 393] on b "Governments" at bounding box center [797, 389] width 77 height 15
click at [958, 394] on b "policy" at bounding box center [950, 389] width 32 height 15
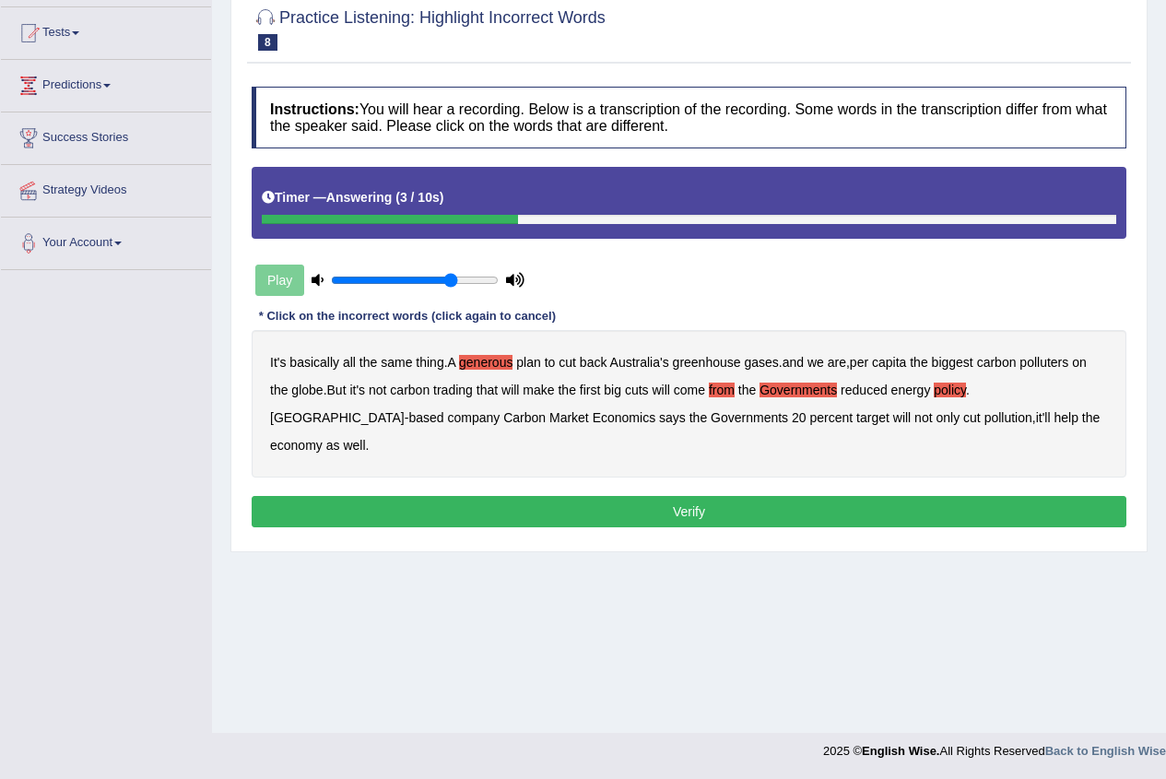
click at [719, 394] on b "from" at bounding box center [722, 389] width 26 height 15
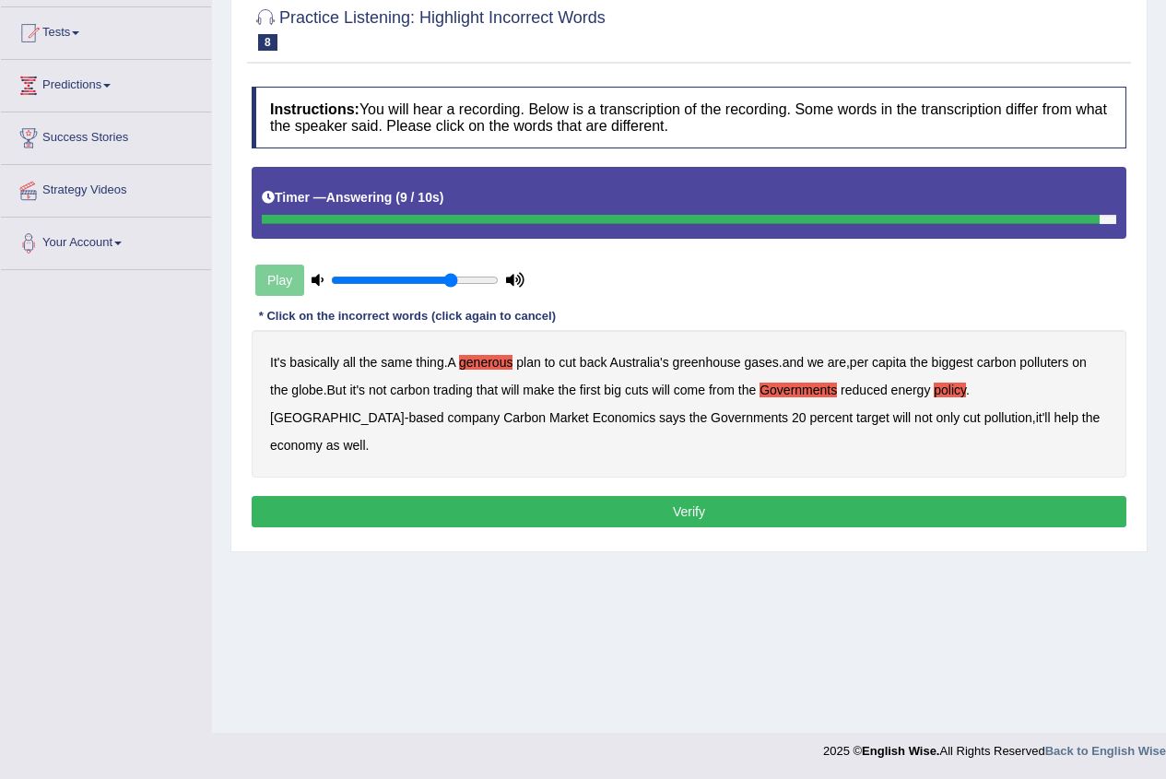
click at [786, 392] on b "Governments" at bounding box center [797, 389] width 77 height 15
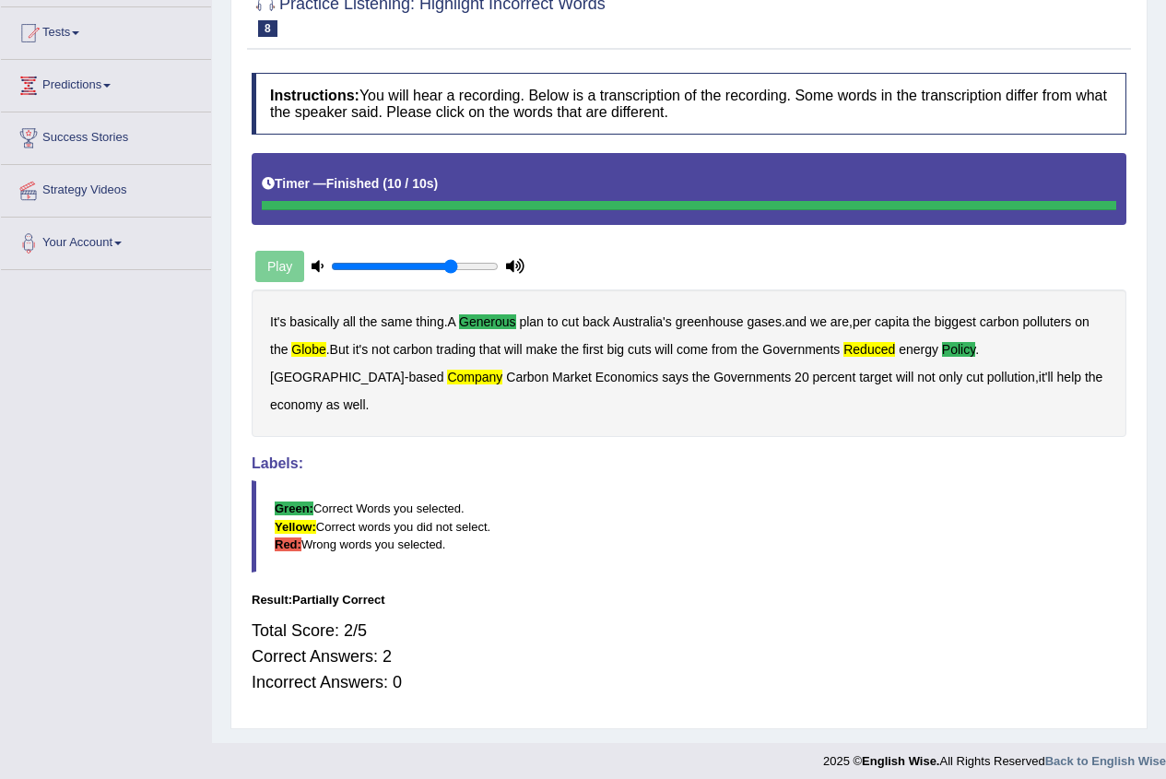
click at [270, 268] on div "Play" at bounding box center [390, 266] width 276 height 46
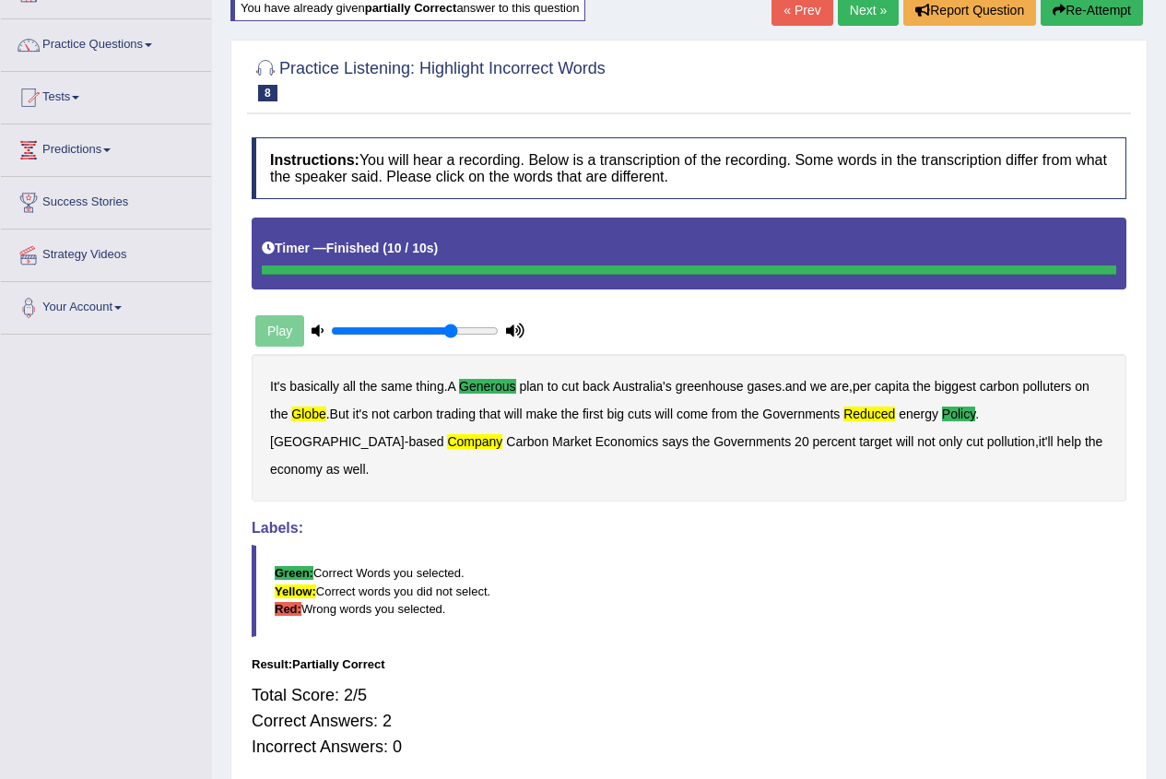
scroll to position [97, 0]
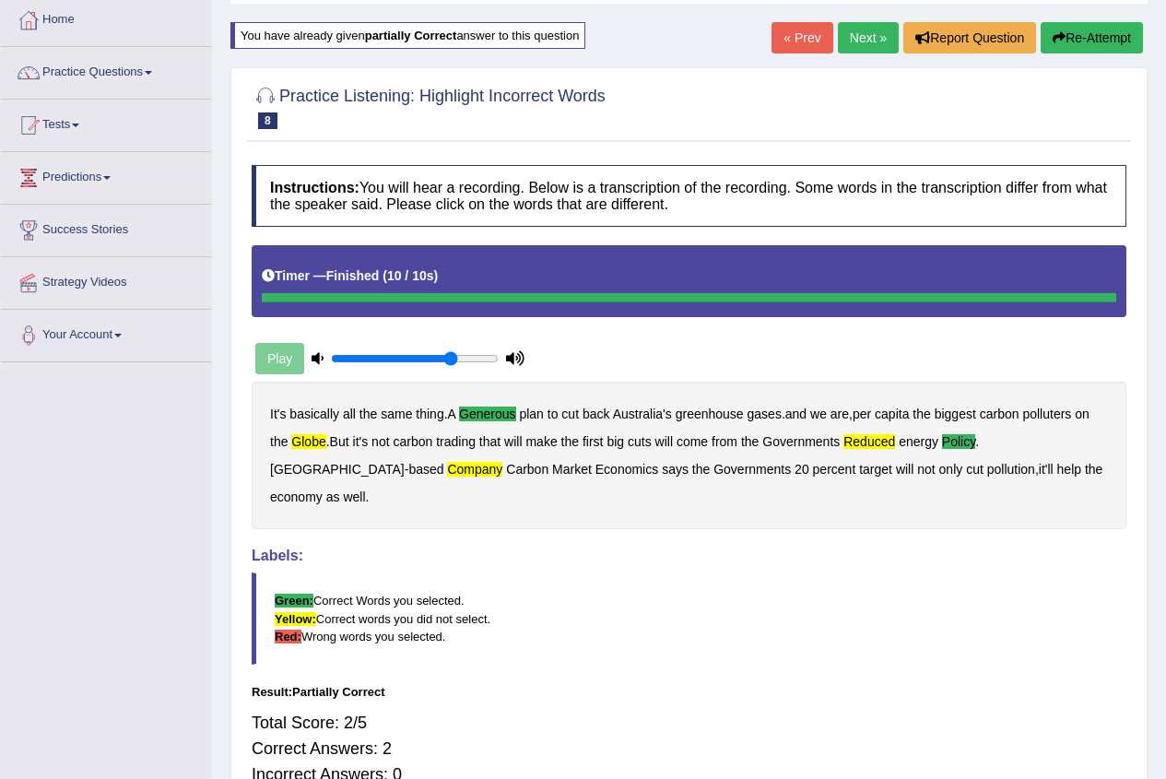
click at [1081, 41] on button "Re-Attempt" at bounding box center [1091, 37] width 102 height 31
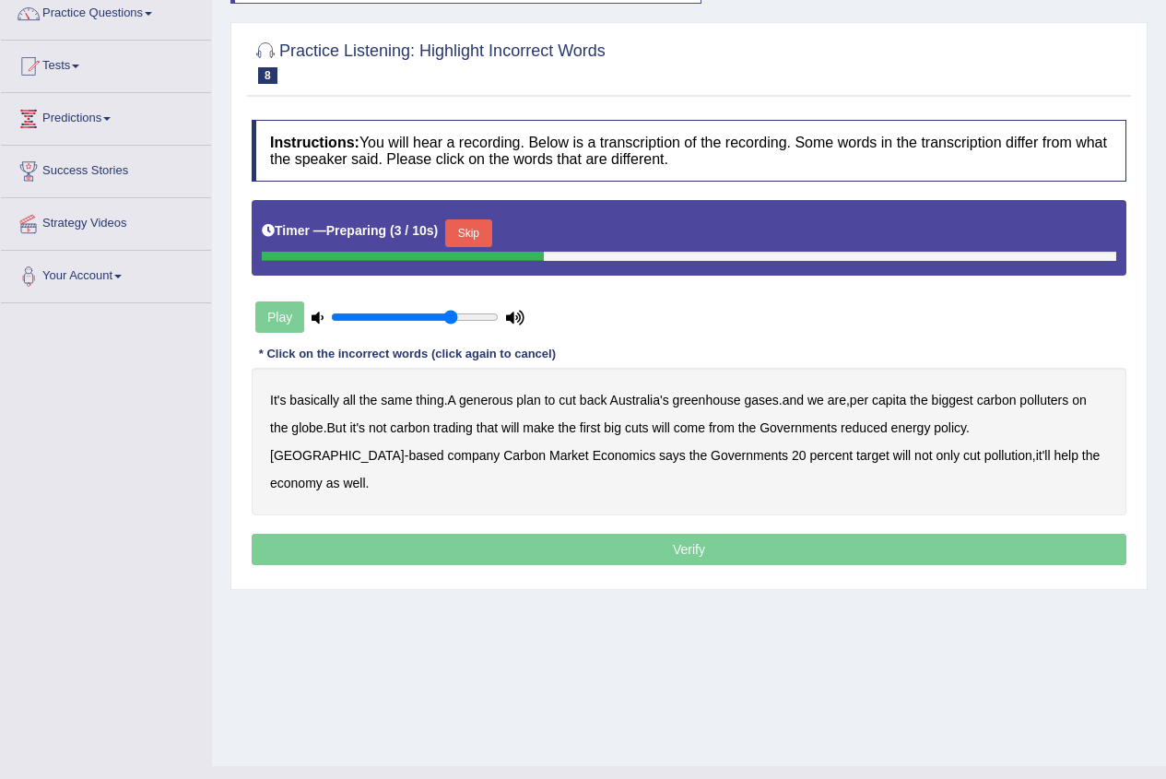
scroll to position [189, 0]
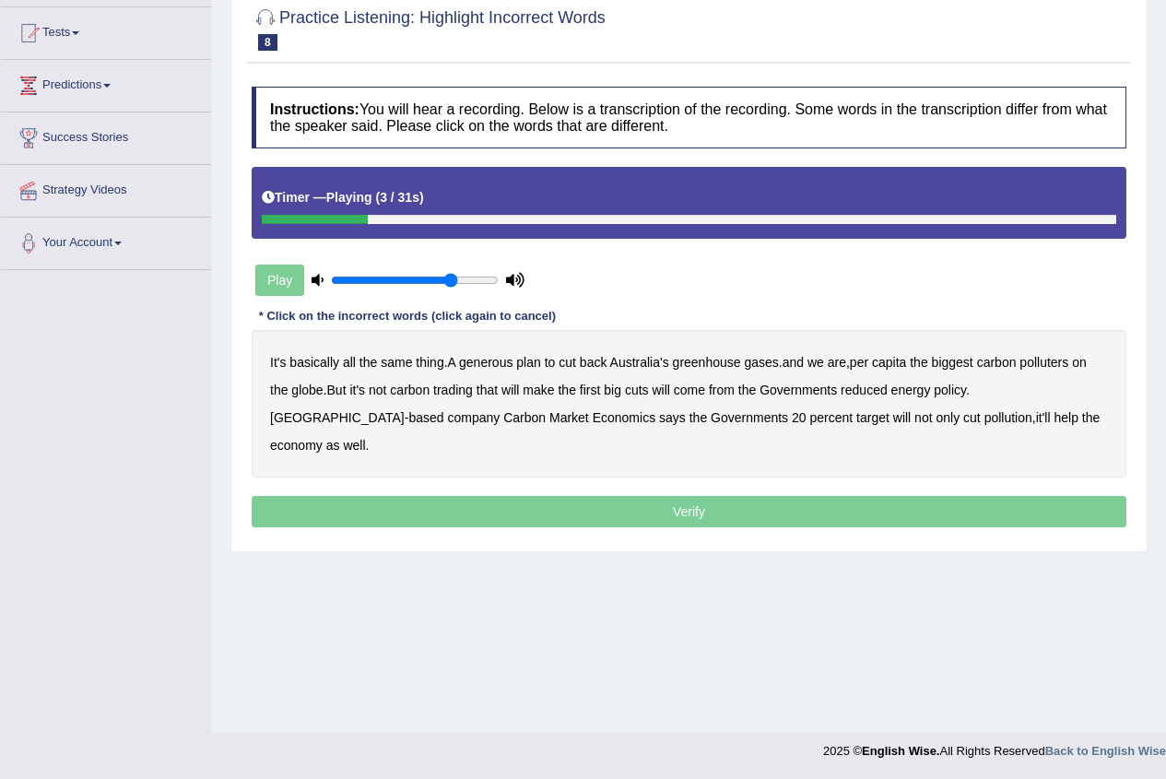
click at [494, 364] on b "generous" at bounding box center [485, 362] width 53 height 15
click at [303, 393] on b "globe" at bounding box center [306, 389] width 31 height 15
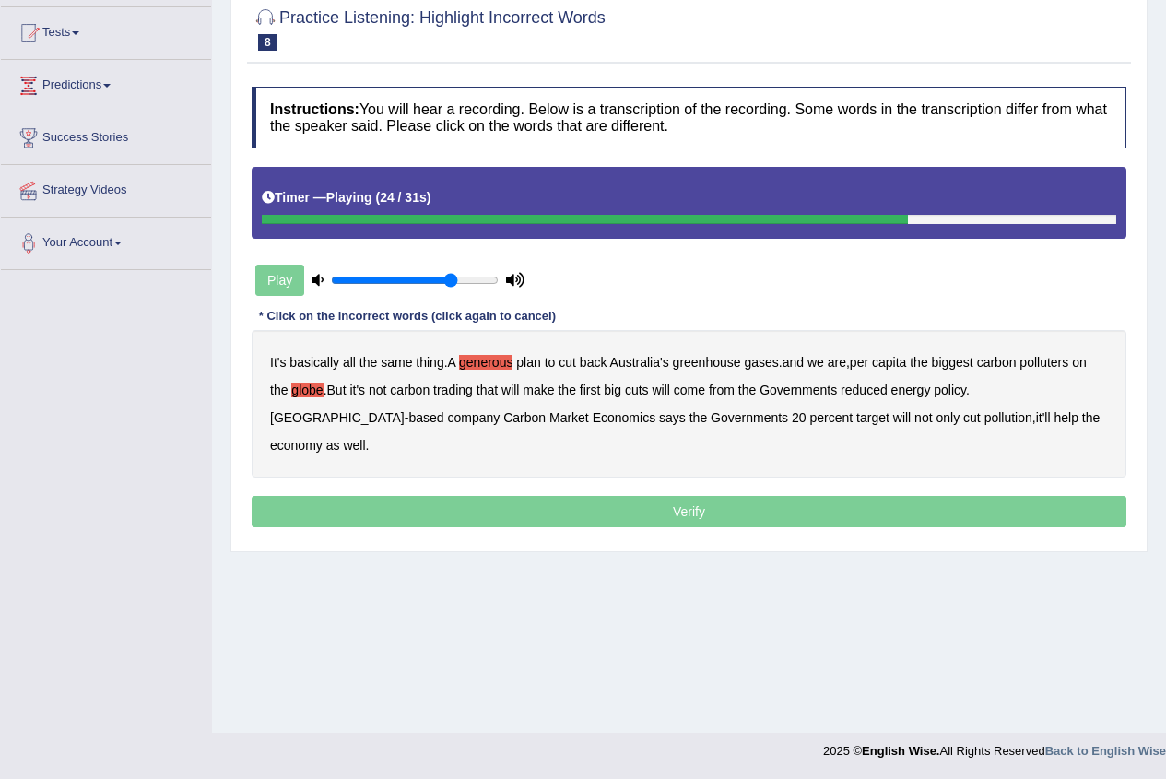
click at [952, 394] on b "policy" at bounding box center [950, 389] width 32 height 15
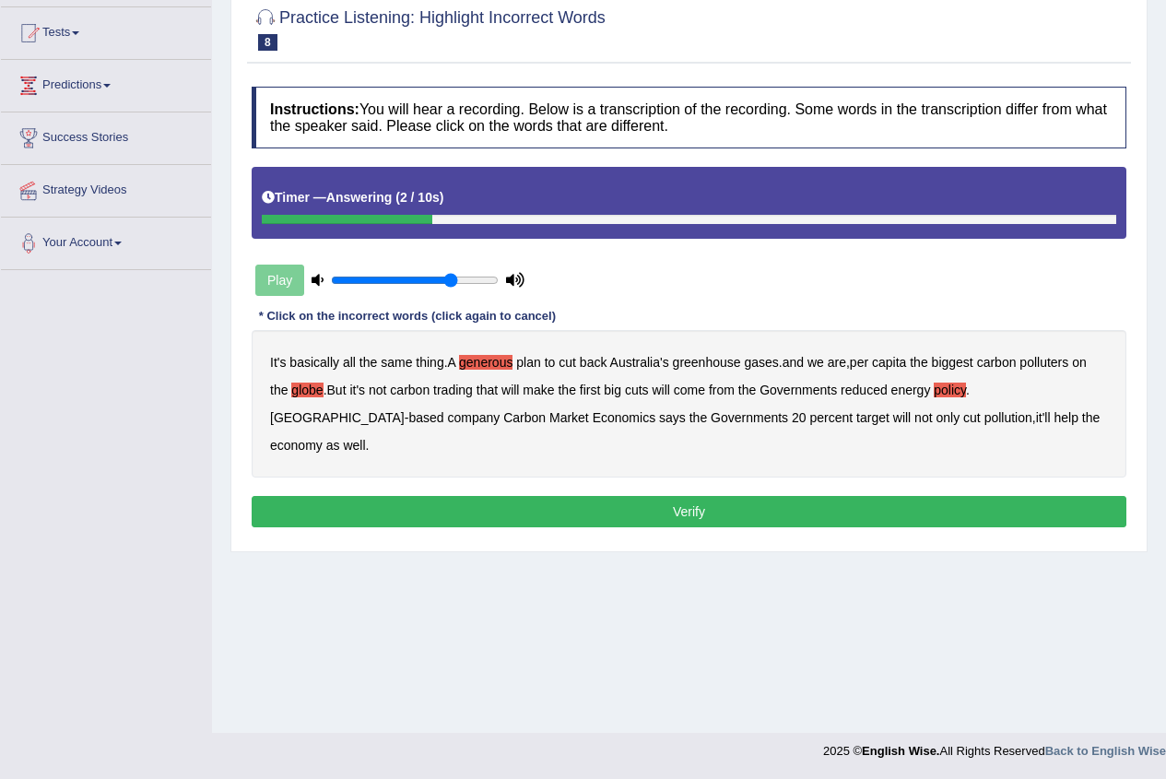
click at [391, 496] on button "Verify" at bounding box center [689, 511] width 875 height 31
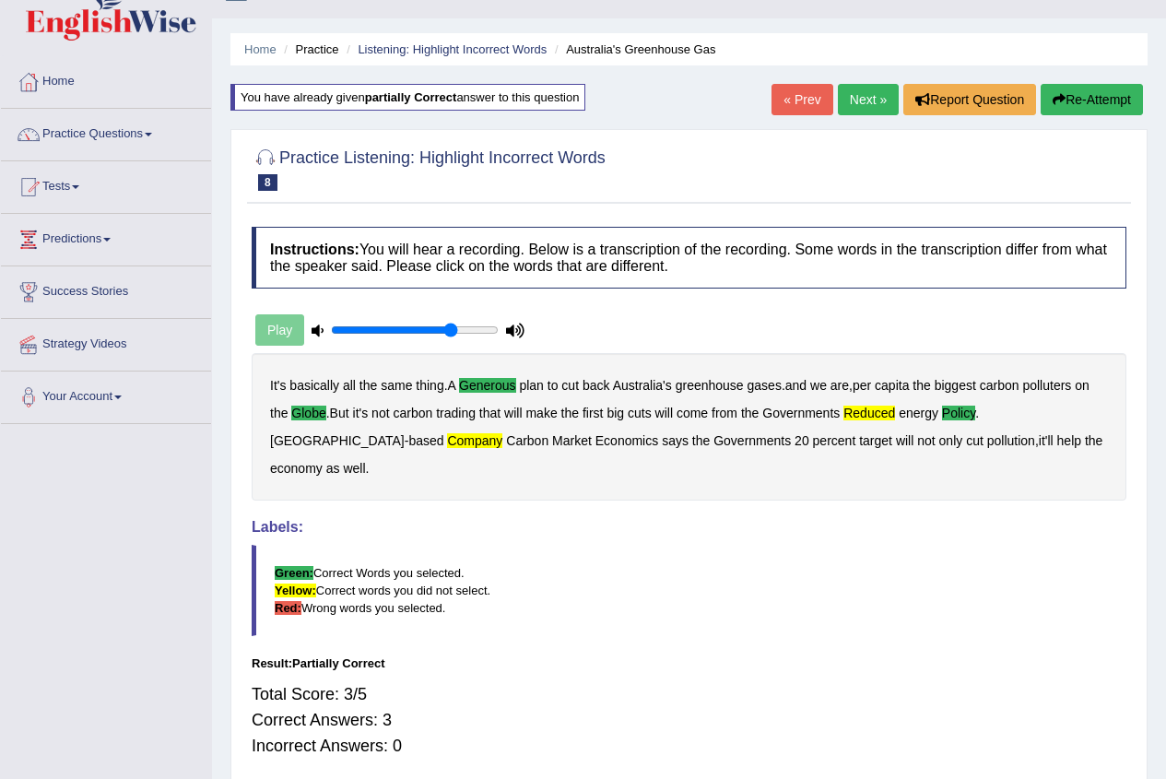
scroll to position [0, 0]
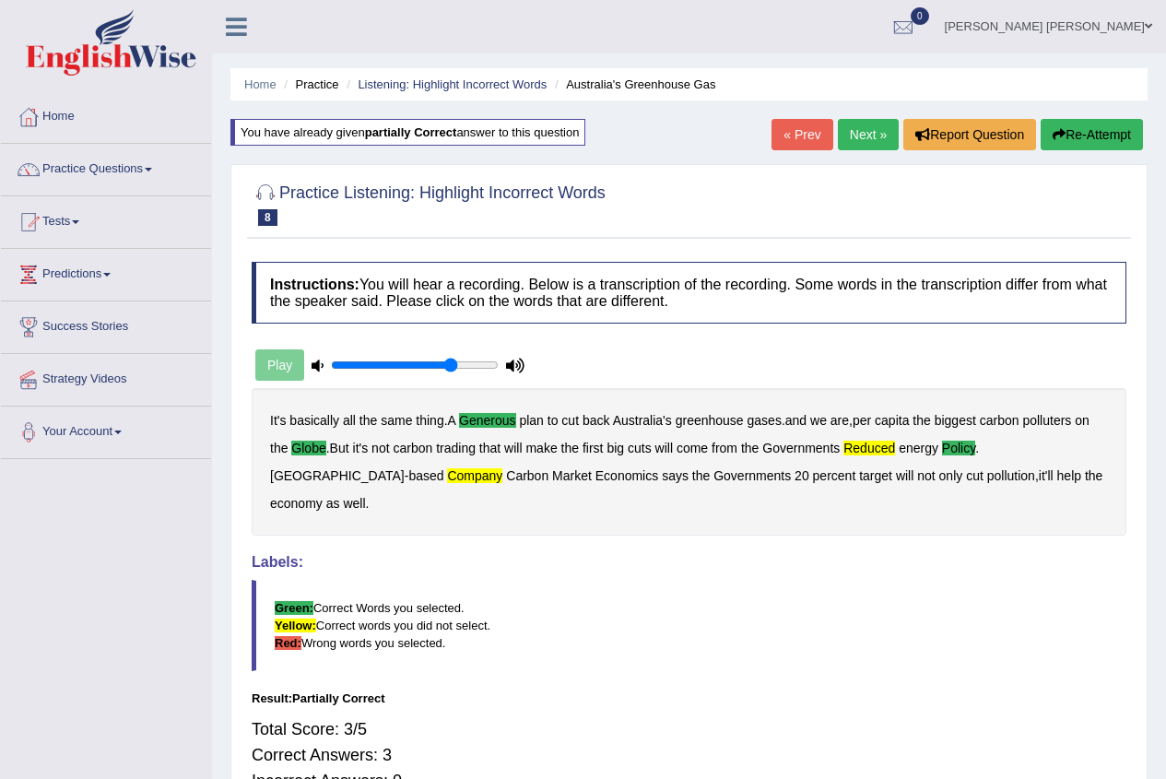
click at [847, 126] on link "Next »" at bounding box center [868, 134] width 61 height 31
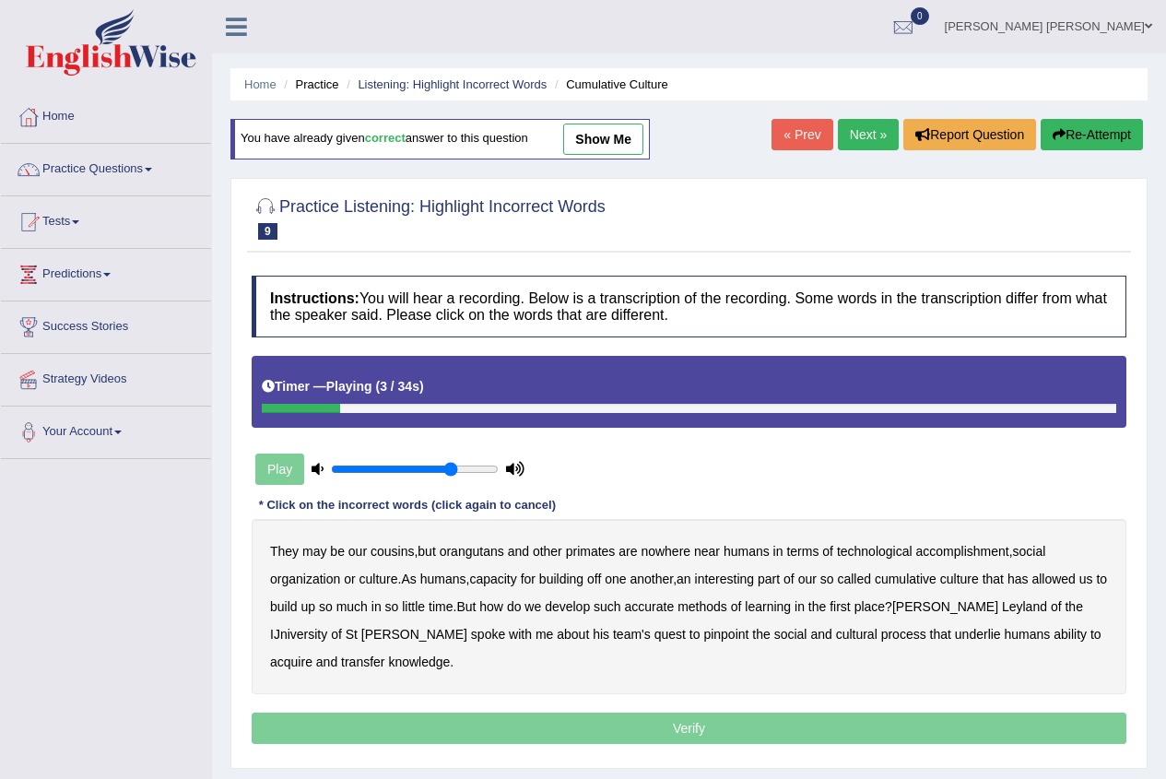
click at [464, 552] on b "orangutans" at bounding box center [472, 551] width 65 height 15
click at [954, 554] on b "accomplishment" at bounding box center [962, 551] width 93 height 15
click at [721, 582] on b "interesting" at bounding box center [725, 578] width 60 height 15
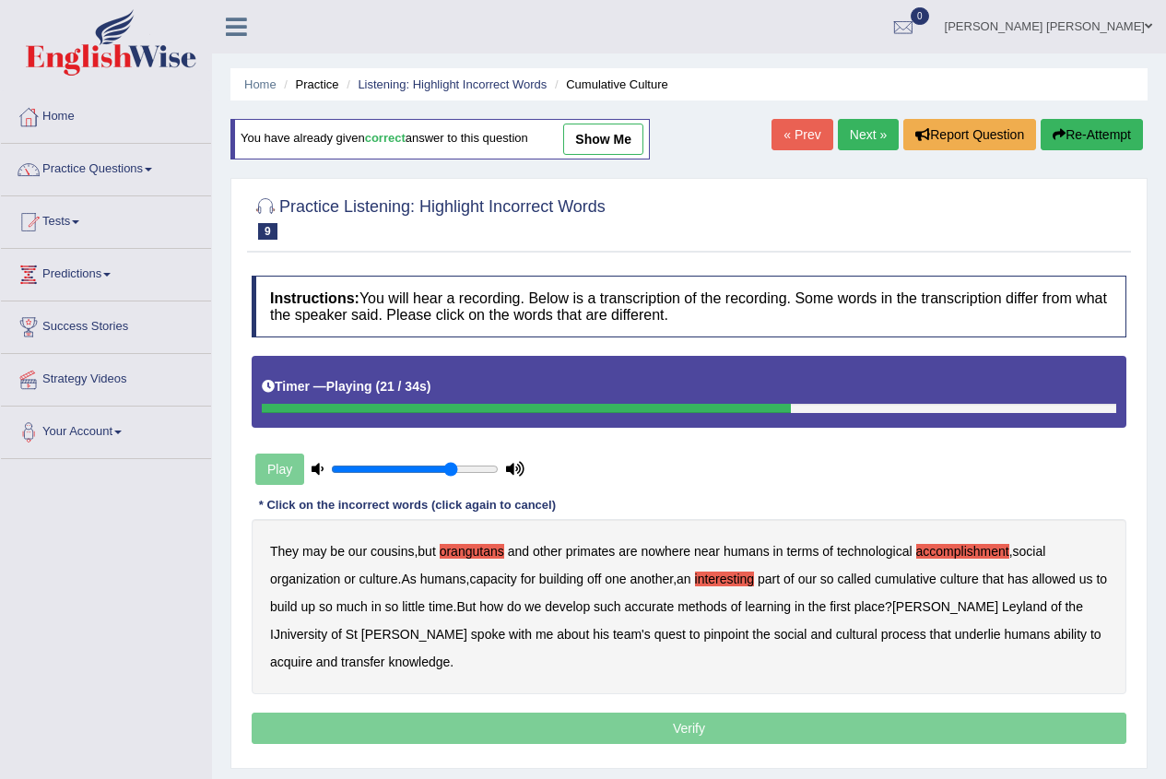
click at [675, 609] on b "accurate" at bounding box center [650, 606] width 50 height 15
click at [836, 634] on b "cultural" at bounding box center [856, 634] width 41 height 15
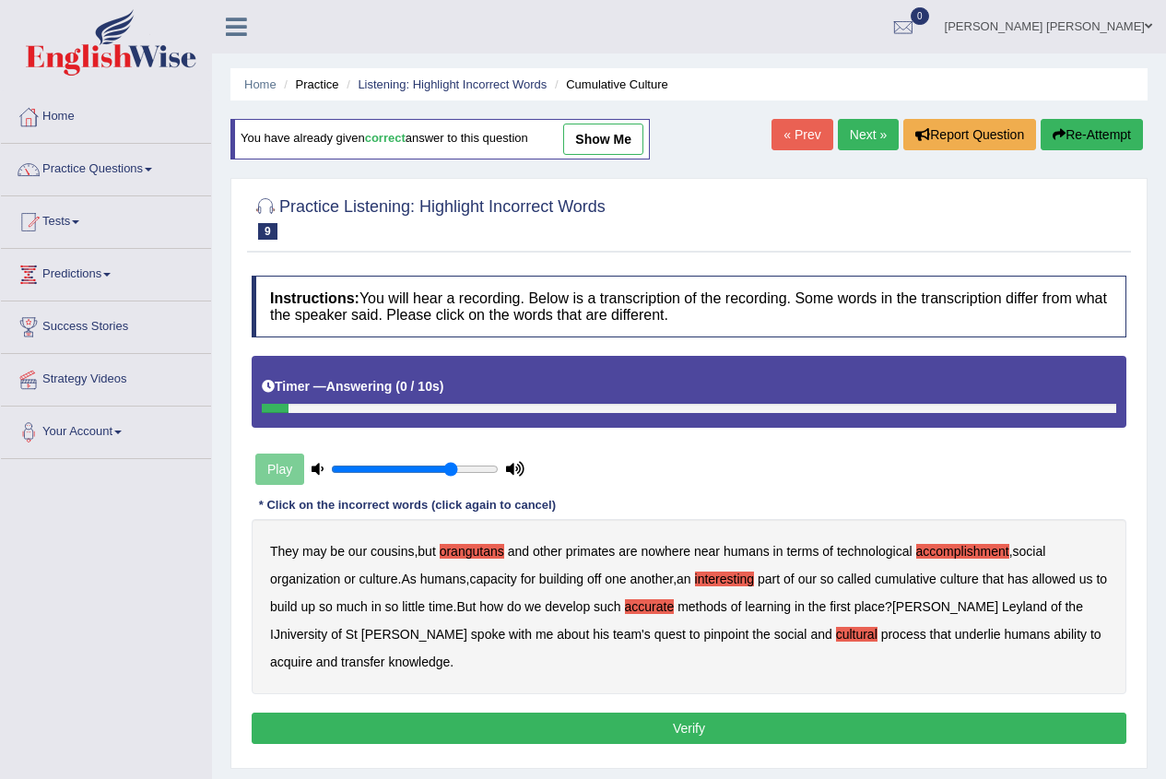
click at [384, 654] on b "transfer" at bounding box center [362, 661] width 43 height 15
click at [465, 549] on b "orangutans" at bounding box center [472, 551] width 65 height 15
click at [558, 735] on button "Verify" at bounding box center [689, 727] width 875 height 31
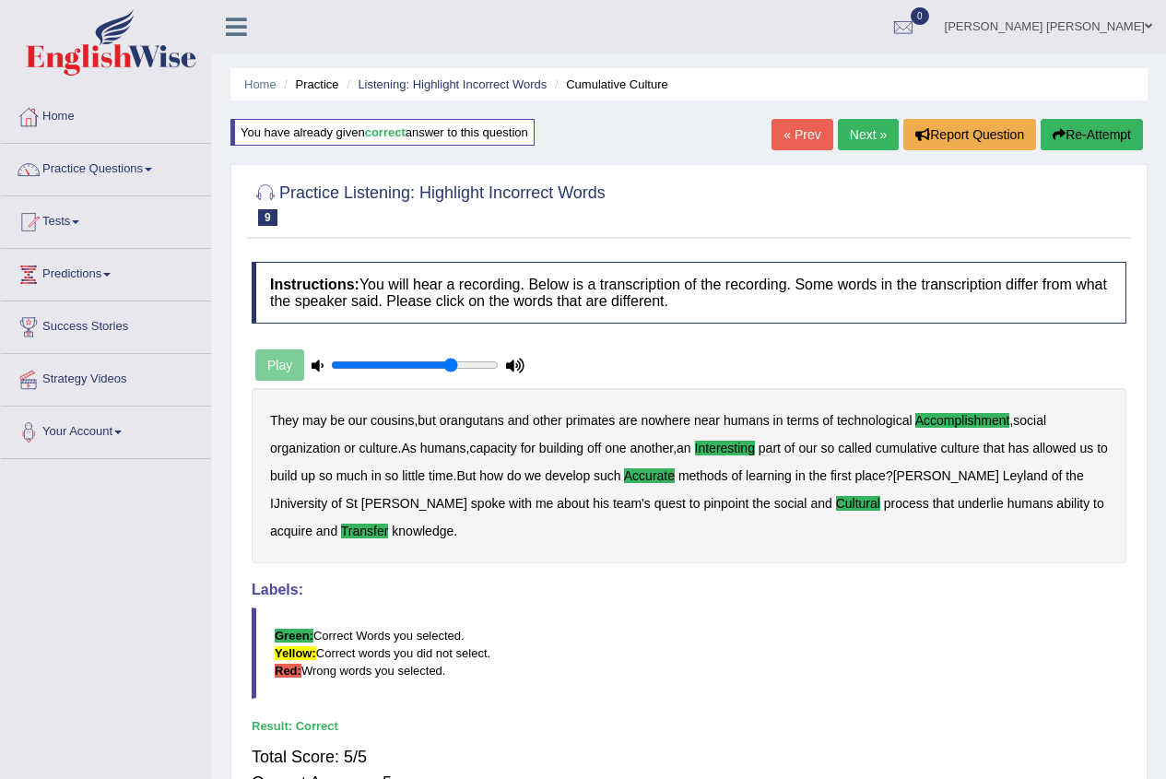
click at [848, 138] on link "Next »" at bounding box center [868, 134] width 61 height 31
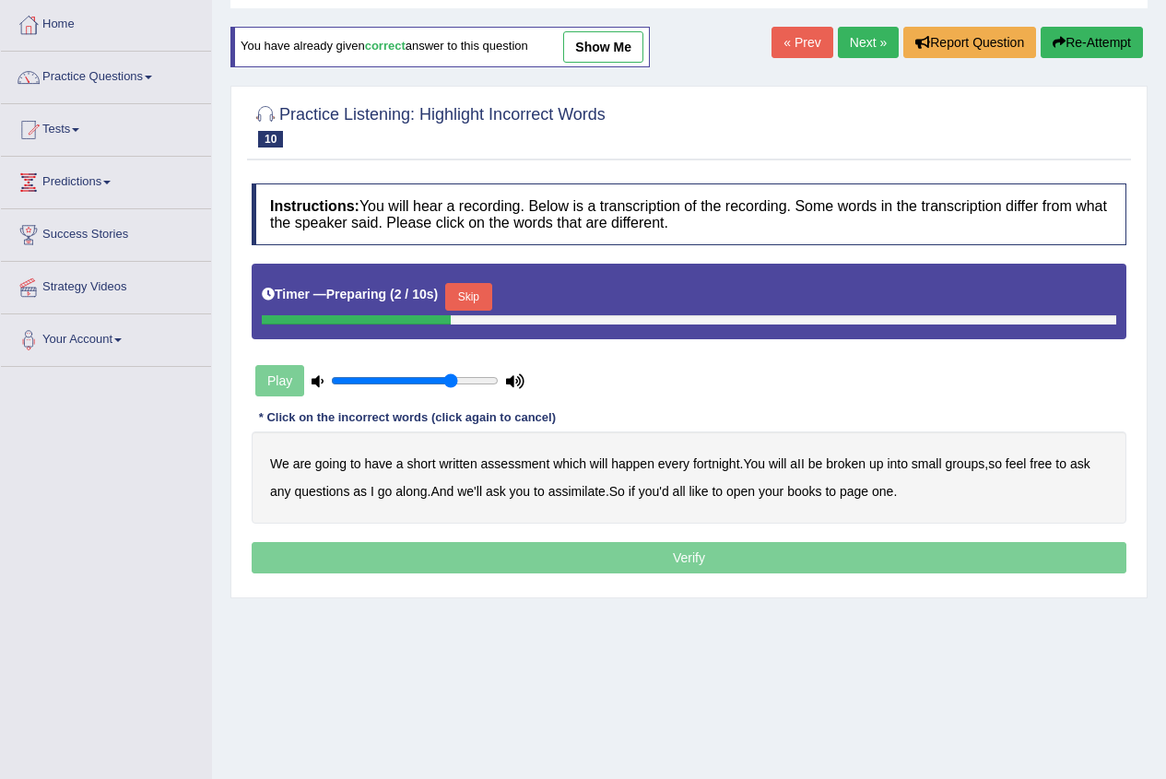
scroll to position [184, 0]
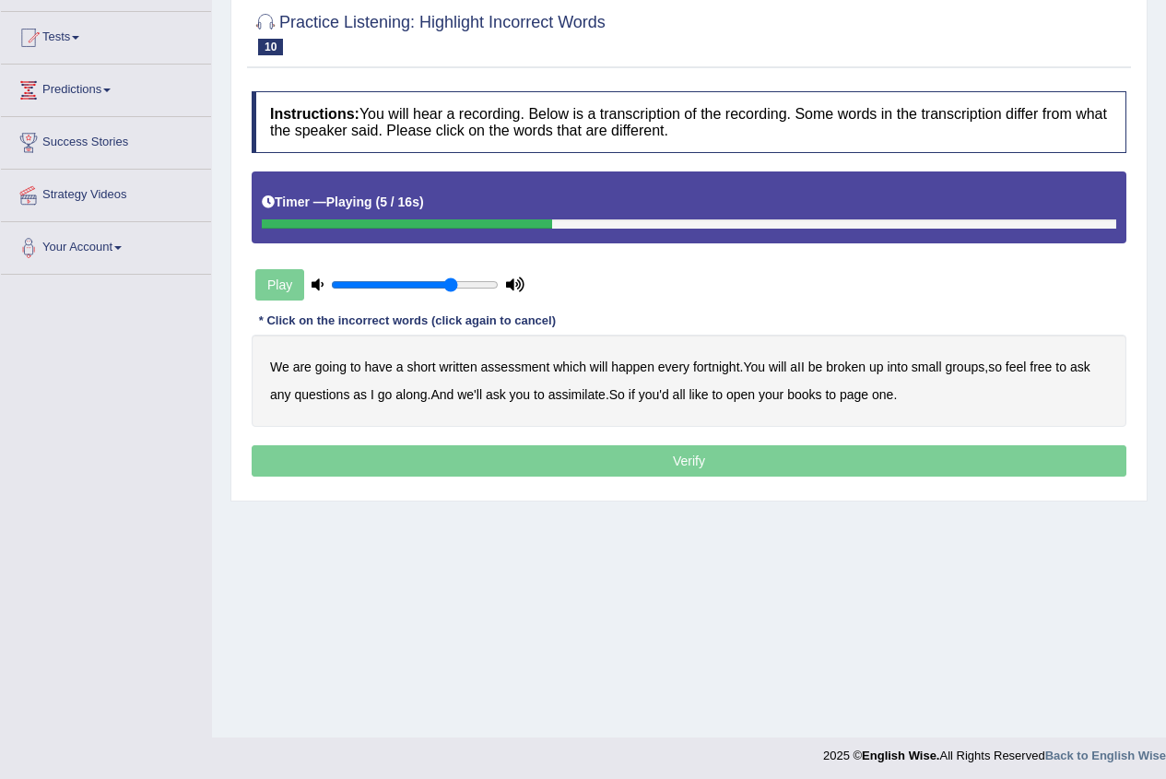
click at [855, 367] on b "broken" at bounding box center [846, 366] width 40 height 15
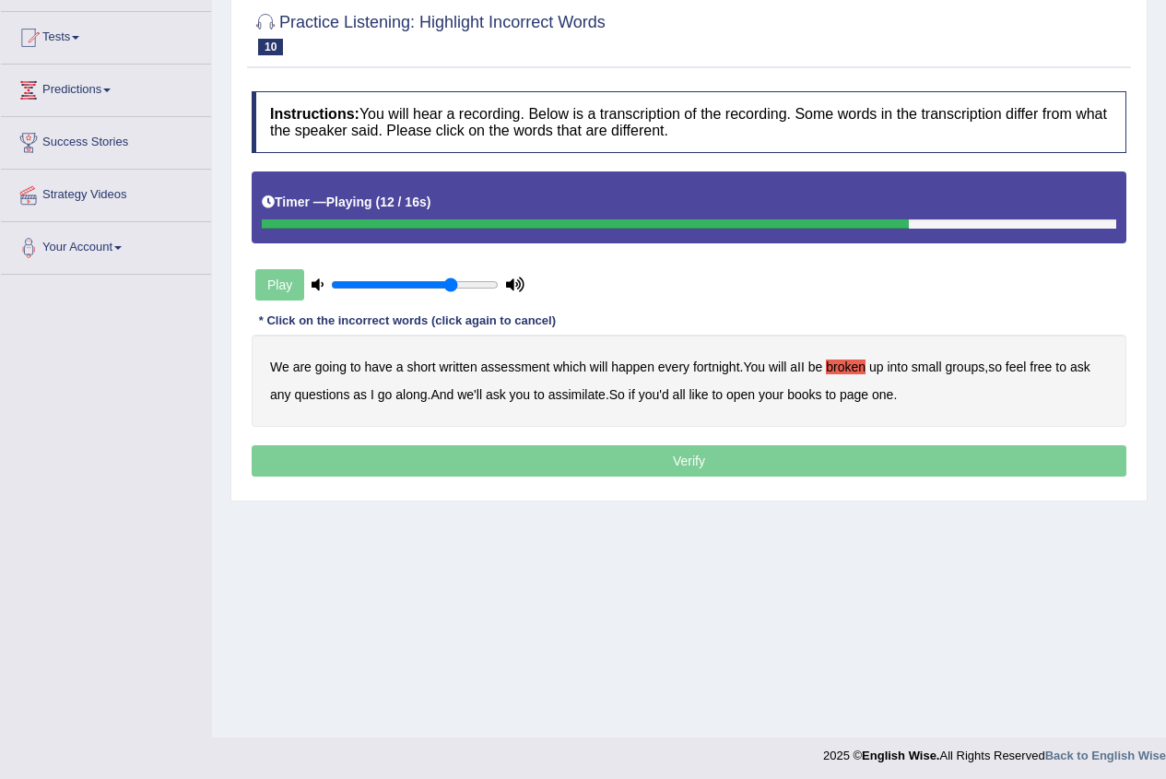
click at [573, 393] on b "assimilate" at bounding box center [576, 394] width 57 height 15
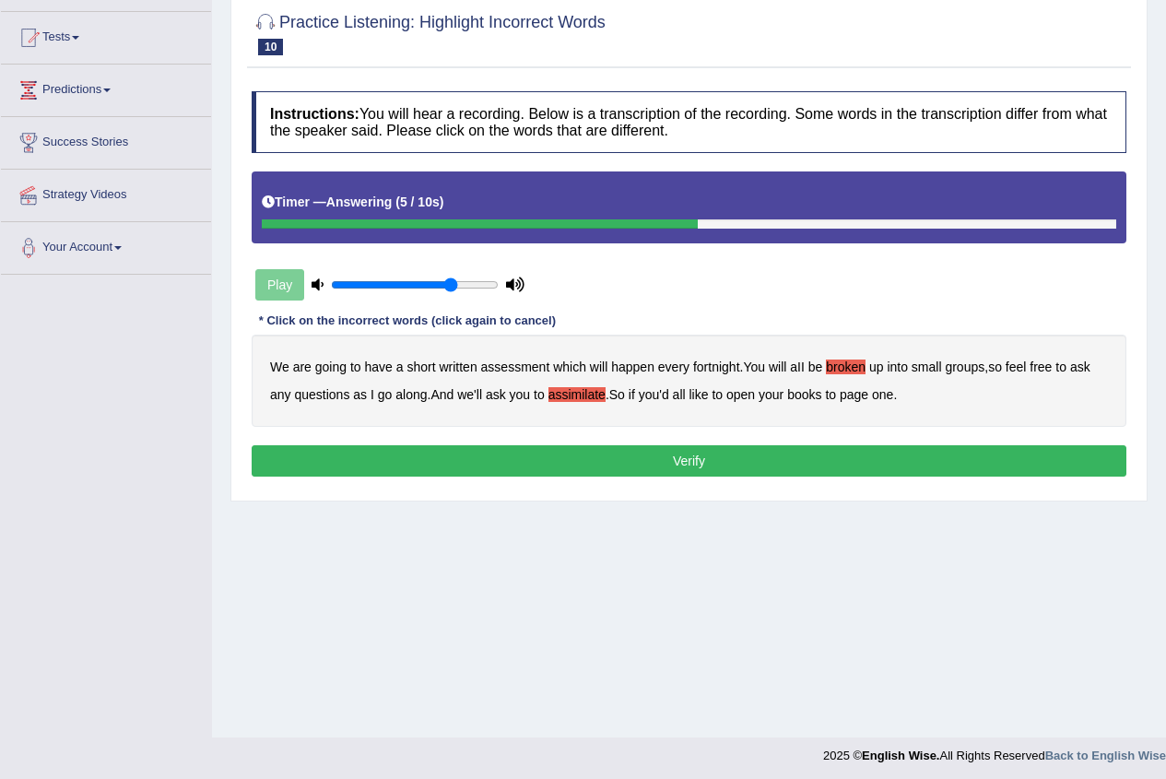
click at [497, 365] on b "assessment" at bounding box center [515, 366] width 69 height 15
click at [537, 465] on button "Verify" at bounding box center [689, 460] width 875 height 31
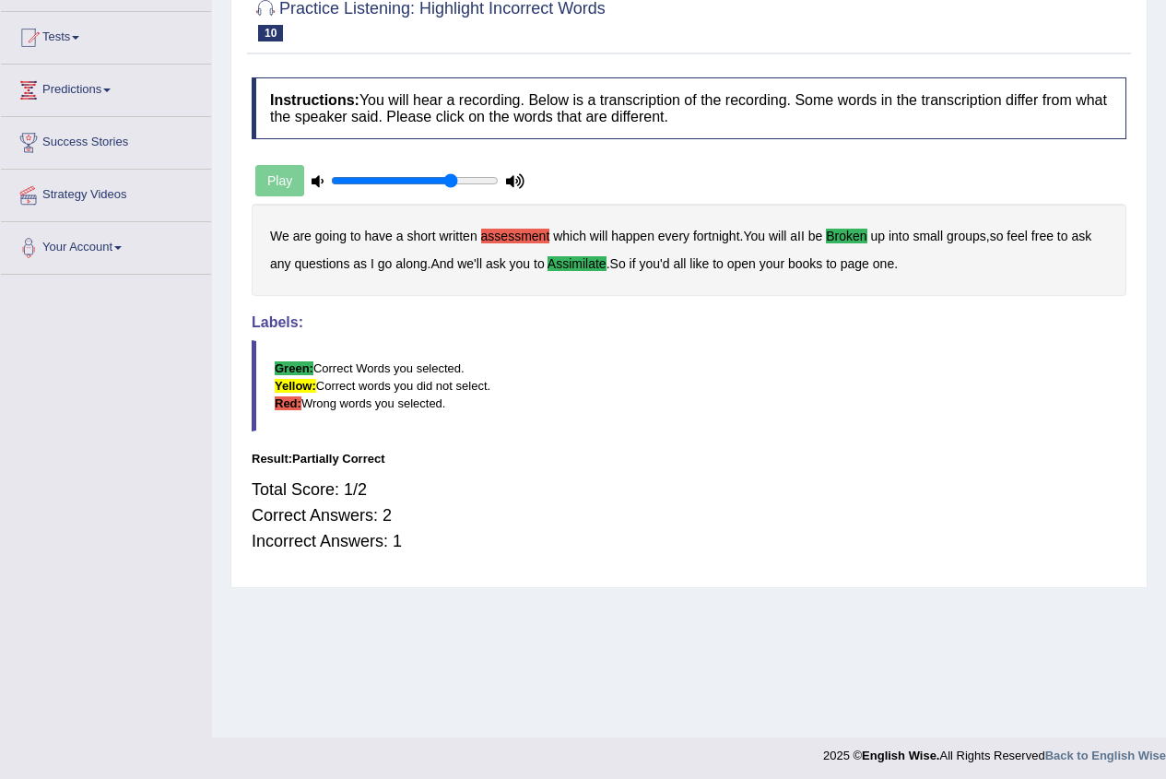
click at [518, 239] on b "assessment" at bounding box center [515, 236] width 69 height 15
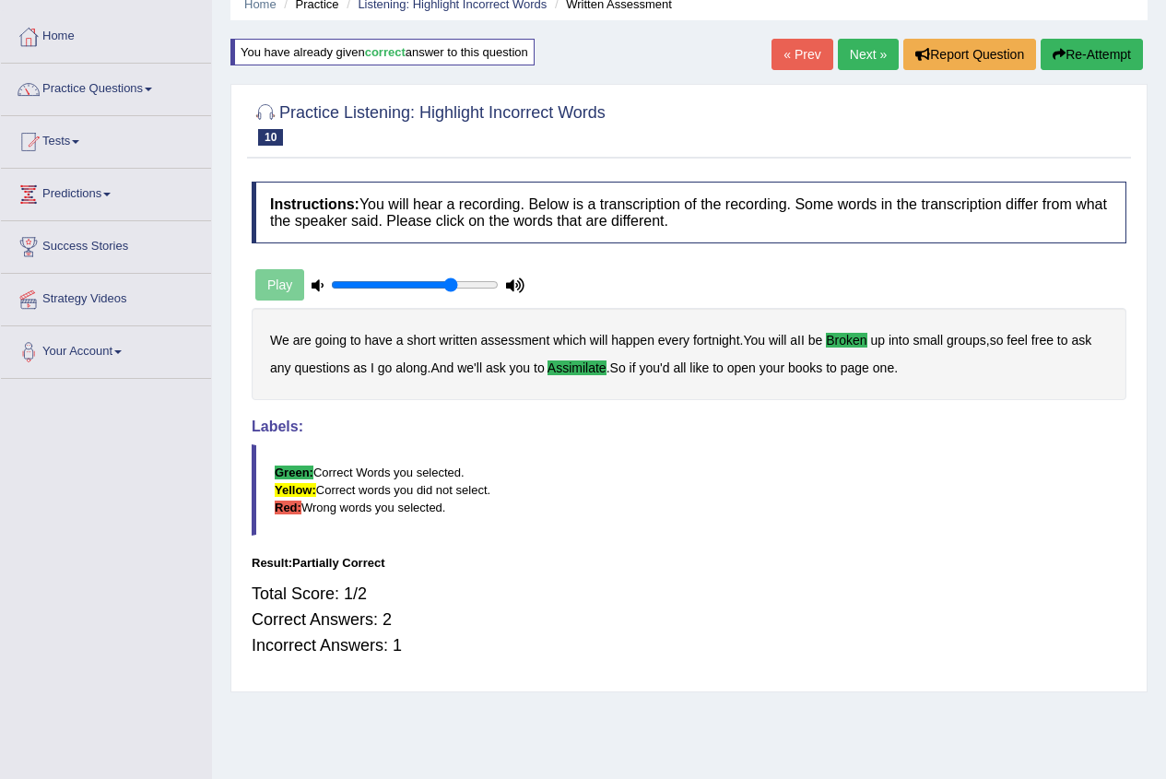
scroll to position [0, 0]
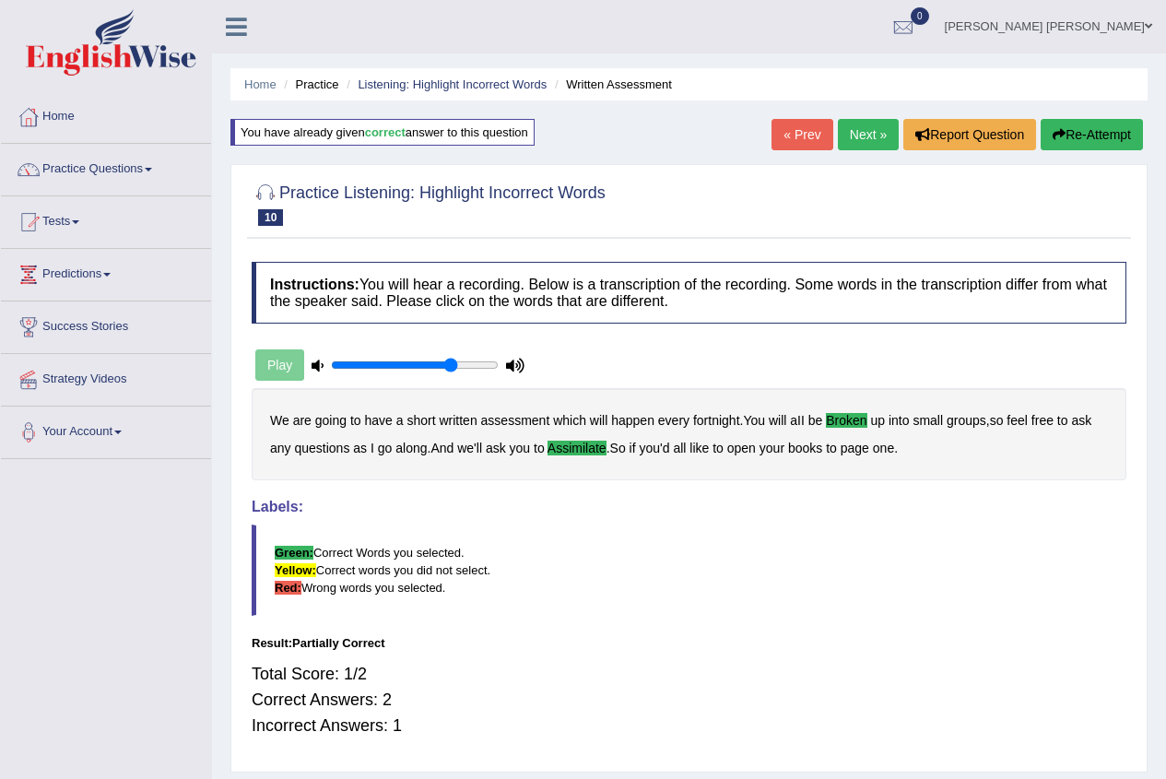
click at [852, 136] on link "Next »" at bounding box center [868, 134] width 61 height 31
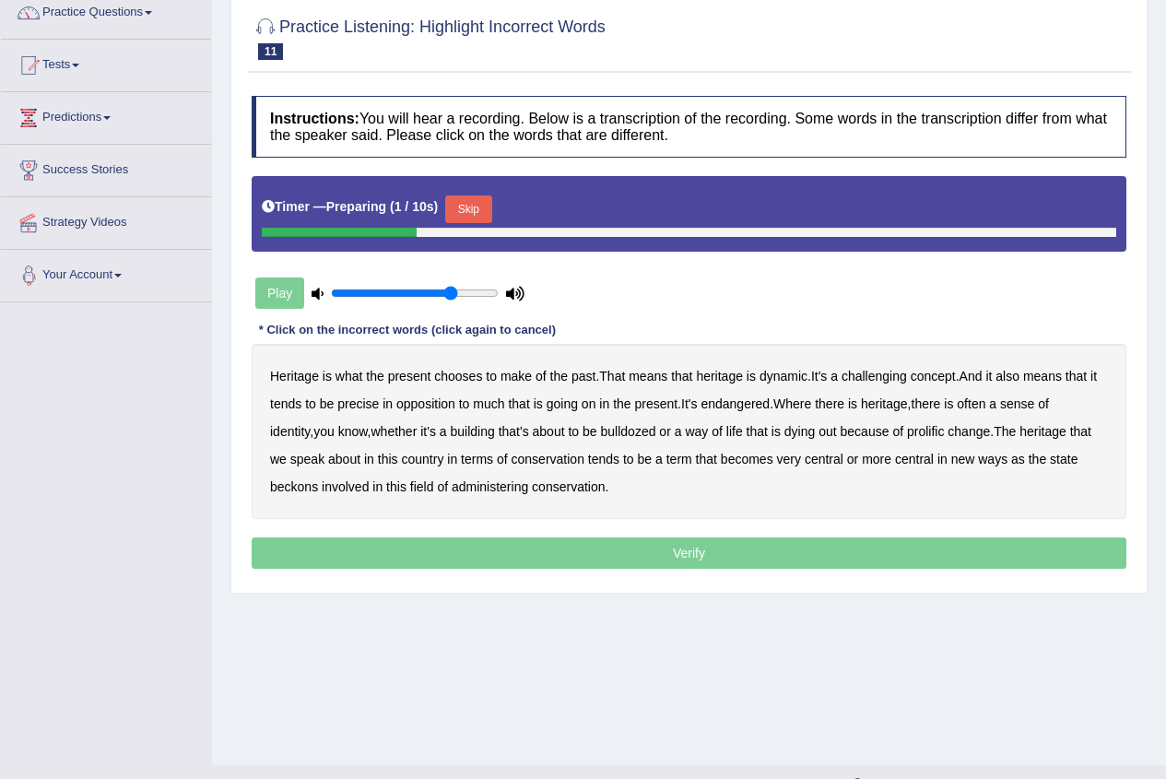
scroll to position [184, 0]
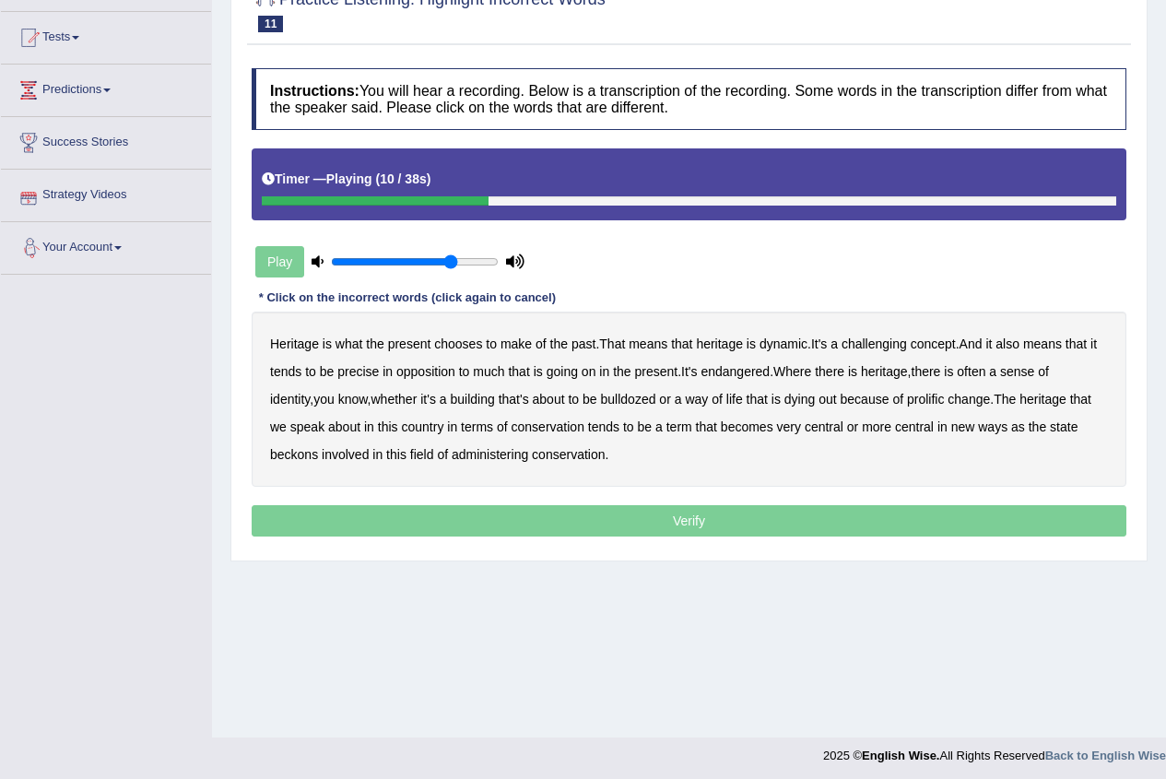
click at [882, 347] on b "challenging" at bounding box center [873, 343] width 65 height 15
click at [355, 370] on b "precise" at bounding box center [357, 371] width 41 height 15
click at [310, 392] on b "identity" at bounding box center [290, 399] width 40 height 15
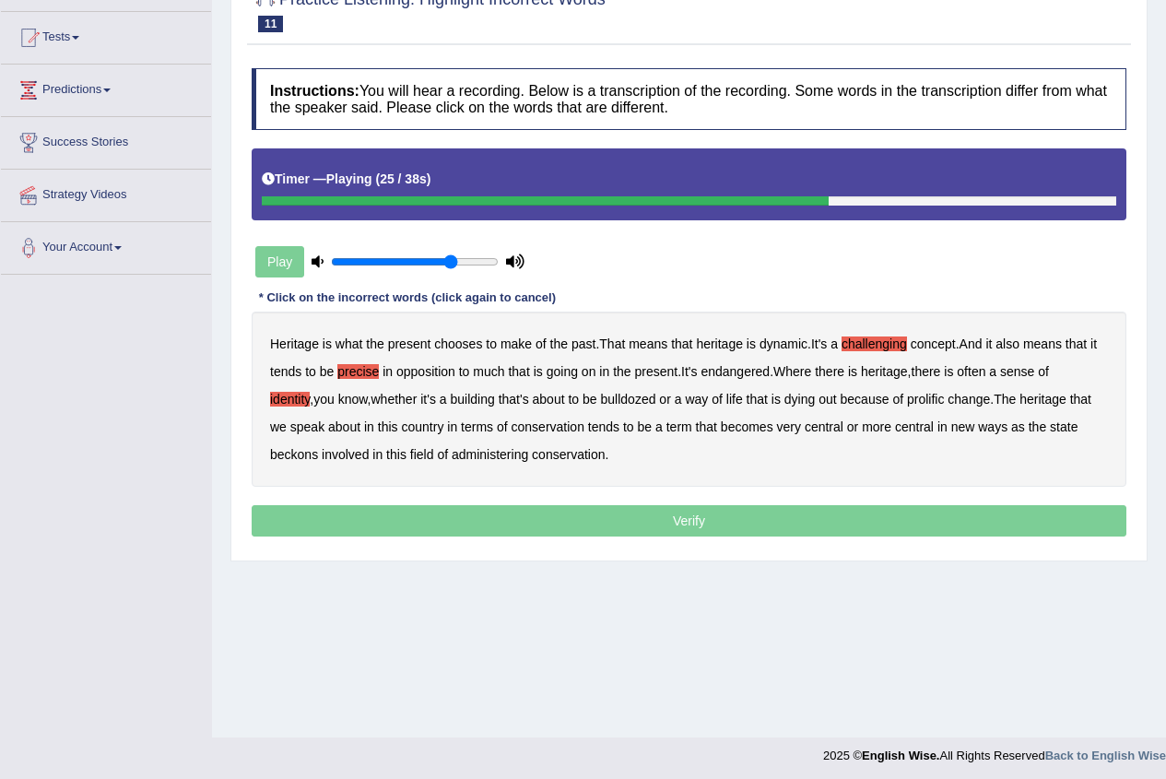
click at [907, 396] on b "prolific" at bounding box center [925, 399] width 37 height 15
click at [294, 456] on b "beckons" at bounding box center [294, 454] width 48 height 15
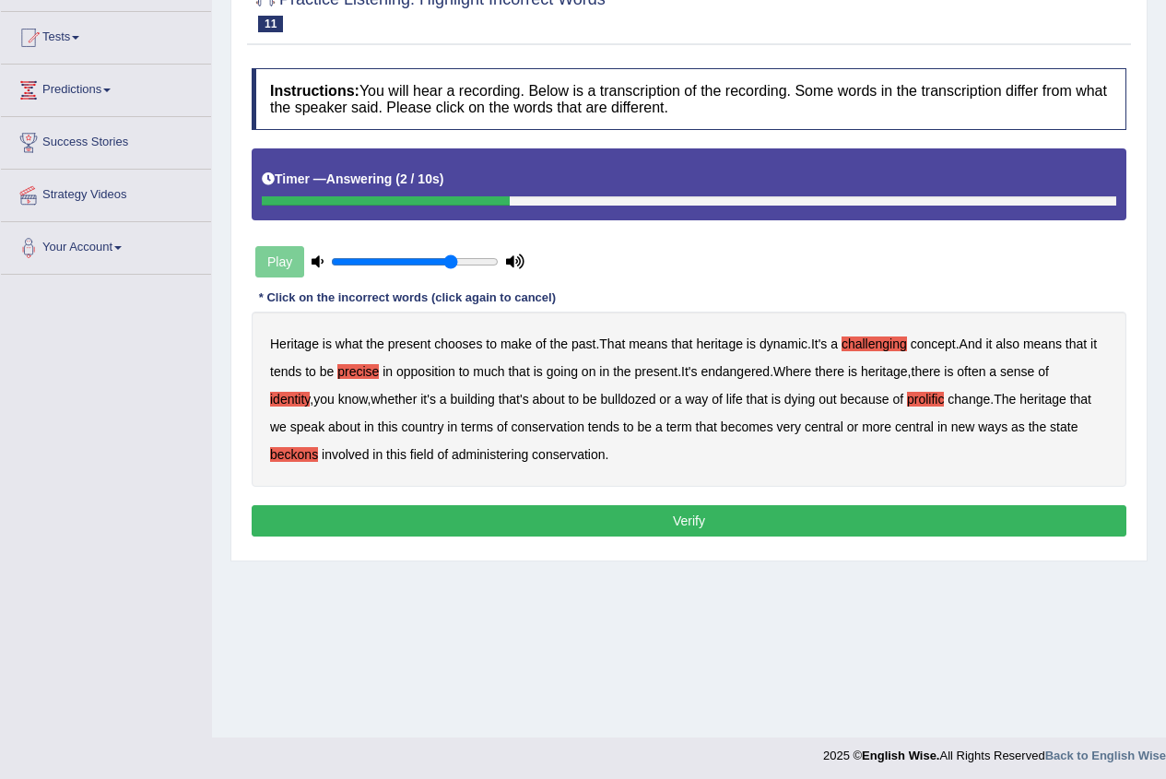
click at [464, 511] on button "Verify" at bounding box center [689, 520] width 875 height 31
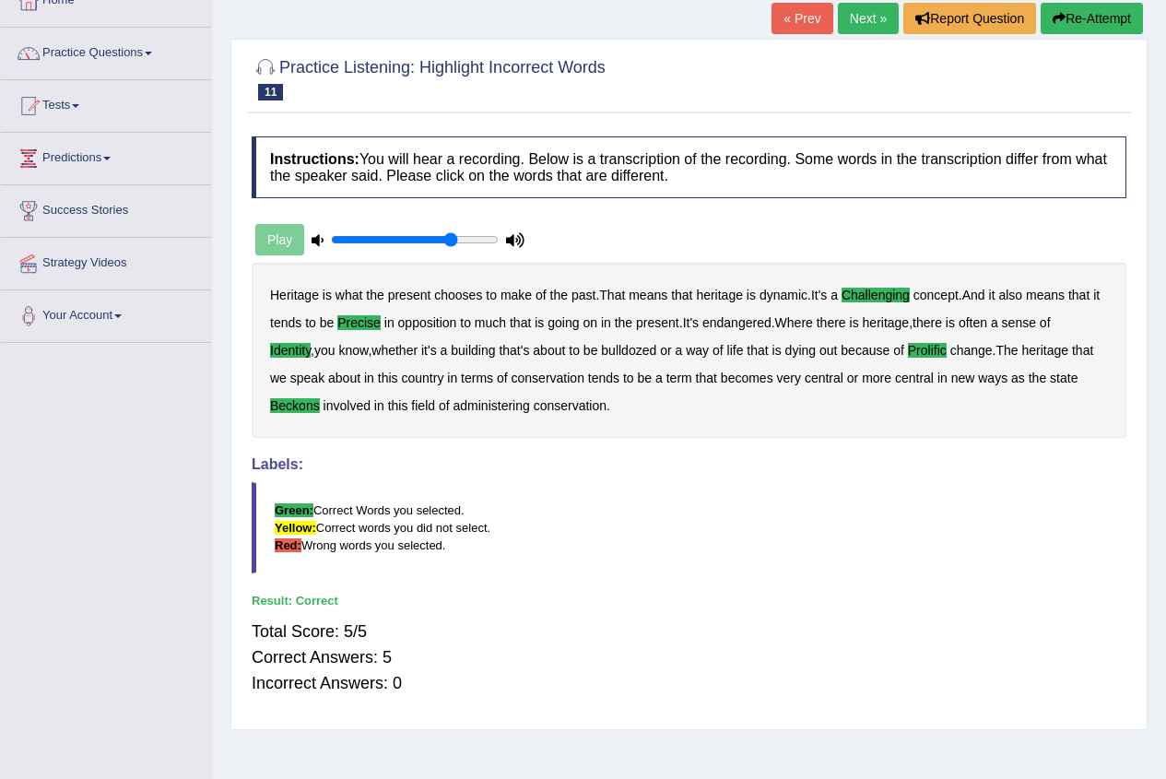
scroll to position [0, 0]
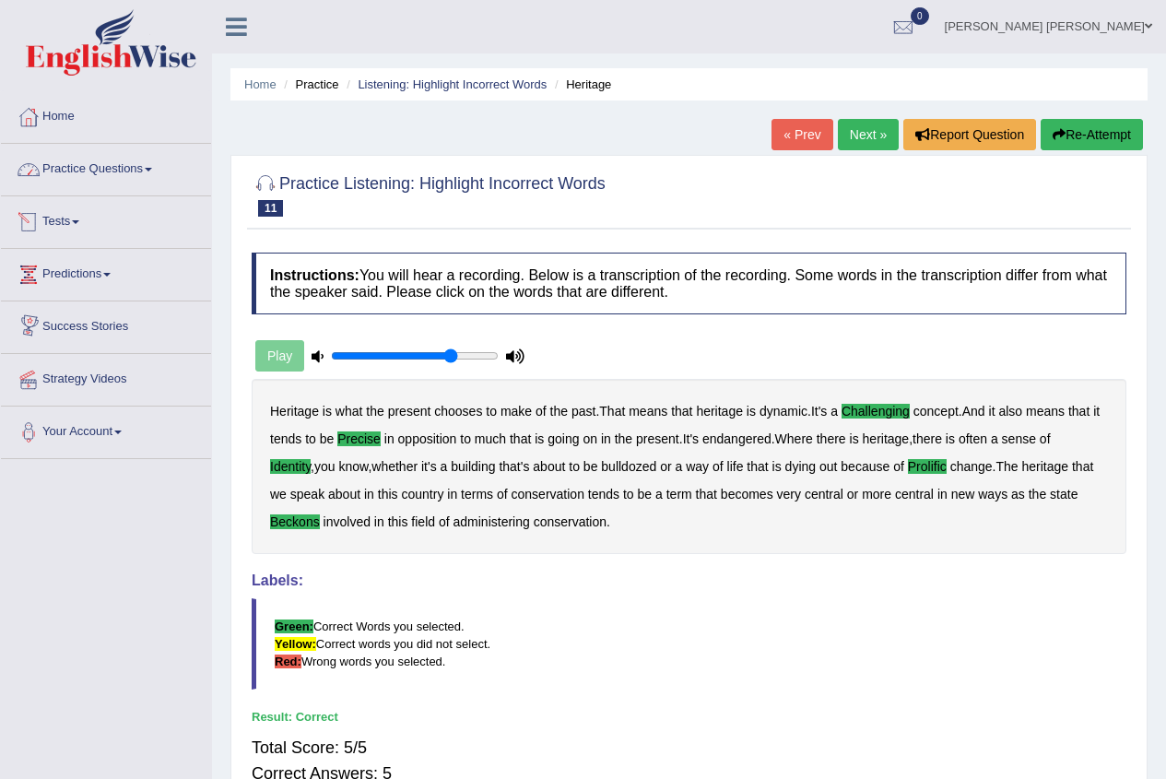
click at [99, 169] on link "Practice Questions" at bounding box center [106, 167] width 210 height 46
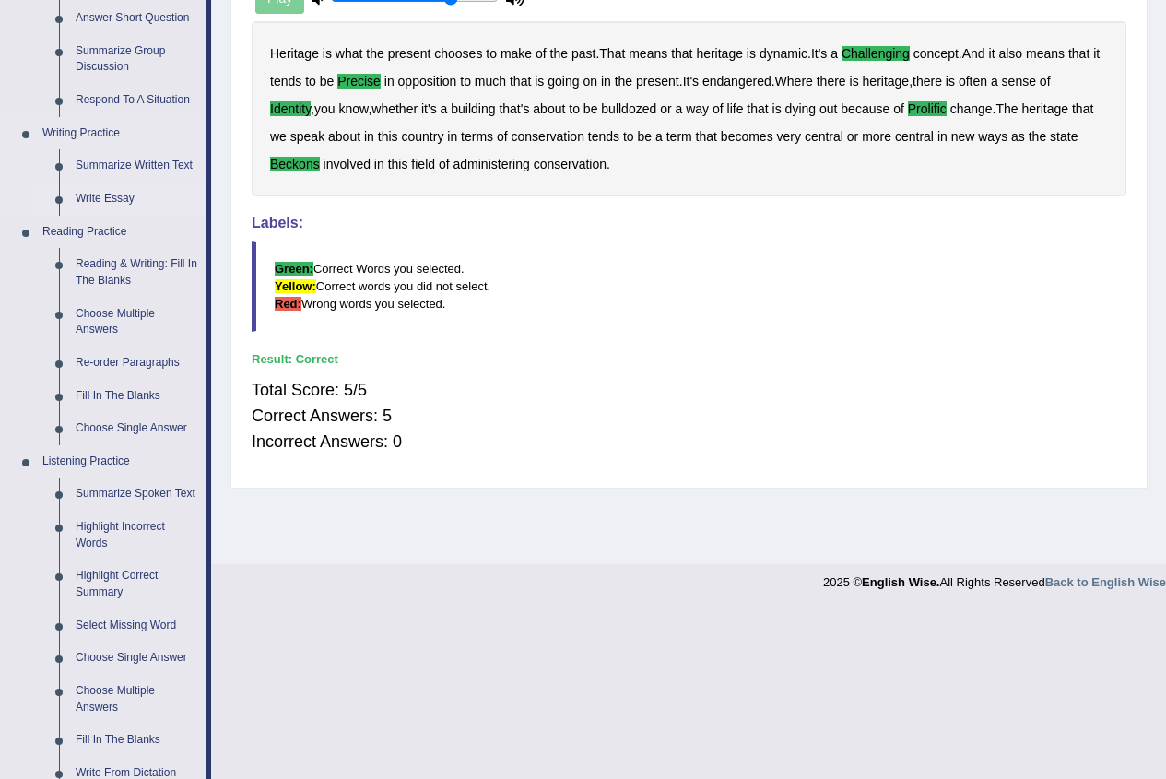
scroll to position [369, 0]
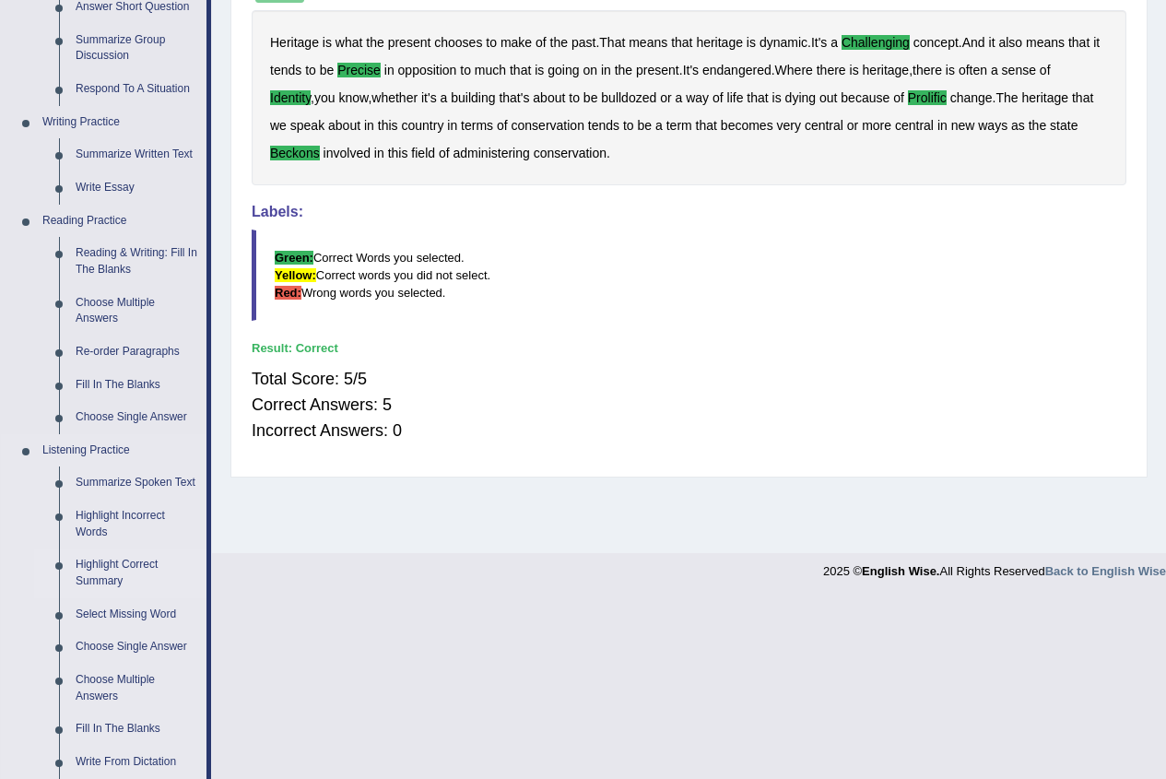
click at [112, 579] on link "Highlight Correct Summary" at bounding box center [136, 572] width 139 height 49
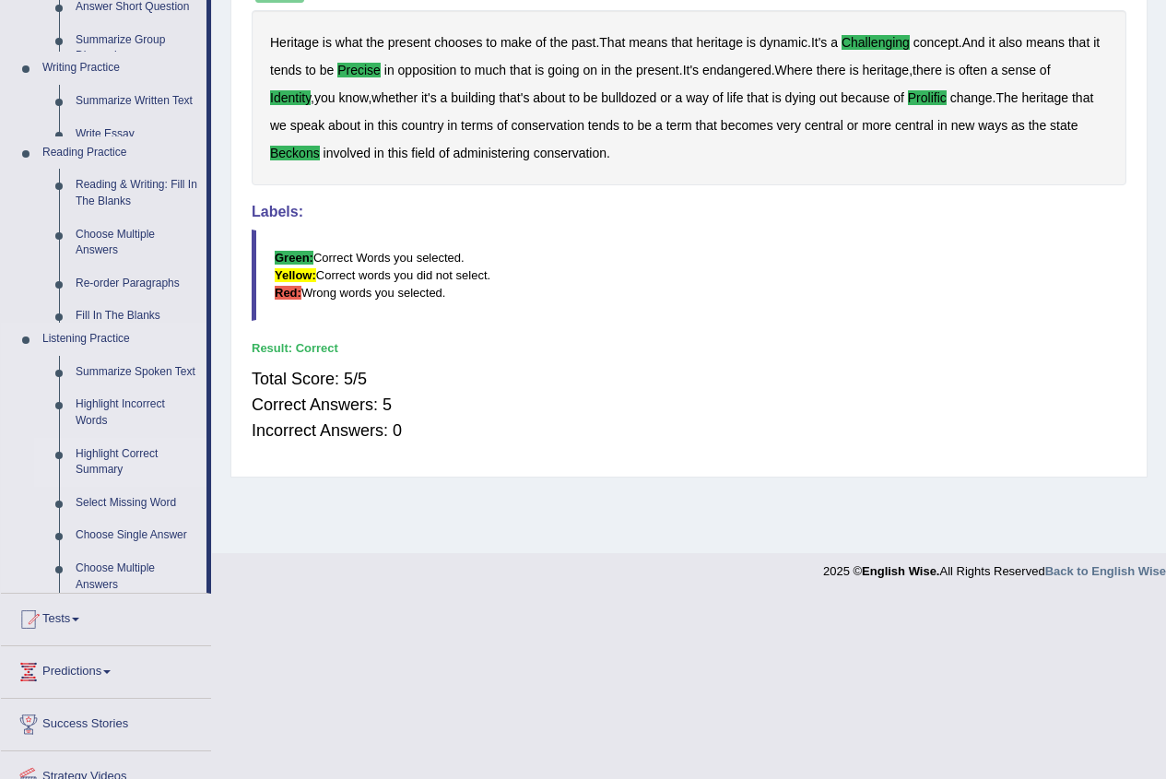
scroll to position [200, 0]
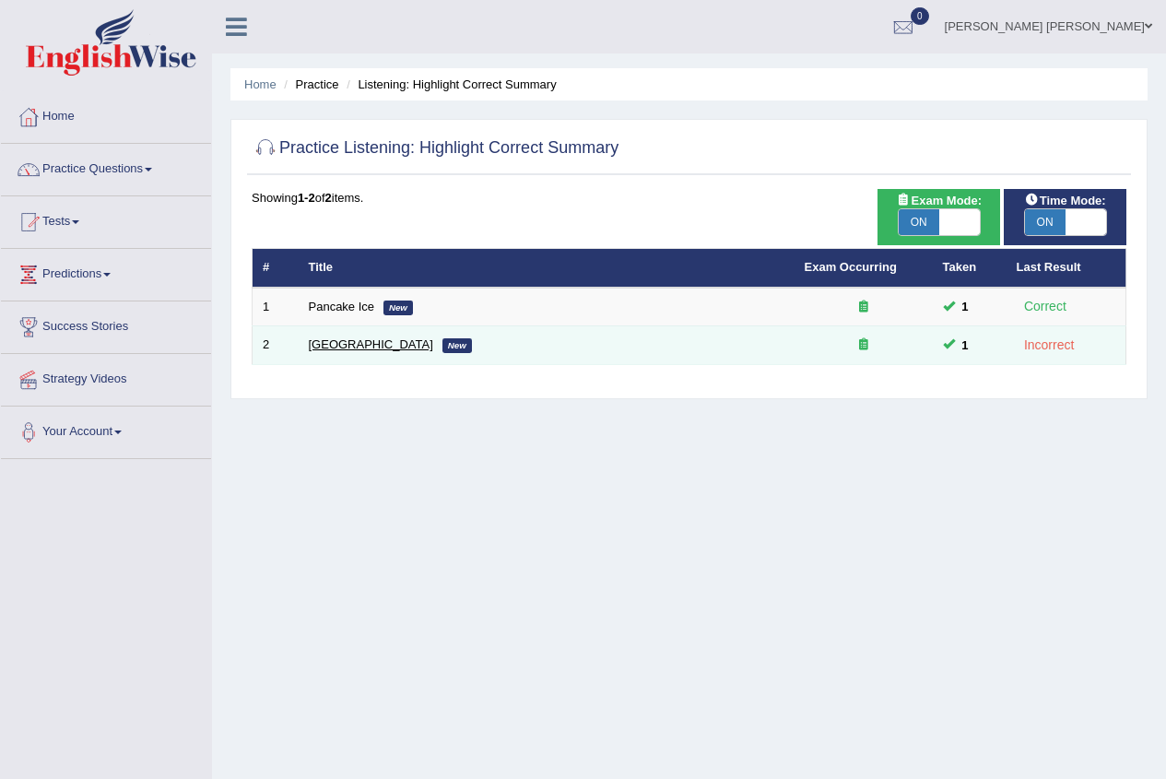
click at [333, 346] on link "[GEOGRAPHIC_DATA]" at bounding box center [371, 344] width 124 height 14
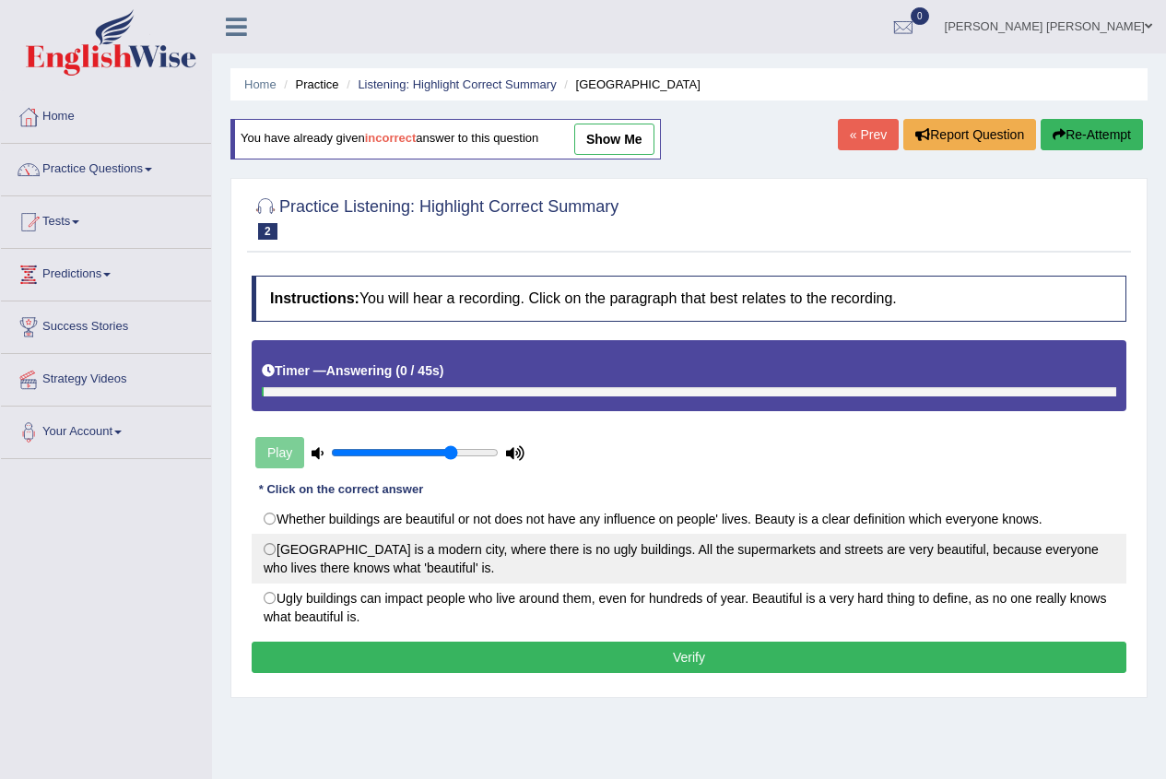
click at [298, 559] on label "London is a modern city, where there is no ugly buildings. All the supermarkets…" at bounding box center [689, 559] width 875 height 50
radio input "true"
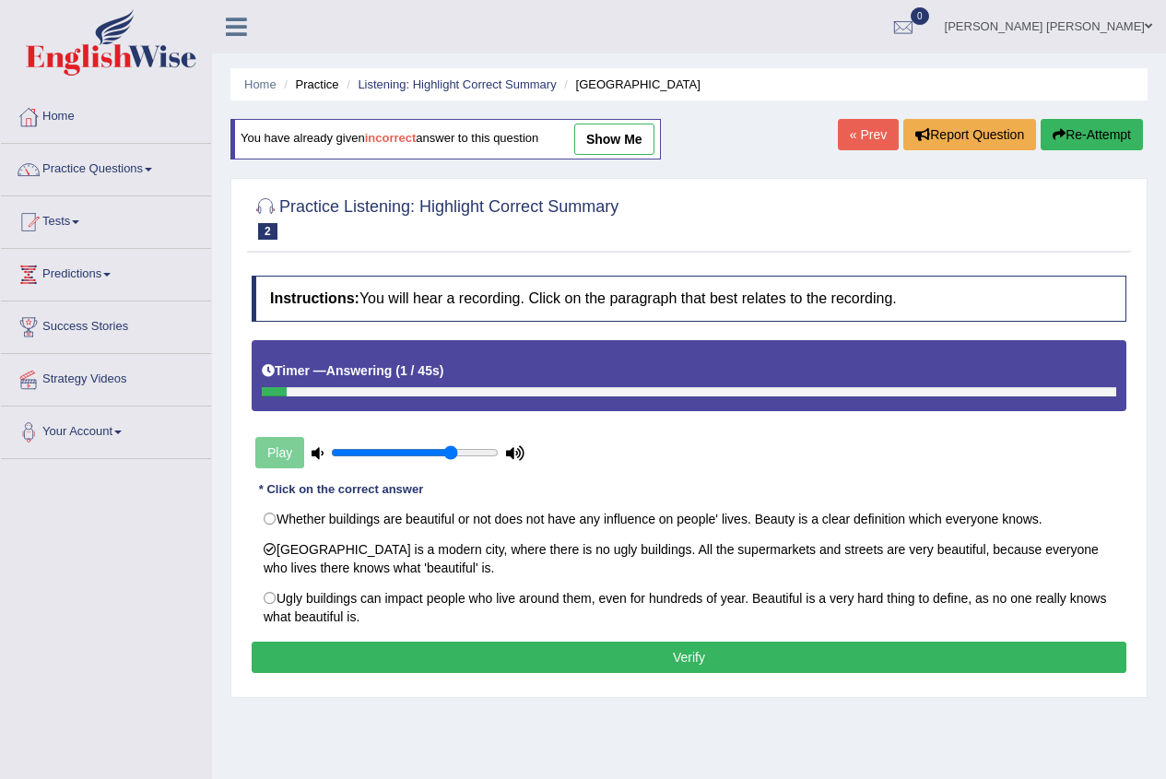
click at [268, 644] on button "Verify" at bounding box center [689, 656] width 875 height 31
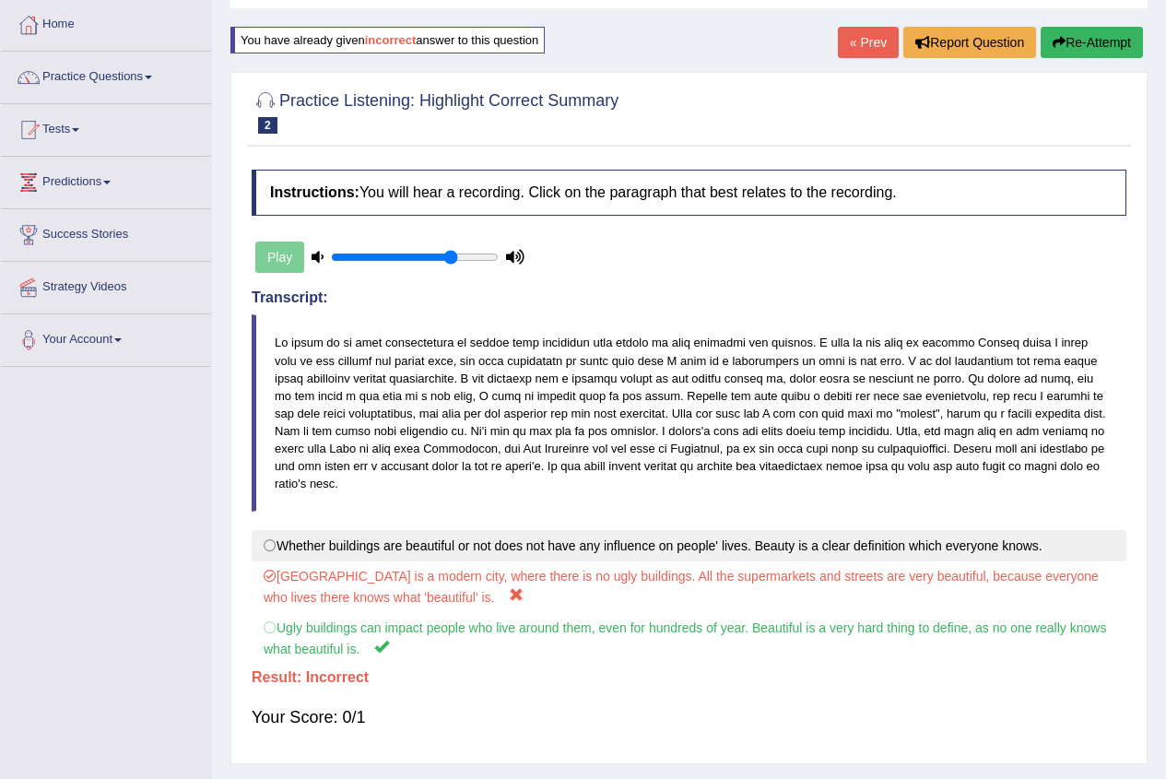
scroll to position [184, 0]
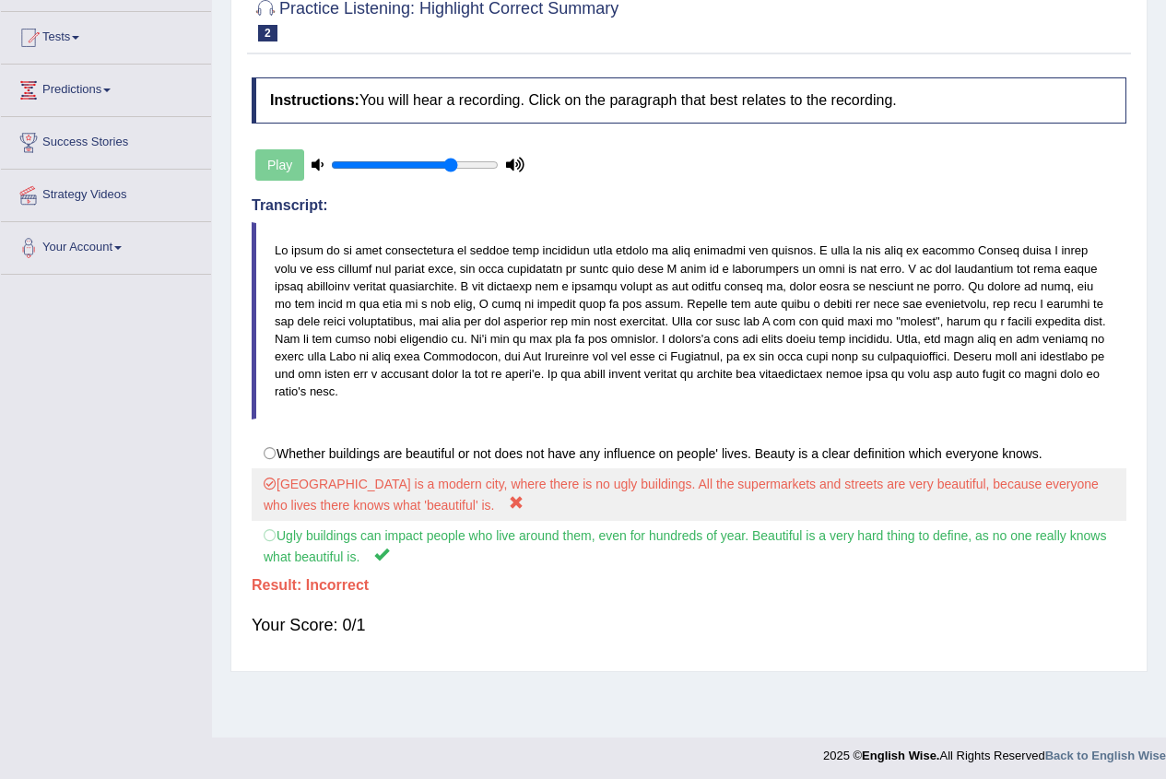
click at [276, 490] on label "London is a modern city, where there is no ugly buildings. All the supermarkets…" at bounding box center [689, 494] width 875 height 53
click at [276, 489] on label "London is a modern city, where there is no ugly buildings. All the supermarkets…" at bounding box center [689, 494] width 875 height 53
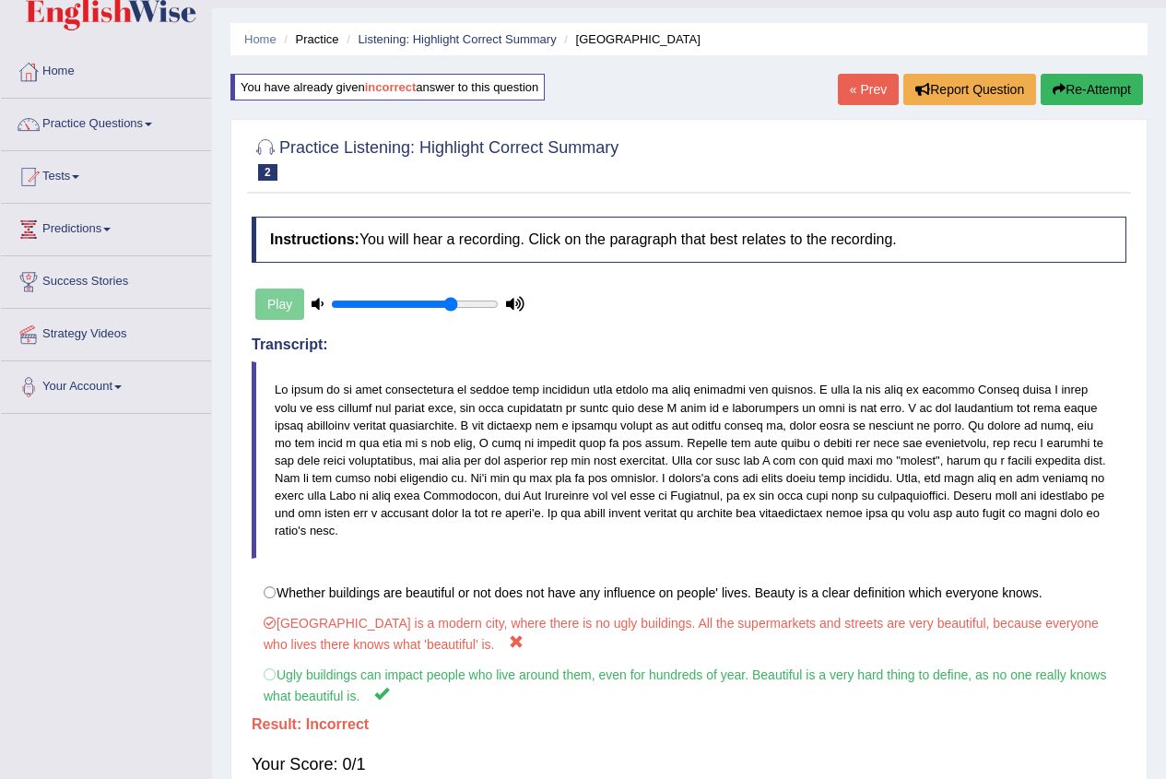
scroll to position [0, 0]
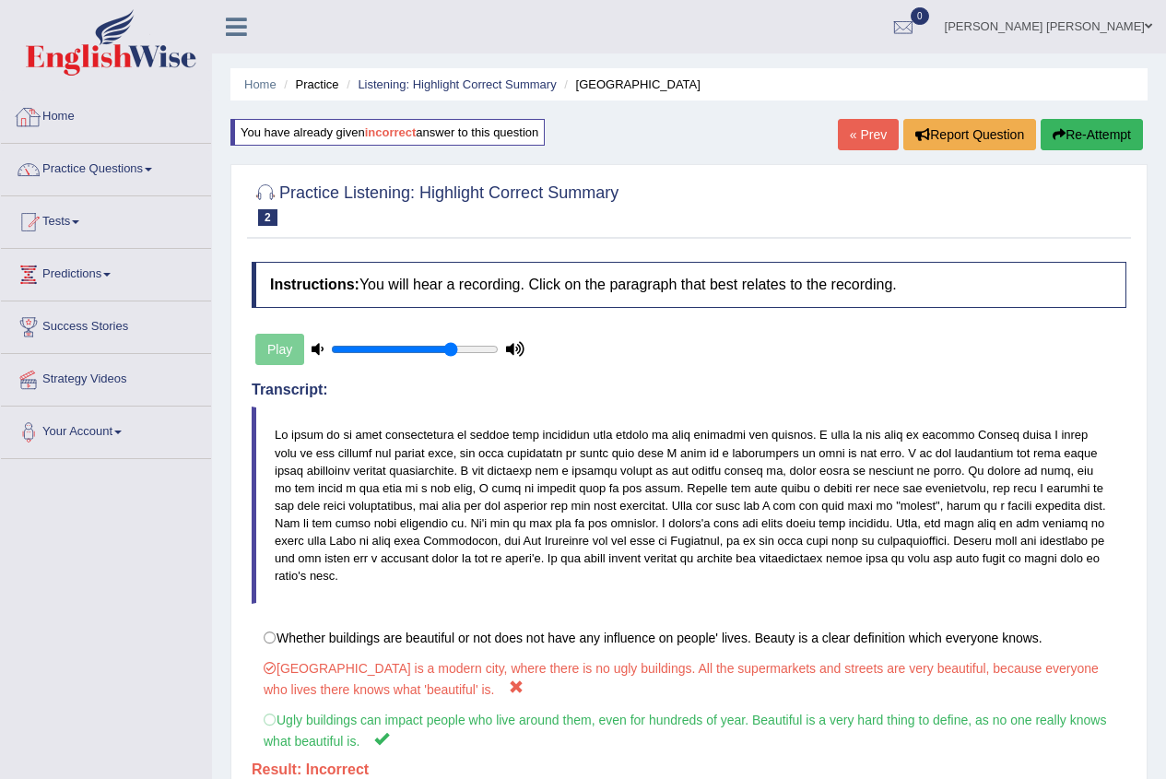
click at [323, 138] on div "You have already given incorrect answer to this question" at bounding box center [387, 132] width 314 height 27
click at [126, 178] on link "Practice Questions" at bounding box center [106, 167] width 210 height 46
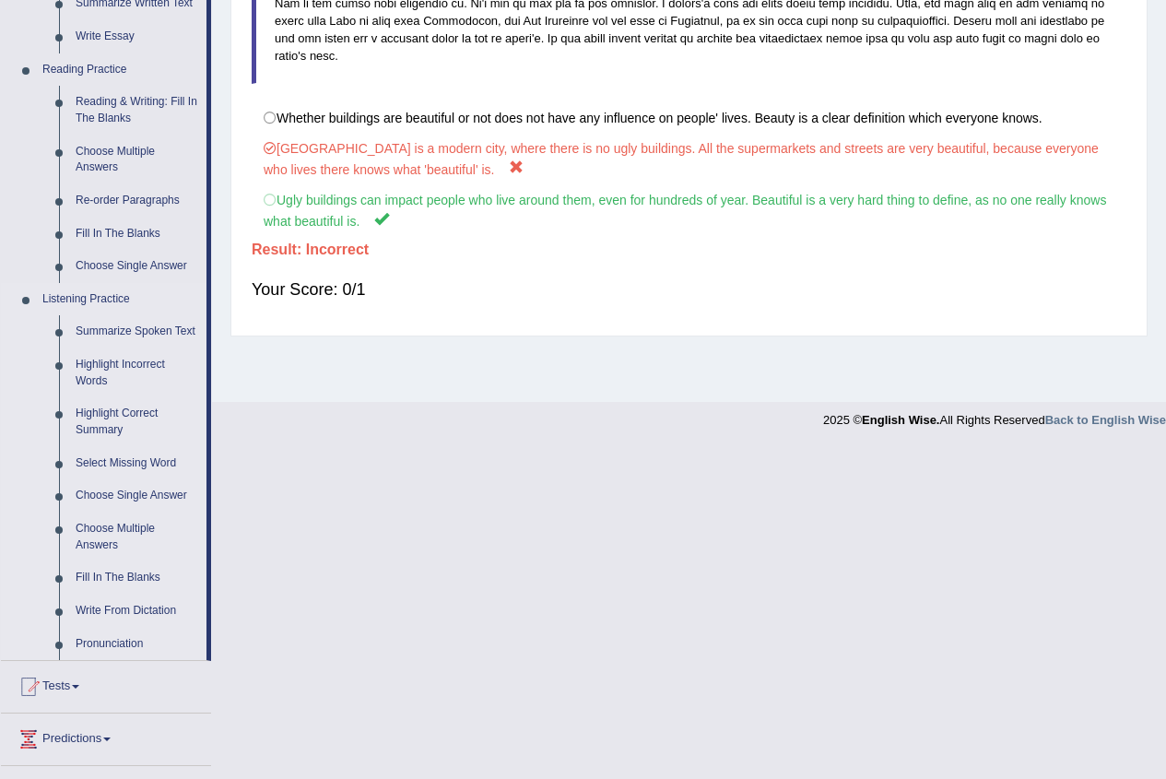
scroll to position [553, 0]
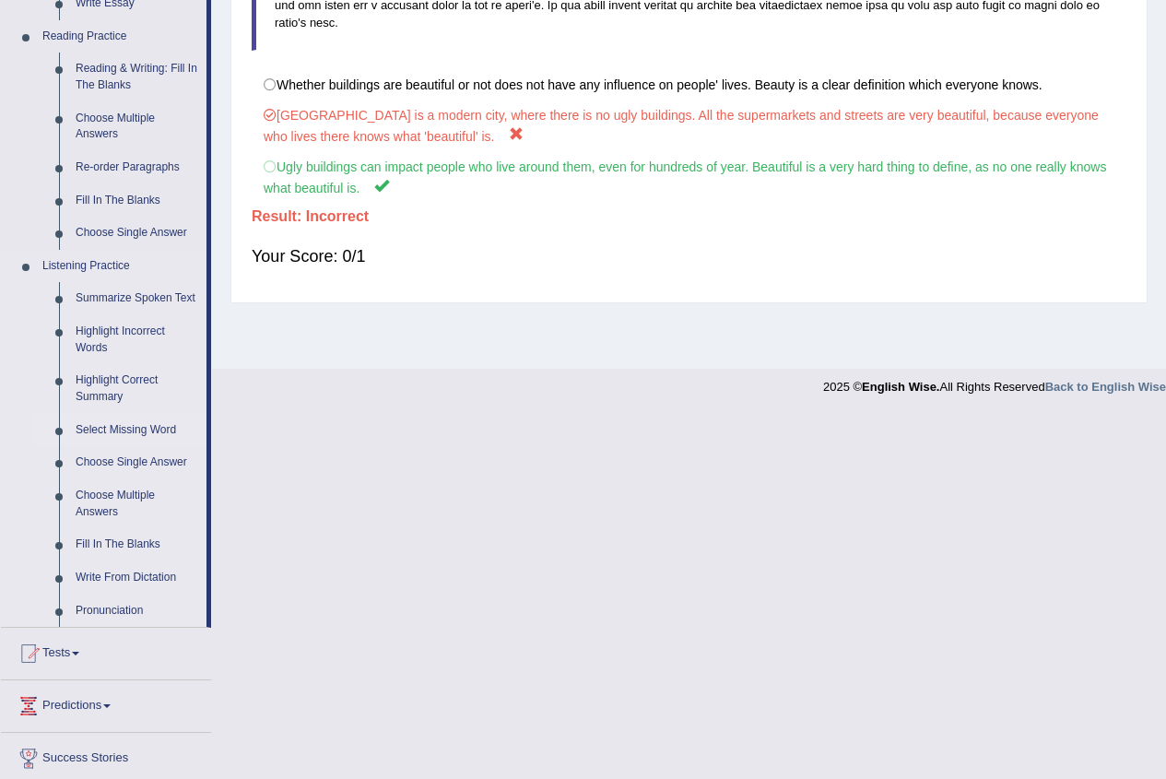
click at [124, 429] on link "Select Missing Word" at bounding box center [136, 430] width 139 height 33
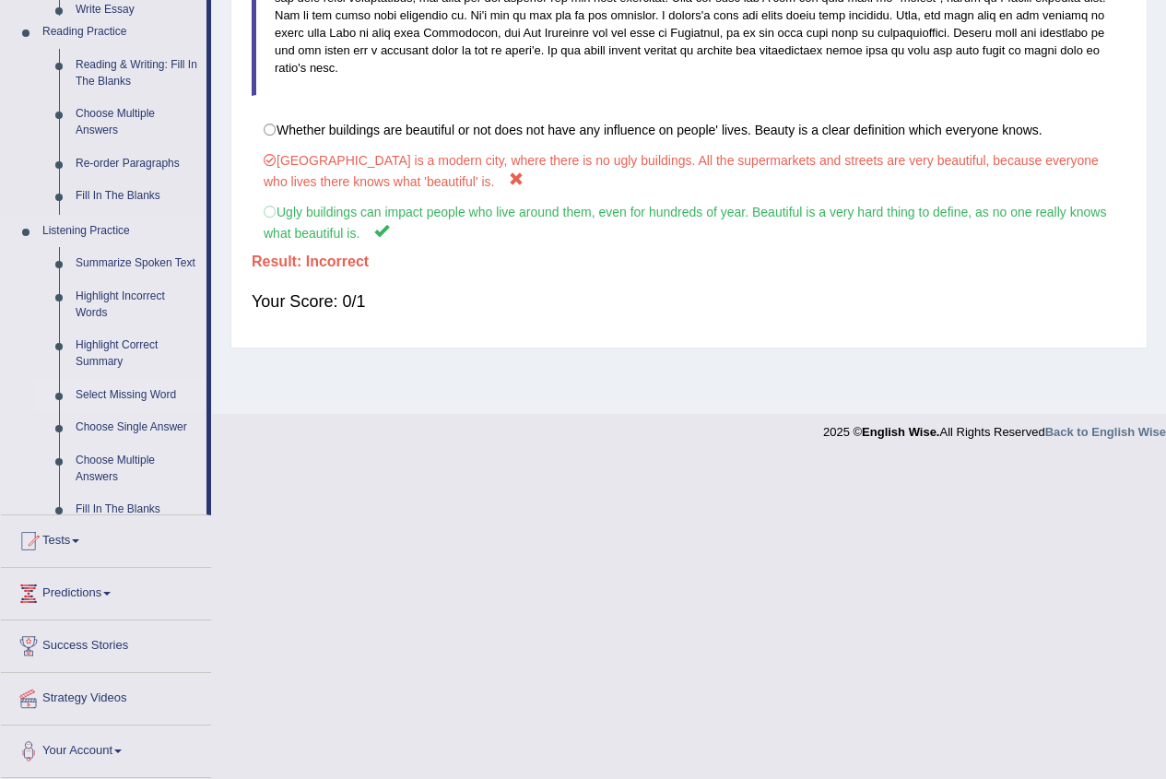
scroll to position [292, 0]
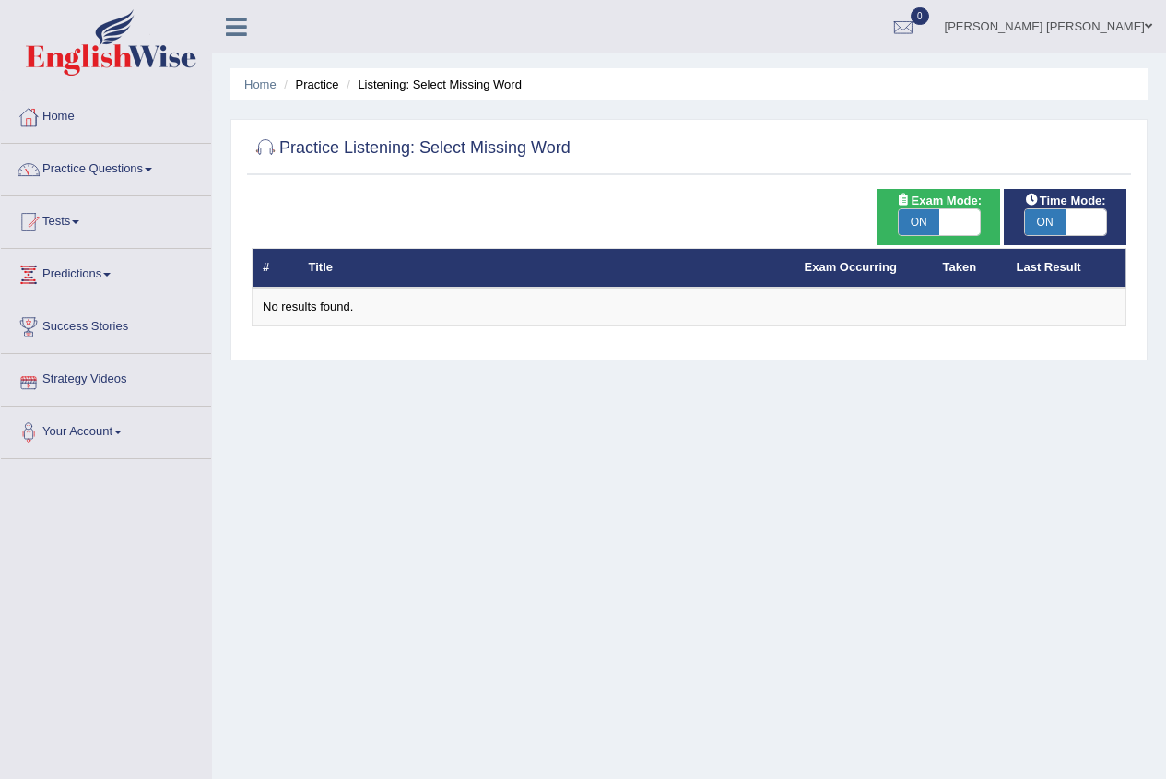
click at [918, 222] on span "ON" at bounding box center [919, 222] width 41 height 26
checkbox input "false"
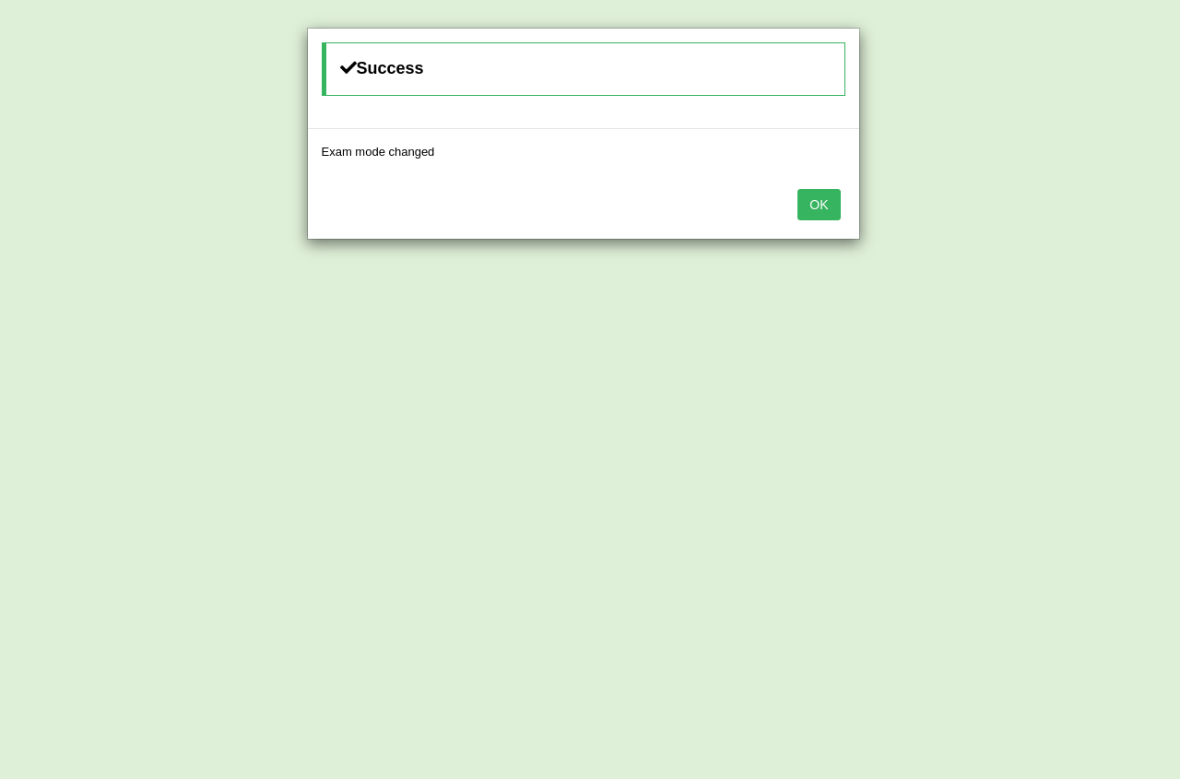
click at [820, 207] on button "OK" at bounding box center [818, 204] width 42 height 31
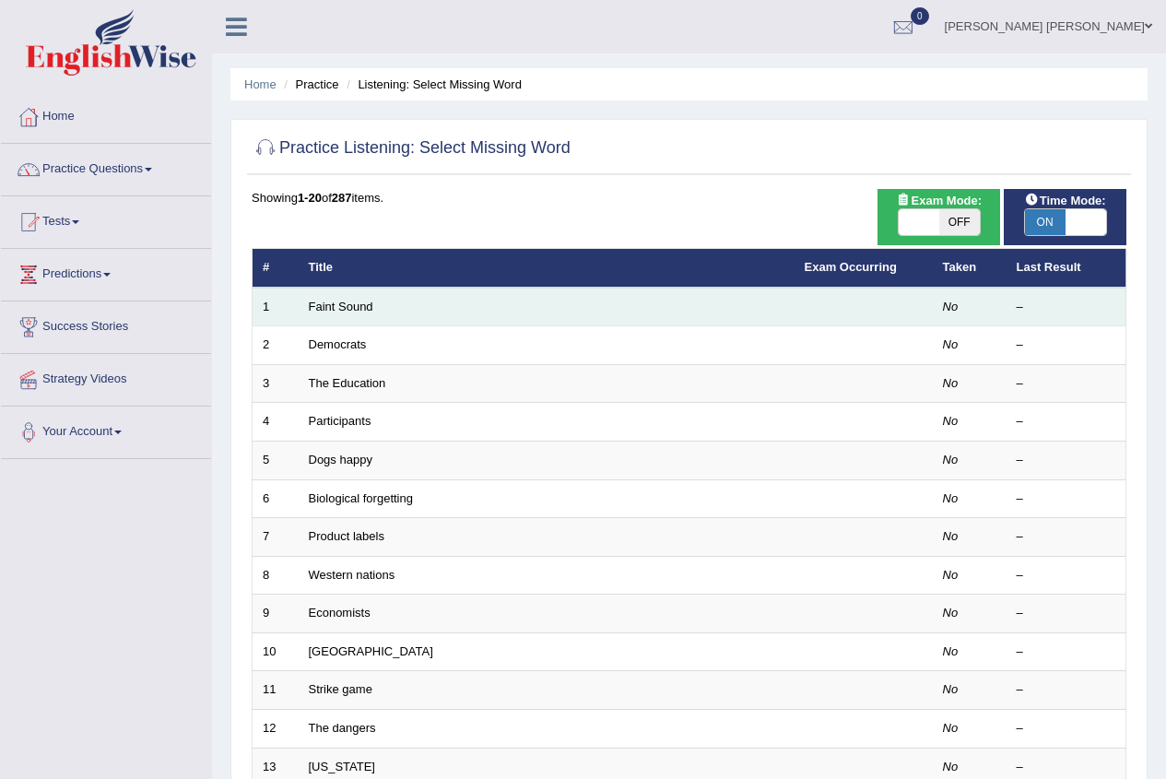
click at [383, 312] on td "Faint Sound" at bounding box center [547, 307] width 496 height 39
click at [354, 312] on link "Faint Sound" at bounding box center [341, 307] width 65 height 14
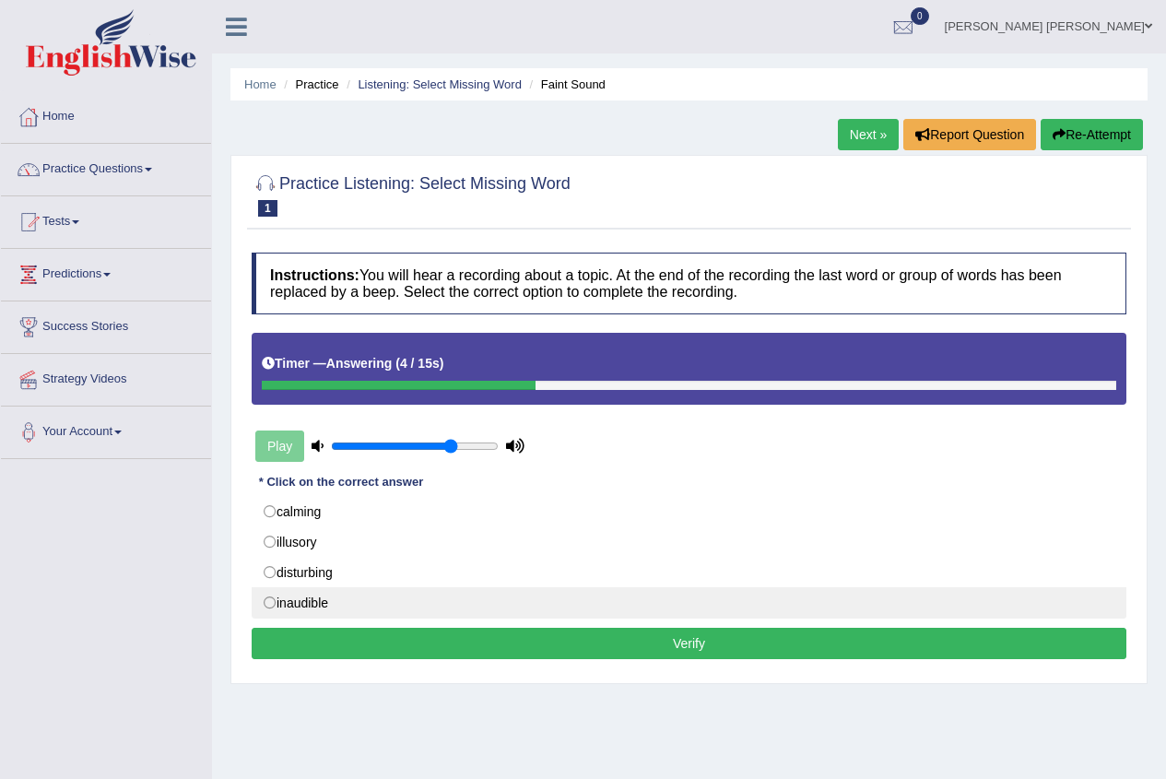
click at [335, 609] on label "inaudible" at bounding box center [689, 602] width 875 height 31
radio input "true"
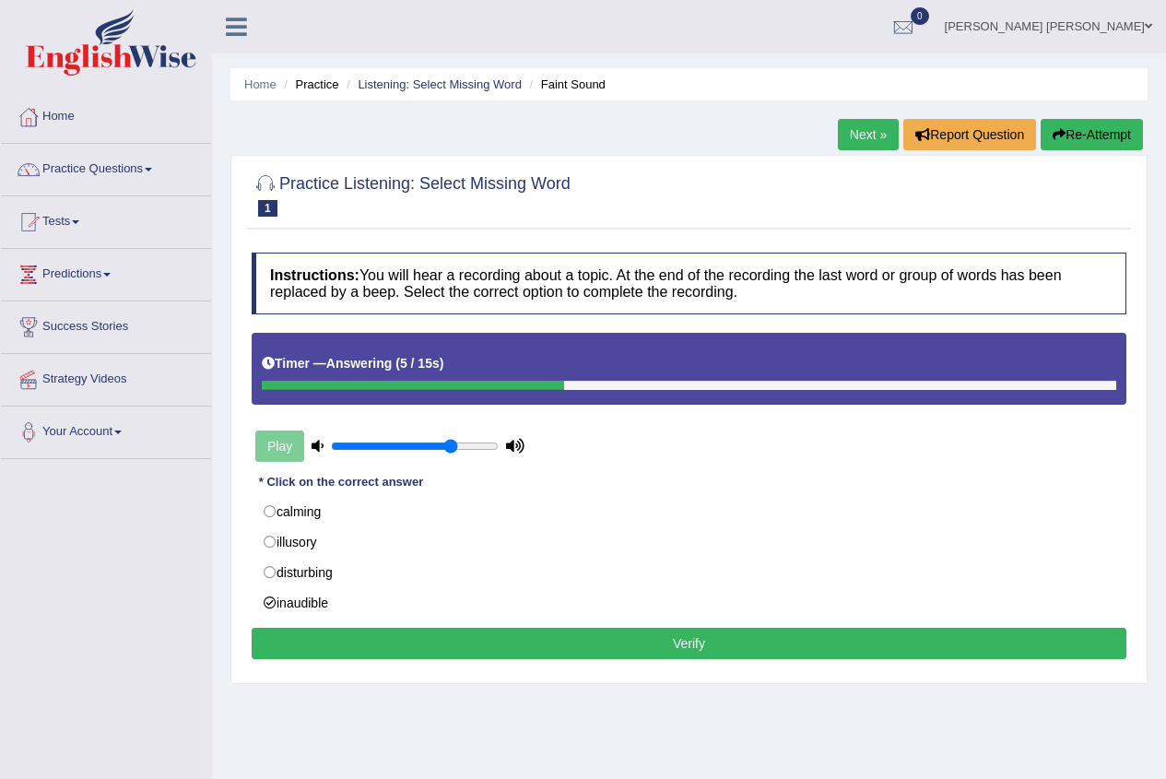
click at [328, 640] on button "Verify" at bounding box center [689, 643] width 875 height 31
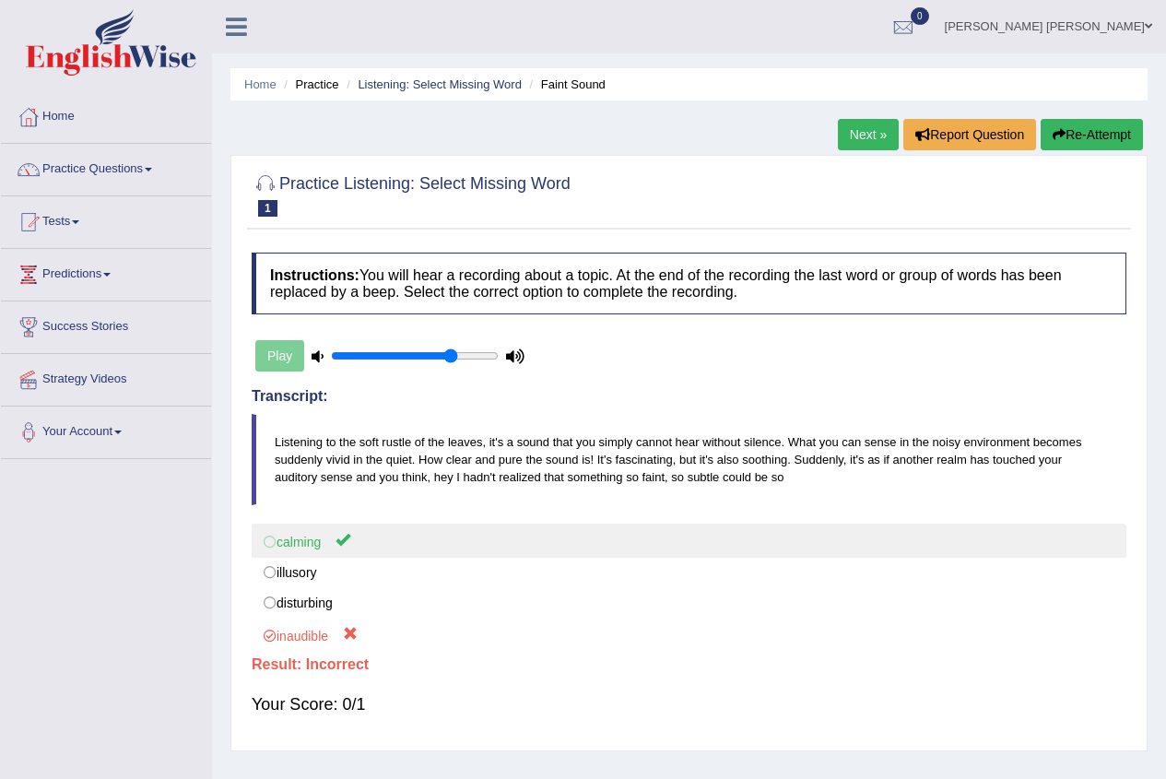
click at [322, 546] on label "calming" at bounding box center [689, 540] width 875 height 34
click at [323, 546] on label "calming" at bounding box center [689, 540] width 875 height 34
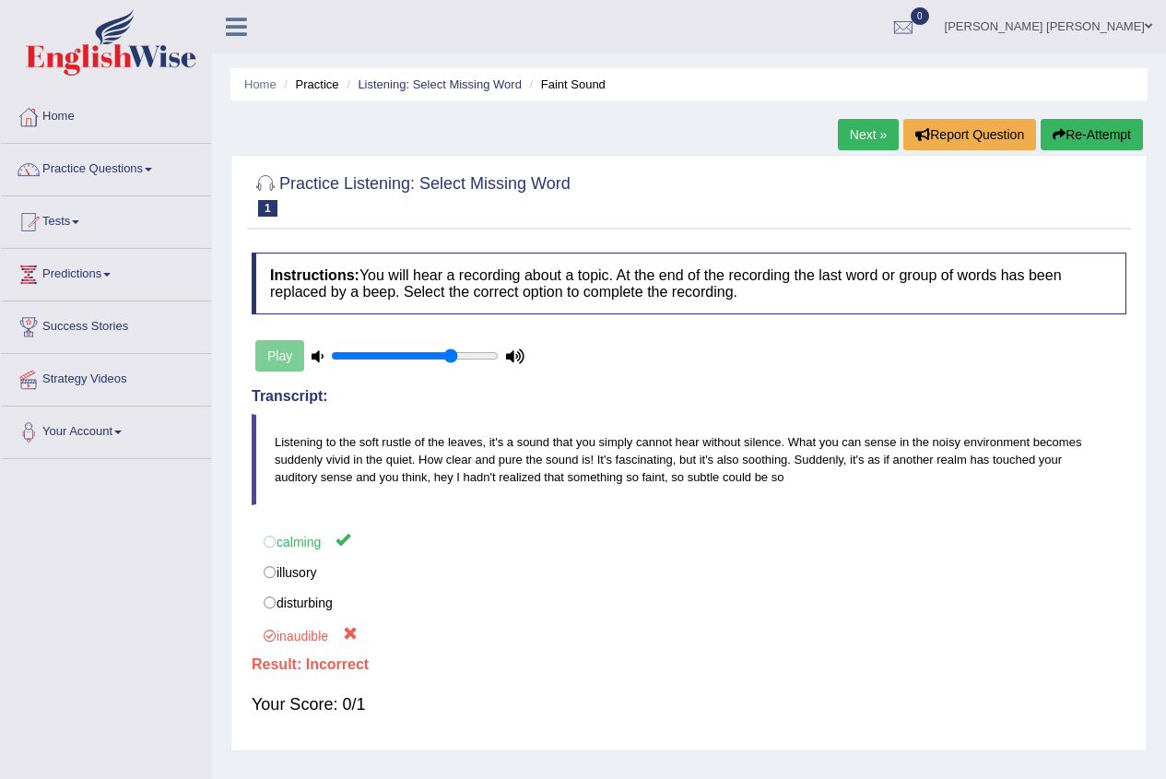
click at [840, 136] on link "Next »" at bounding box center [868, 134] width 61 height 31
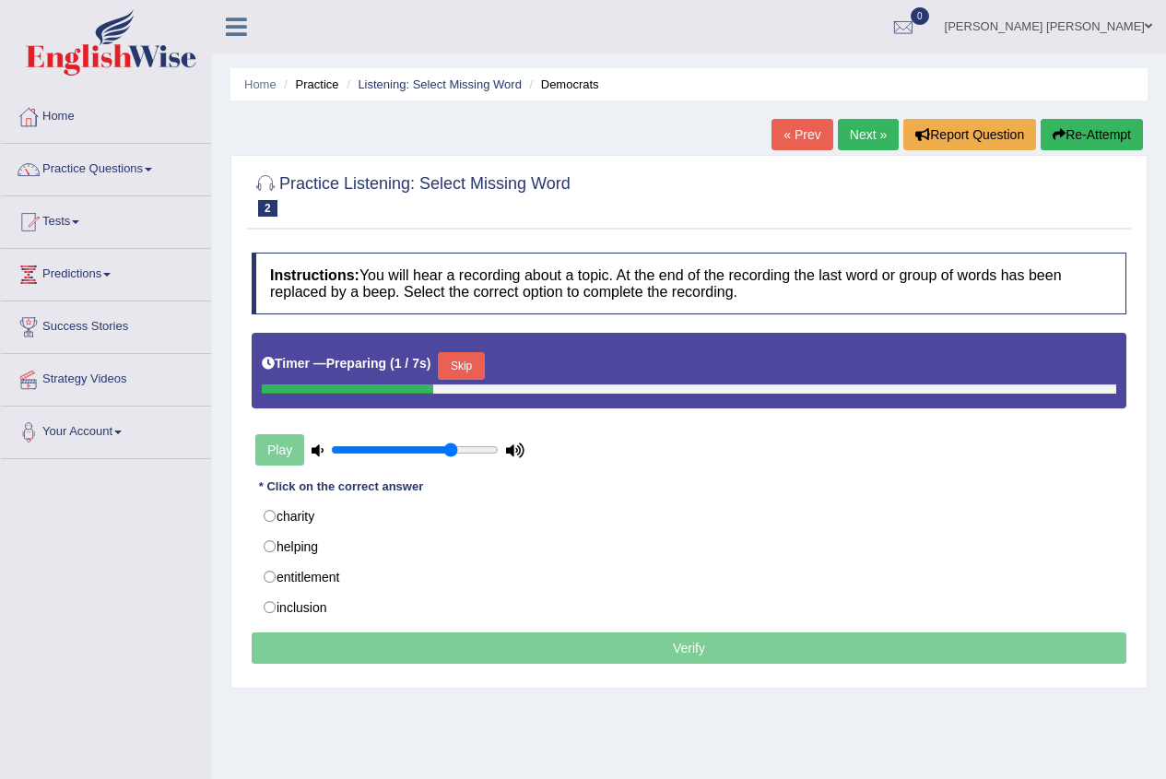
click at [295, 451] on div "Play" at bounding box center [390, 450] width 276 height 46
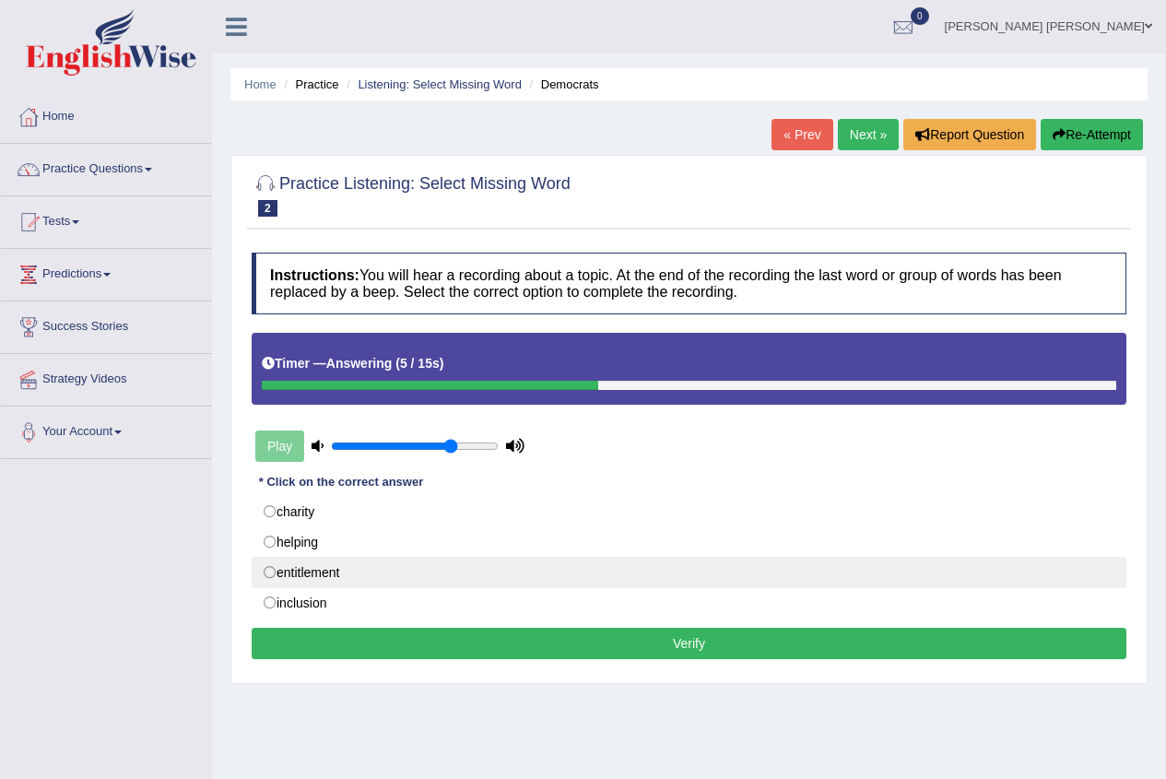
click at [300, 565] on label "entitlement" at bounding box center [689, 572] width 875 height 31
radio input "true"
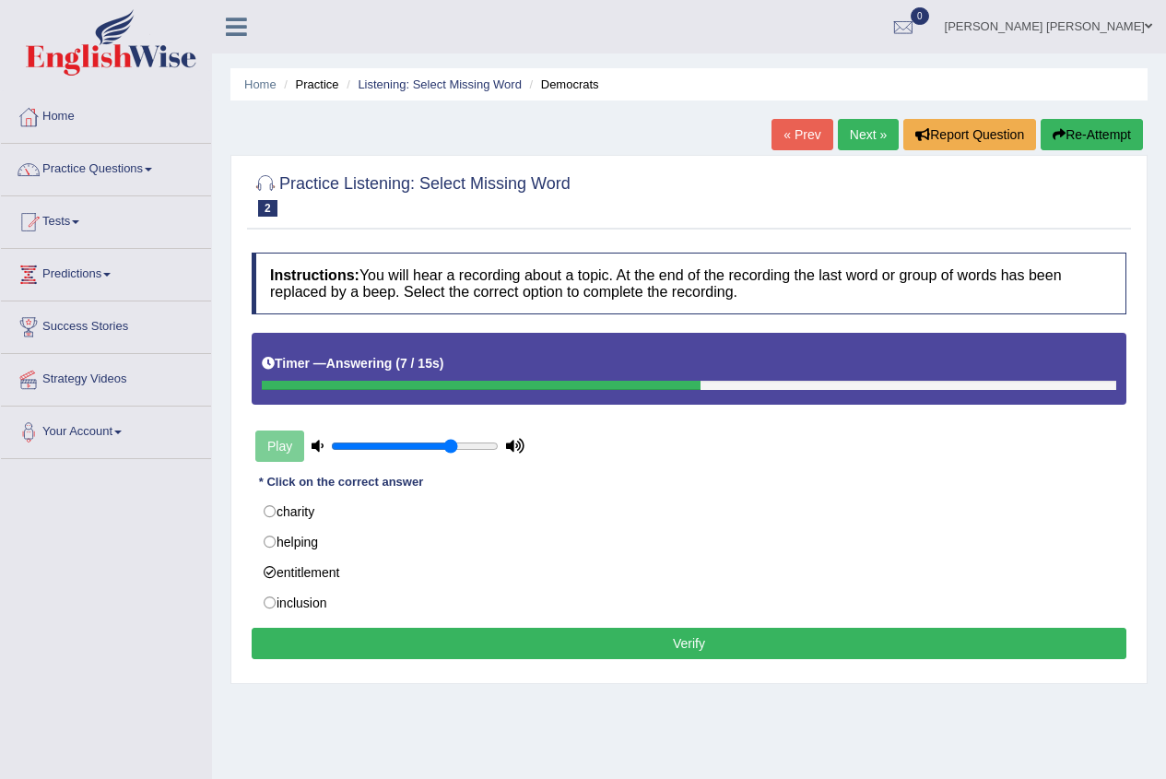
click at [338, 635] on button "Verify" at bounding box center [689, 643] width 875 height 31
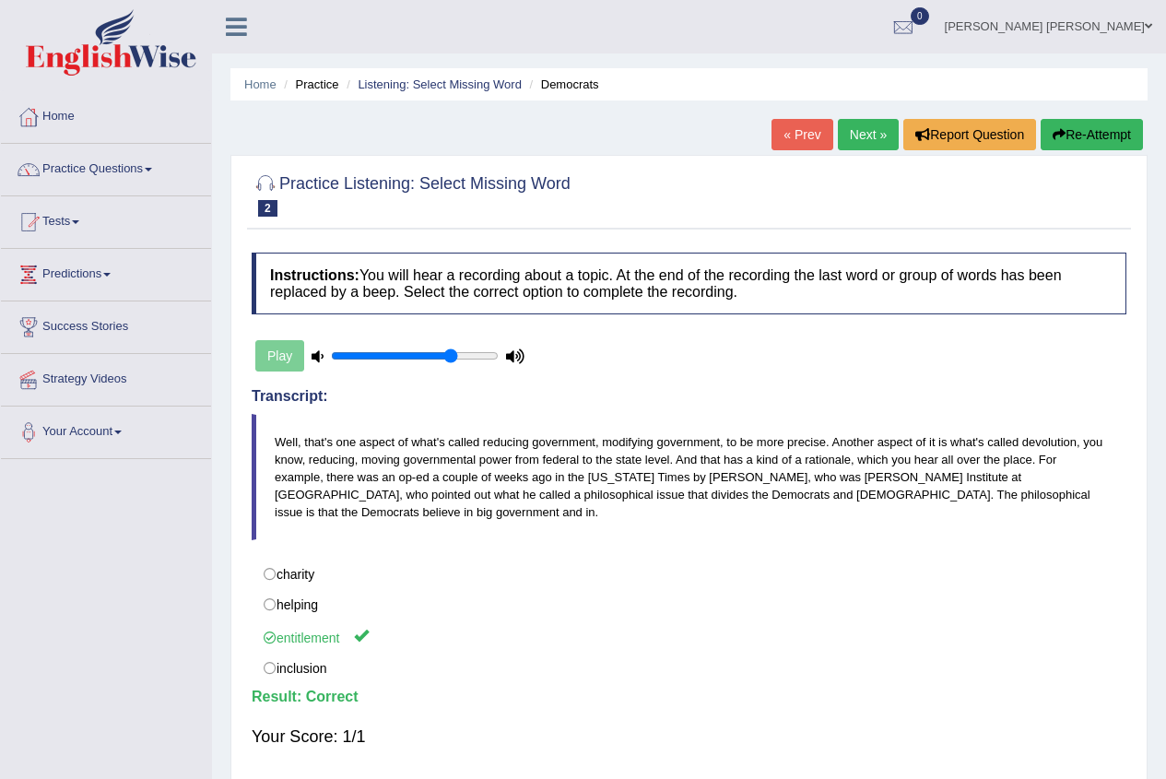
click at [859, 134] on link "Next »" at bounding box center [868, 134] width 61 height 31
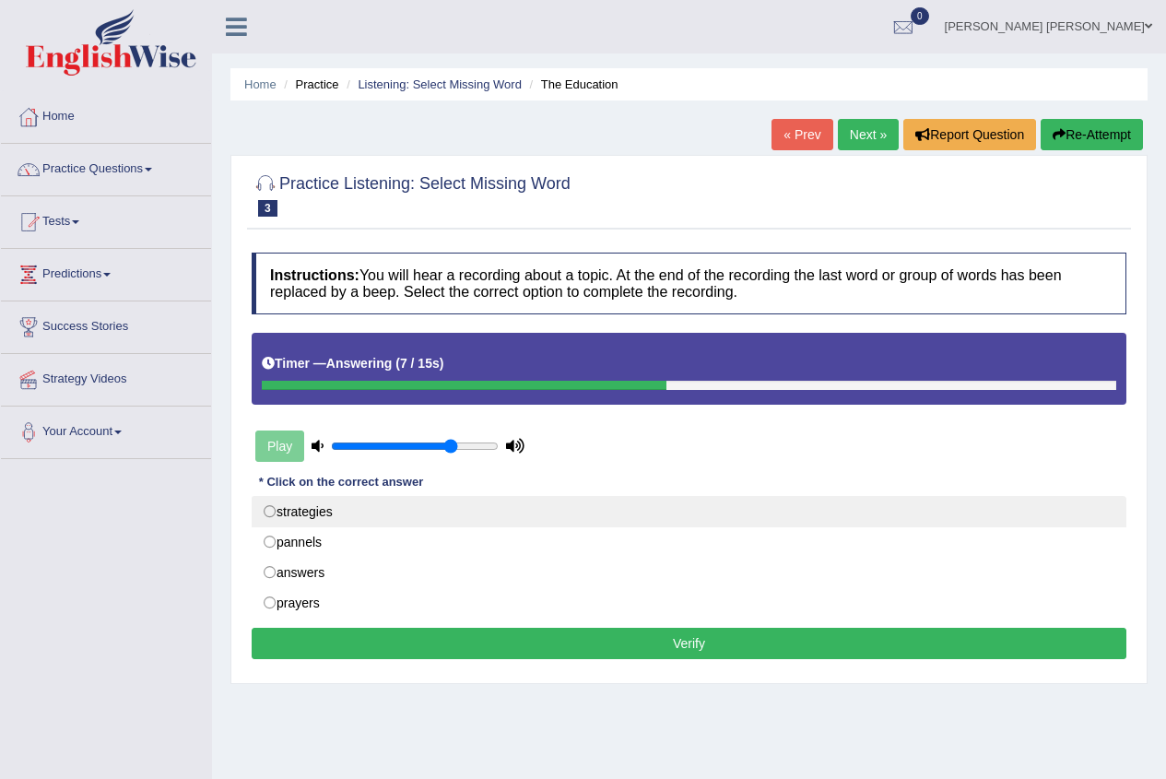
click at [276, 522] on label "strategies" at bounding box center [689, 511] width 875 height 31
radio input "true"
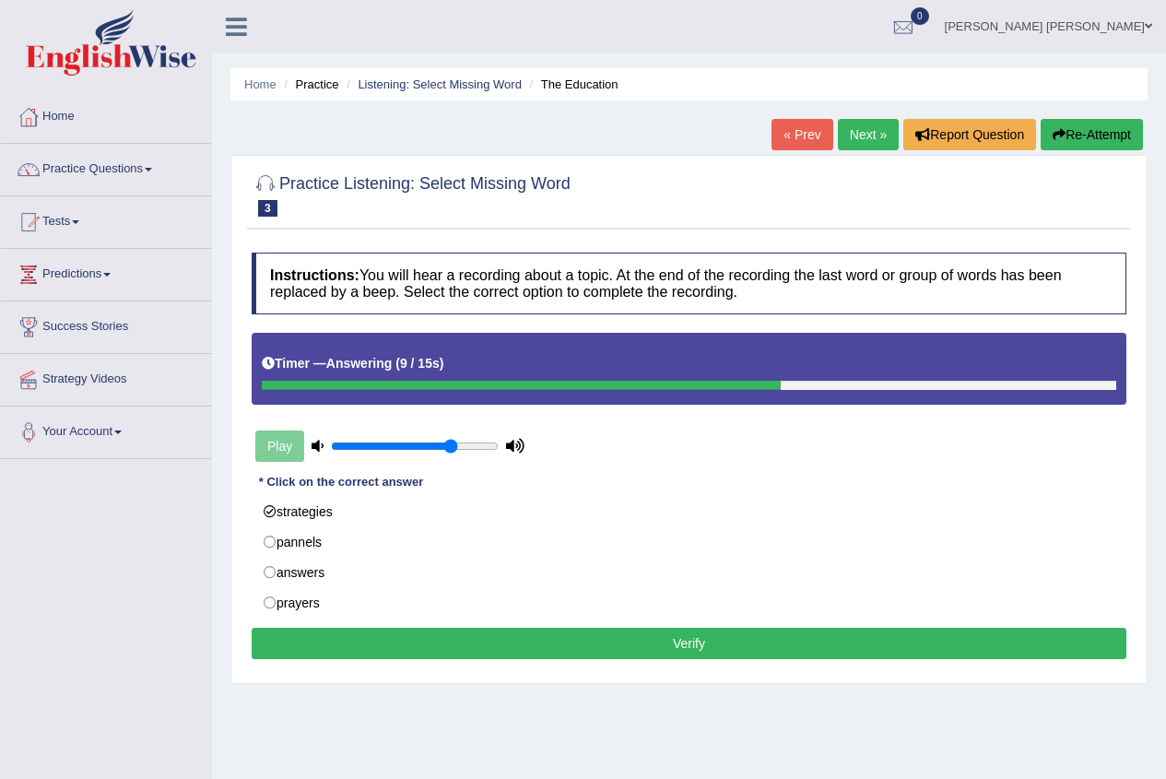
click at [280, 641] on button "Verify" at bounding box center [689, 643] width 875 height 31
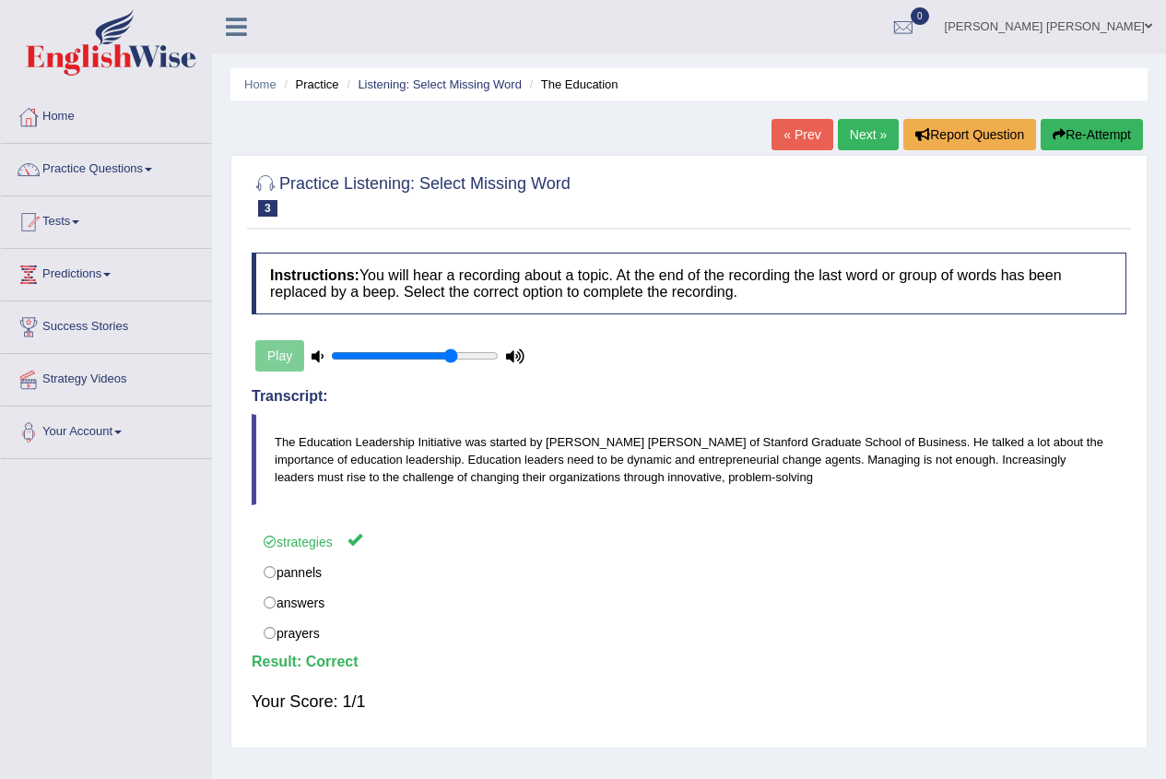
click at [865, 139] on link "Next »" at bounding box center [868, 134] width 61 height 31
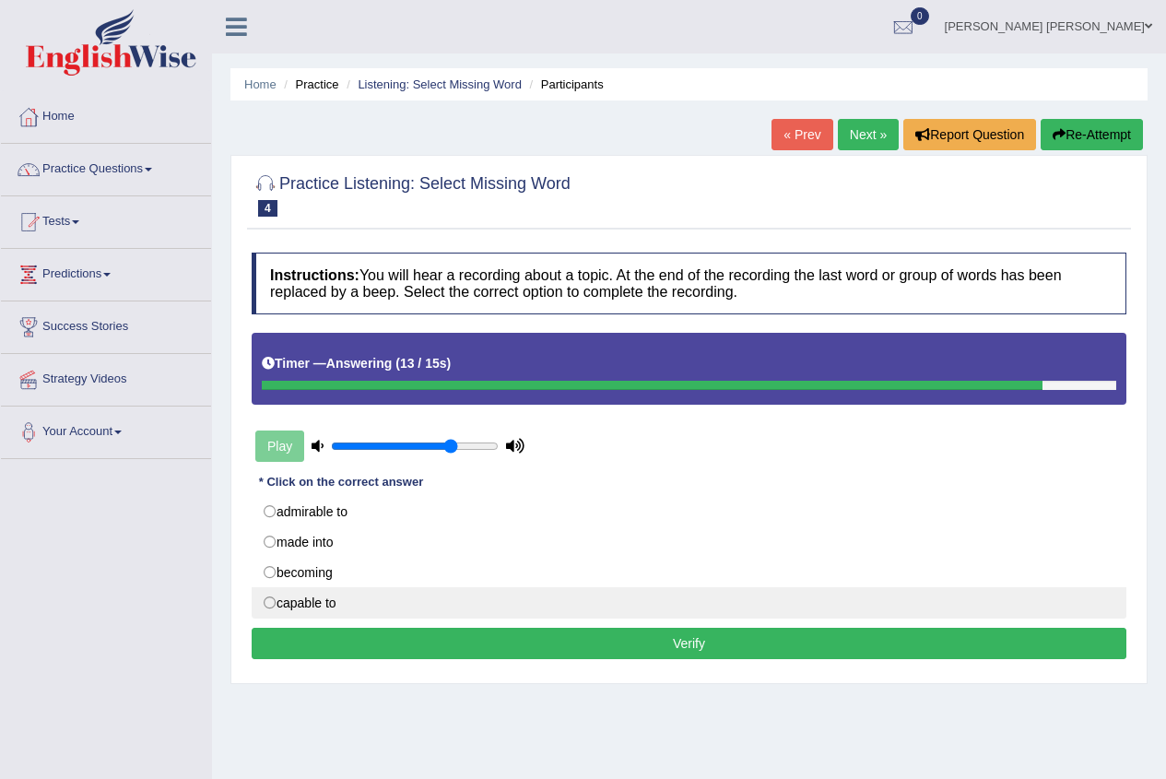
click at [301, 595] on label "capable to" at bounding box center [689, 602] width 875 height 31
radio input "true"
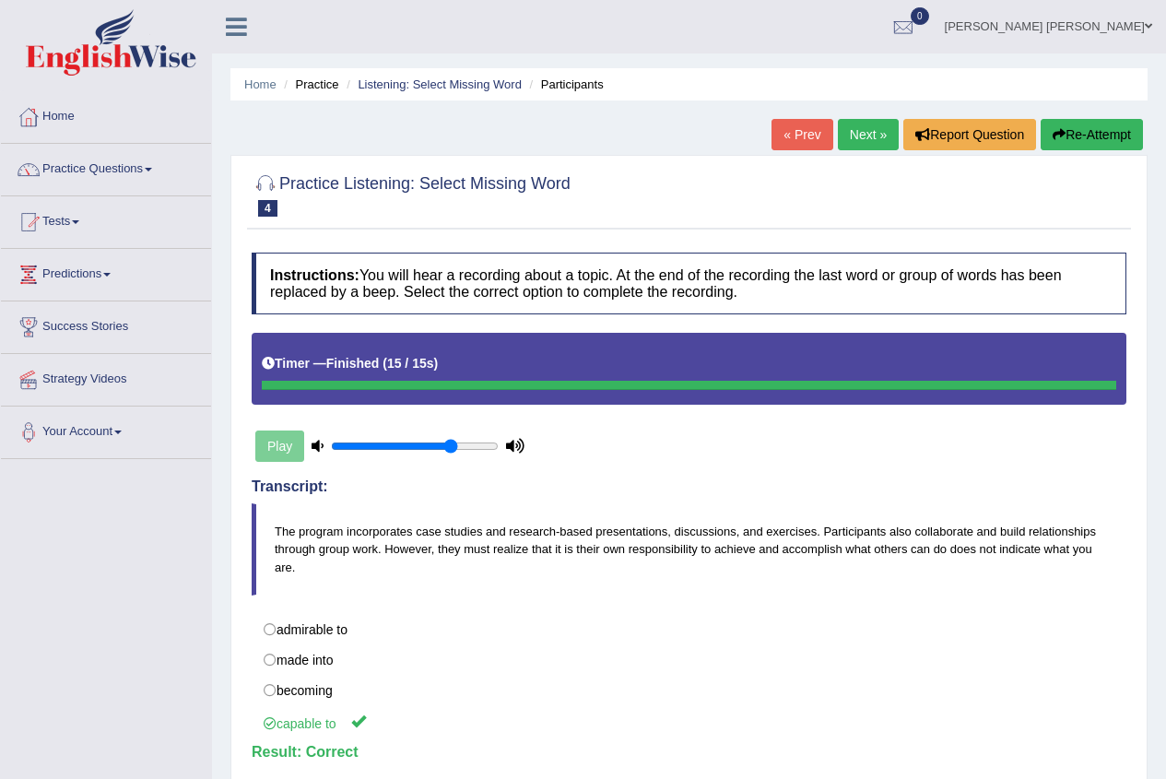
click at [842, 142] on link "Next »" at bounding box center [868, 134] width 61 height 31
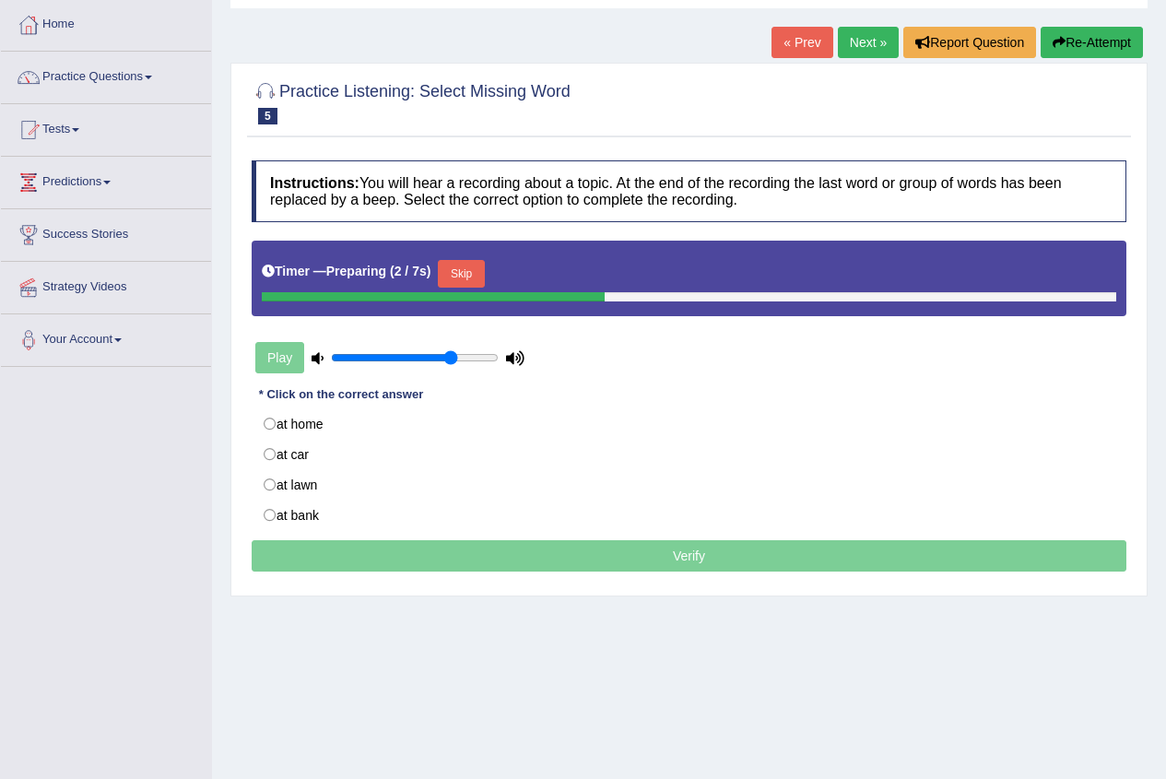
click at [479, 266] on button "Skip" at bounding box center [461, 274] width 46 height 28
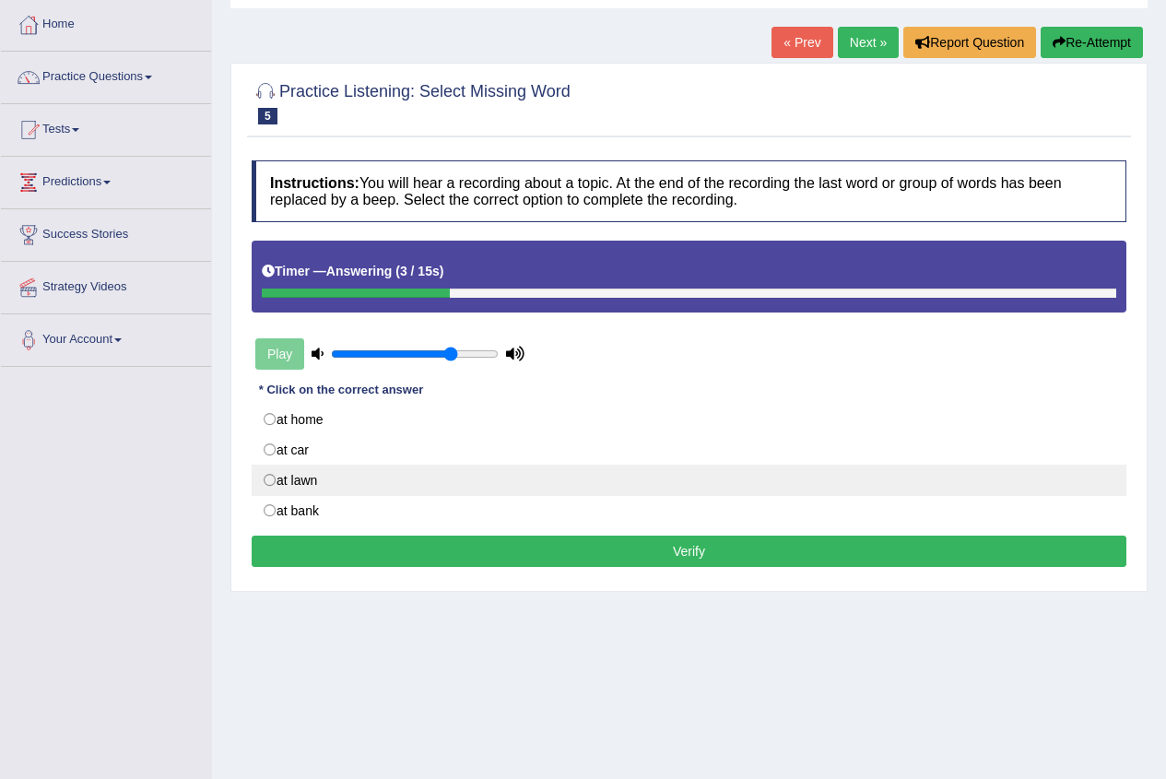
click at [347, 481] on label "at lawn" at bounding box center [689, 479] width 875 height 31
radio input "true"
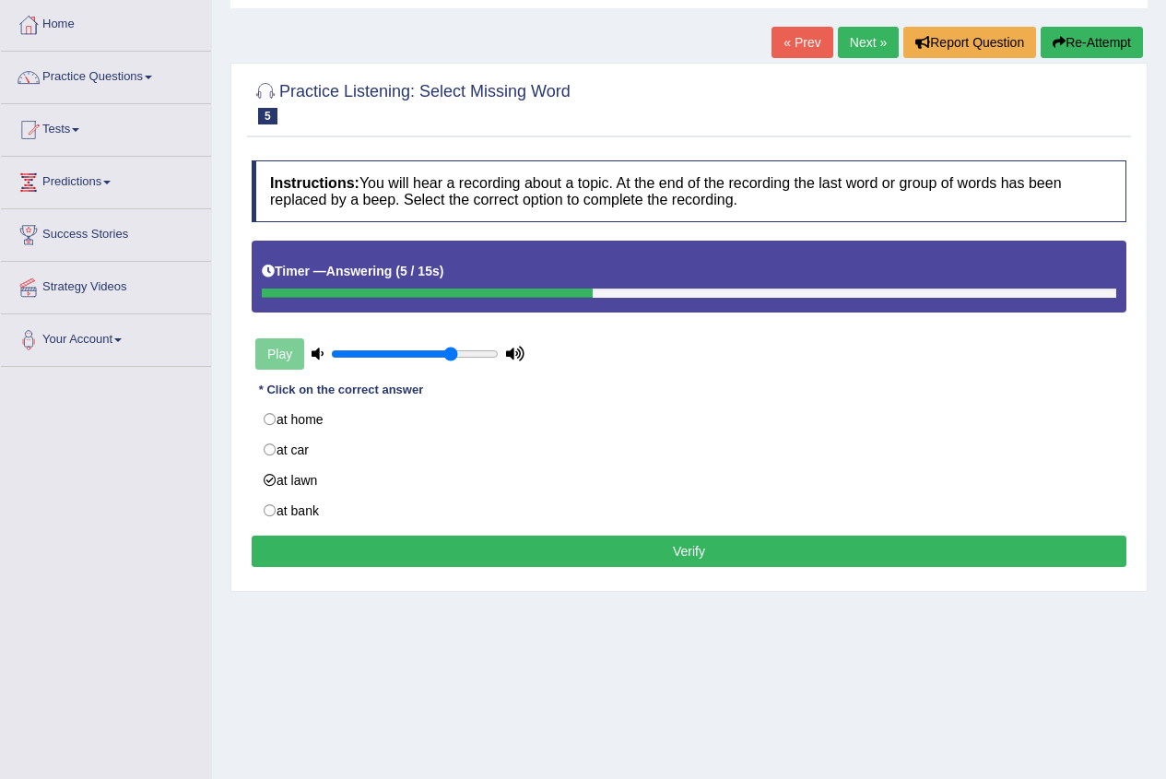
click at [330, 551] on button "Verify" at bounding box center [689, 550] width 875 height 31
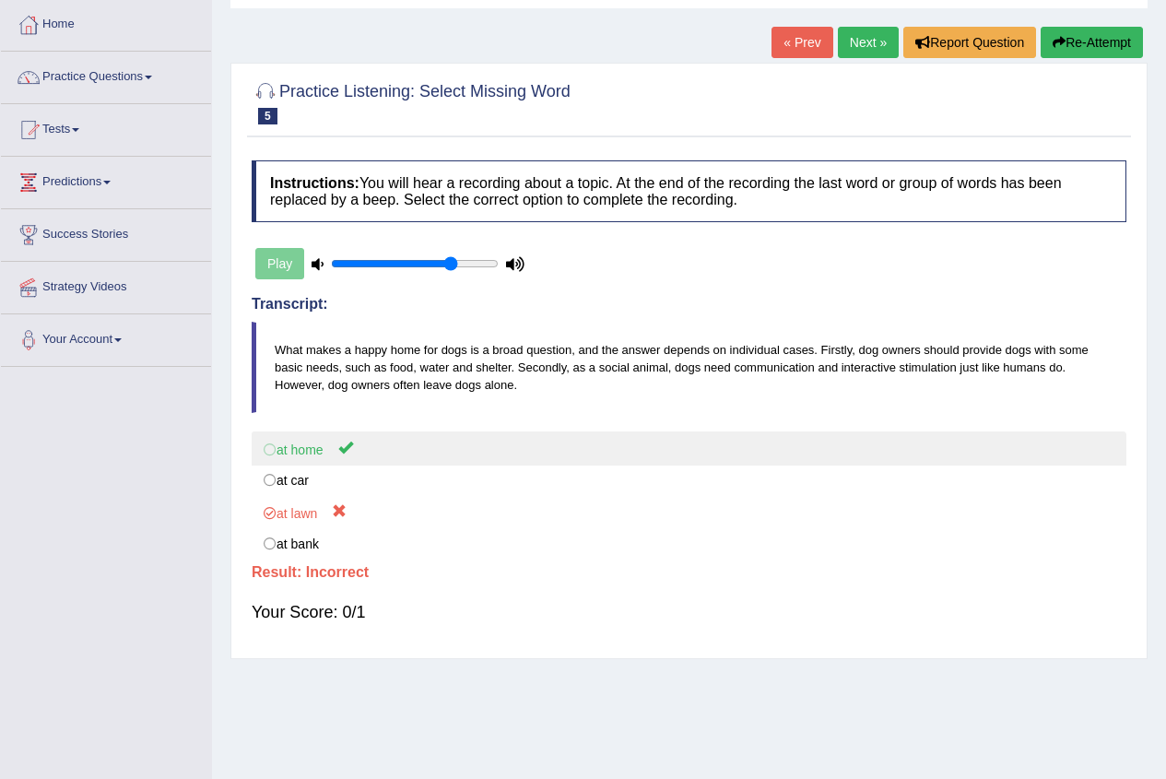
click at [288, 459] on label "at home" at bounding box center [689, 448] width 875 height 34
click at [288, 460] on label "at home" at bounding box center [689, 448] width 875 height 34
click at [287, 459] on label "at home" at bounding box center [689, 448] width 875 height 34
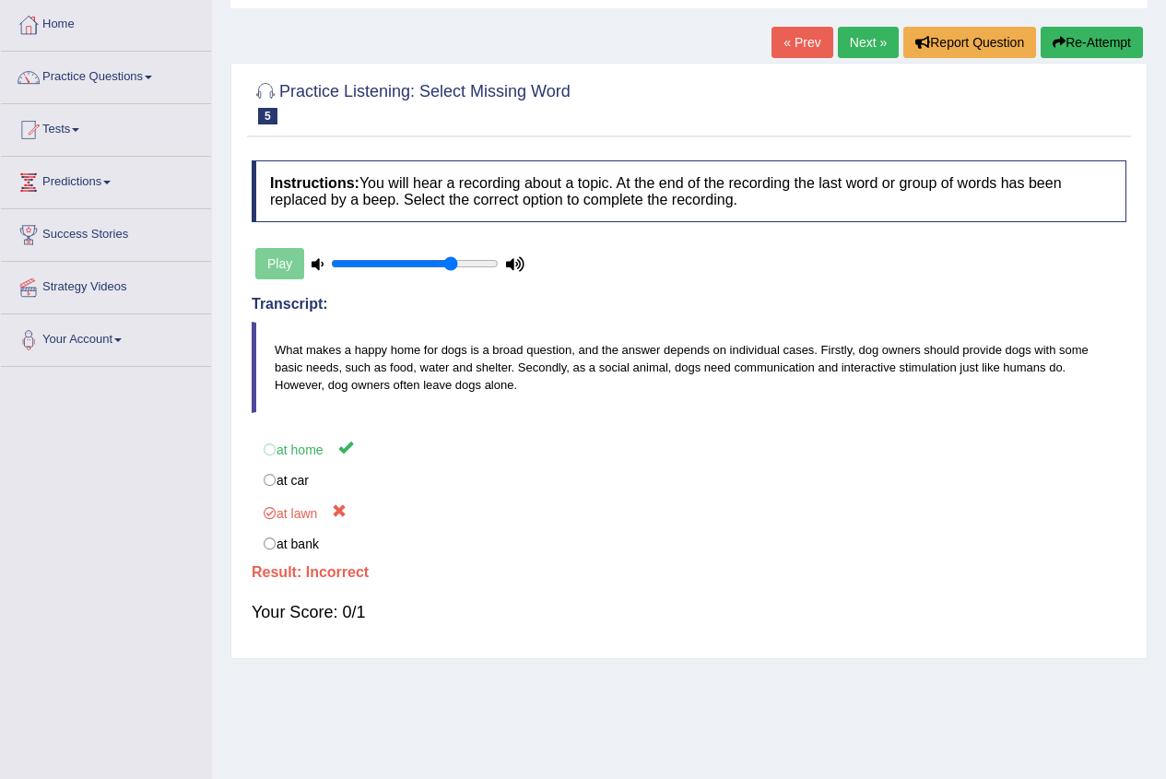
click at [840, 45] on link "Next »" at bounding box center [868, 42] width 61 height 31
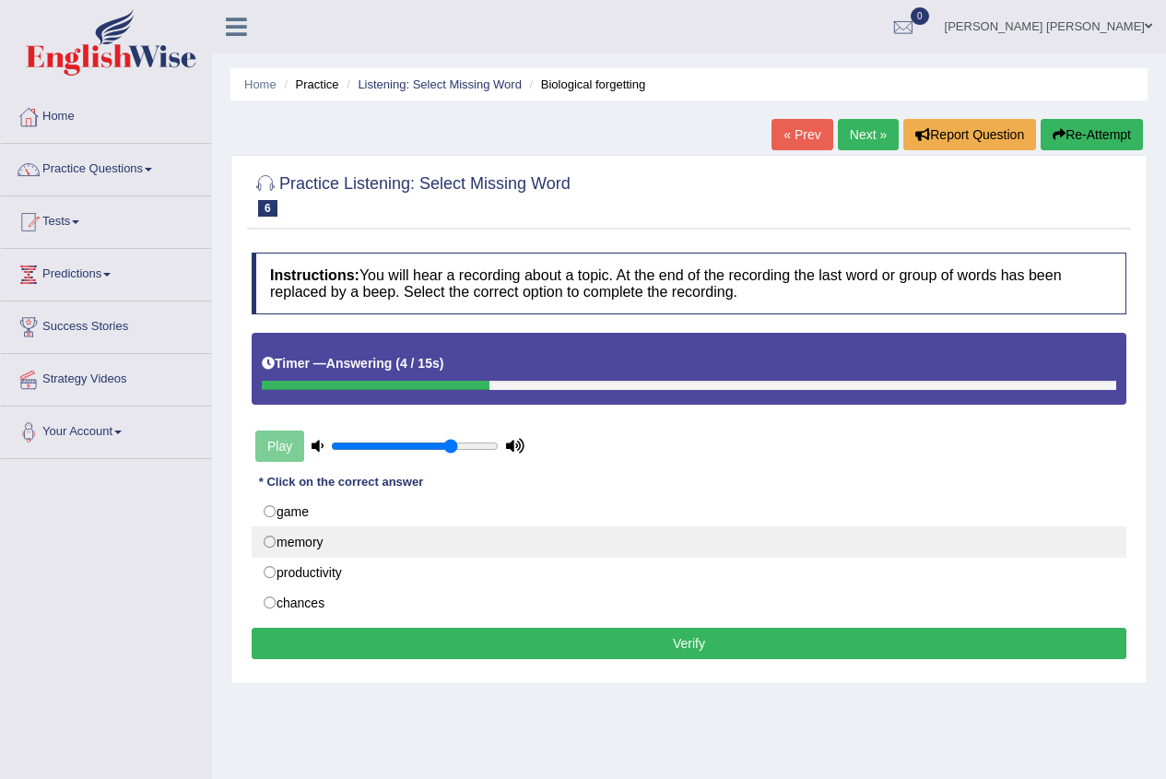
click at [397, 536] on label "memory" at bounding box center [689, 541] width 875 height 31
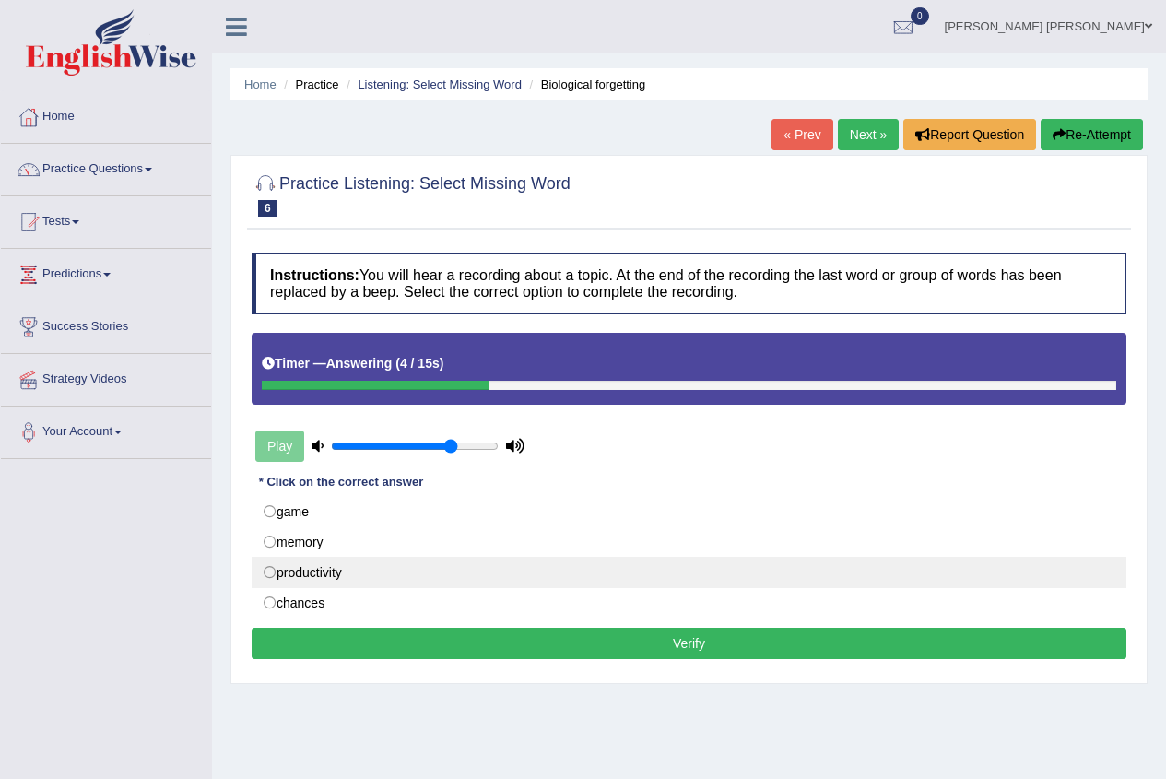
radio input "true"
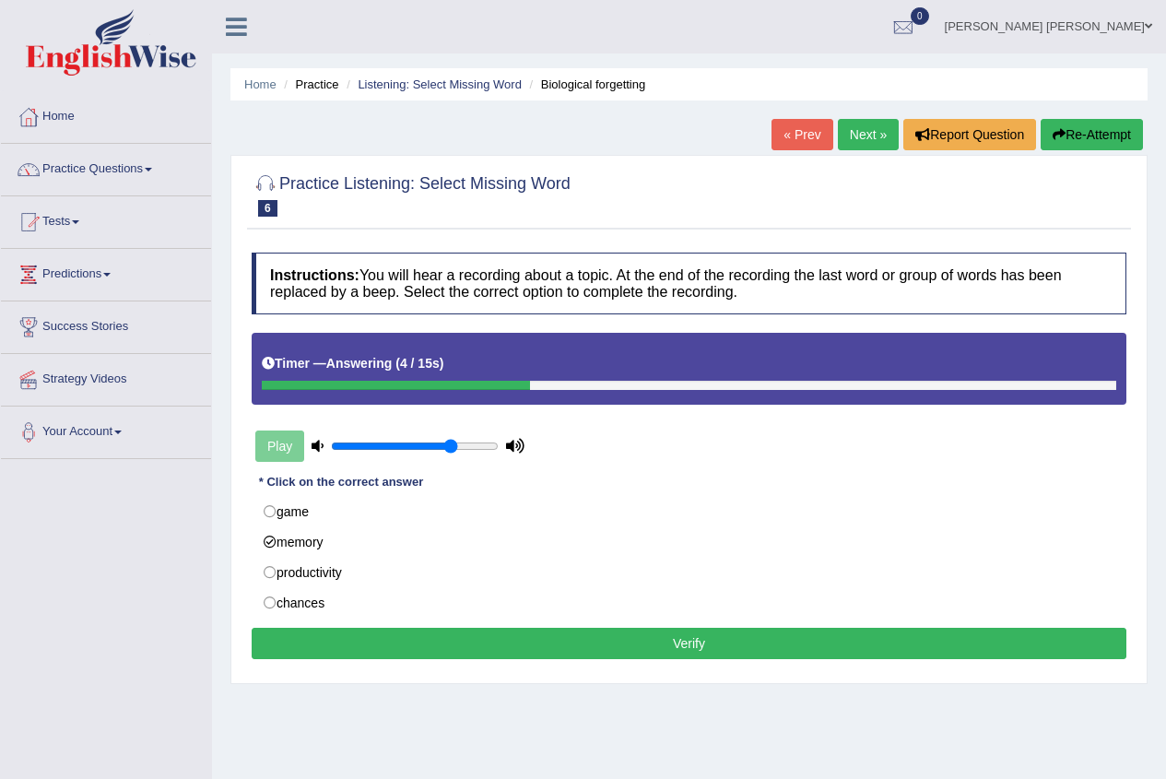
click at [429, 648] on button "Verify" at bounding box center [689, 643] width 875 height 31
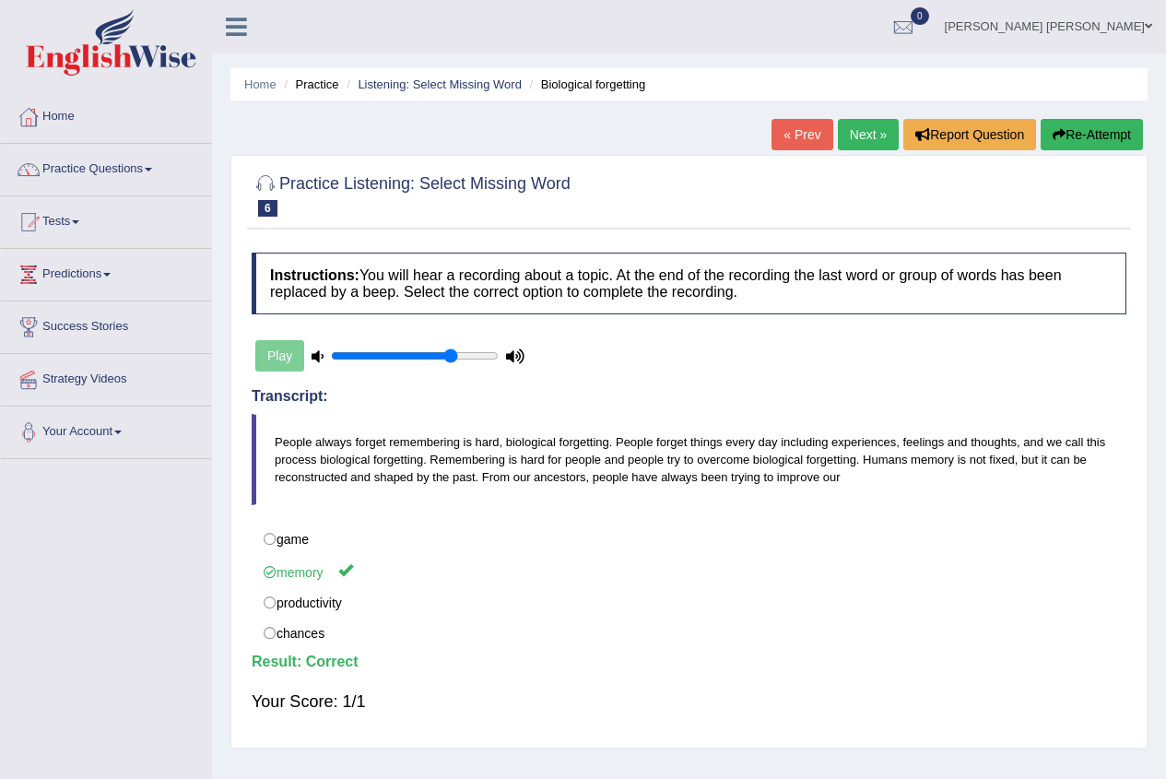
click at [853, 134] on link "Next »" at bounding box center [868, 134] width 61 height 31
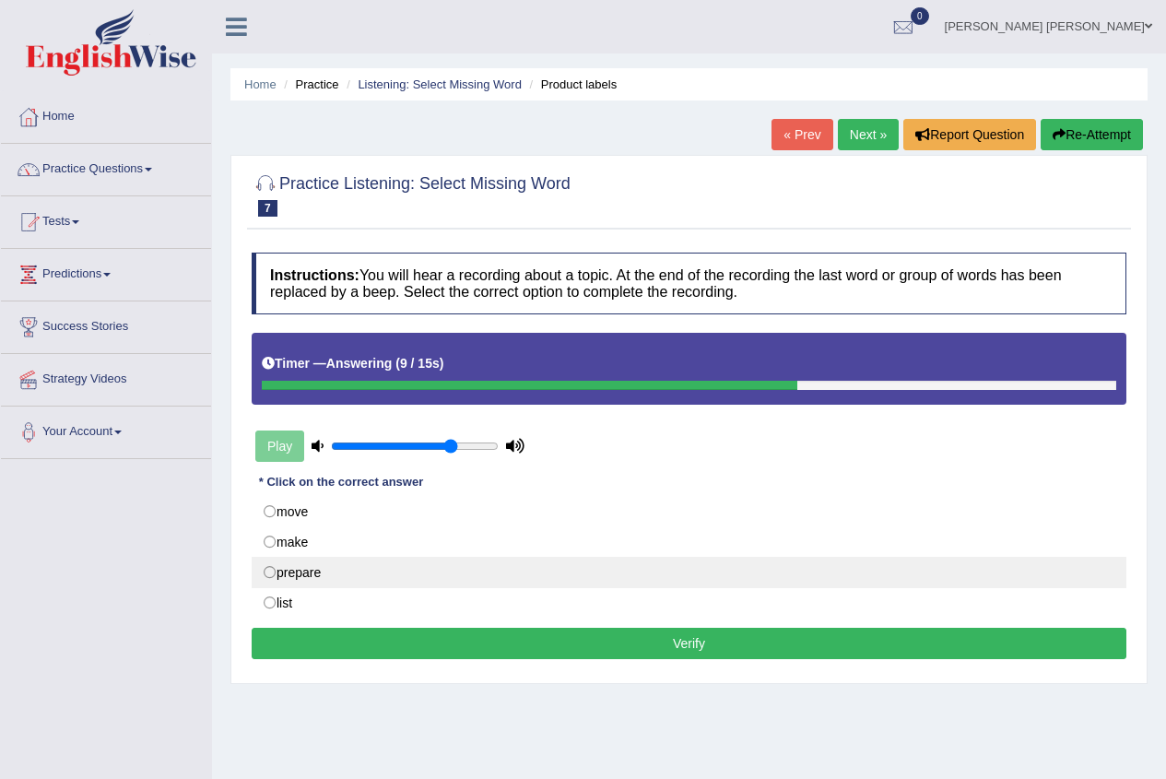
click at [328, 579] on label "prepare" at bounding box center [689, 572] width 875 height 31
radio input "true"
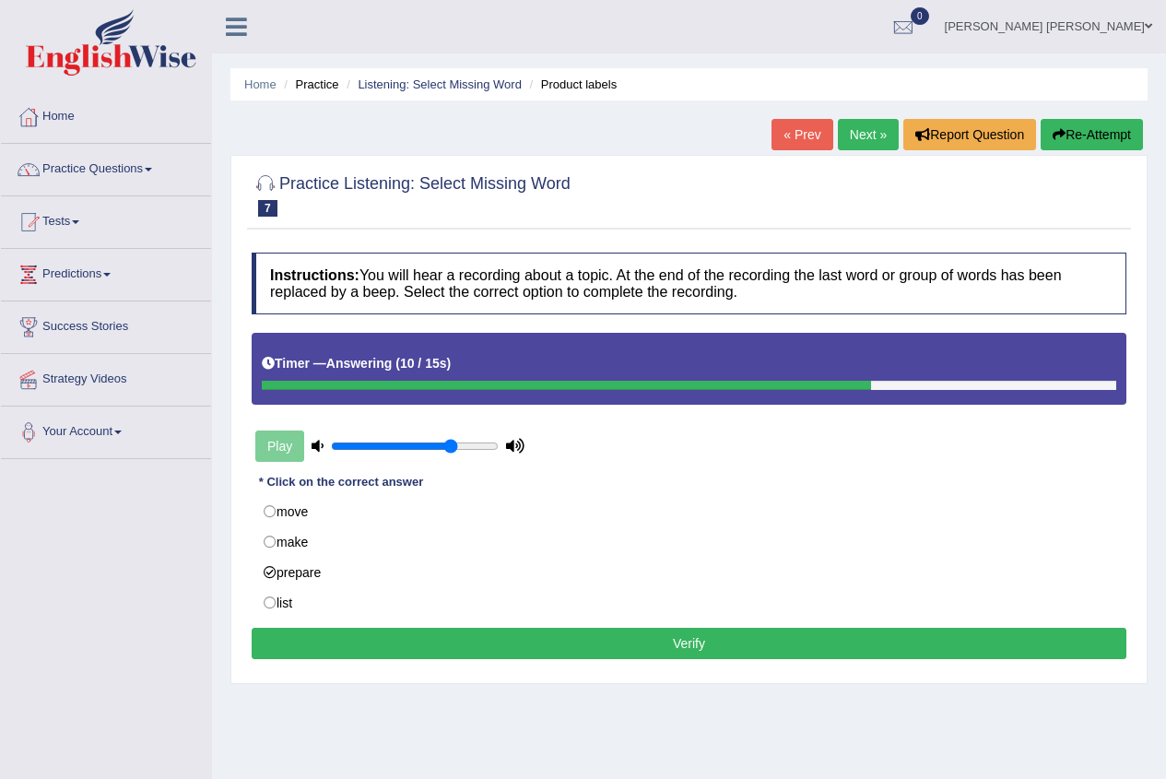
click at [320, 633] on button "Verify" at bounding box center [689, 643] width 875 height 31
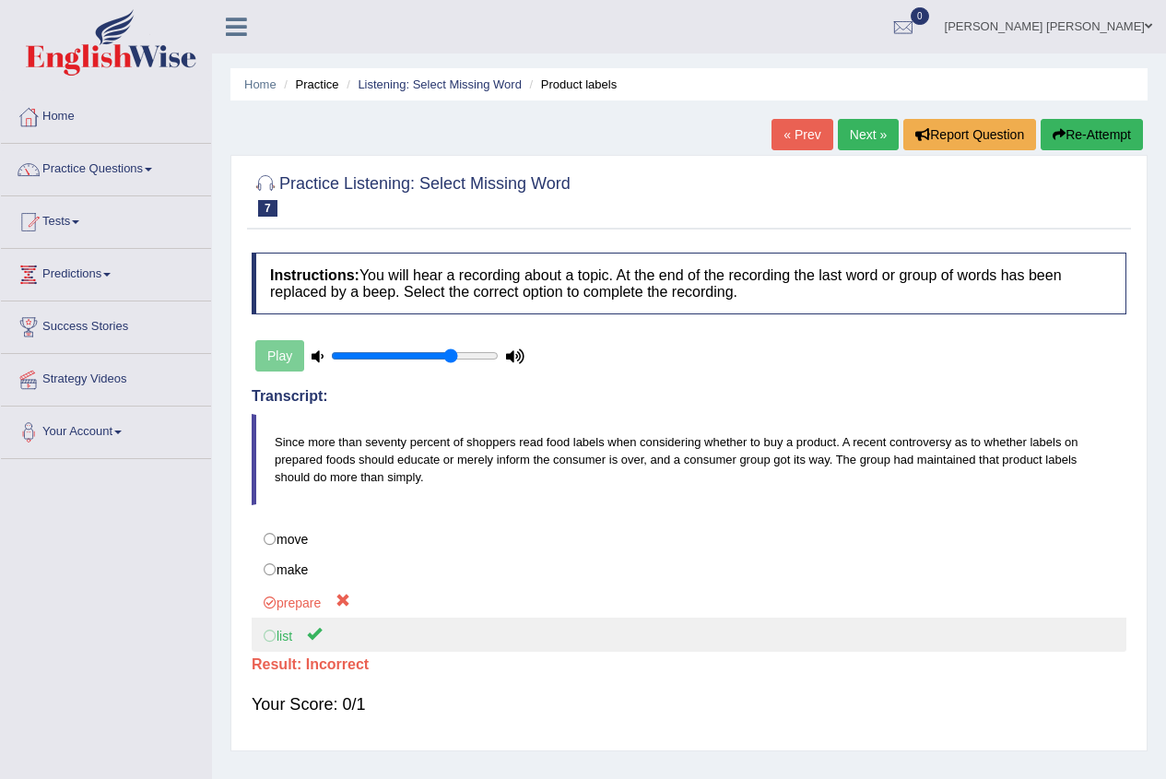
click at [316, 633] on label "list" at bounding box center [689, 634] width 875 height 34
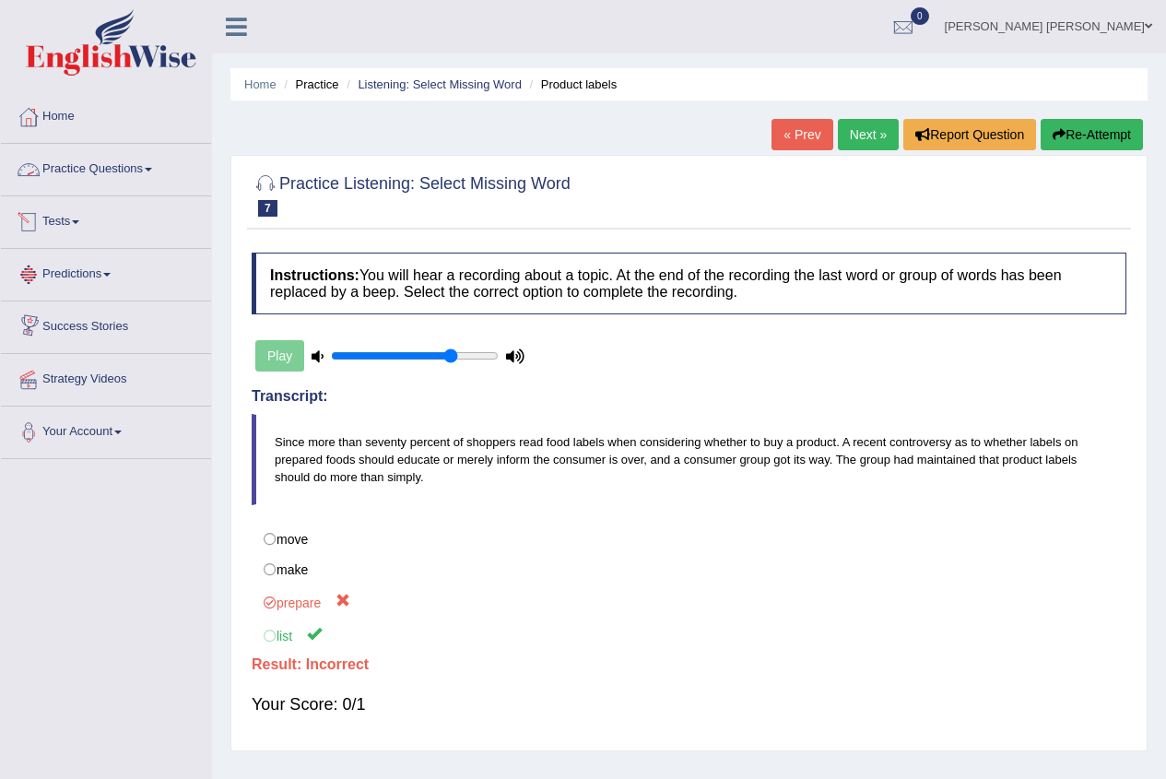
click at [152, 170] on span at bounding box center [148, 170] width 7 height 4
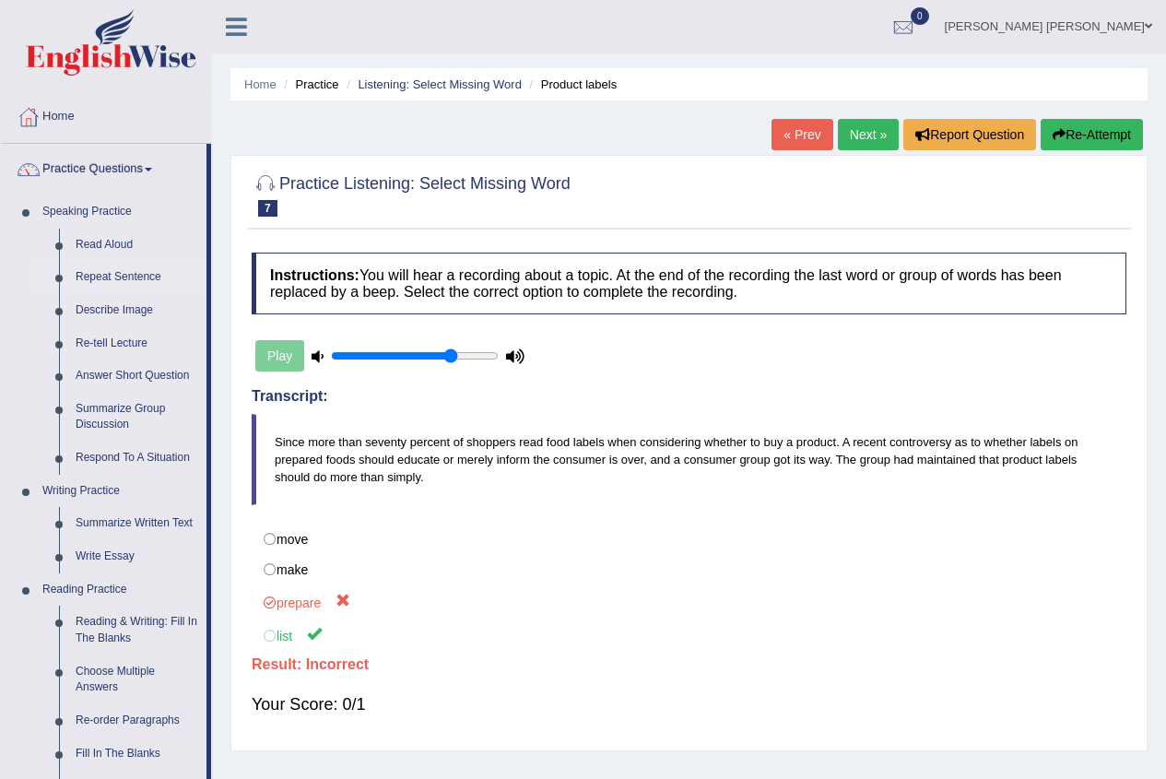
click at [140, 277] on link "Repeat Sentence" at bounding box center [136, 277] width 139 height 33
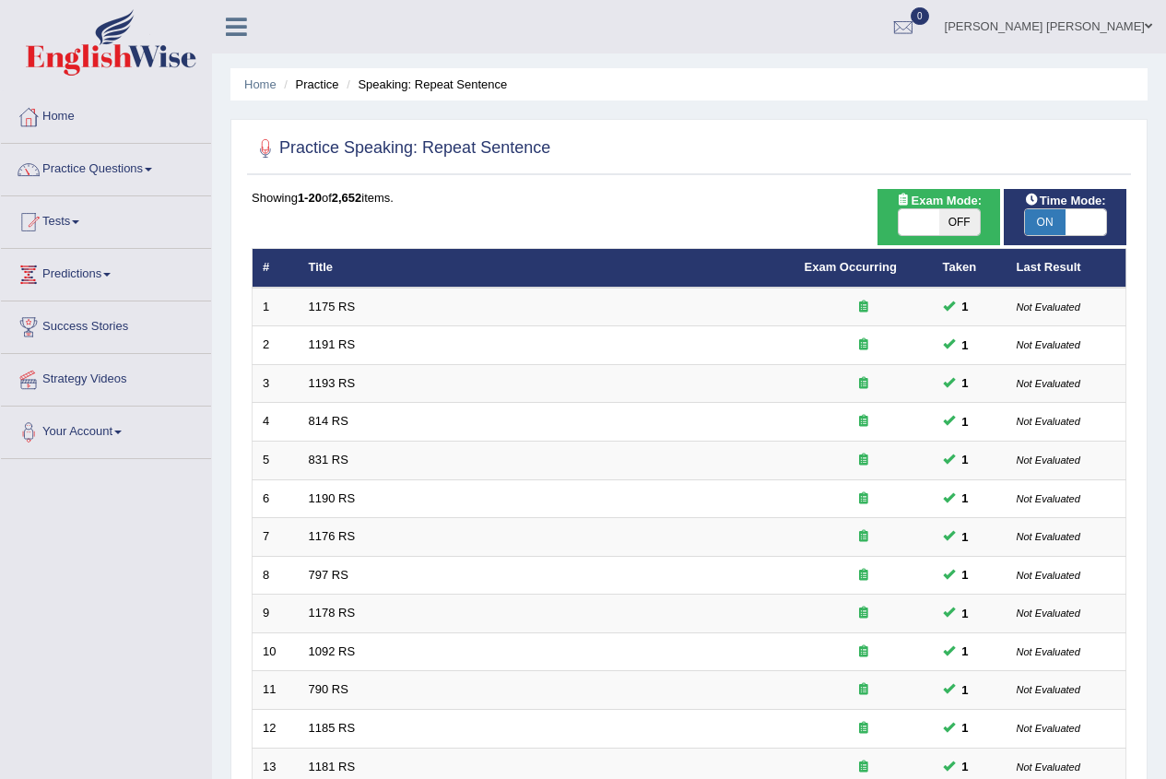
click at [902, 224] on span at bounding box center [919, 222] width 41 height 26
checkbox input "true"
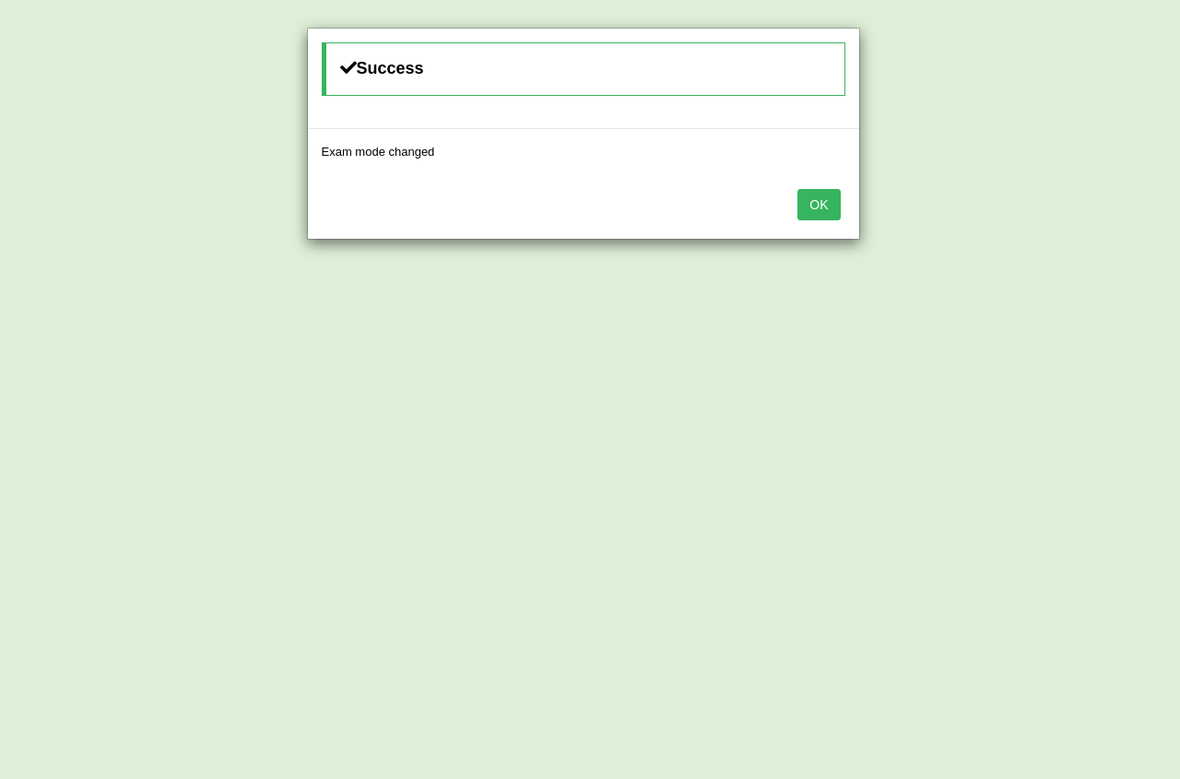
click at [823, 215] on button "OK" at bounding box center [818, 204] width 42 height 31
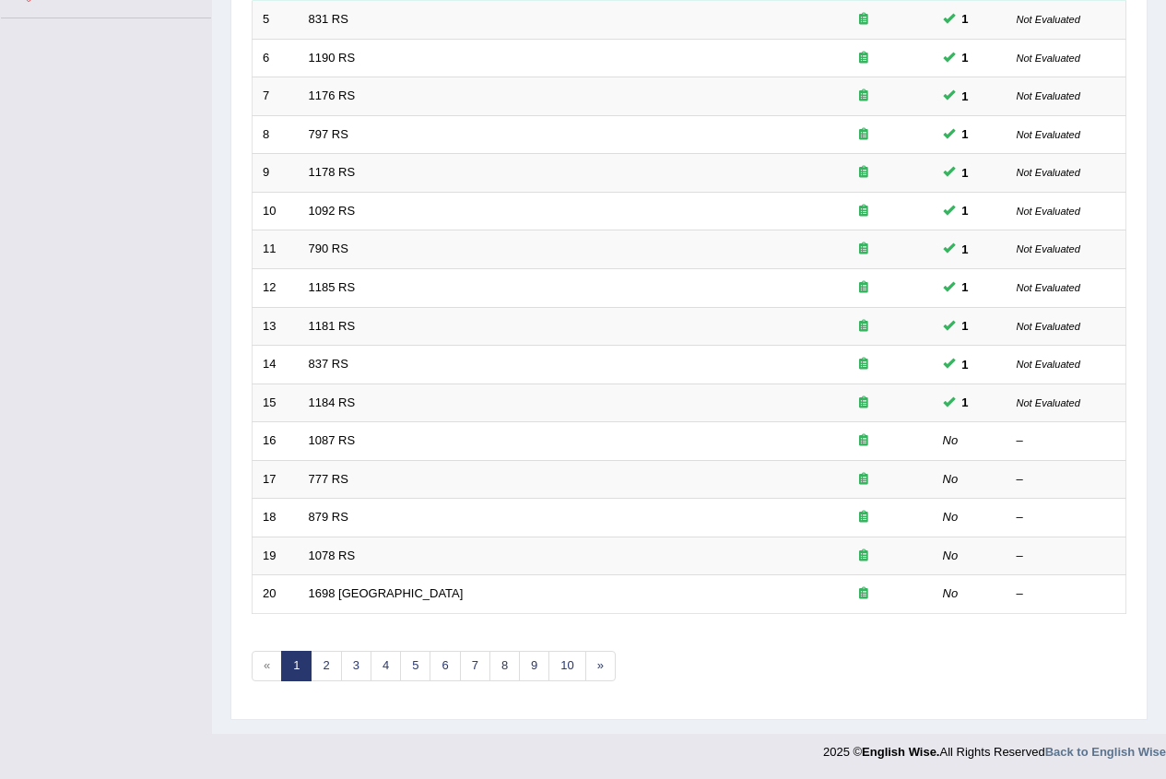
scroll to position [441, 0]
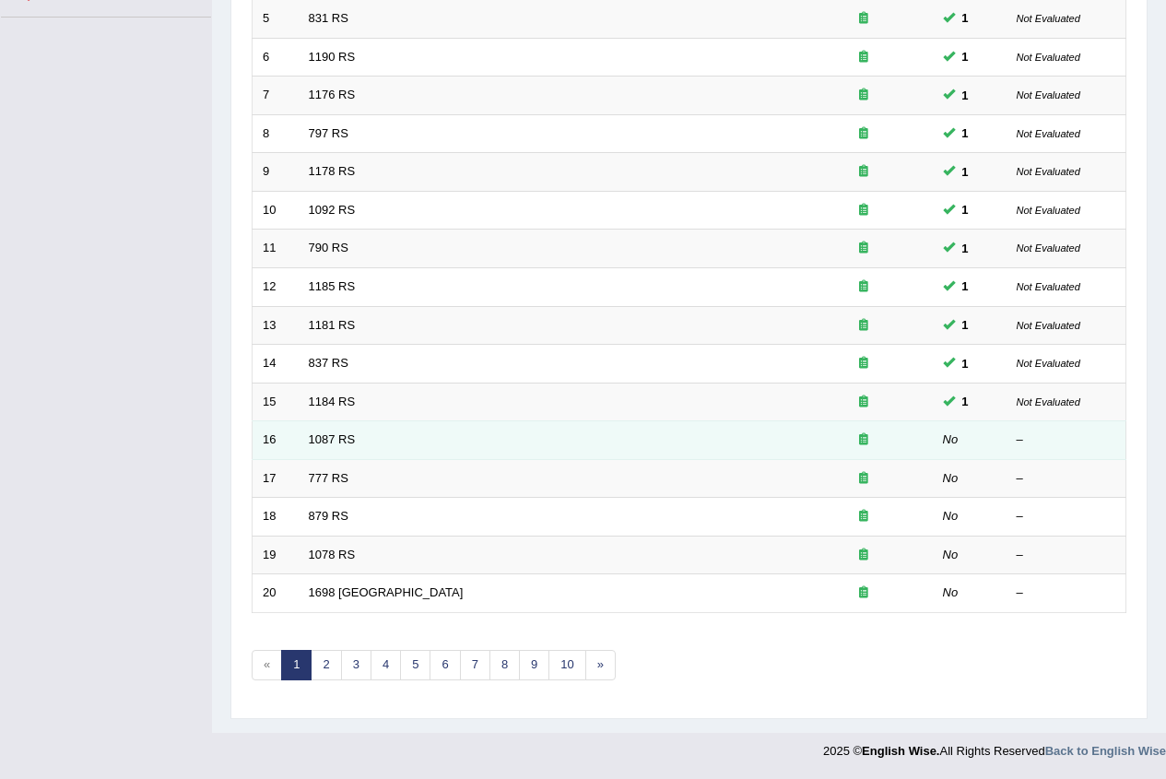
click at [567, 446] on td "1087 RS" at bounding box center [547, 440] width 496 height 39
click at [318, 441] on link "1087 RS" at bounding box center [332, 439] width 47 height 14
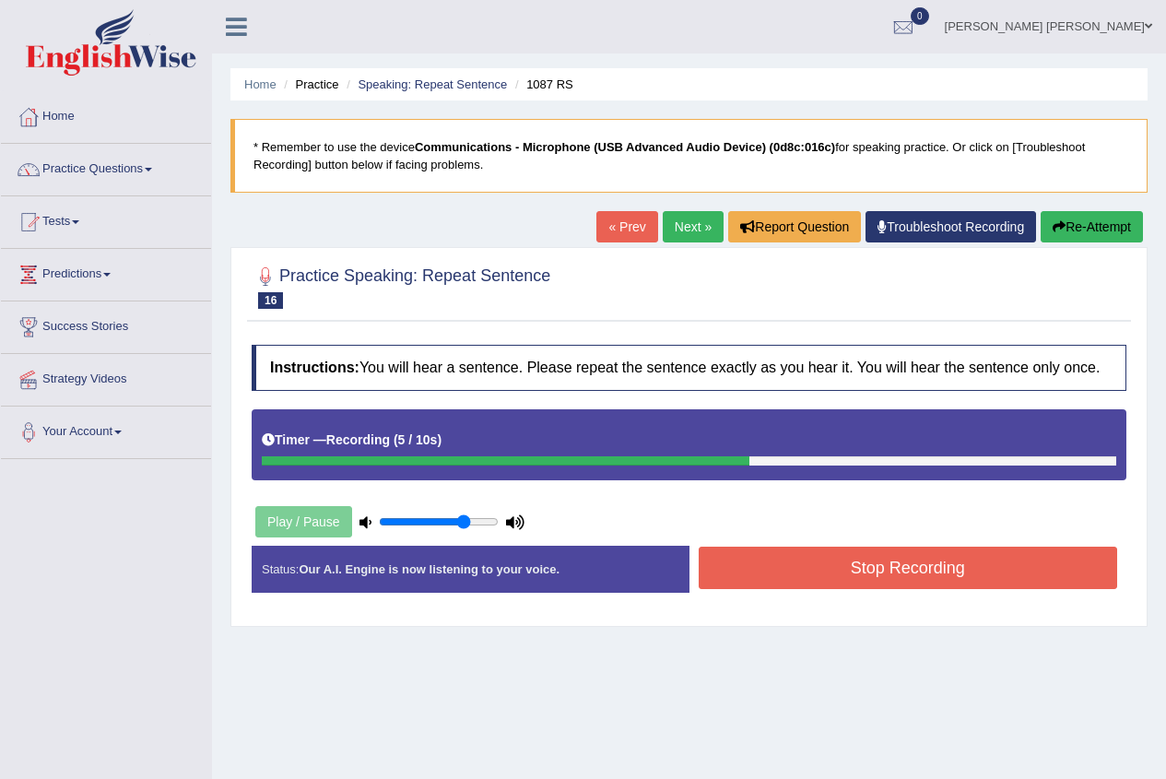
click at [750, 570] on button "Stop Recording" at bounding box center [908, 568] width 419 height 42
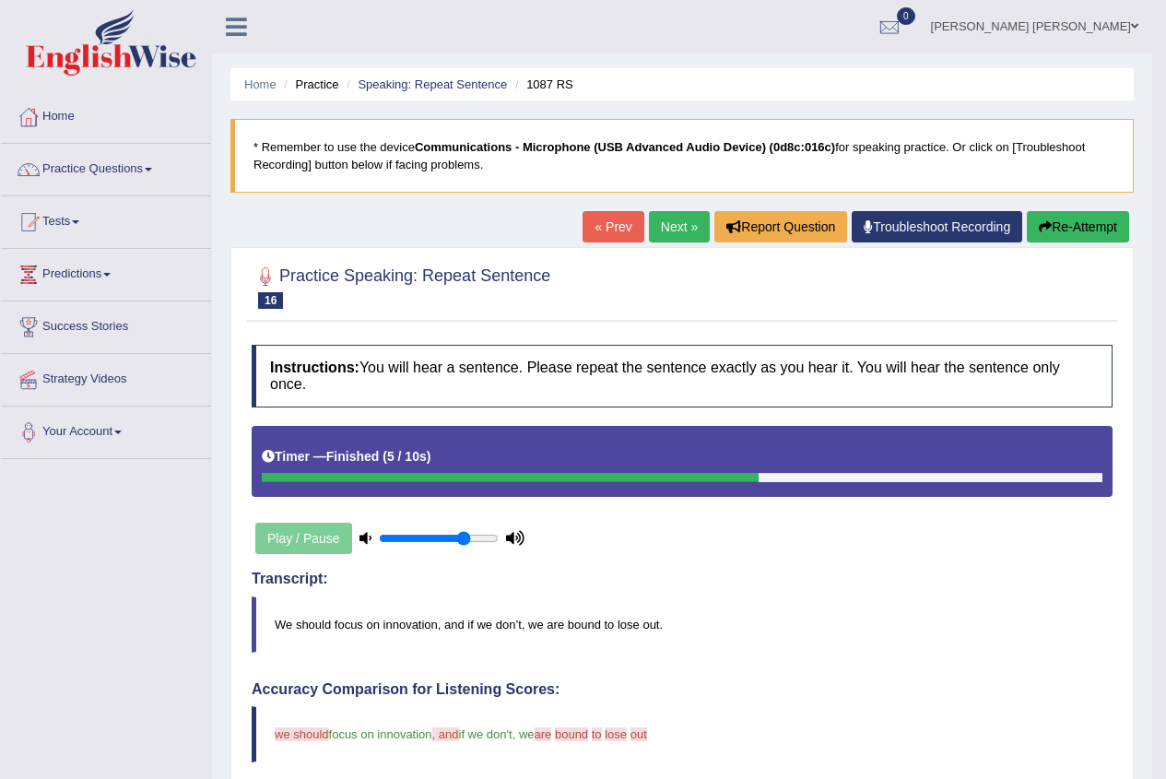
click at [673, 219] on link "Next »" at bounding box center [679, 226] width 61 height 31
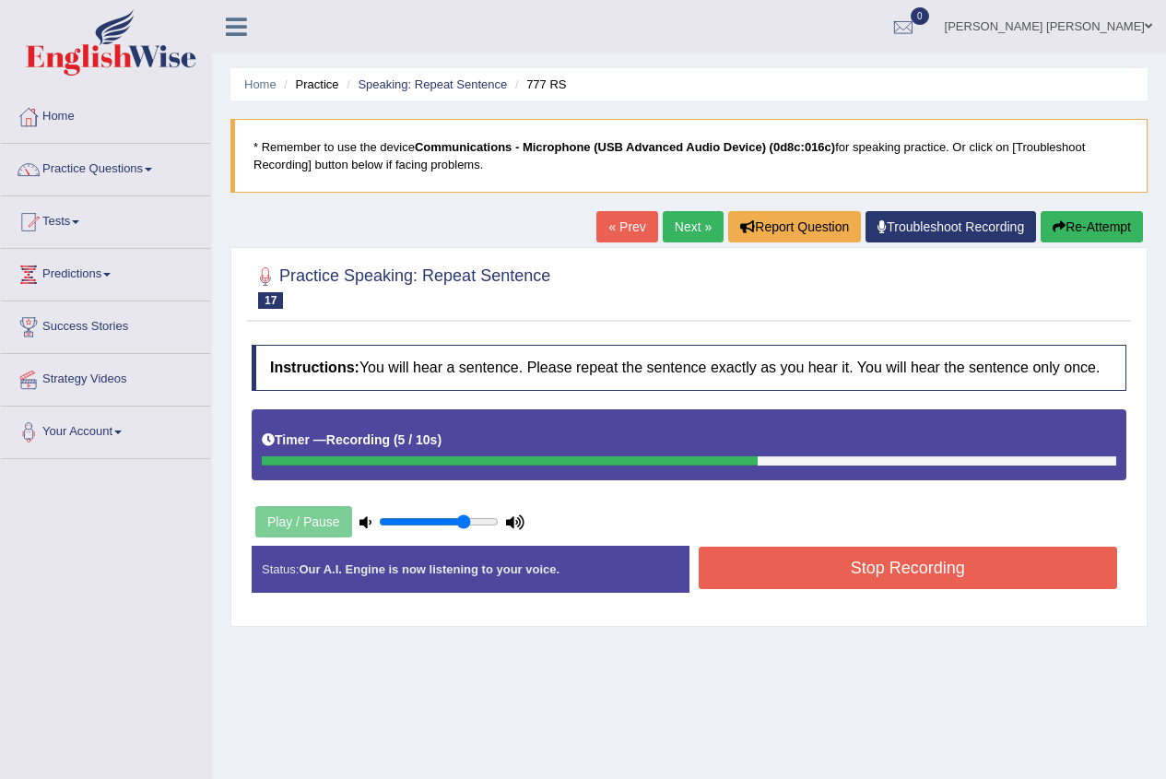
click at [729, 559] on button "Stop Recording" at bounding box center [908, 568] width 419 height 42
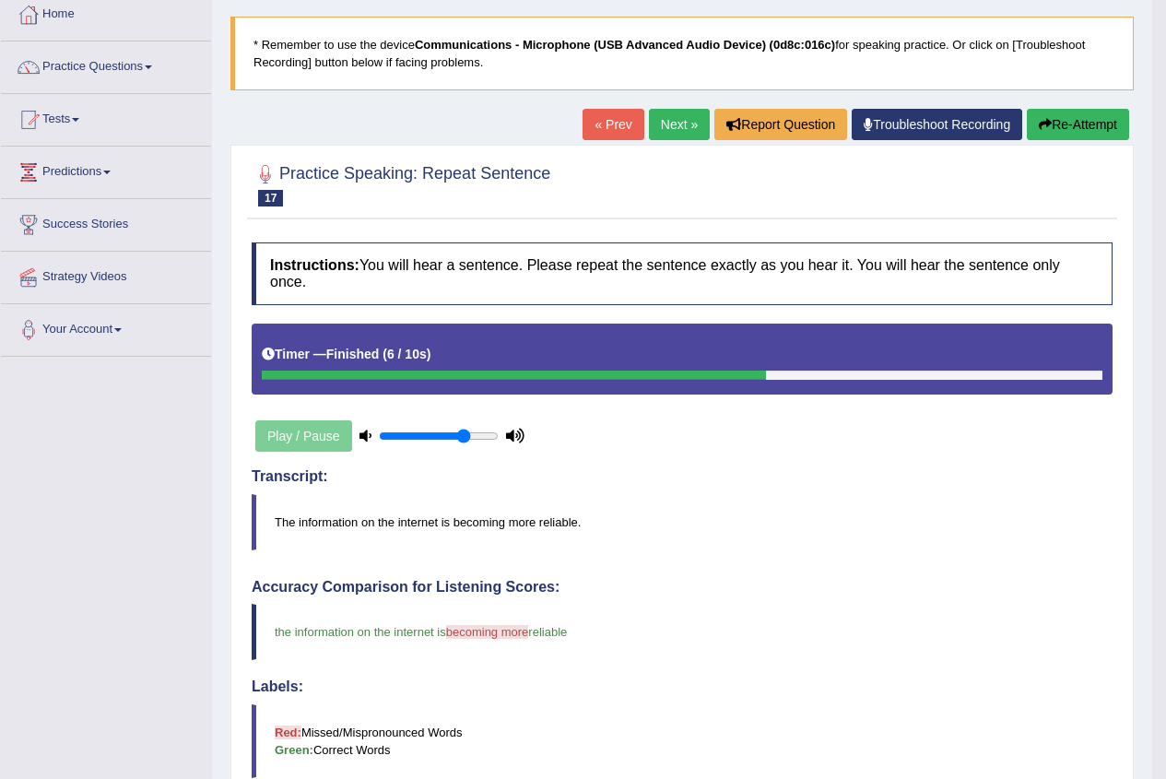
scroll to position [92, 0]
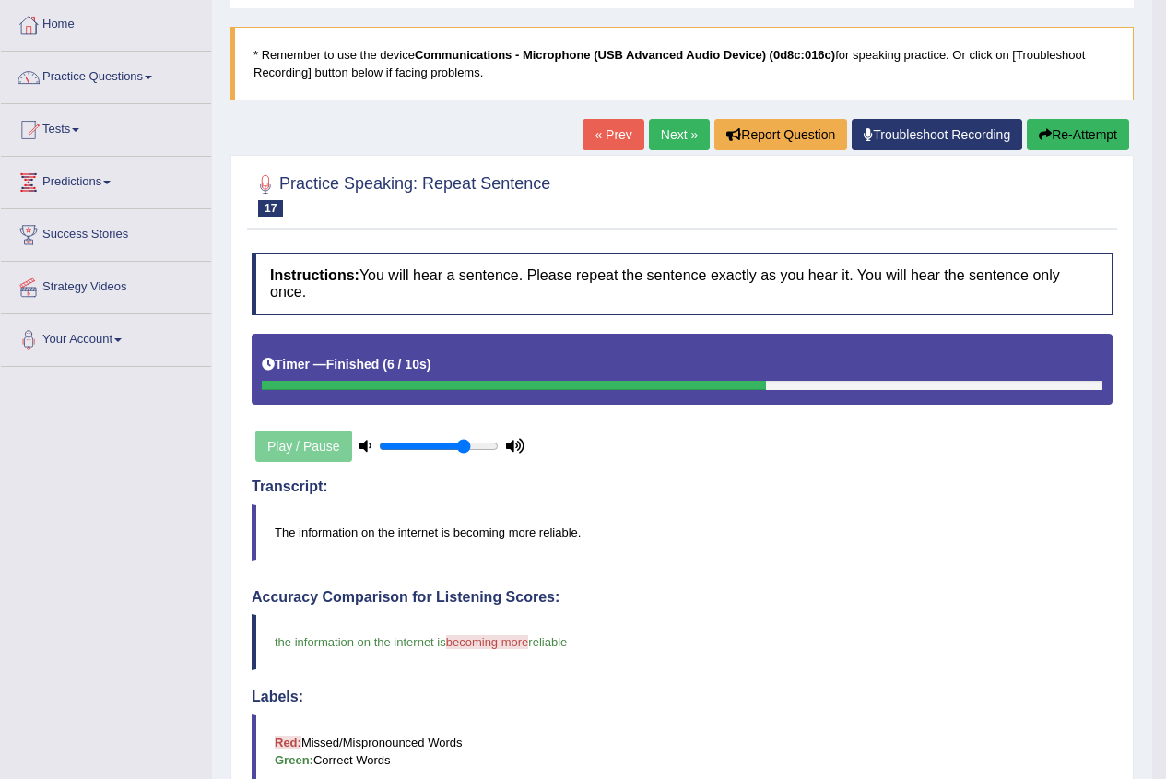
click at [1066, 126] on button "Re-Attempt" at bounding box center [1078, 134] width 102 height 31
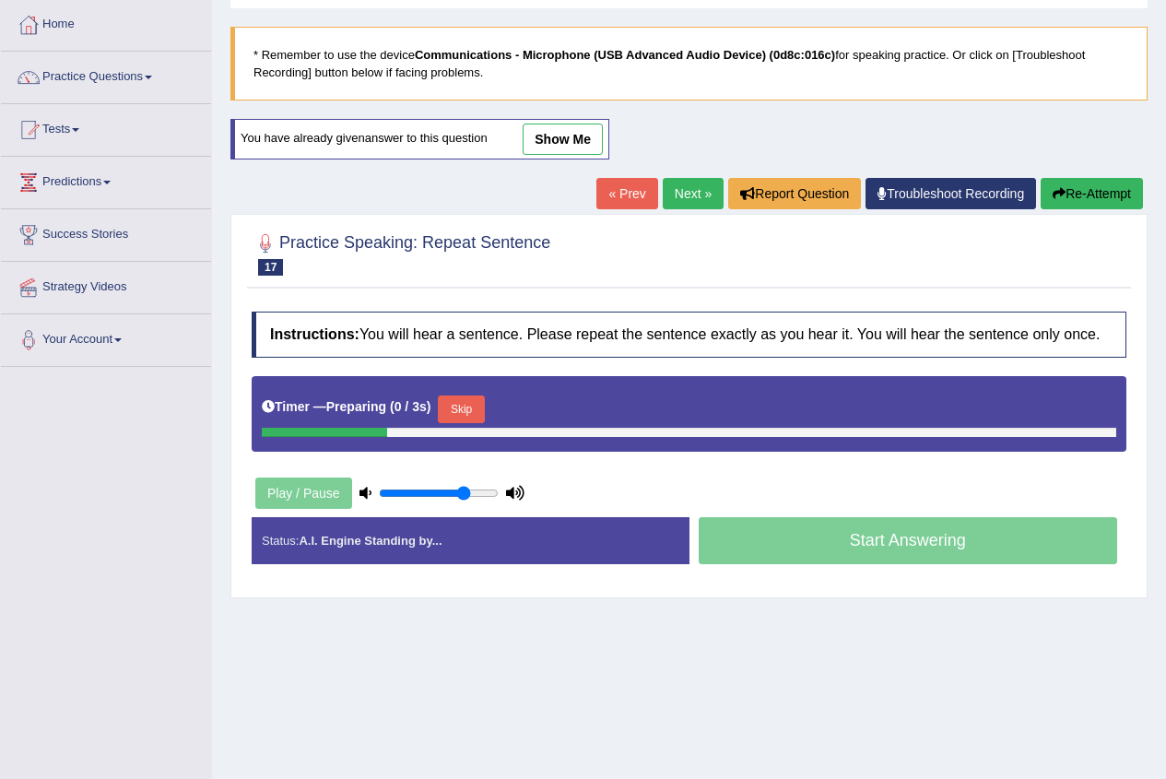
scroll to position [92, 0]
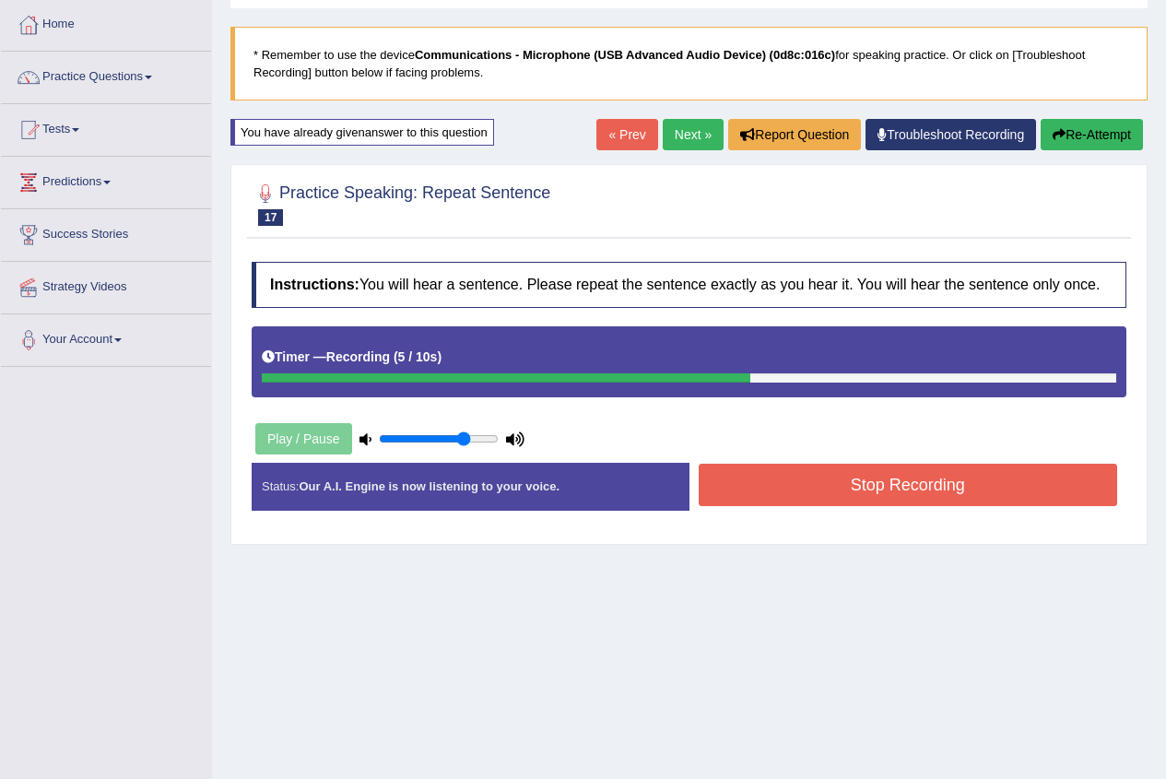
click at [781, 483] on button "Stop Recording" at bounding box center [908, 485] width 419 height 42
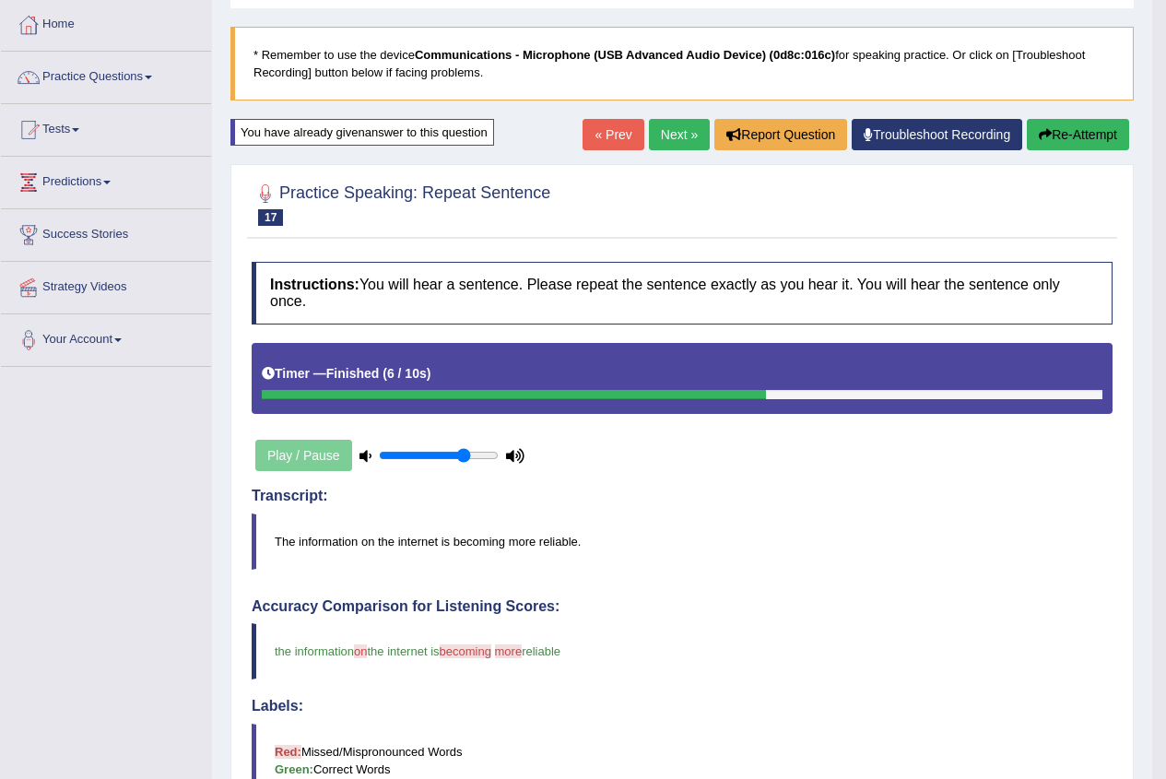
click at [676, 126] on link "Next »" at bounding box center [679, 134] width 61 height 31
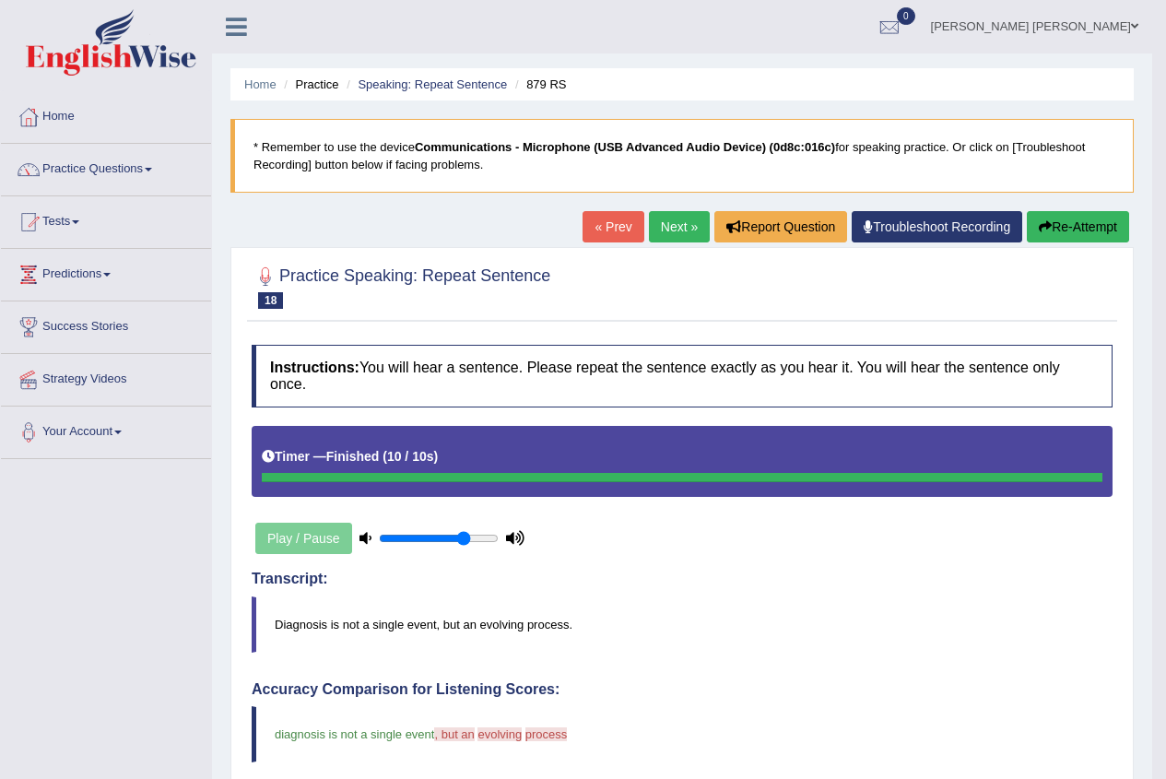
click at [687, 230] on link "Next »" at bounding box center [679, 226] width 61 height 31
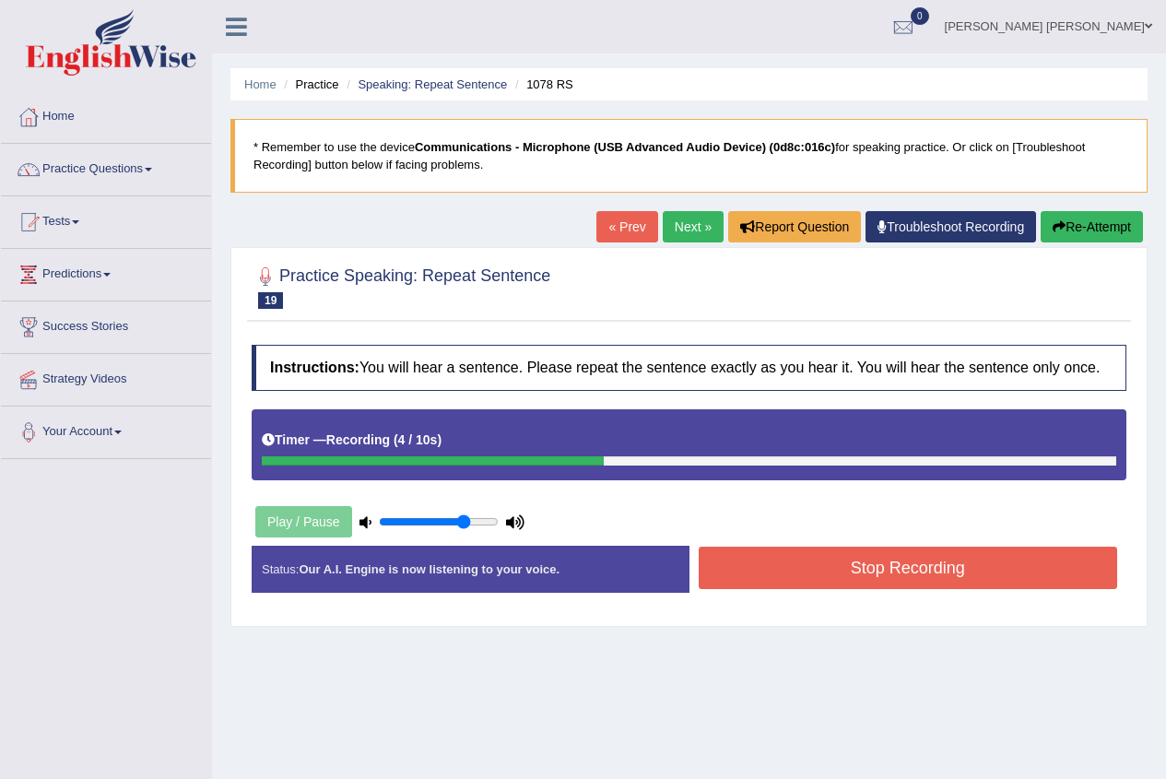
click at [763, 565] on button "Stop Recording" at bounding box center [908, 568] width 419 height 42
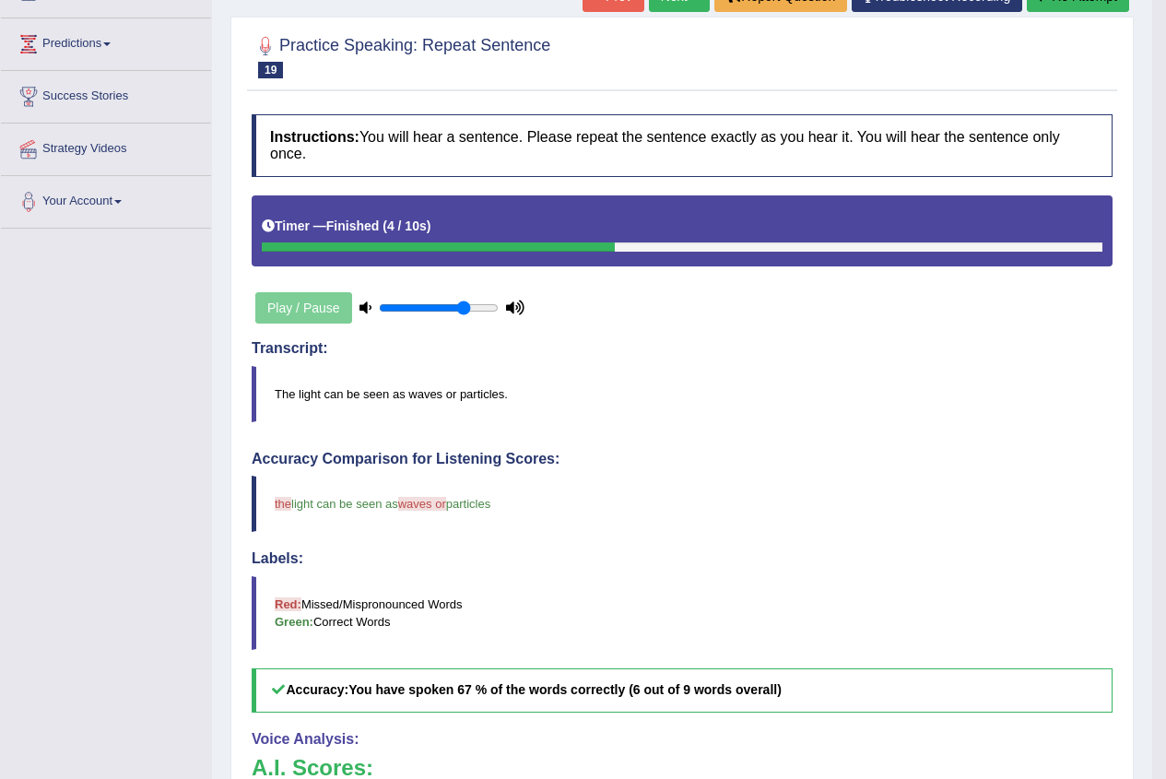
scroll to position [92, 0]
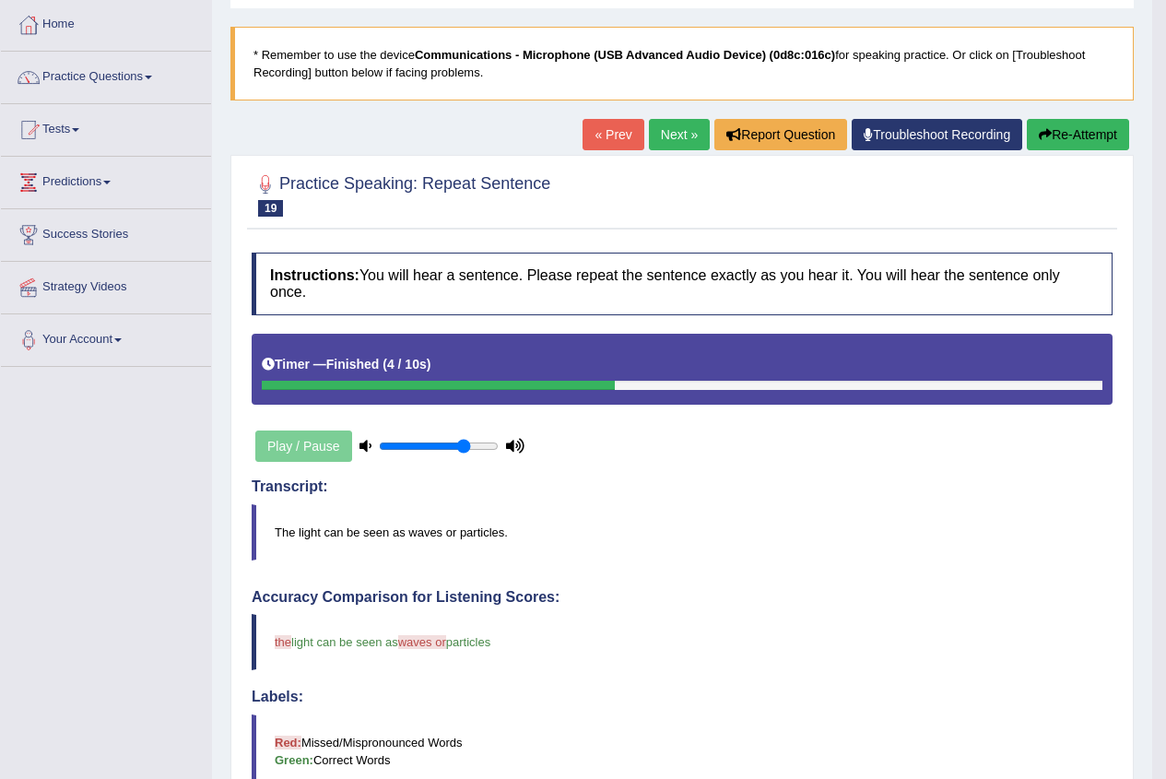
click at [651, 133] on link "Next »" at bounding box center [679, 134] width 61 height 31
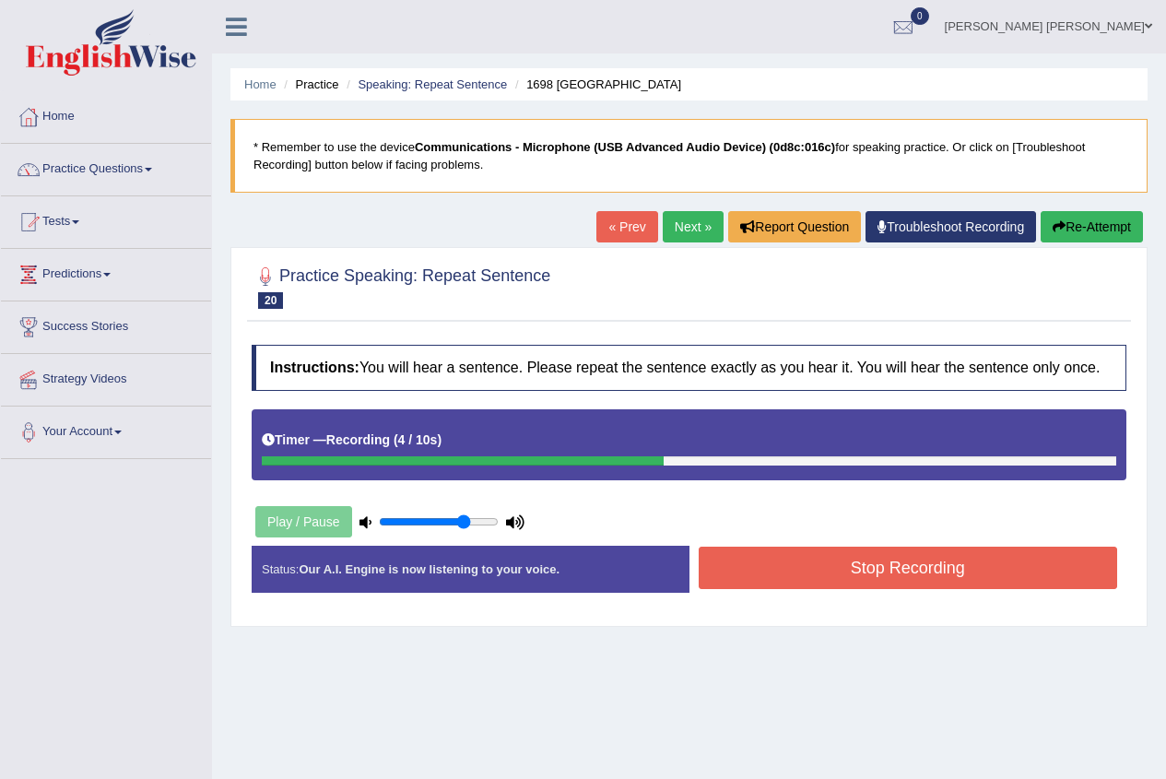
click at [780, 574] on button "Stop Recording" at bounding box center [908, 568] width 419 height 42
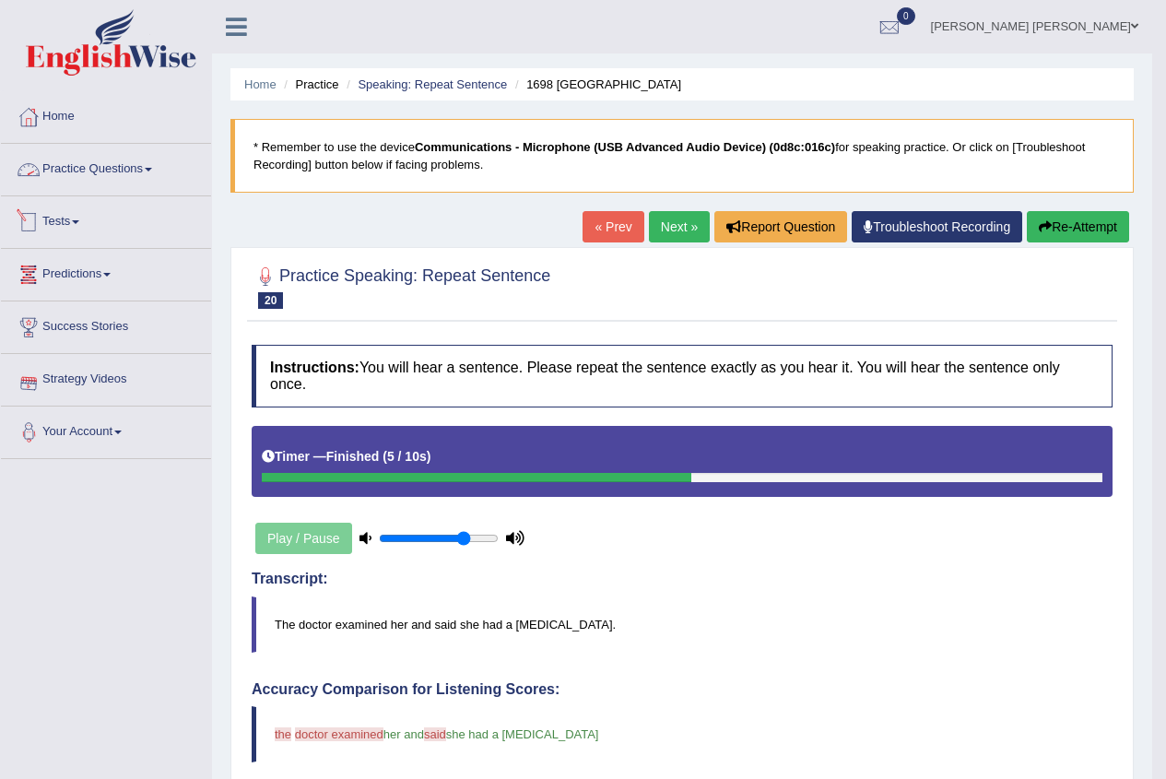
click at [120, 161] on link "Practice Questions" at bounding box center [106, 167] width 210 height 46
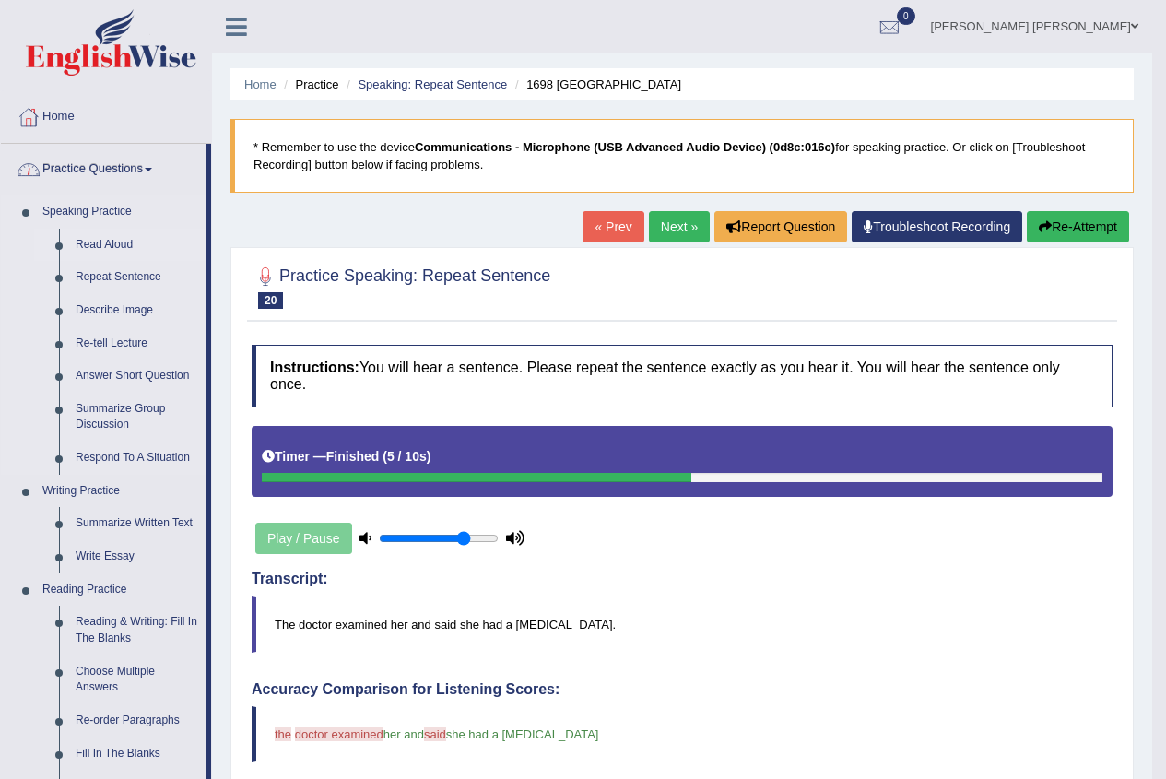
click at [107, 240] on link "Read Aloud" at bounding box center [136, 245] width 139 height 33
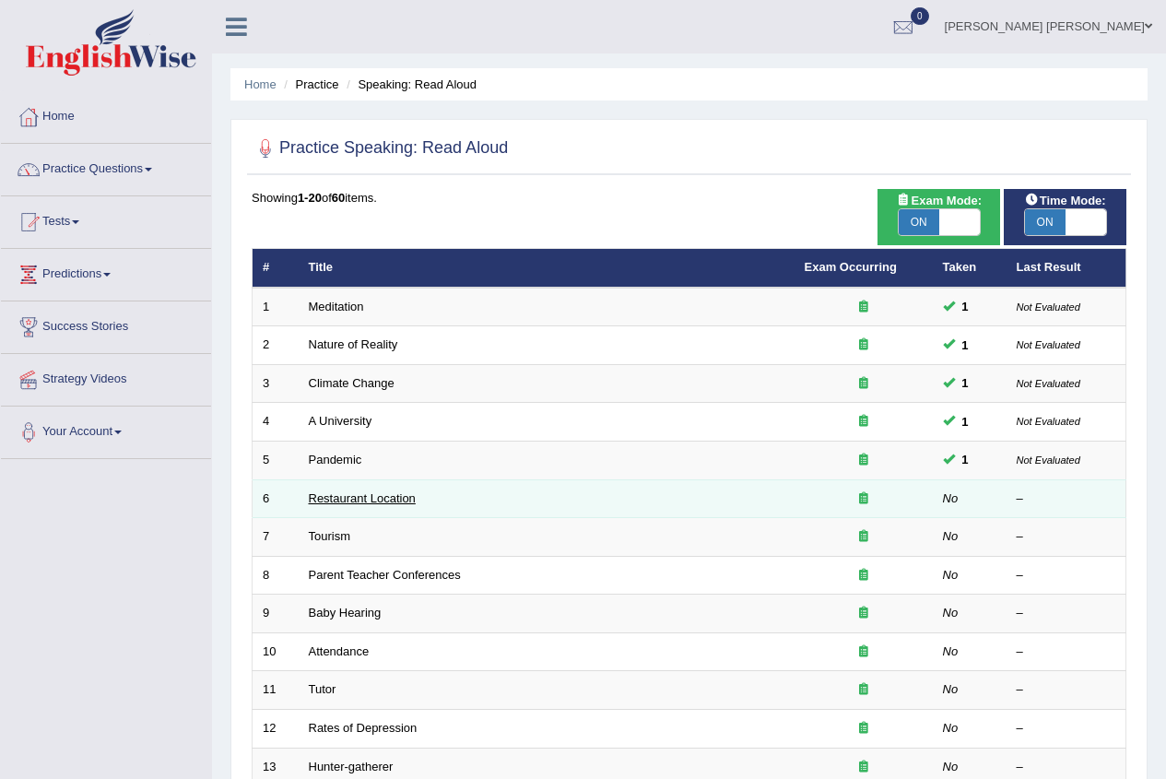
click at [361, 495] on link "Restaurant Location" at bounding box center [362, 498] width 107 height 14
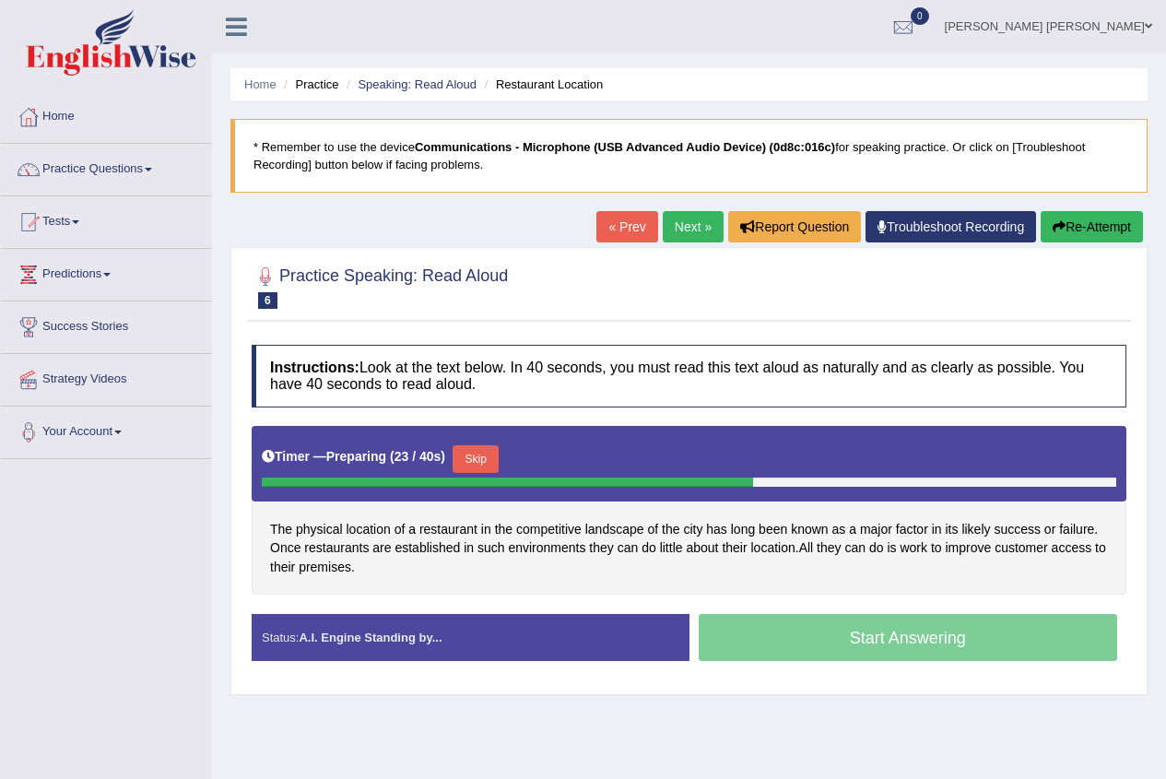
click at [739, 628] on div "Start Answering" at bounding box center [908, 640] width 438 height 52
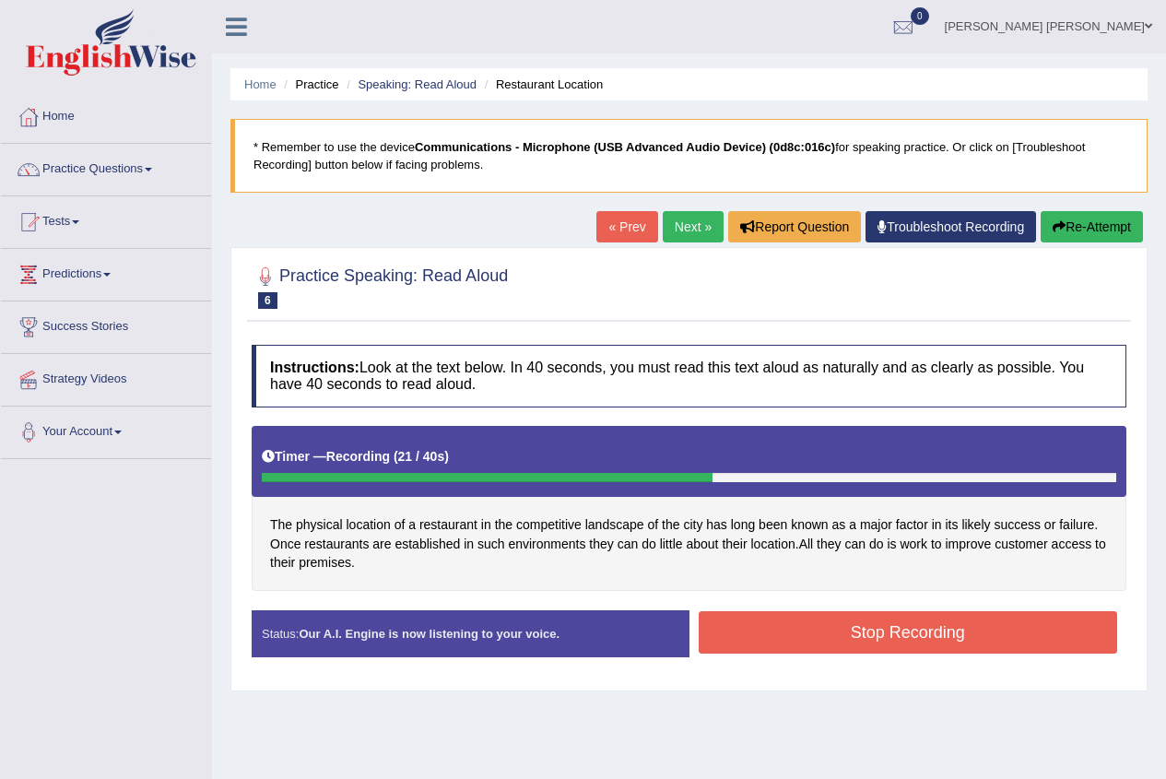
click at [755, 629] on button "Stop Recording" at bounding box center [908, 632] width 419 height 42
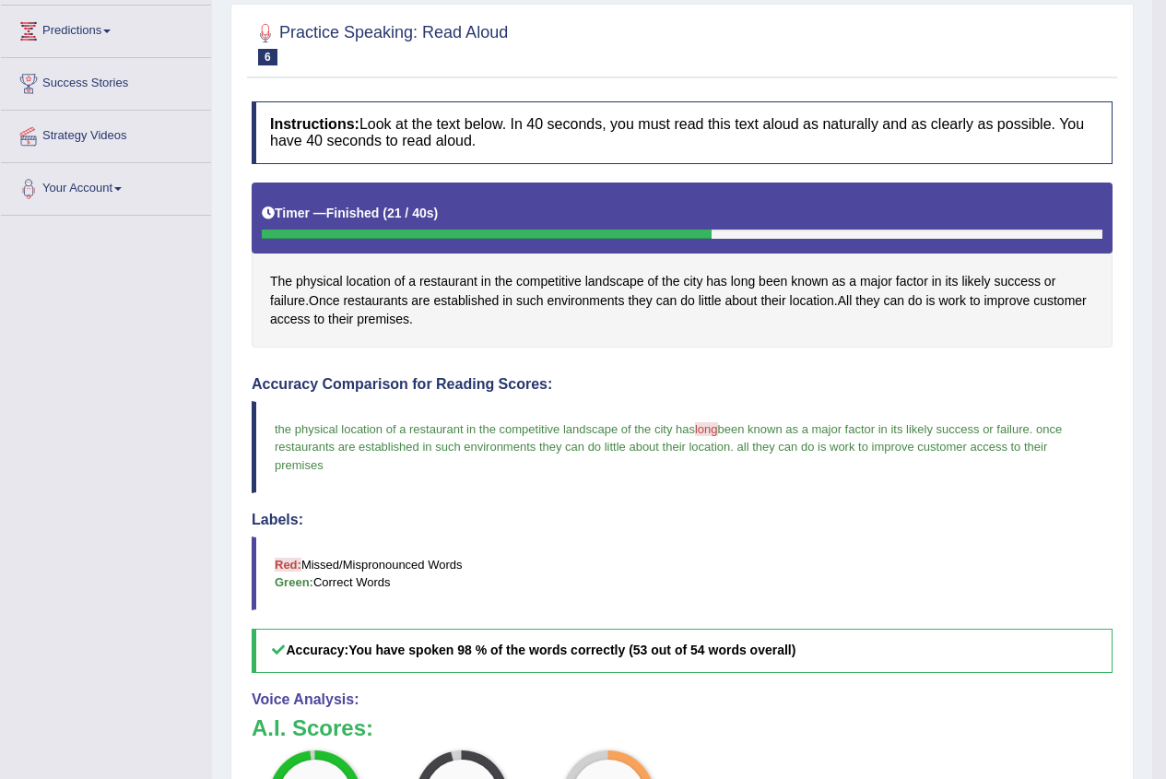
scroll to position [92, 0]
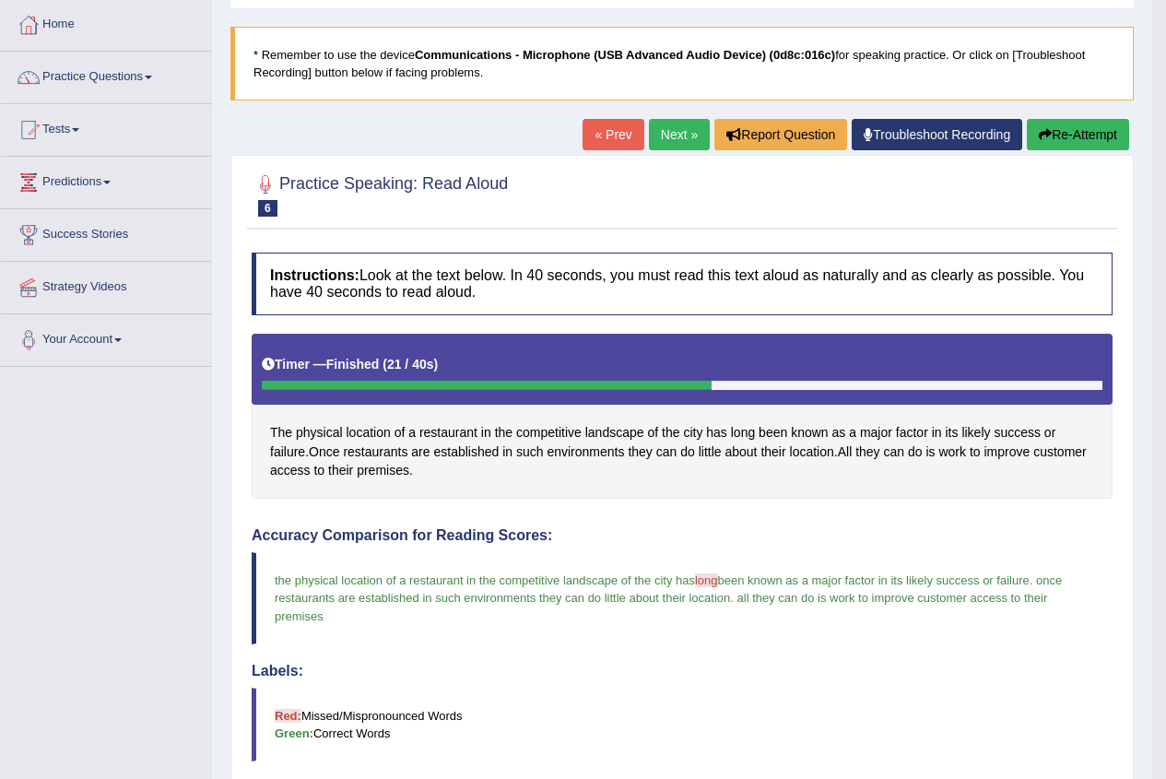
click at [684, 140] on link "Next »" at bounding box center [679, 134] width 61 height 31
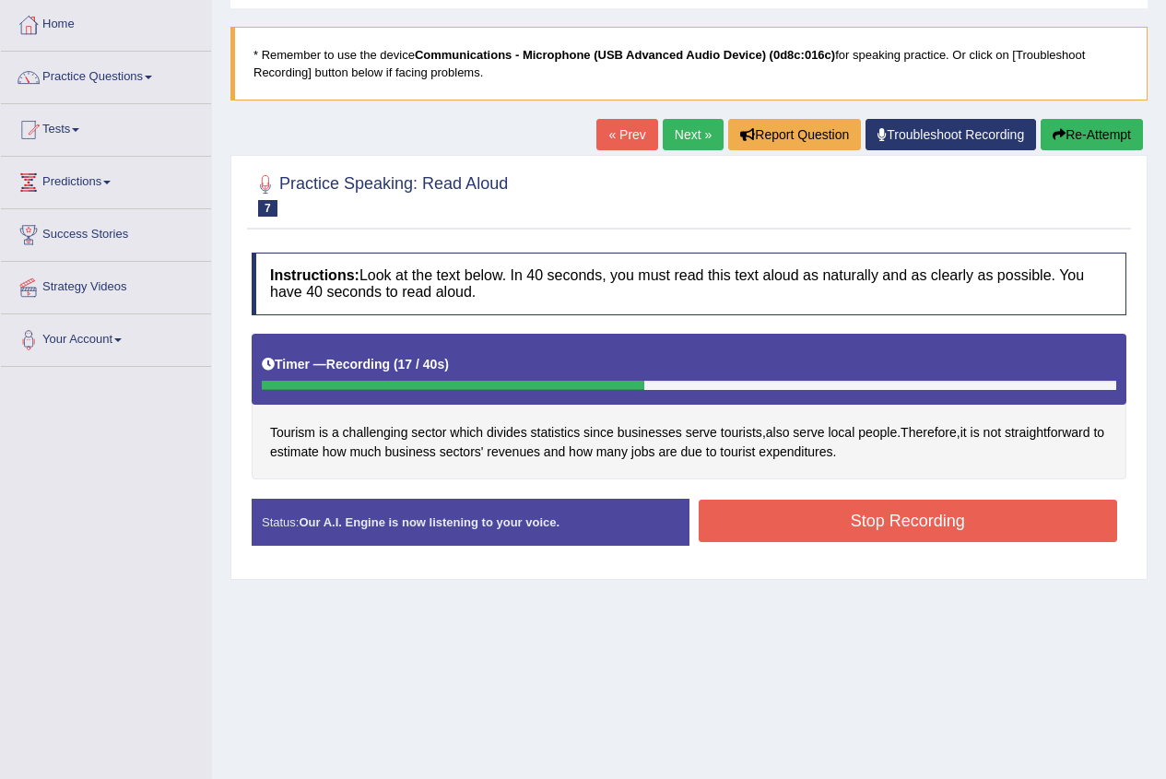
click at [760, 513] on button "Stop Recording" at bounding box center [908, 521] width 419 height 42
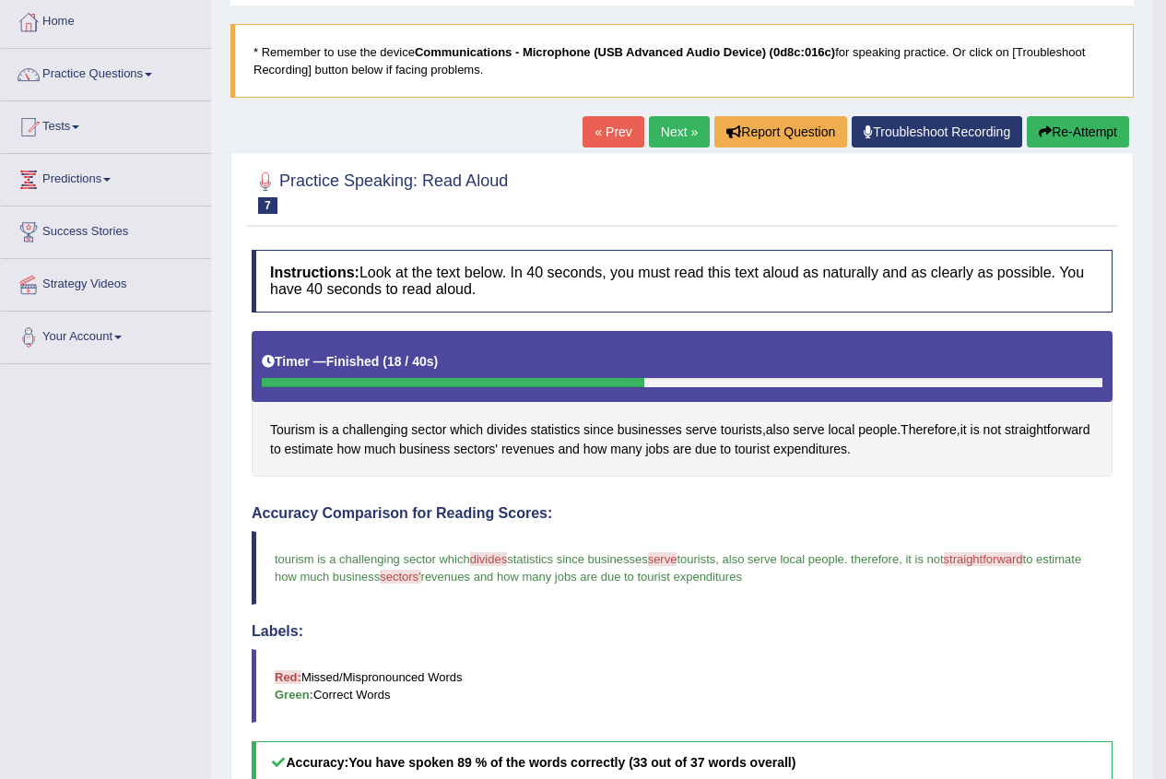
scroll to position [92, 0]
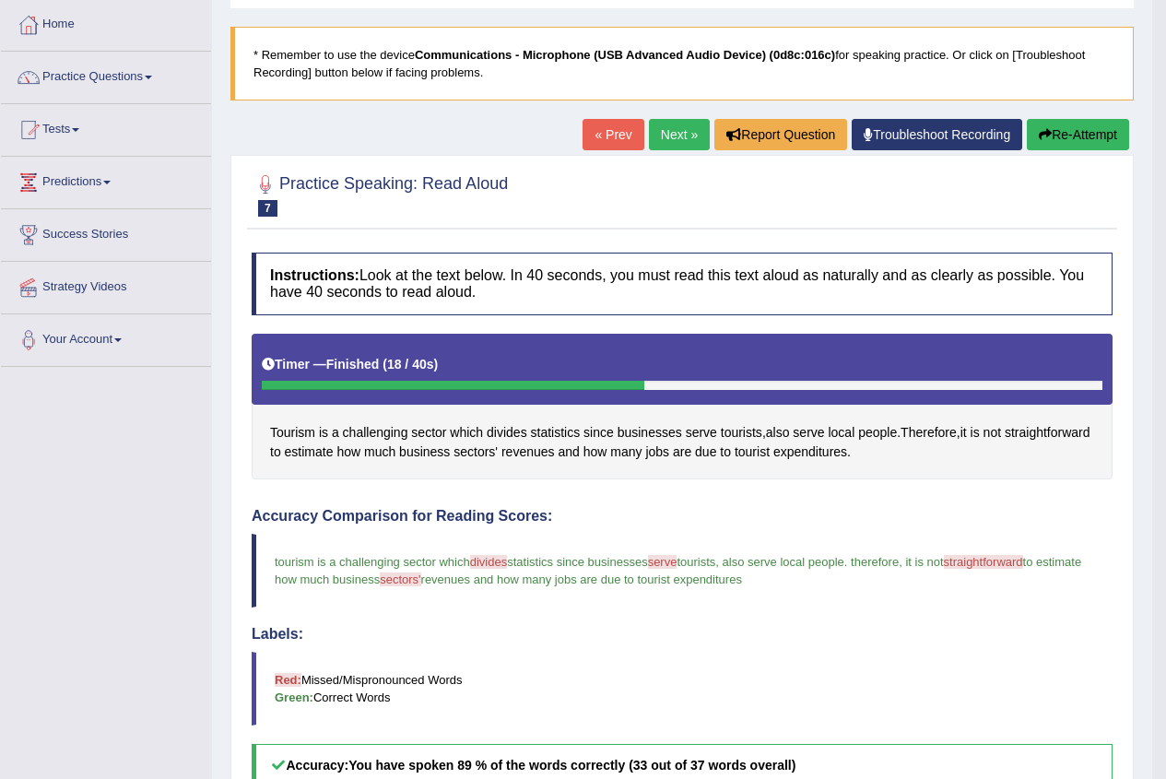
click at [663, 135] on link "Next »" at bounding box center [679, 134] width 61 height 31
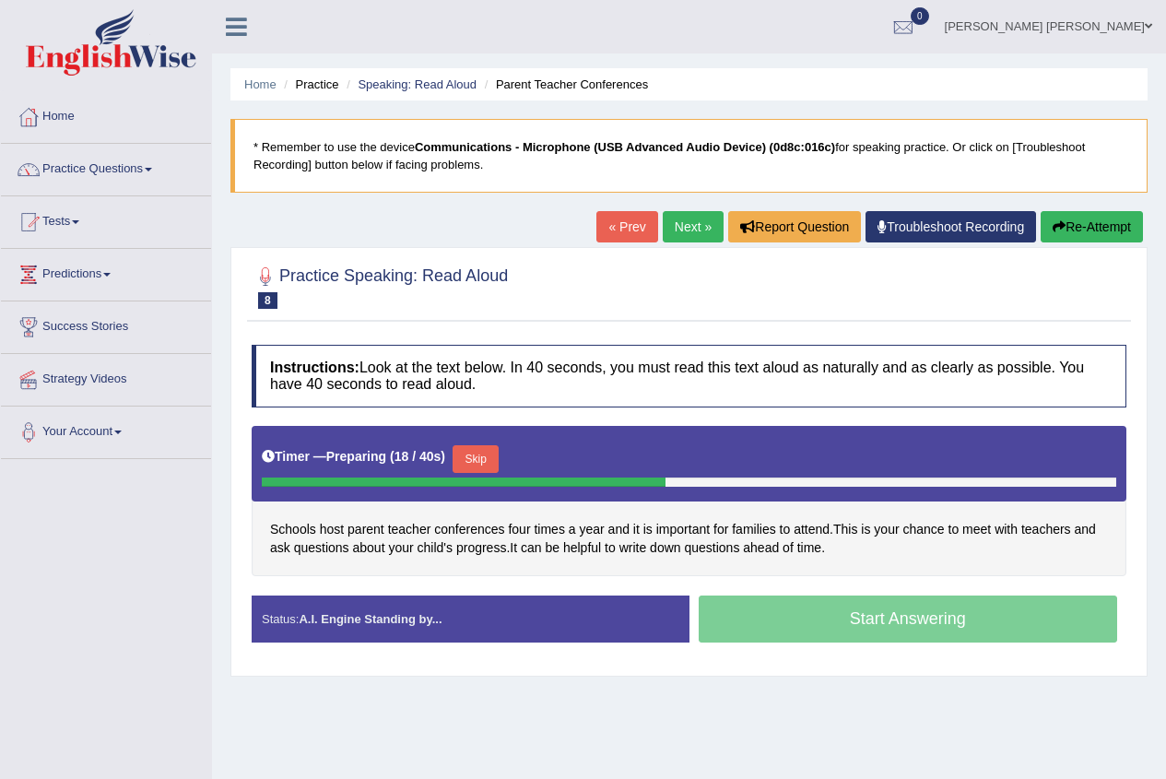
click at [470, 464] on button "Skip" at bounding box center [476, 459] width 46 height 28
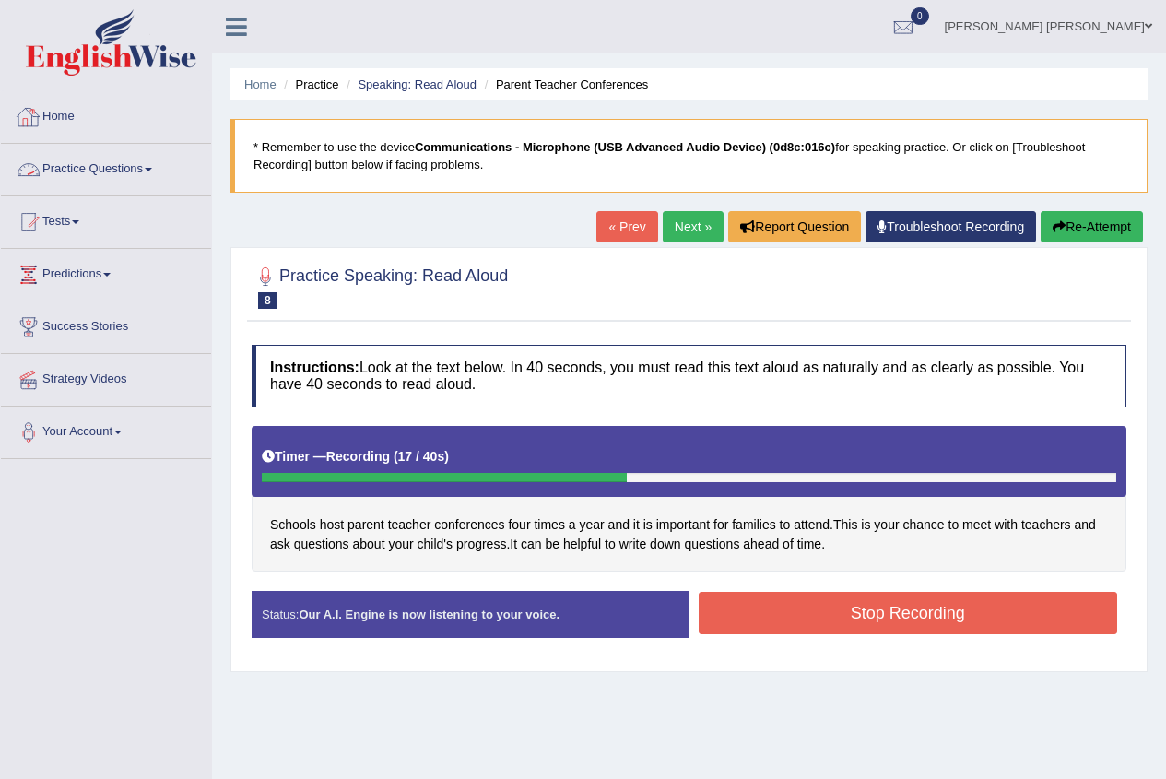
click at [886, 608] on button "Stop Recording" at bounding box center [908, 613] width 419 height 42
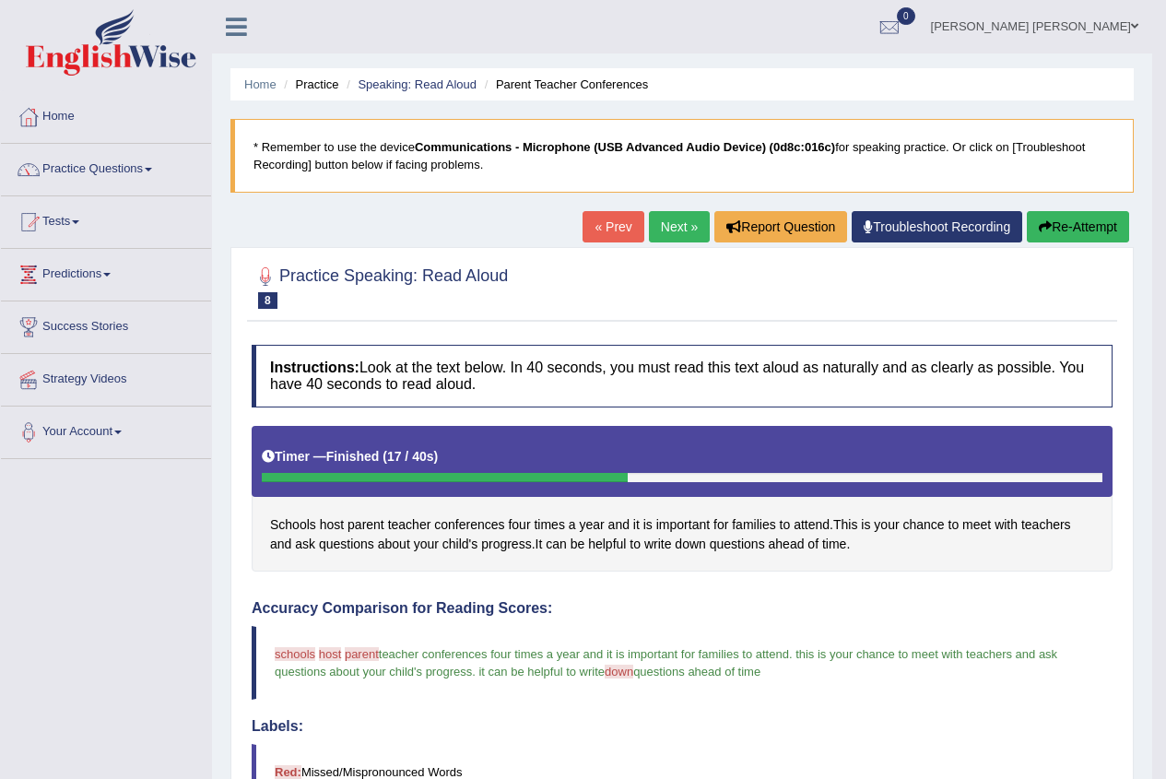
click at [667, 222] on link "Next »" at bounding box center [679, 226] width 61 height 31
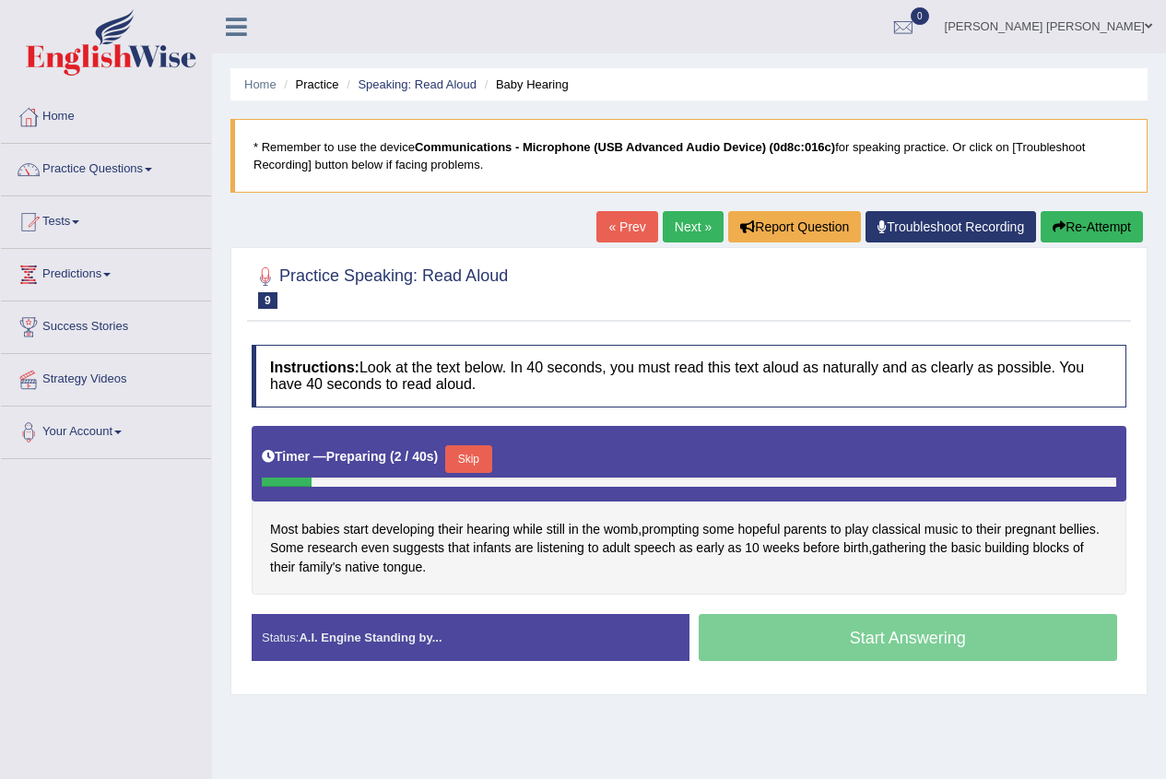
click at [480, 457] on button "Skip" at bounding box center [468, 459] width 46 height 28
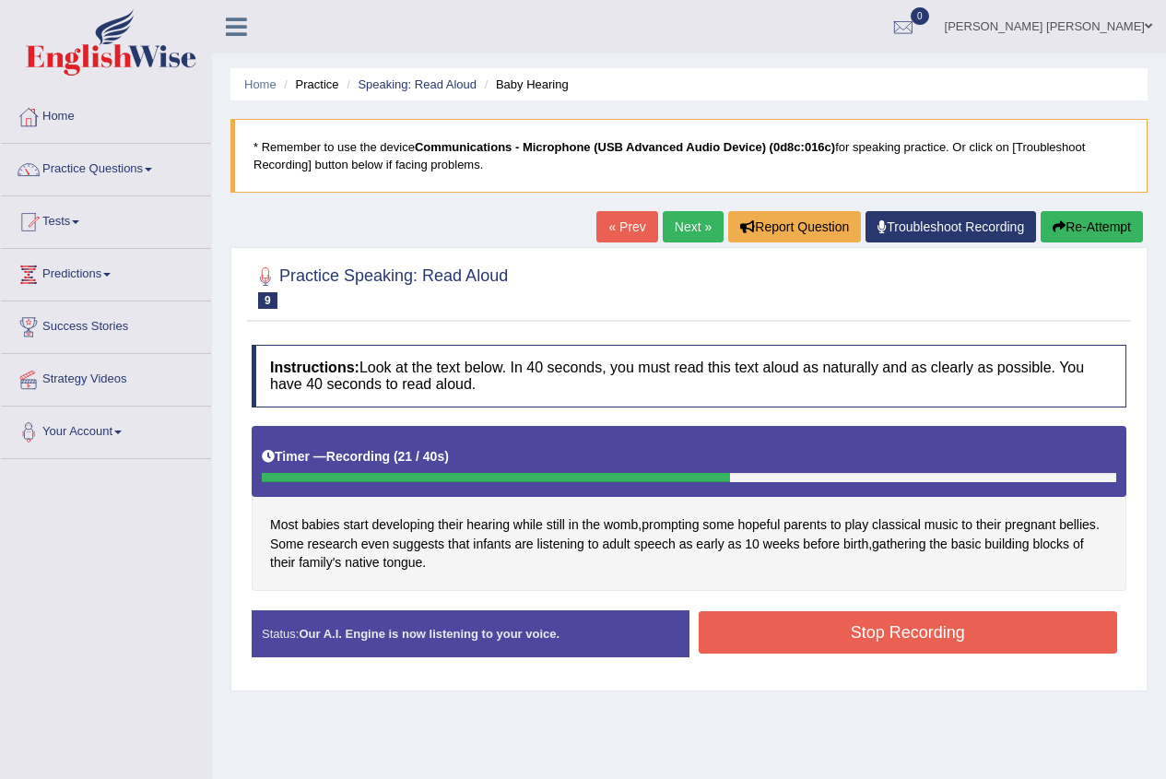
click at [766, 649] on button "Stop Recording" at bounding box center [908, 632] width 419 height 42
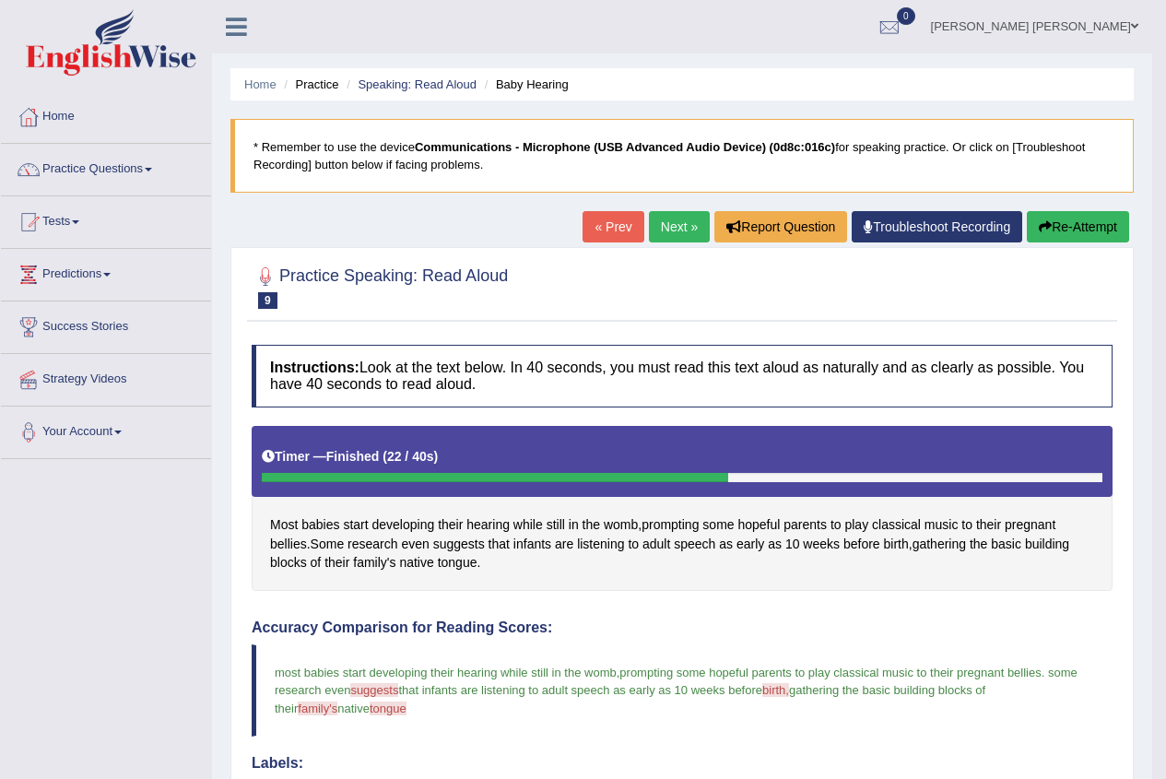
click at [677, 225] on link "Next »" at bounding box center [679, 226] width 61 height 31
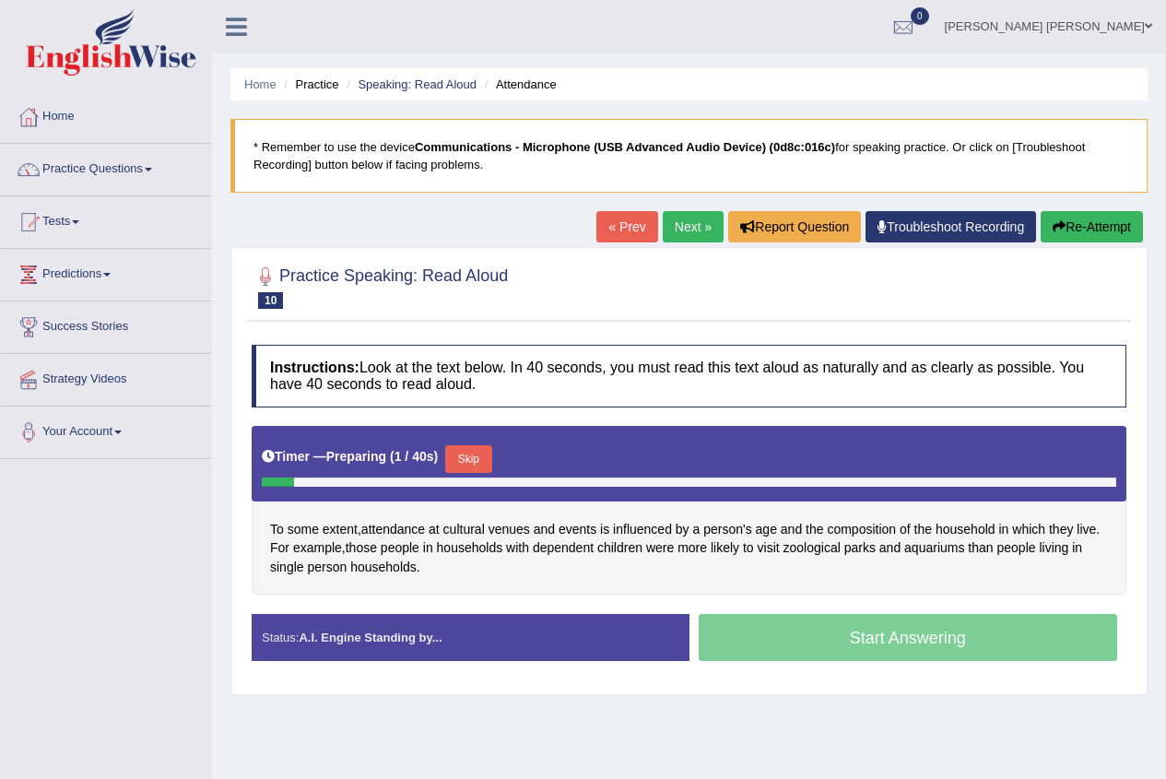
click at [747, 627] on div "Start Answering" at bounding box center [908, 640] width 438 height 52
click at [489, 457] on button "Skip" at bounding box center [468, 459] width 46 height 28
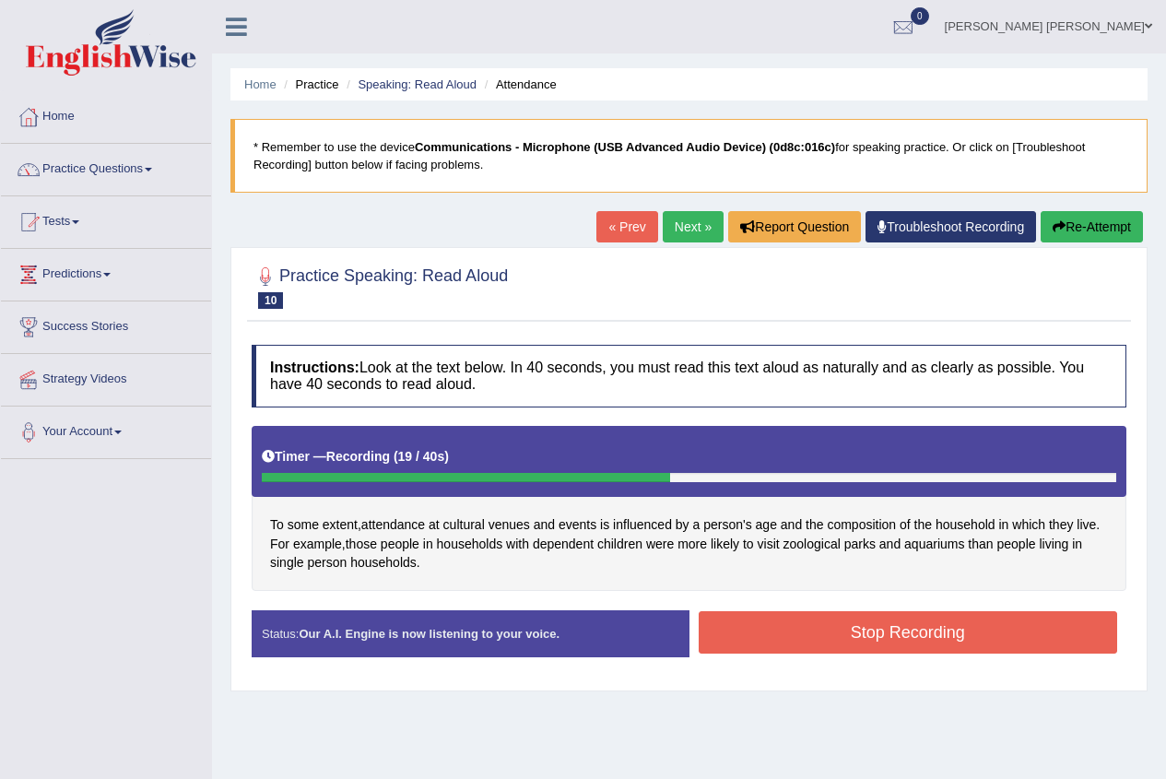
click at [755, 654] on div "Stop Recording" at bounding box center [908, 634] width 438 height 47
click at [763, 647] on button "Stop Recording" at bounding box center [908, 632] width 419 height 42
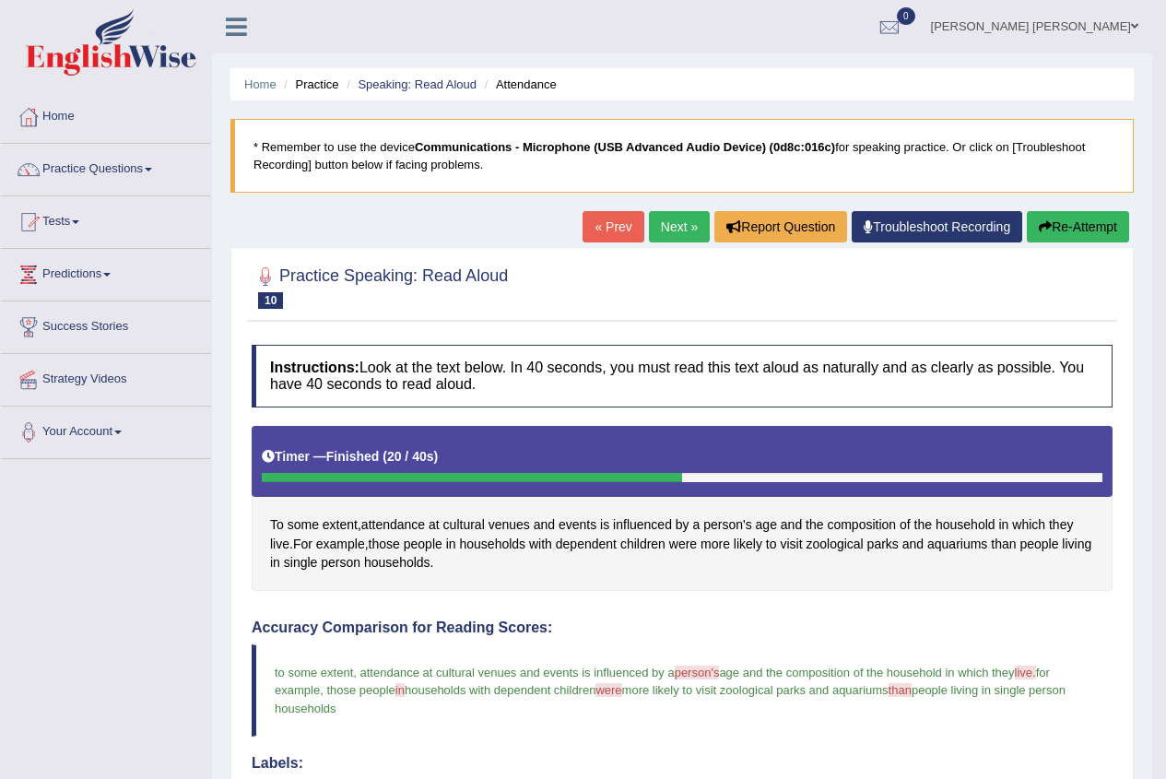
drag, startPoint x: 629, startPoint y: 635, endPoint x: 613, endPoint y: 675, distance: 43.0
click at [82, 167] on link "Practice Questions" at bounding box center [106, 167] width 210 height 46
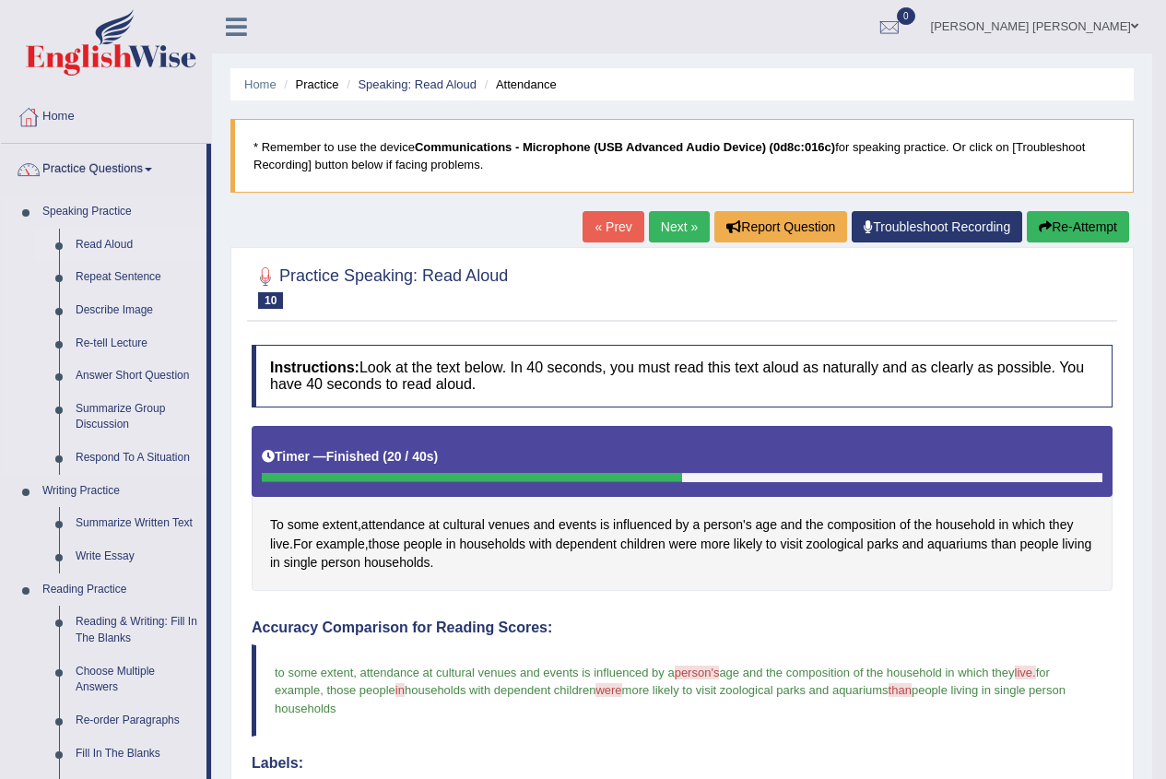
drag, startPoint x: 104, startPoint y: 242, endPoint x: 95, endPoint y: 251, distance: 12.4
click at [101, 245] on link "Read Aloud" at bounding box center [136, 245] width 139 height 33
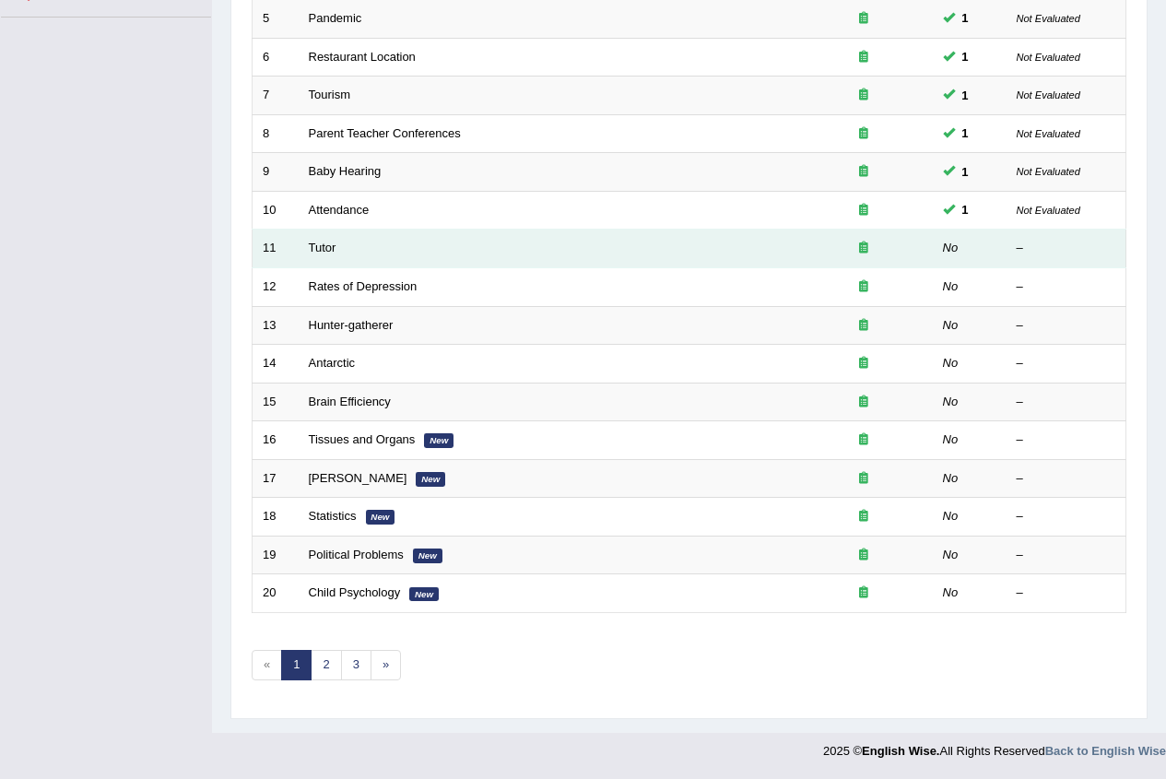
click at [333, 257] on td "Tutor" at bounding box center [547, 248] width 496 height 39
click at [321, 244] on link "Tutor" at bounding box center [323, 248] width 28 height 14
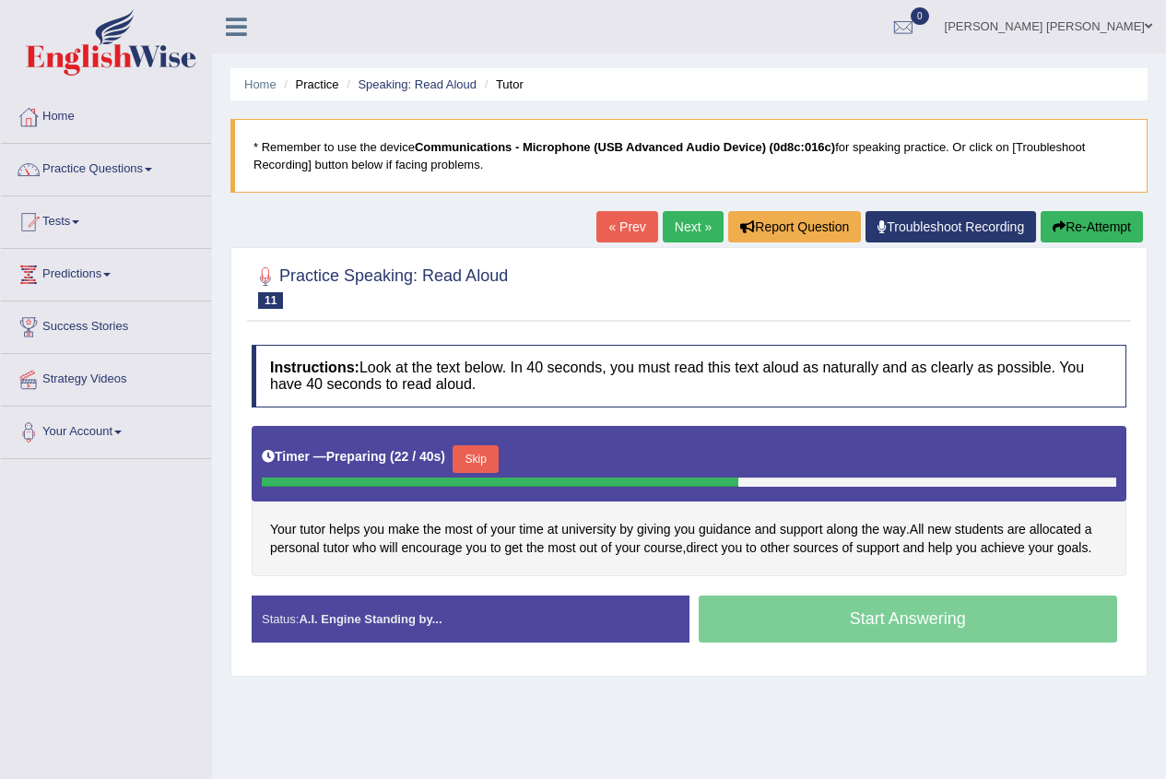
click at [485, 463] on button "Skip" at bounding box center [476, 459] width 46 height 28
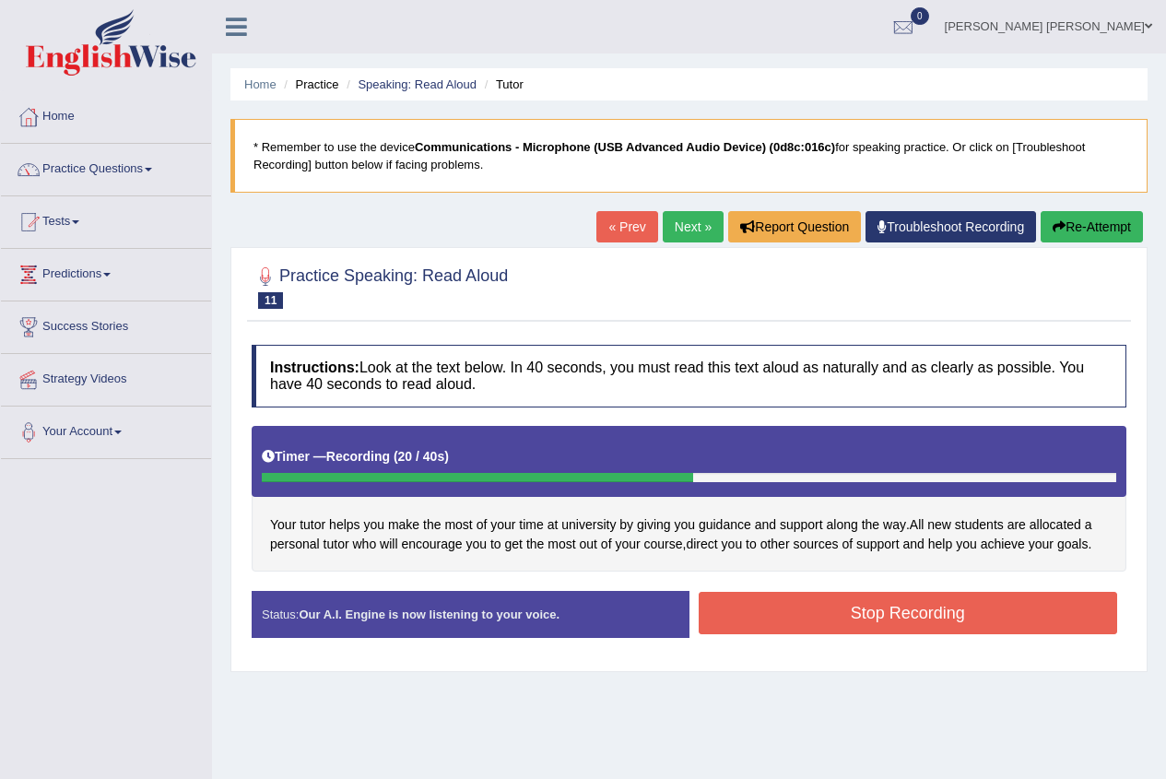
click at [801, 613] on button "Stop Recording" at bounding box center [908, 613] width 419 height 42
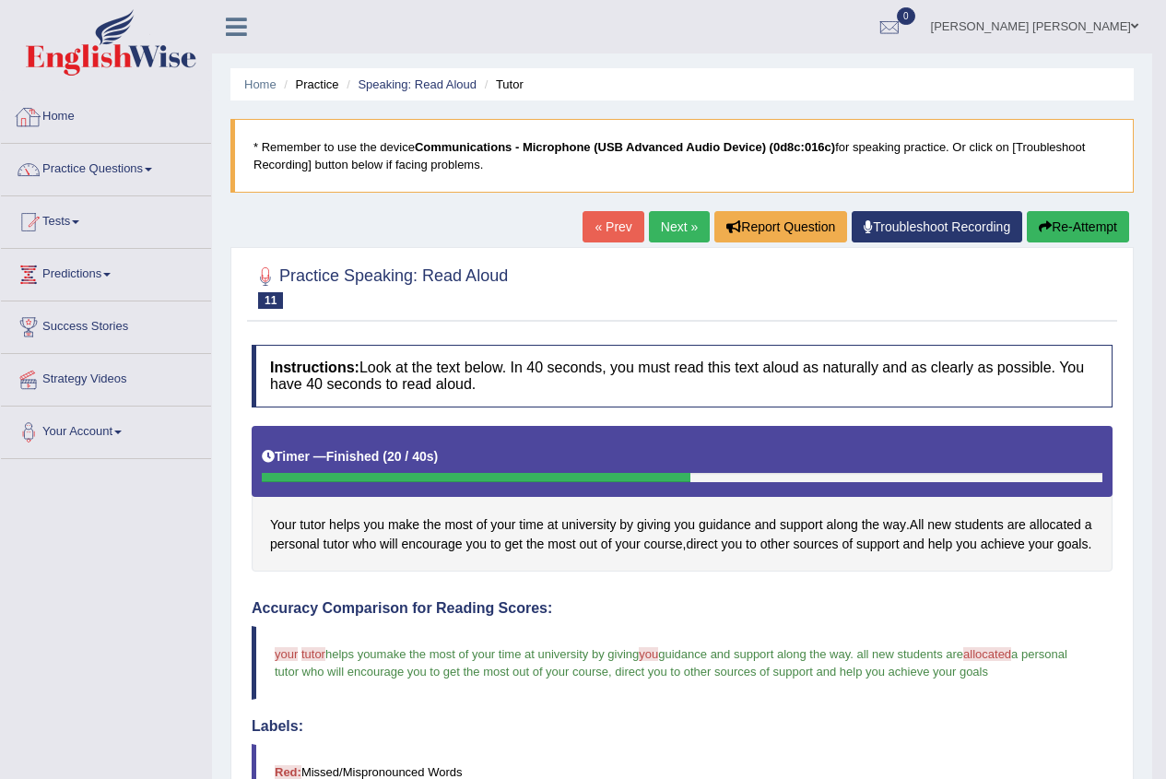
click at [58, 104] on link "Home" at bounding box center [106, 114] width 210 height 46
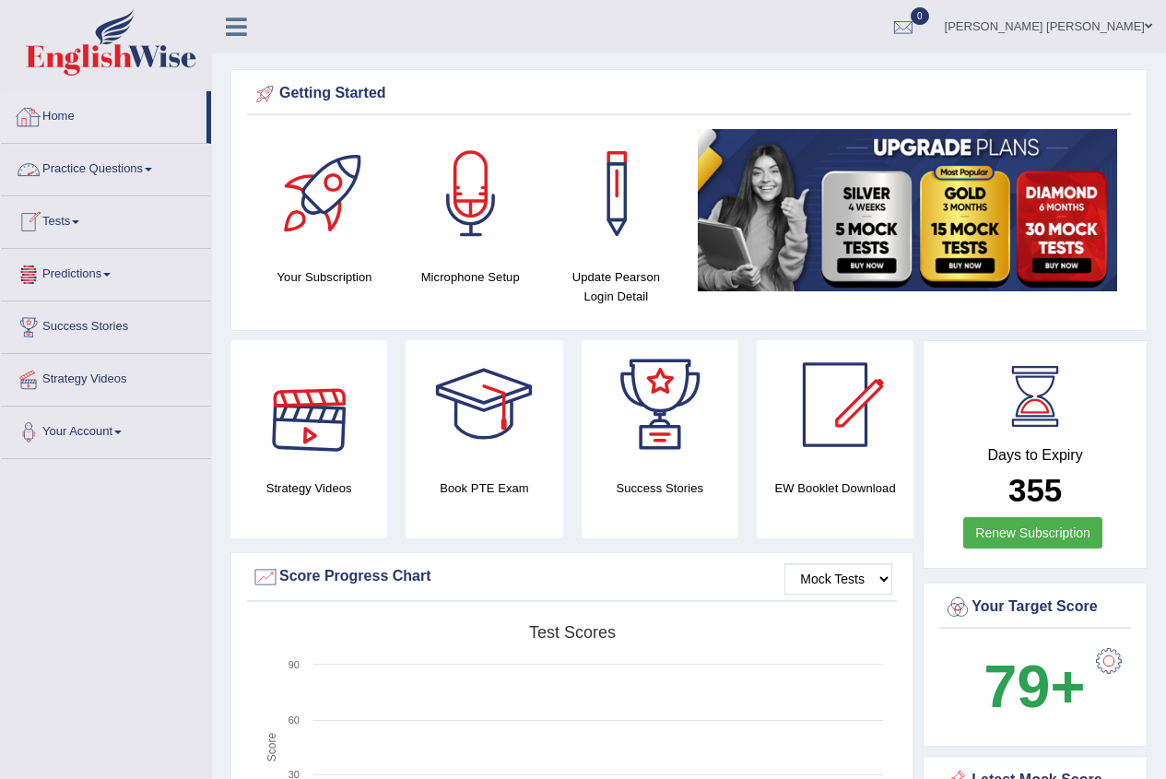
click at [56, 116] on link "Home" at bounding box center [104, 114] width 206 height 46
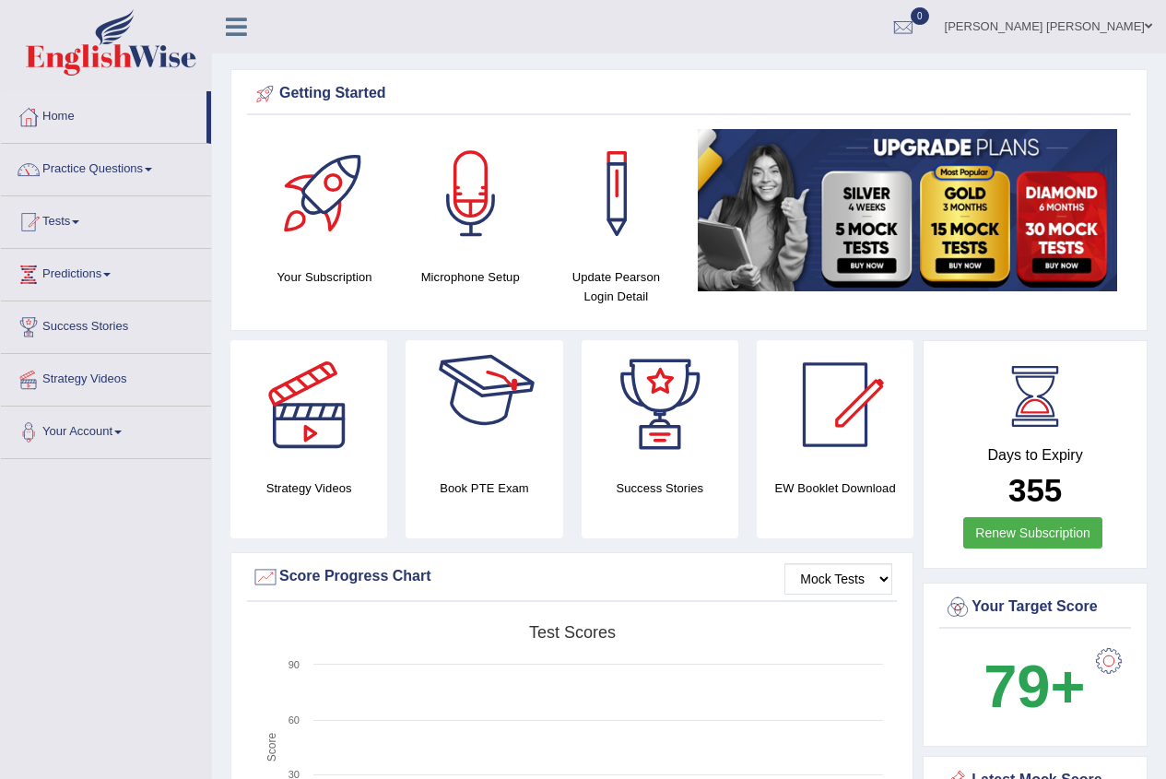
click at [464, 402] on div at bounding box center [483, 404] width 129 height 129
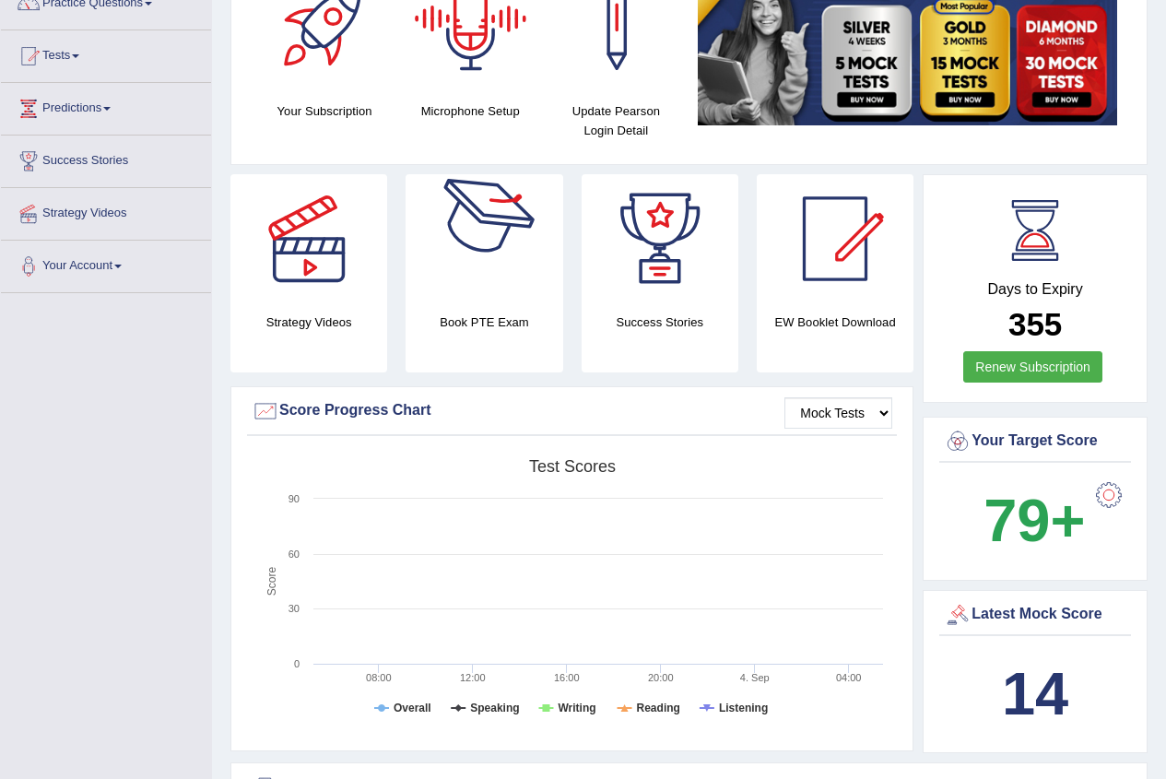
scroll to position [184, 0]
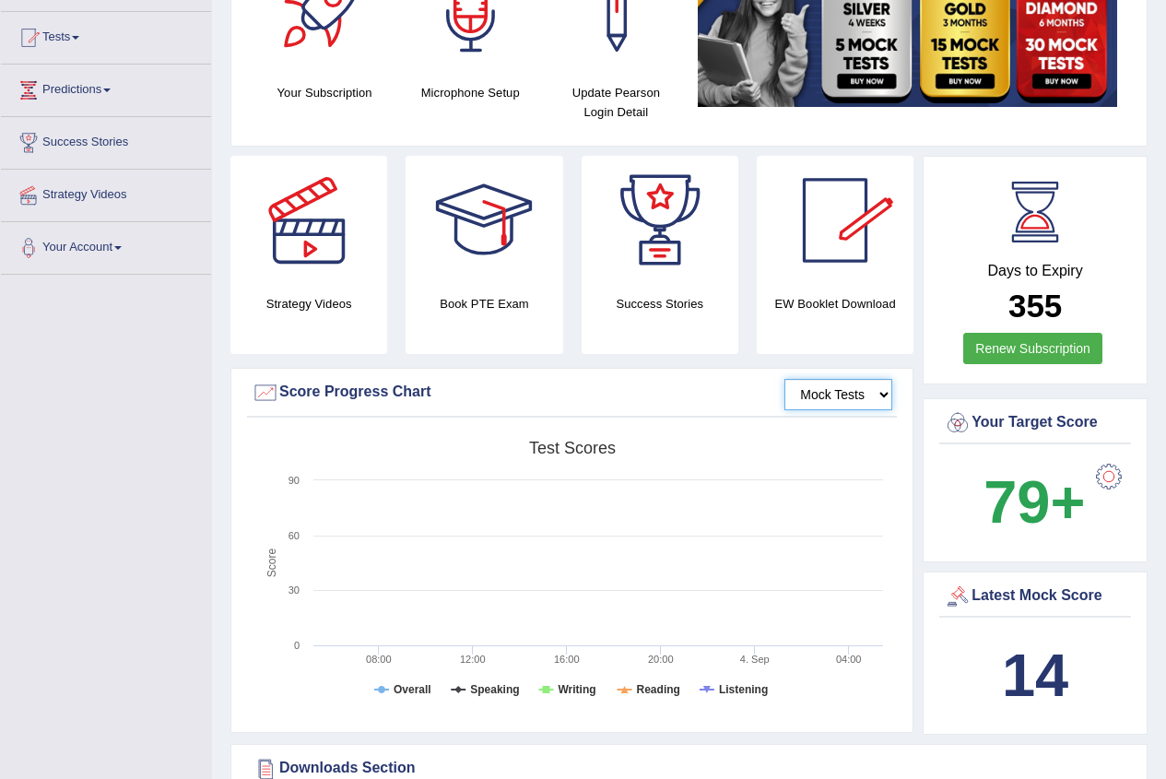
click at [807, 397] on select "Mock Tests" at bounding box center [838, 394] width 108 height 31
click at [804, 396] on select "Mock Tests" at bounding box center [838, 394] width 108 height 31
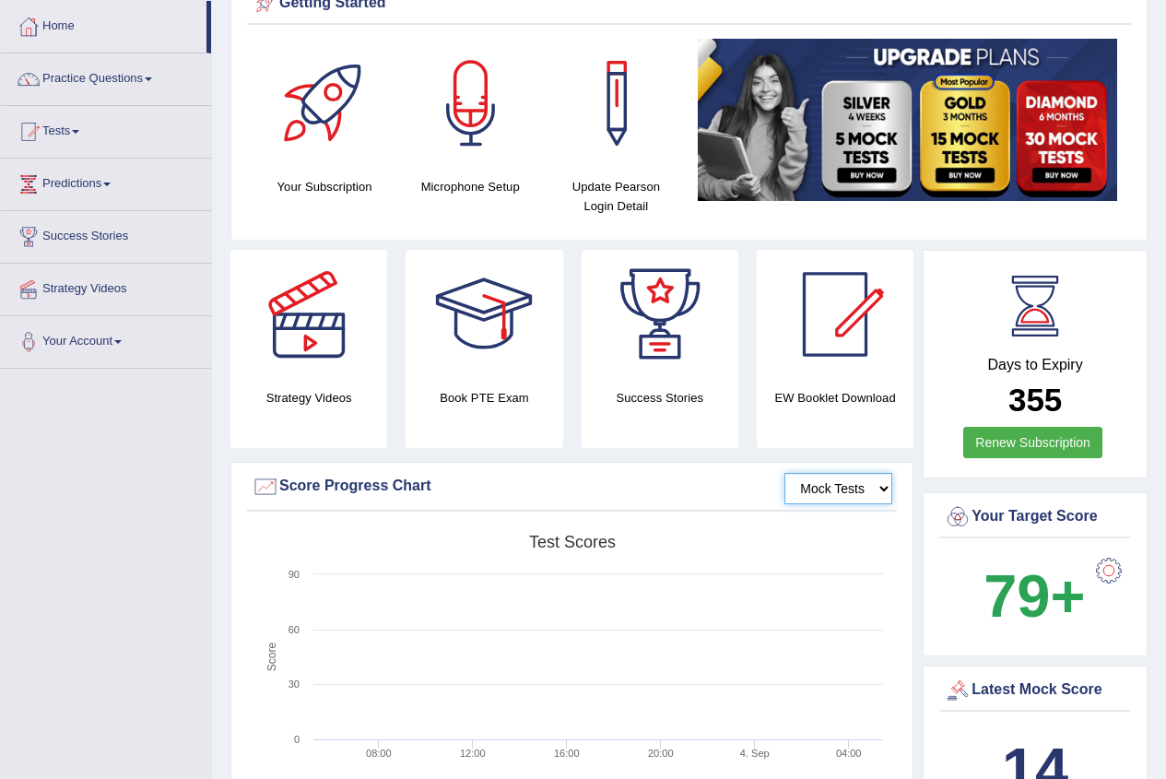
scroll to position [0, 0]
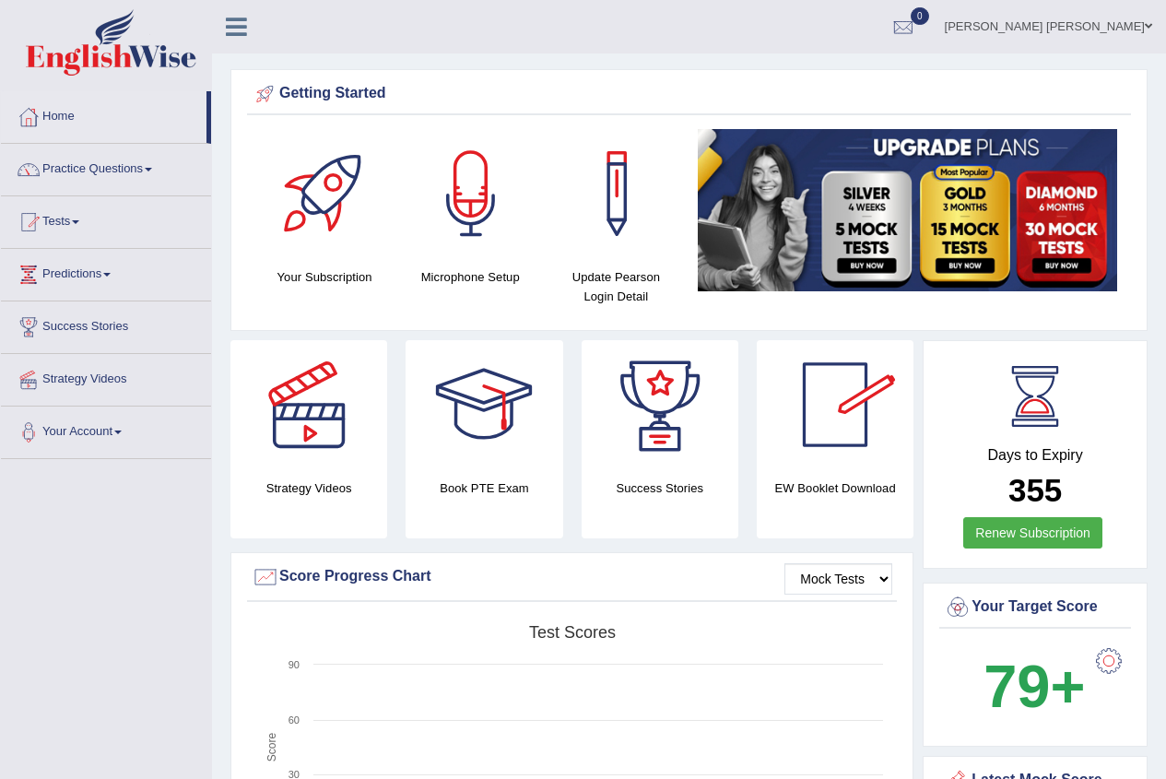
click at [1021, 441] on div "Days to Expiry 355 Renew Subscription" at bounding box center [1035, 457] width 192 height 204
click at [86, 272] on link "Predictions" at bounding box center [106, 272] width 210 height 46
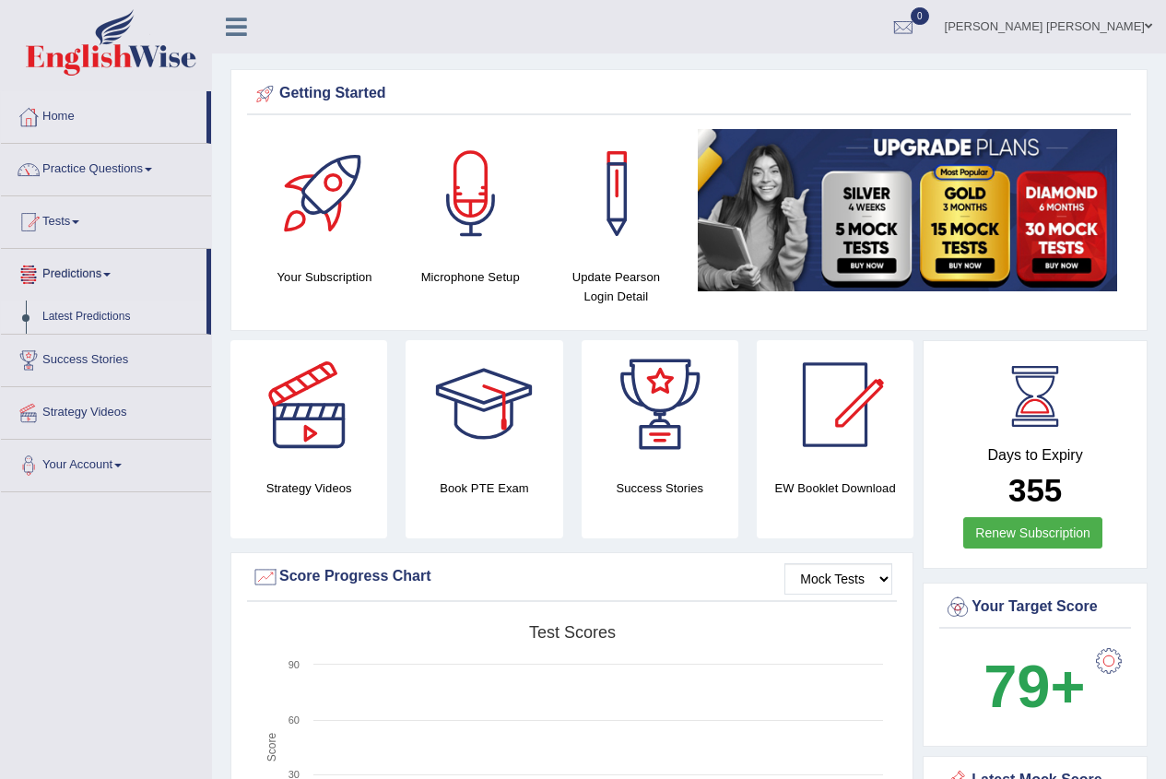
click at [101, 312] on link "Latest Predictions" at bounding box center [120, 316] width 172 height 33
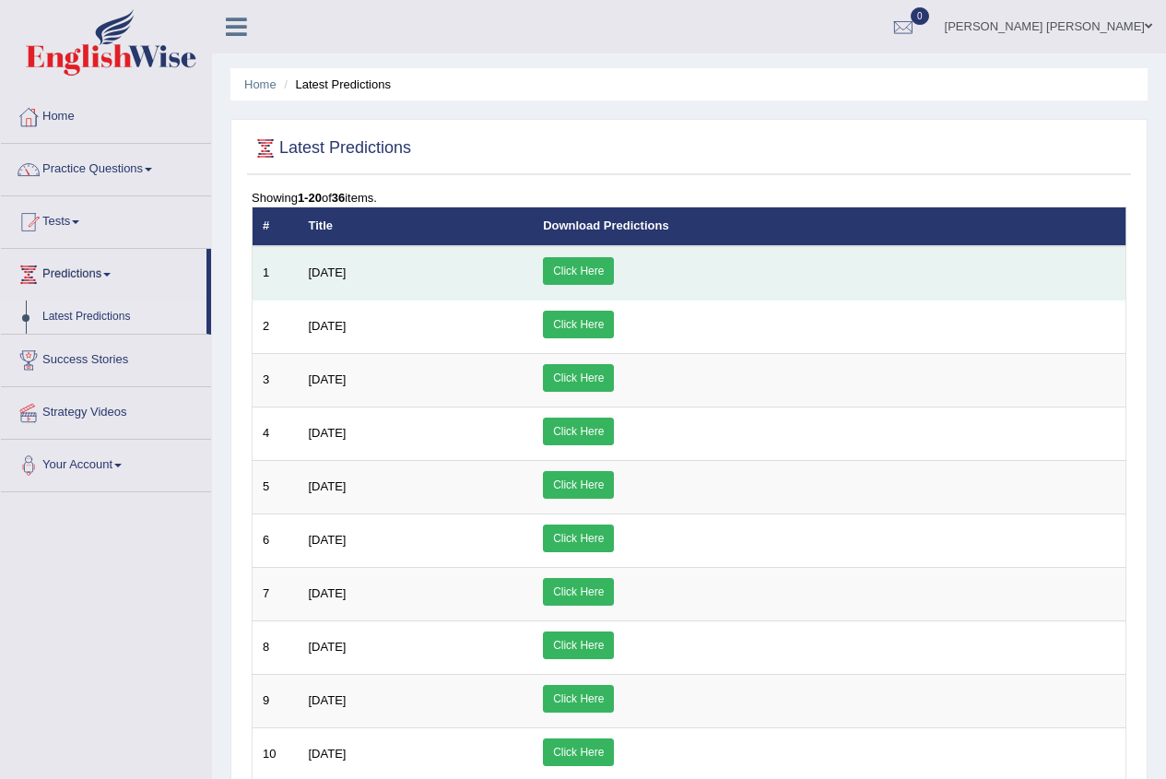
click at [614, 271] on link "Click Here" at bounding box center [578, 271] width 71 height 28
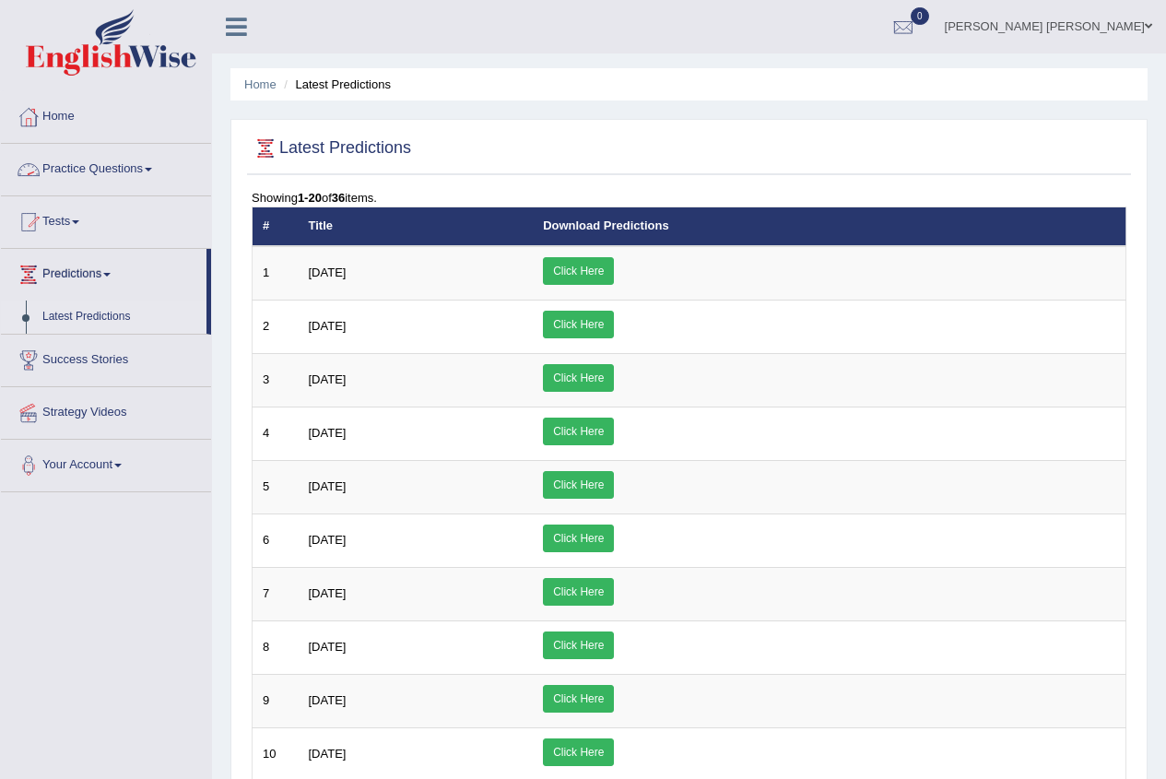
click at [60, 159] on link "Practice Questions" at bounding box center [106, 167] width 210 height 46
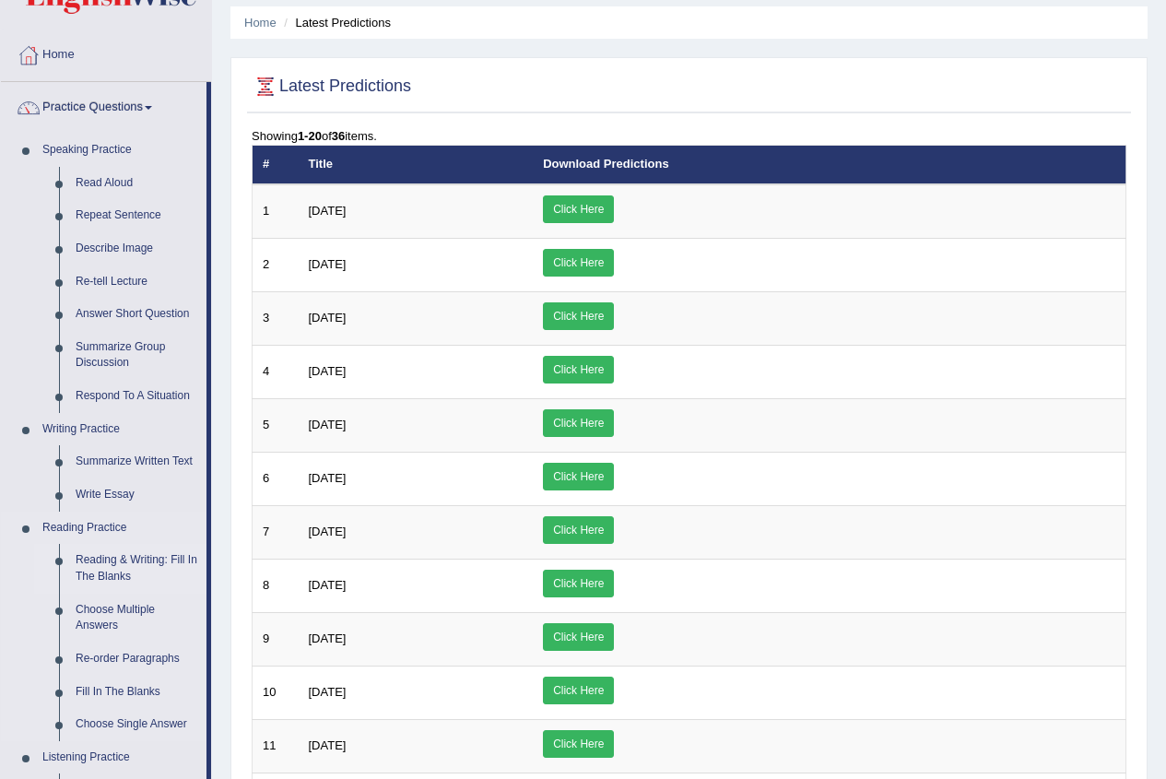
scroll to position [92, 0]
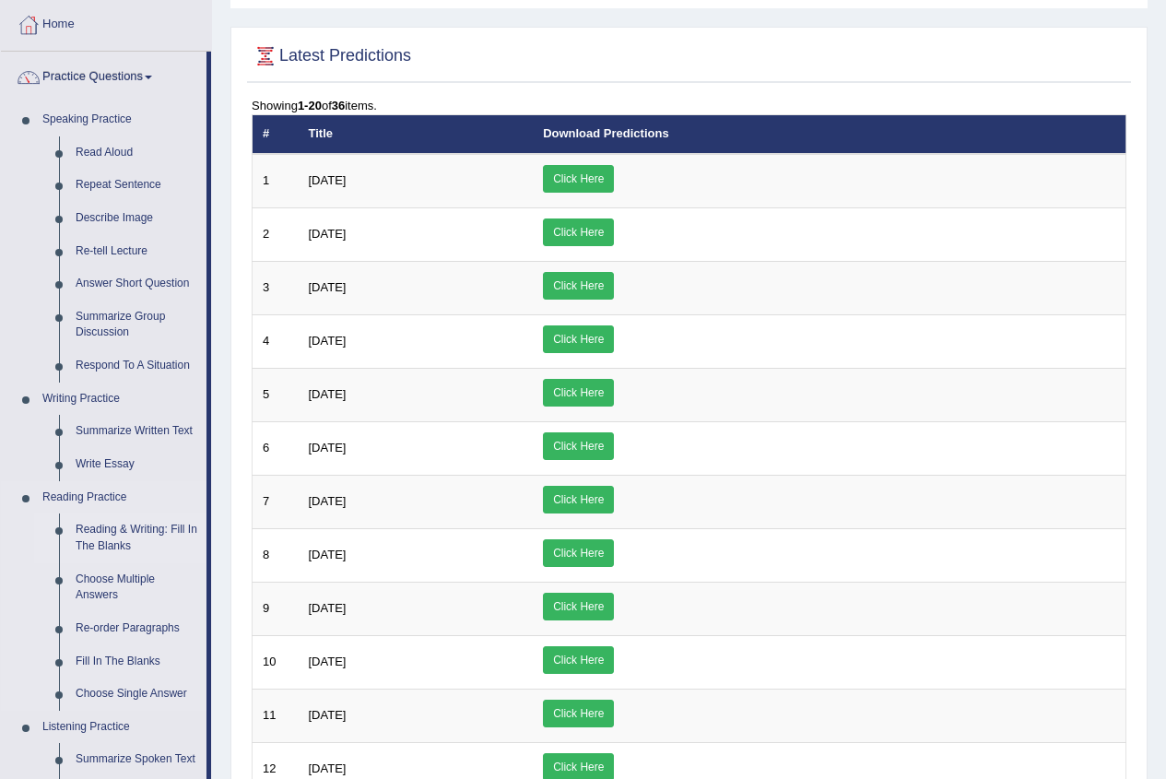
click at [110, 540] on link "Reading & Writing: Fill In The Blanks" at bounding box center [136, 537] width 139 height 49
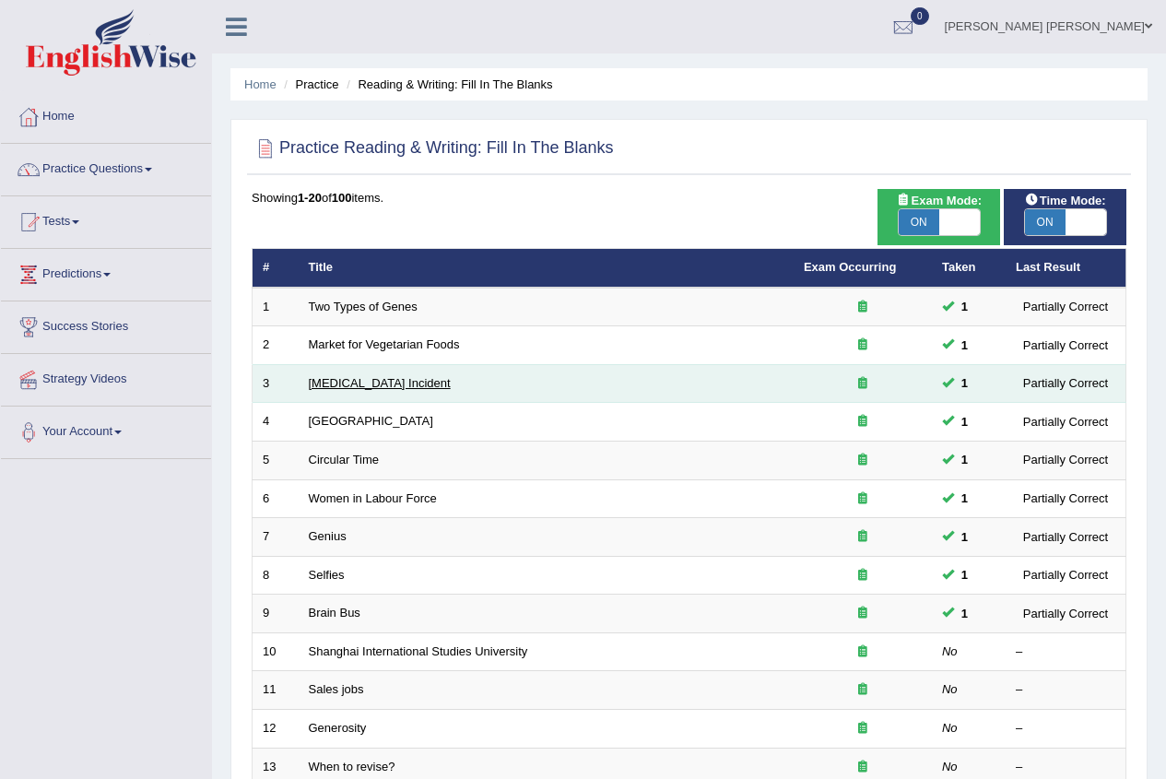
click at [366, 382] on link "[MEDICAL_DATA] Incident" at bounding box center [380, 383] width 142 height 14
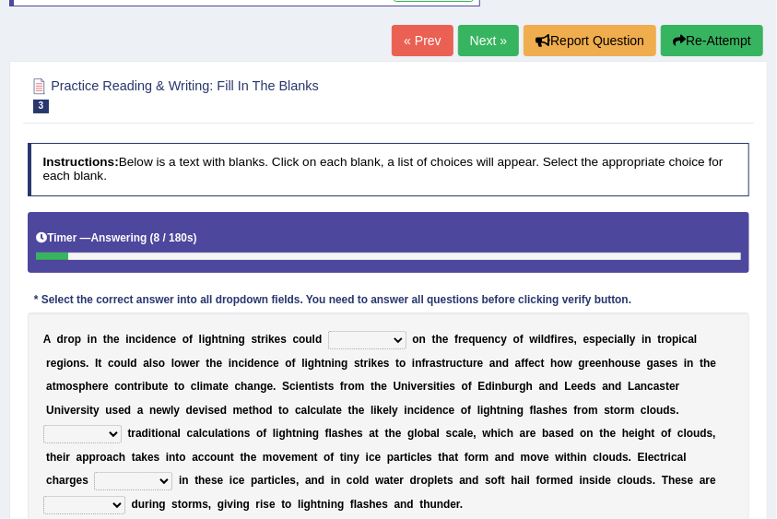
scroll to position [61, 0]
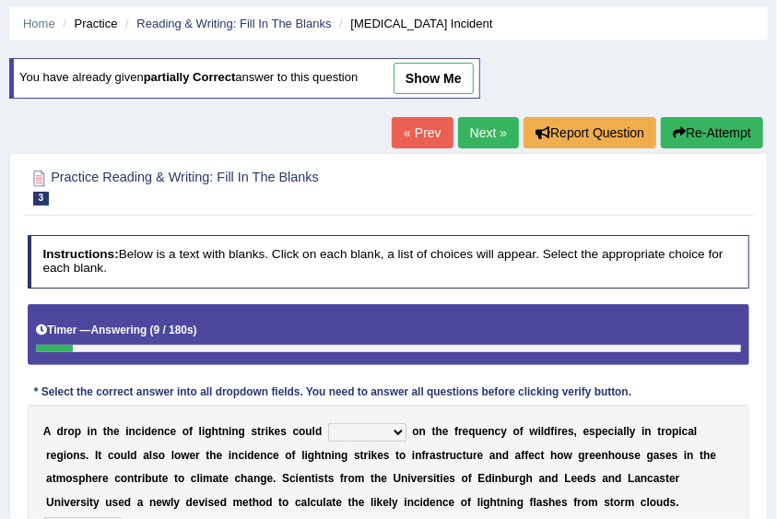
click at [469, 83] on link "show me" at bounding box center [434, 78] width 80 height 31
select select "impact"
select select "Except"
select select "run off"
select select "discharged"
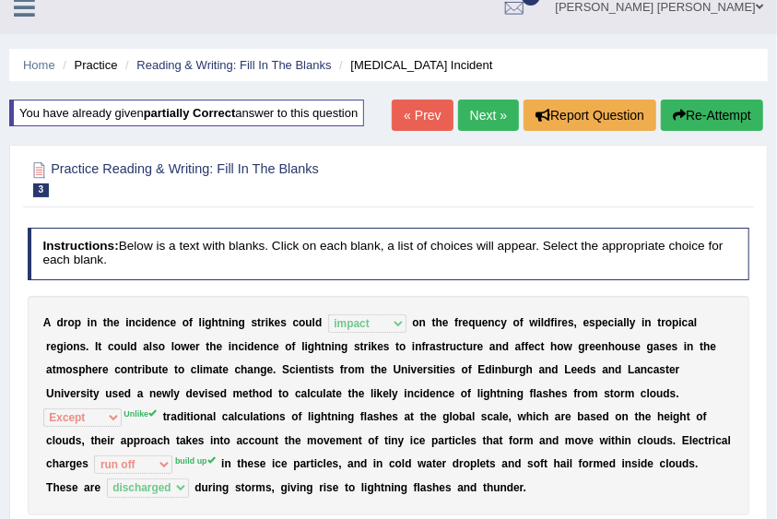
scroll to position [0, 0]
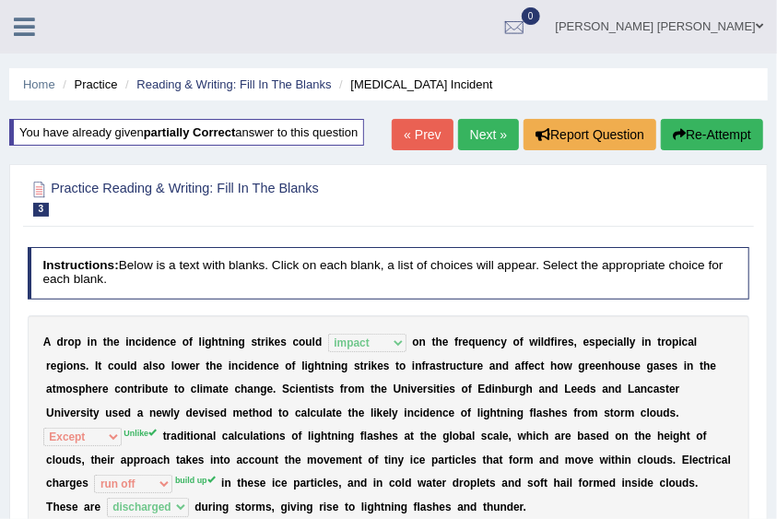
click at [516, 130] on div "« Prev Next » Report Question Re-Attempt" at bounding box center [580, 137] width 376 height 36
click at [495, 130] on link "Next »" at bounding box center [488, 134] width 61 height 31
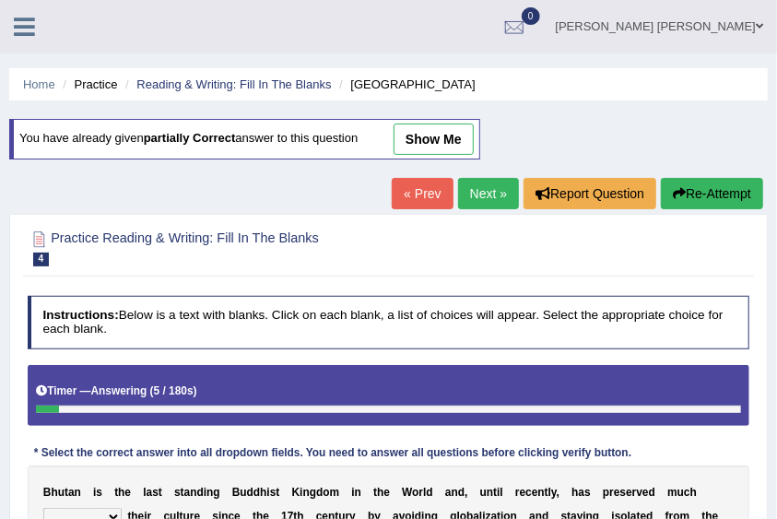
click at [429, 140] on link "show me" at bounding box center [434, 138] width 80 height 31
select select "about"
select select "banned"
select select "statistically"
select select "maintaining"
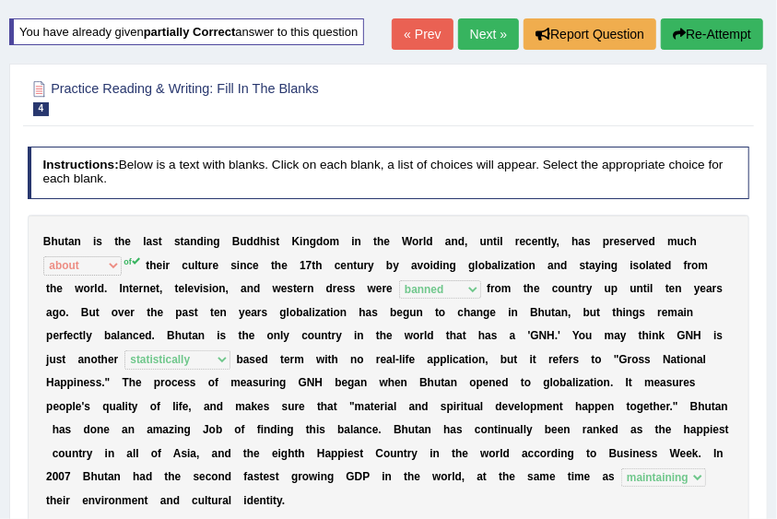
scroll to position [123, 0]
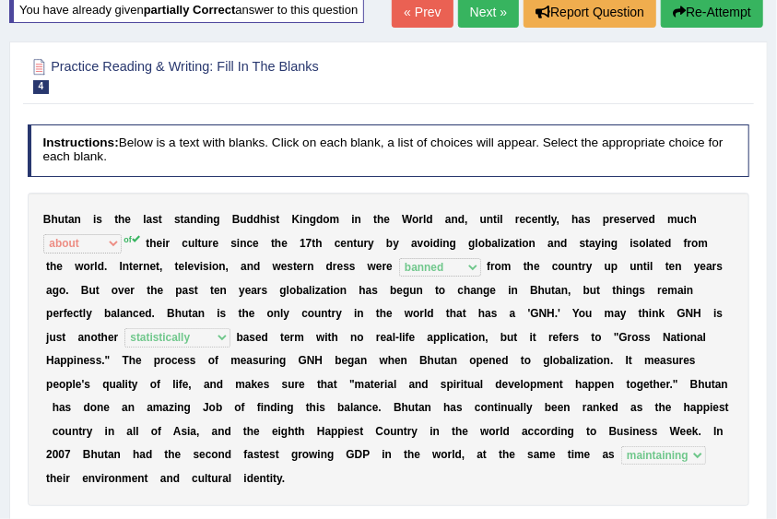
click at [475, 11] on link "Next »" at bounding box center [488, 11] width 61 height 31
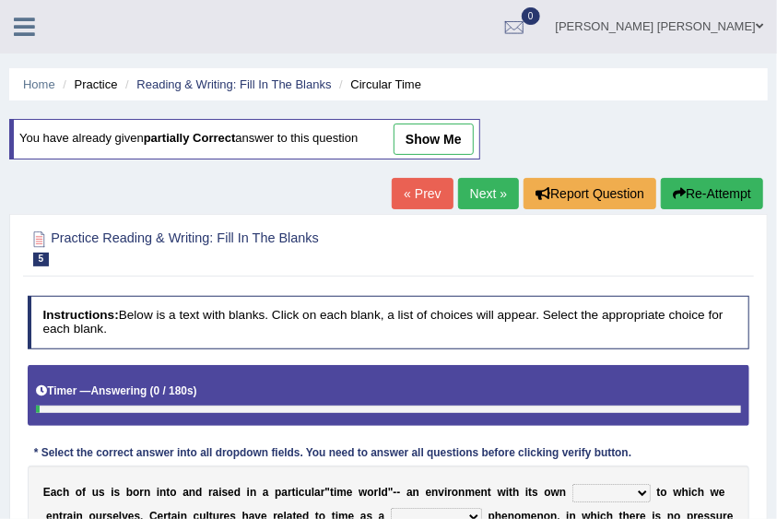
click at [450, 129] on link "show me" at bounding box center [434, 138] width 80 height 31
select select "shape"
select select "cyclical"
select select "seasons"
select select "point"
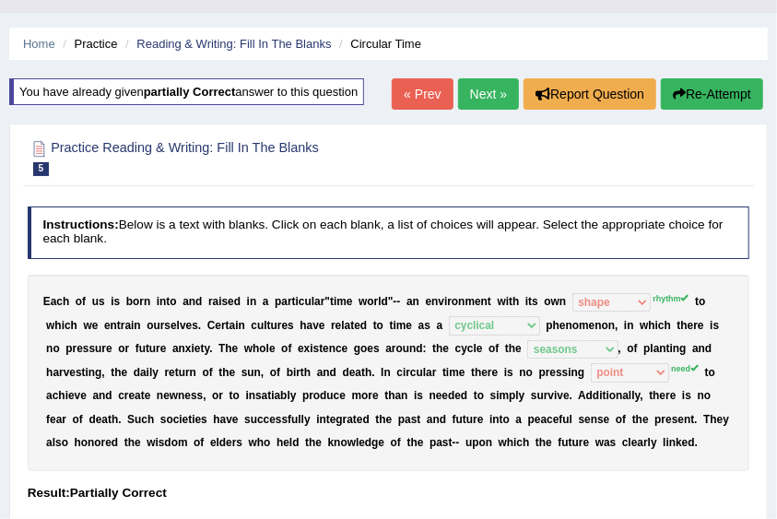
scroll to position [61, 0]
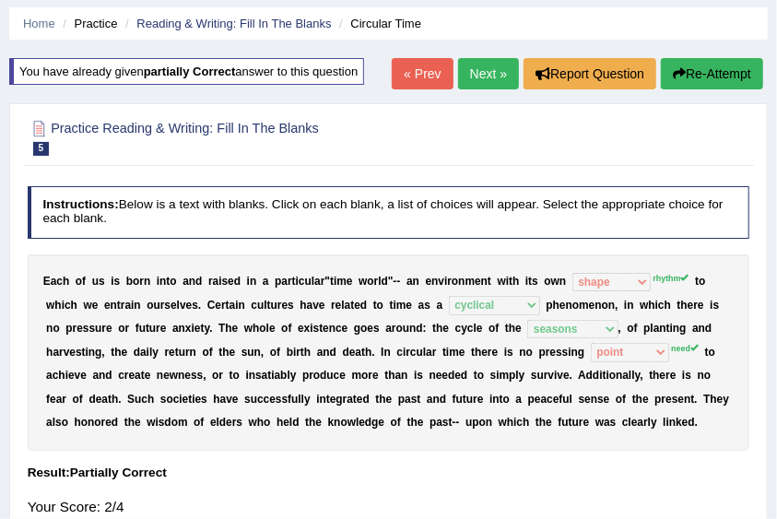
click at [475, 72] on link "Next »" at bounding box center [488, 73] width 61 height 31
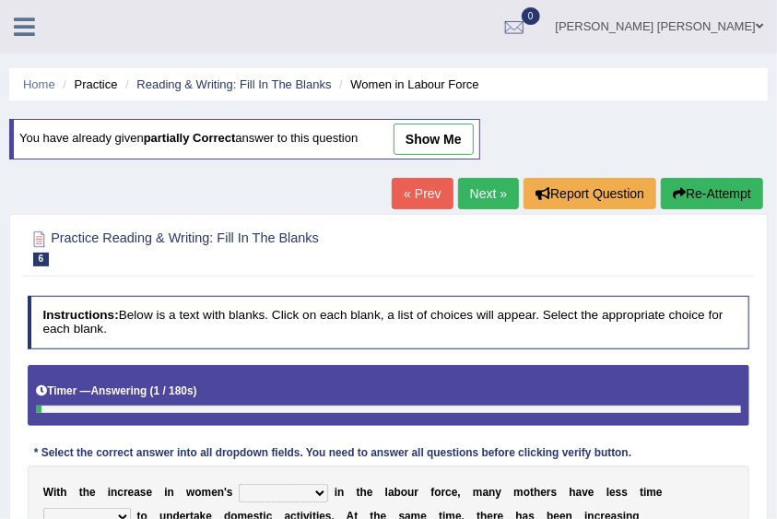
click at [441, 131] on link "show me" at bounding box center [434, 138] width 80 height 31
select select "participation"
select select "available"
select select "discrimination"
select select "realtionship"
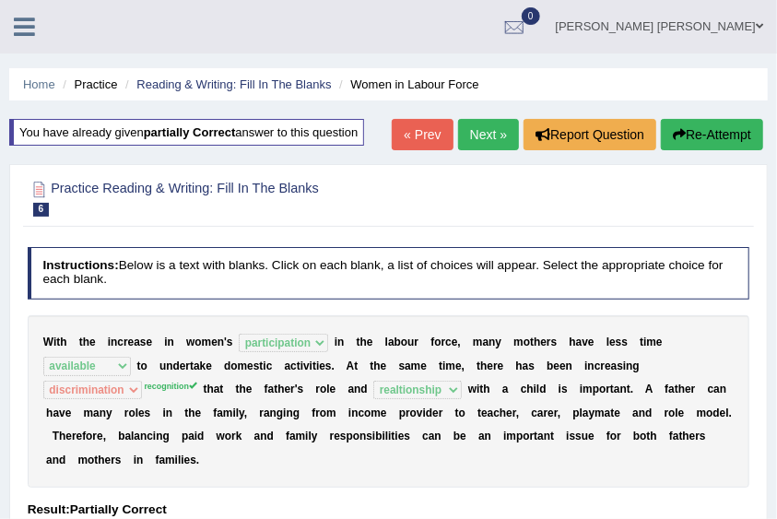
click at [466, 133] on link "Next »" at bounding box center [488, 134] width 61 height 31
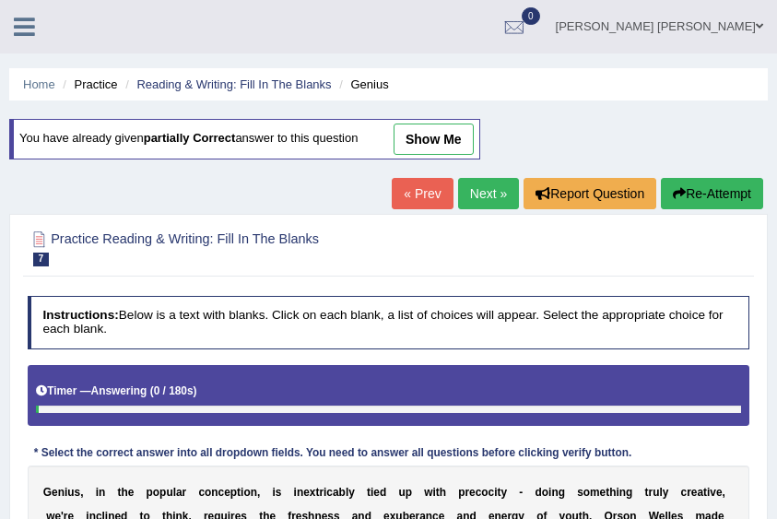
click at [408, 127] on link "show me" at bounding box center [434, 138] width 80 height 31
select select "on"
select select "age"
select select "importance"
select select "authority"
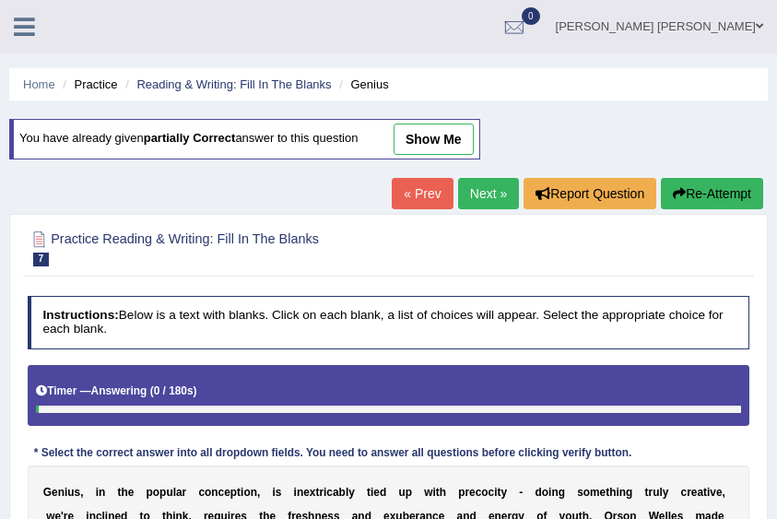
select select "talent"
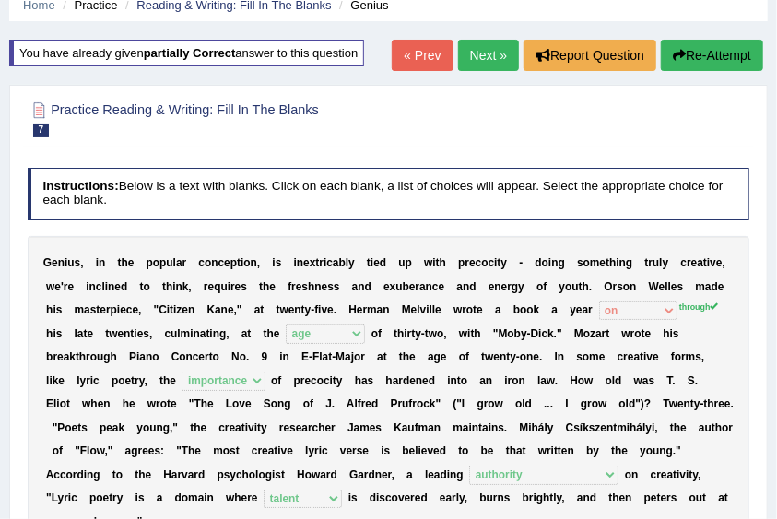
scroll to position [61, 0]
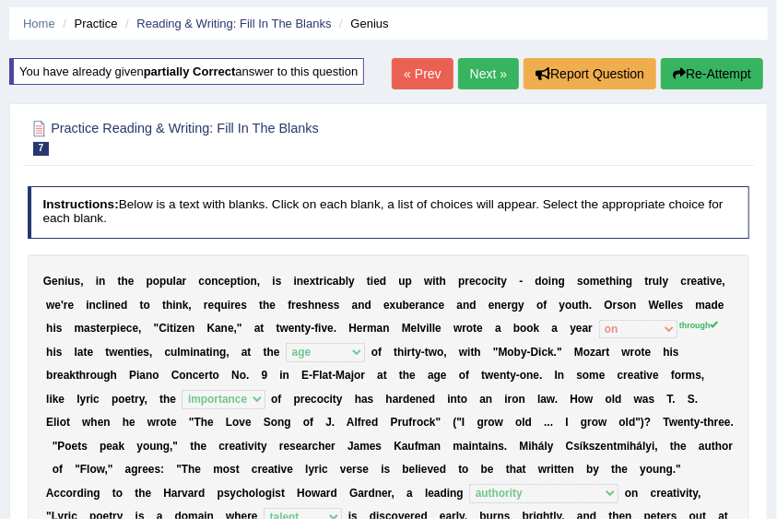
click at [495, 80] on link "Next »" at bounding box center [488, 73] width 61 height 31
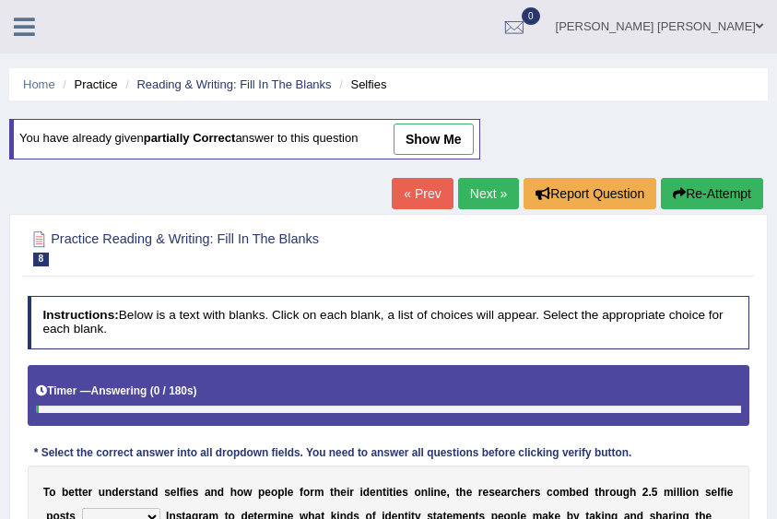
click at [450, 129] on link "show me" at bounding box center [434, 138] width 80 height 31
select select "on"
select select "fallen"
select select "However"
select select "to consider"
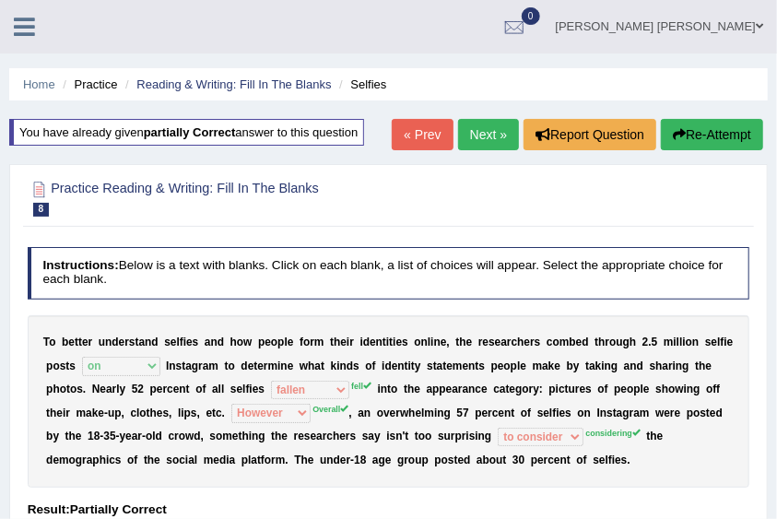
click at [495, 138] on link "Next »" at bounding box center [488, 134] width 61 height 31
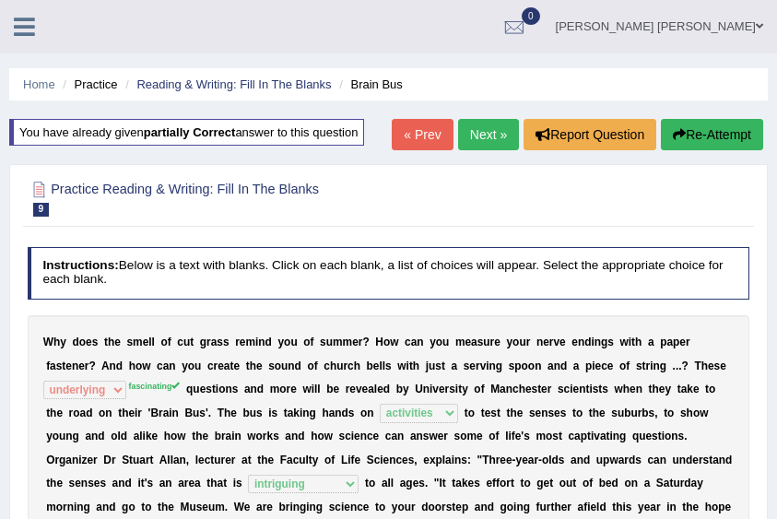
select select "underlying"
select select "activities"
select select "intriguing"
select select "audiences"
select select "encourage"
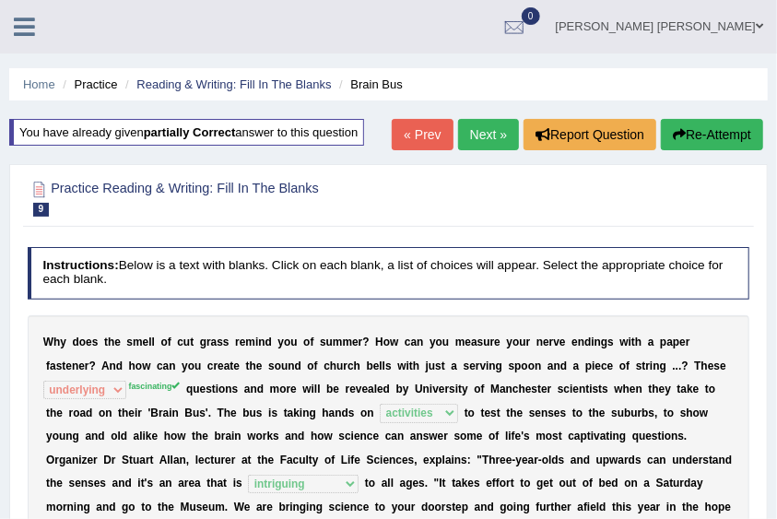
click at [18, 29] on icon at bounding box center [24, 27] width 21 height 24
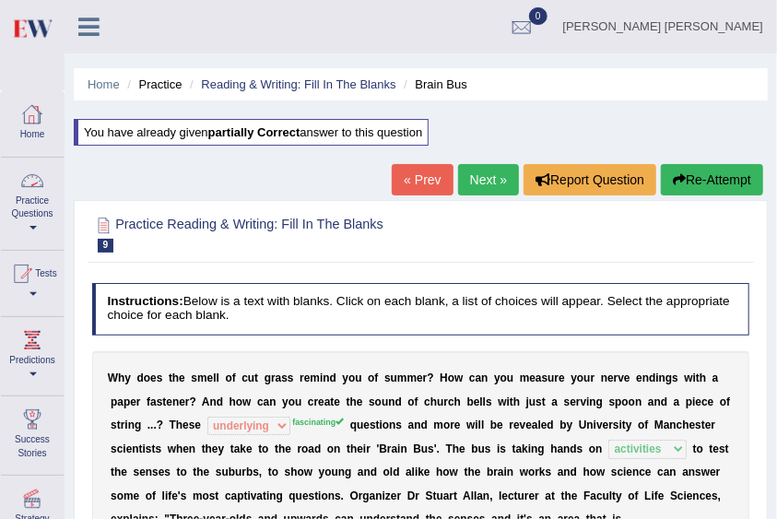
click at [31, 205] on link "Practice Questions" at bounding box center [32, 201] width 63 height 87
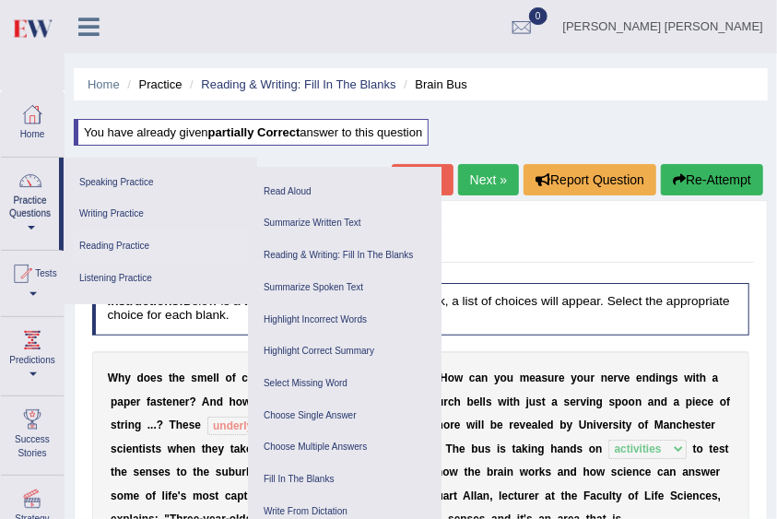
click at [136, 245] on link "Reading Practice" at bounding box center [160, 246] width 175 height 32
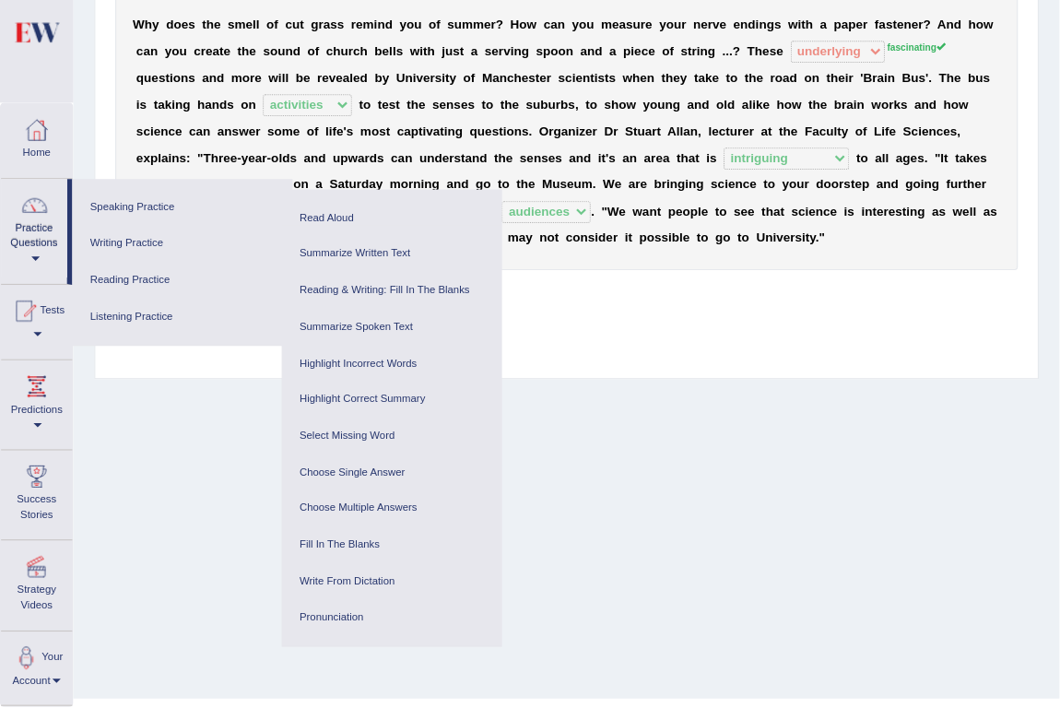
scroll to position [259, 0]
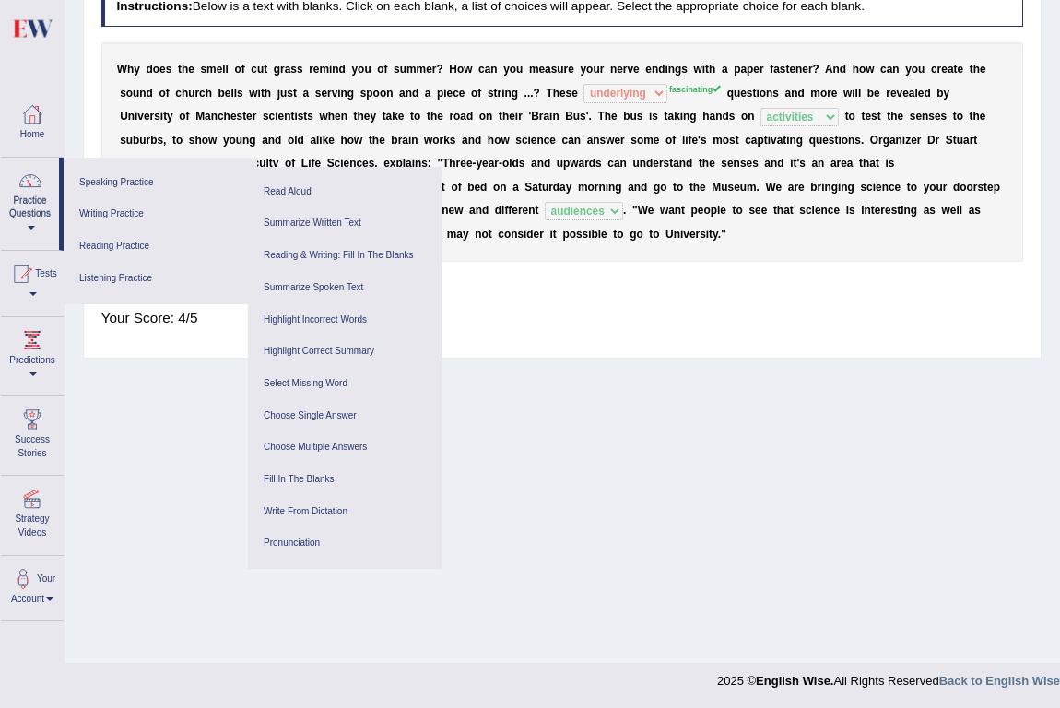
drag, startPoint x: 611, startPoint y: 3, endPoint x: 583, endPoint y: 322, distance: 320.1
click at [583, 321] on div "Your Score: 4/5" at bounding box center [562, 319] width 923 height 38
click at [500, 293] on div "Instructions: Below is a text with blanks. Click on each blank, a list of choic…" at bounding box center [562, 165] width 930 height 370
click at [497, 294] on div "Instructions: Below is a text with blanks. Click on each blank, a list of choic…" at bounding box center [562, 165] width 930 height 370
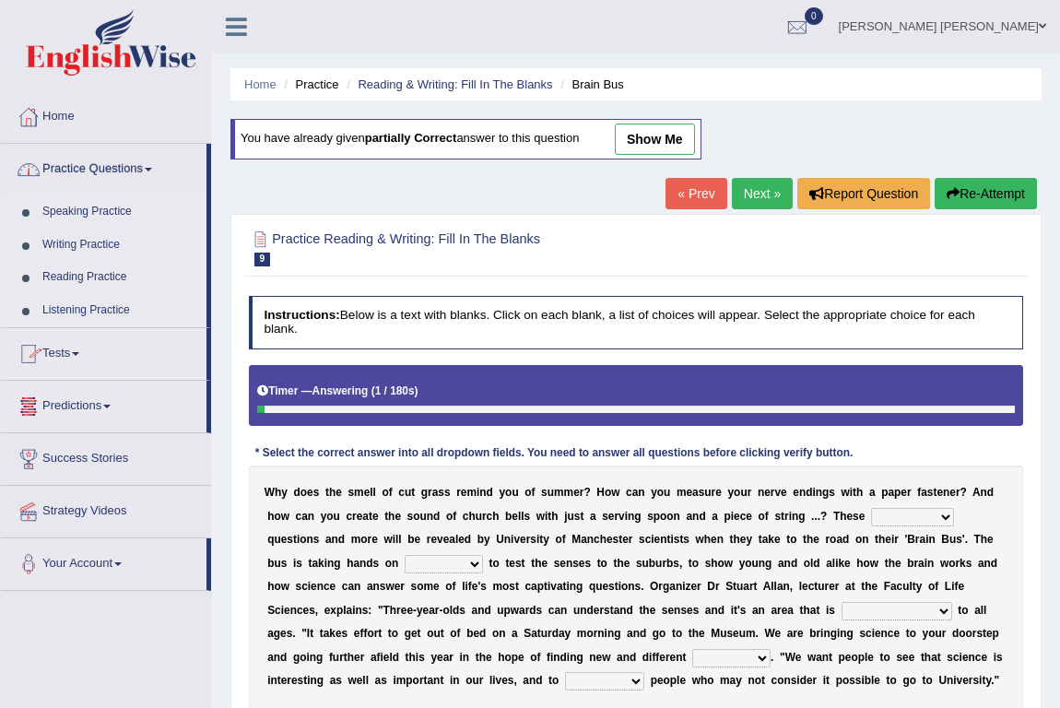
click at [106, 159] on link "Practice Questions" at bounding box center [104, 167] width 206 height 46
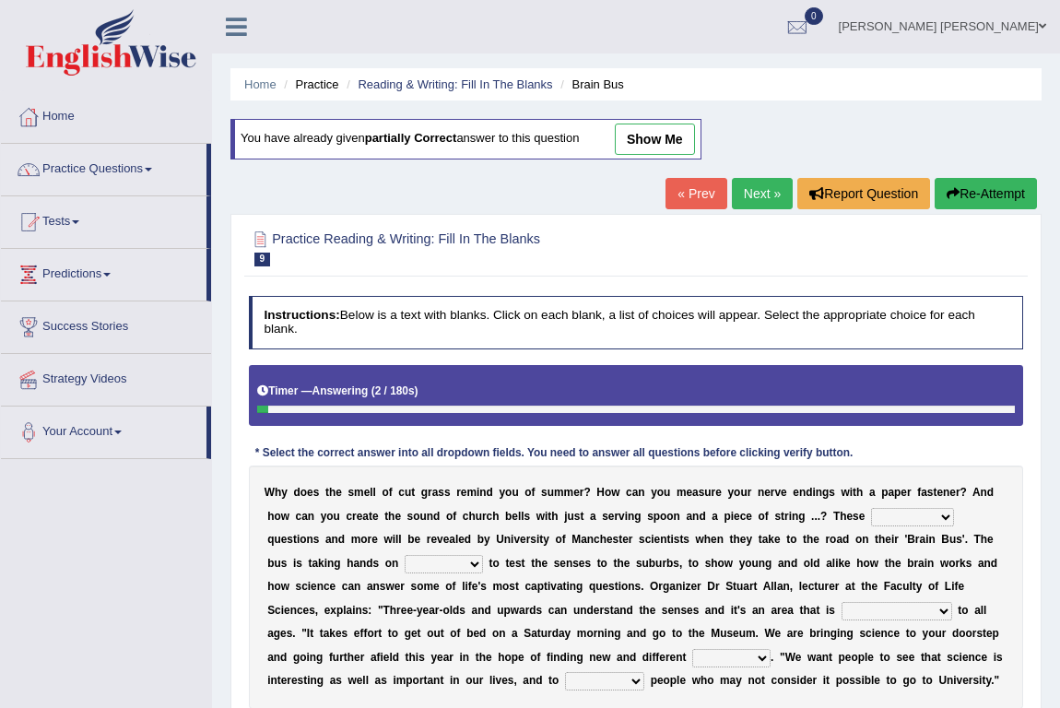
click at [108, 162] on link "Practice Questions" at bounding box center [104, 167] width 206 height 46
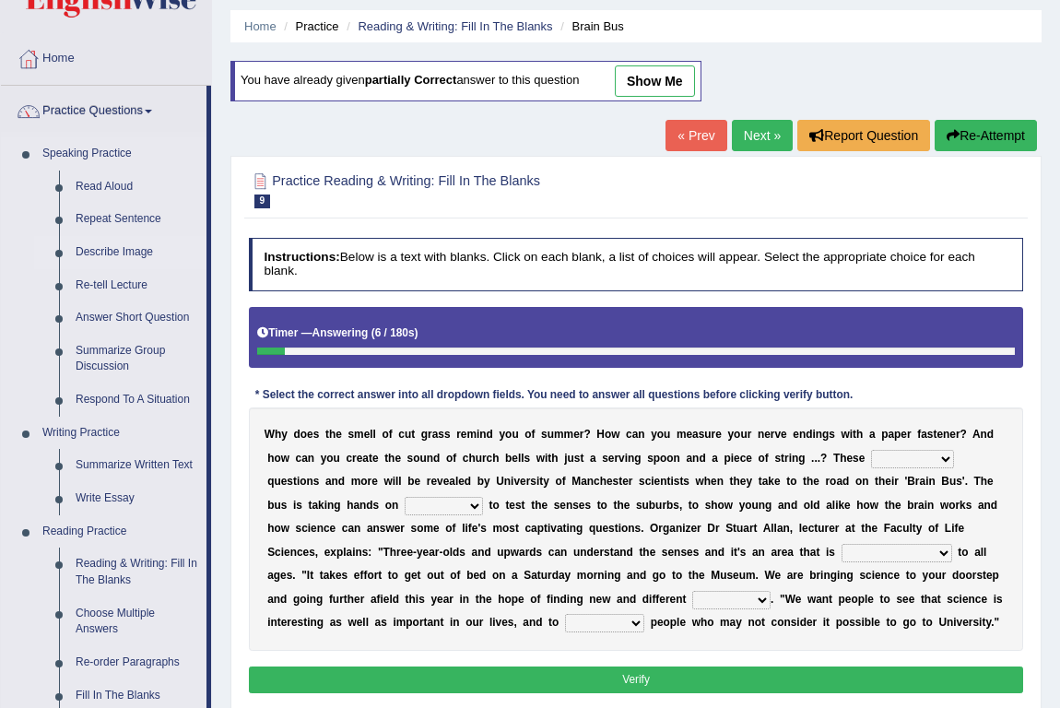
scroll to position [167, 0]
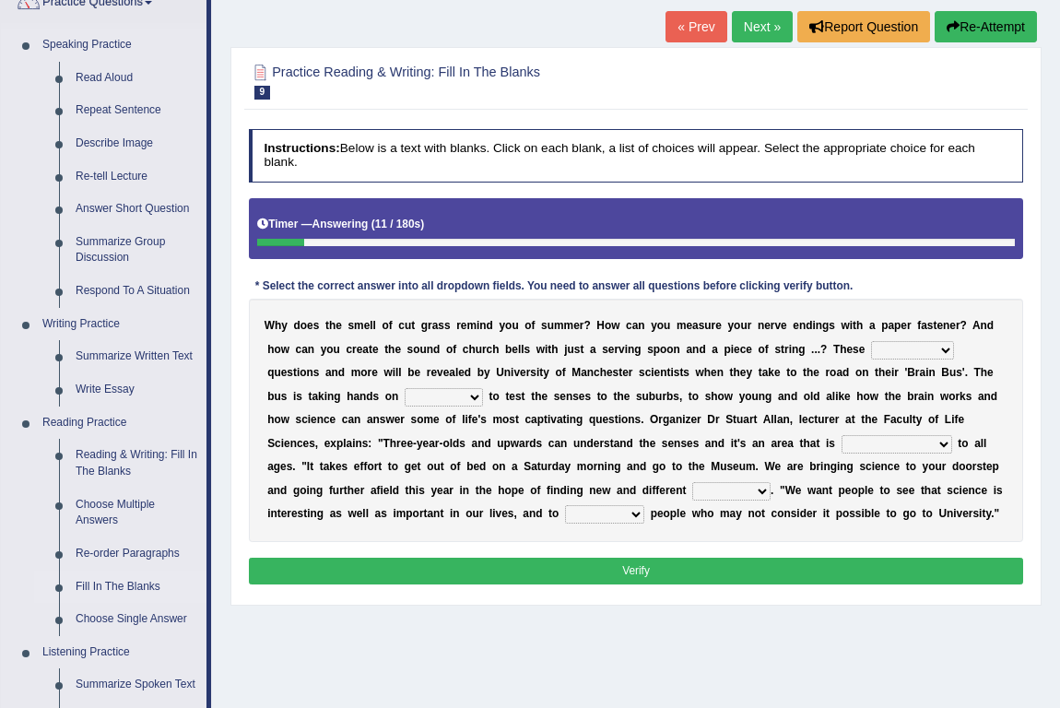
click at [116, 579] on link "Fill In The Blanks" at bounding box center [136, 586] width 139 height 33
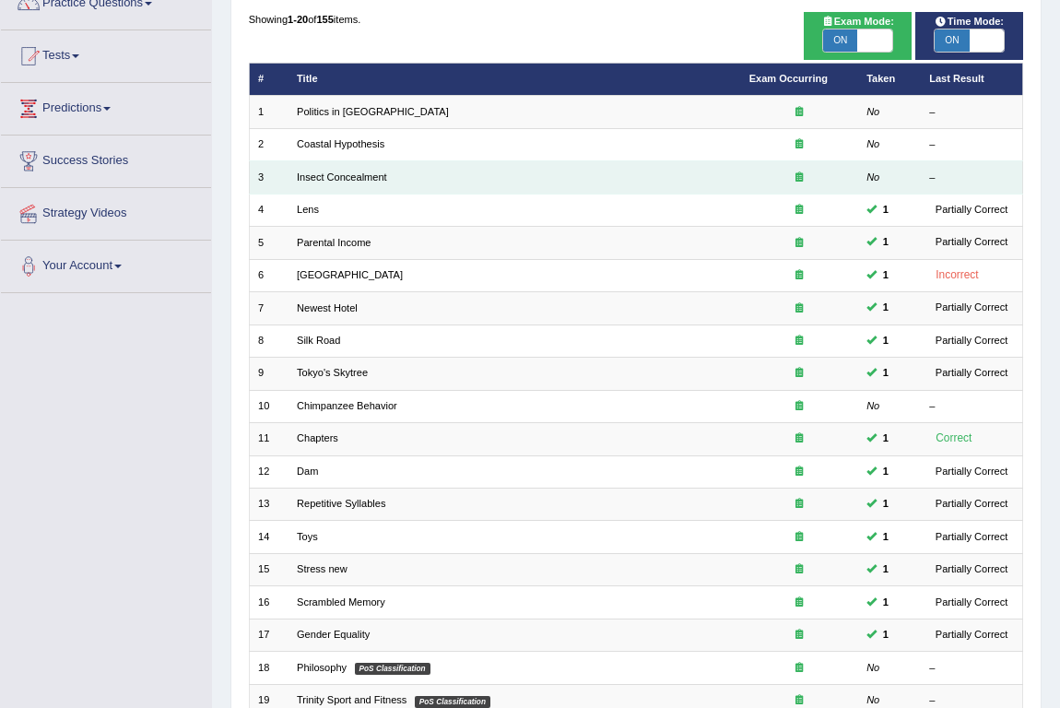
scroll to position [167, 0]
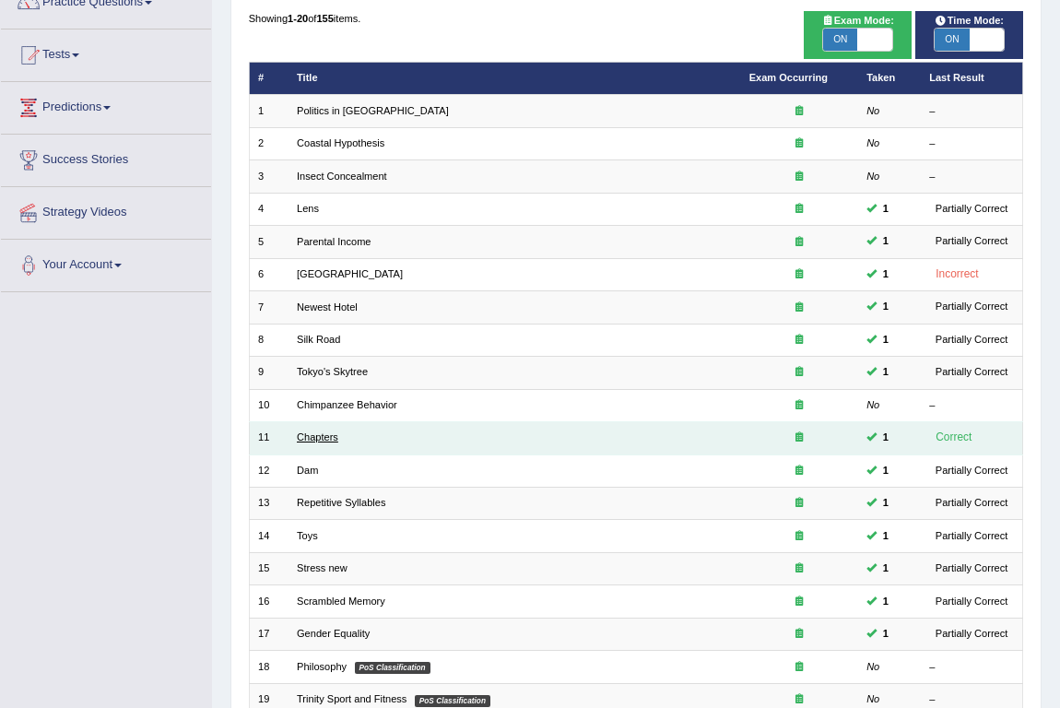
click at [334, 432] on link "Chapters" at bounding box center [317, 436] width 41 height 11
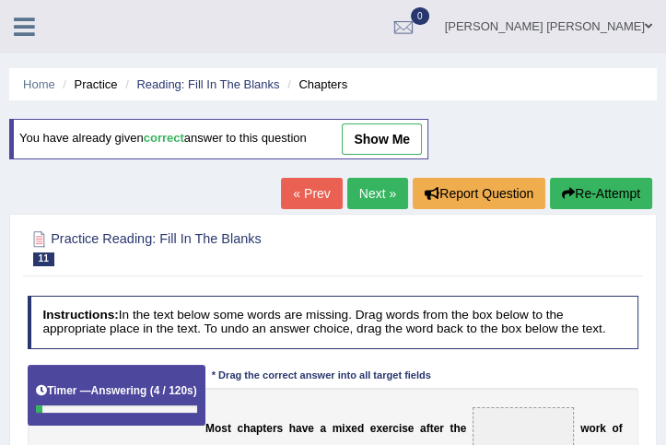
drag, startPoint x: 0, startPoint y: 0, endPoint x: 414, endPoint y: 147, distance: 439.0
click at [417, 139] on link "show me" at bounding box center [382, 138] width 80 height 31
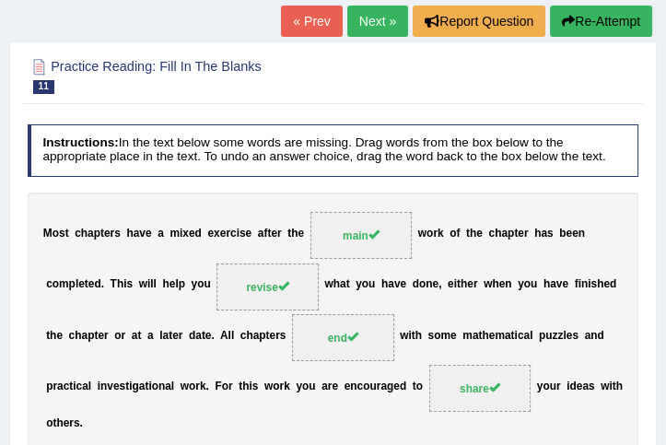
scroll to position [158, 0]
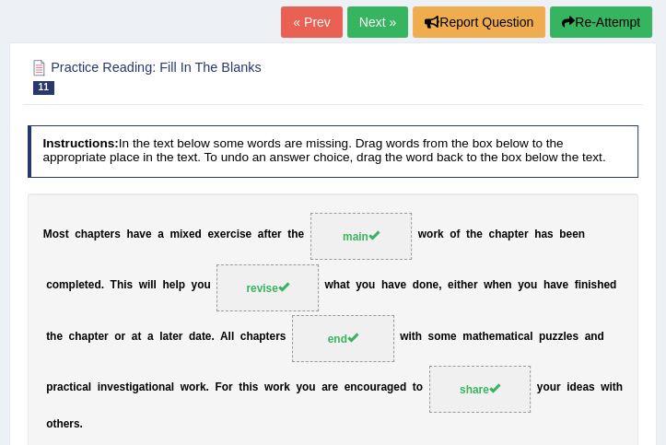
click at [370, 19] on link "Next »" at bounding box center [377, 21] width 61 height 31
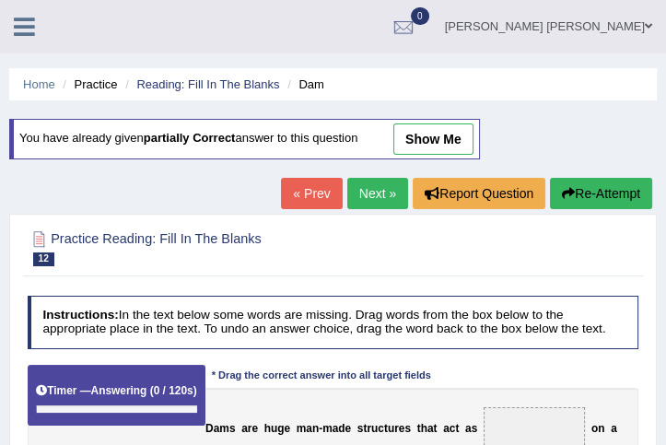
click at [410, 133] on link "show me" at bounding box center [434, 138] width 80 height 31
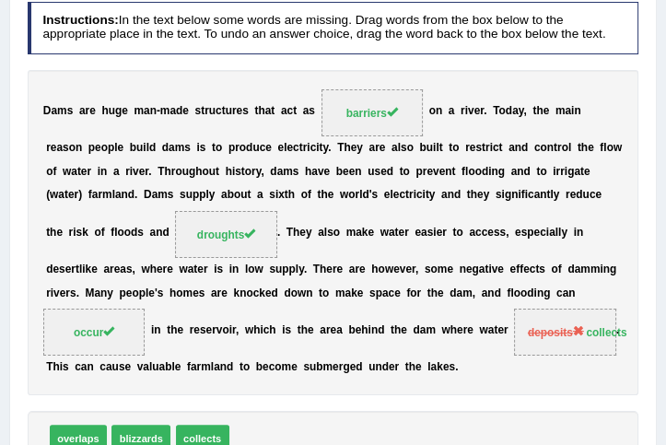
scroll to position [158, 0]
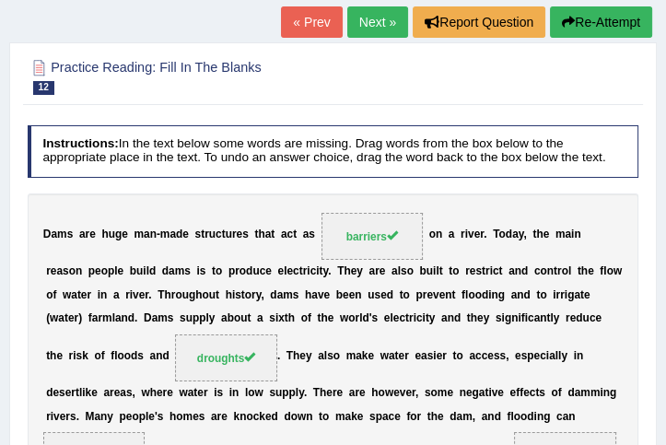
click at [359, 22] on link "Next »" at bounding box center [377, 21] width 61 height 31
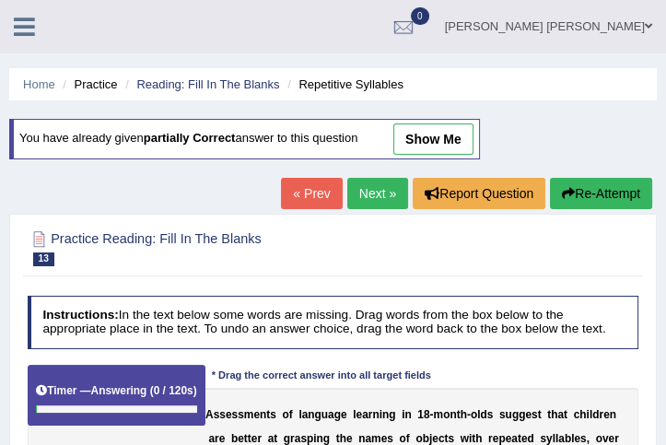
click at [438, 135] on link "show me" at bounding box center [434, 138] width 80 height 31
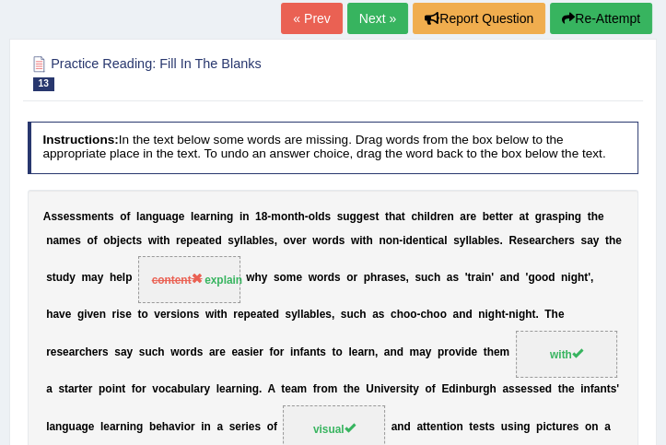
scroll to position [158, 0]
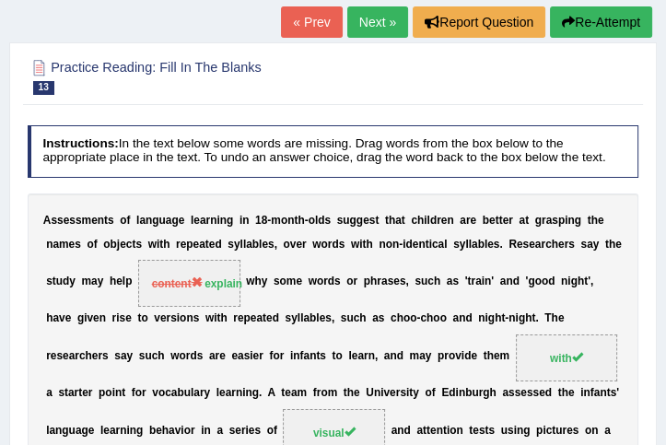
click at [379, 16] on link "Next »" at bounding box center [377, 21] width 61 height 31
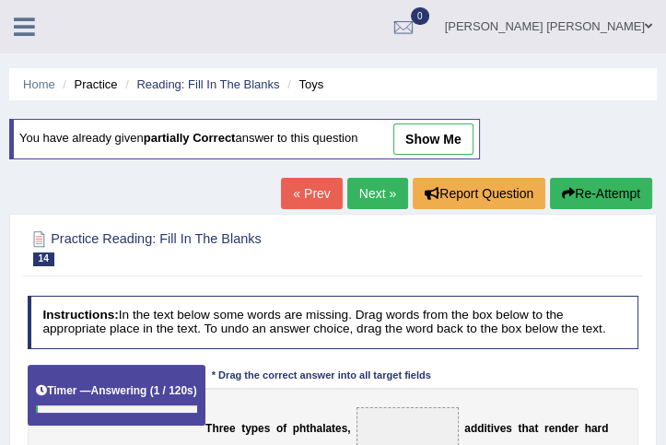
click at [431, 133] on link "show me" at bounding box center [434, 138] width 80 height 31
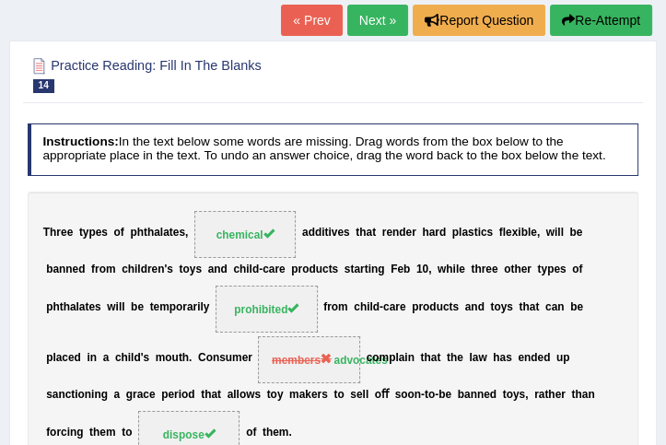
scroll to position [158, 0]
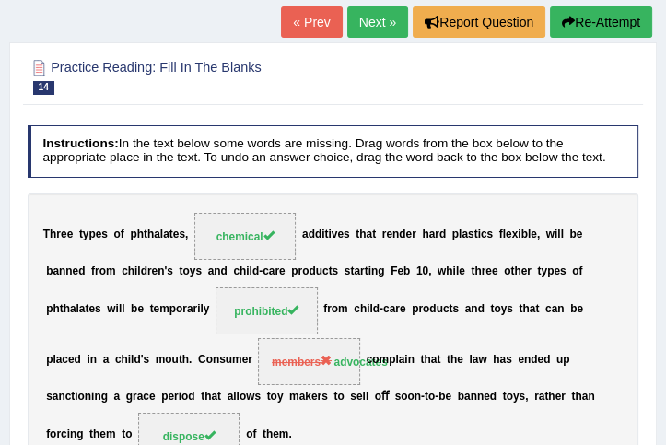
click at [359, 24] on link "Next »" at bounding box center [377, 21] width 61 height 31
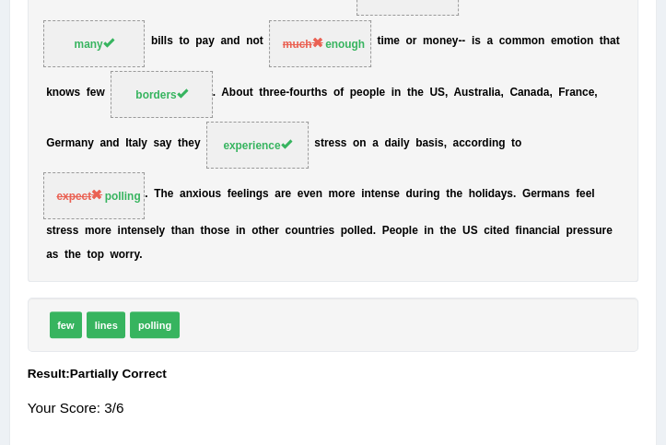
scroll to position [421, 0]
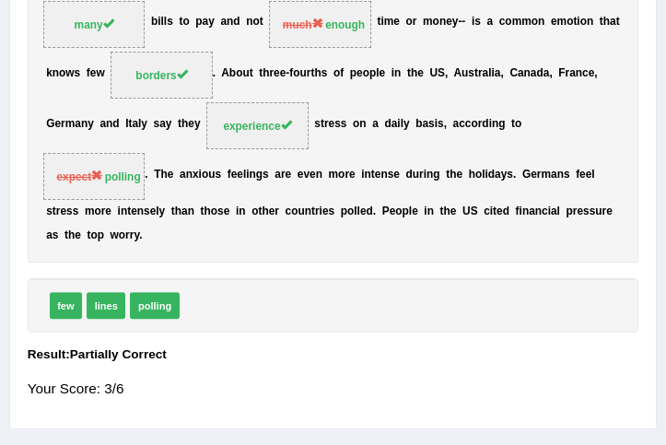
drag, startPoint x: 143, startPoint y: 300, endPoint x: 104, endPoint y: 228, distance: 81.6
click at [104, 232] on div "Instructions: In the text below some words are missing. Drag words from the box…" at bounding box center [332, 136] width 619 height 567
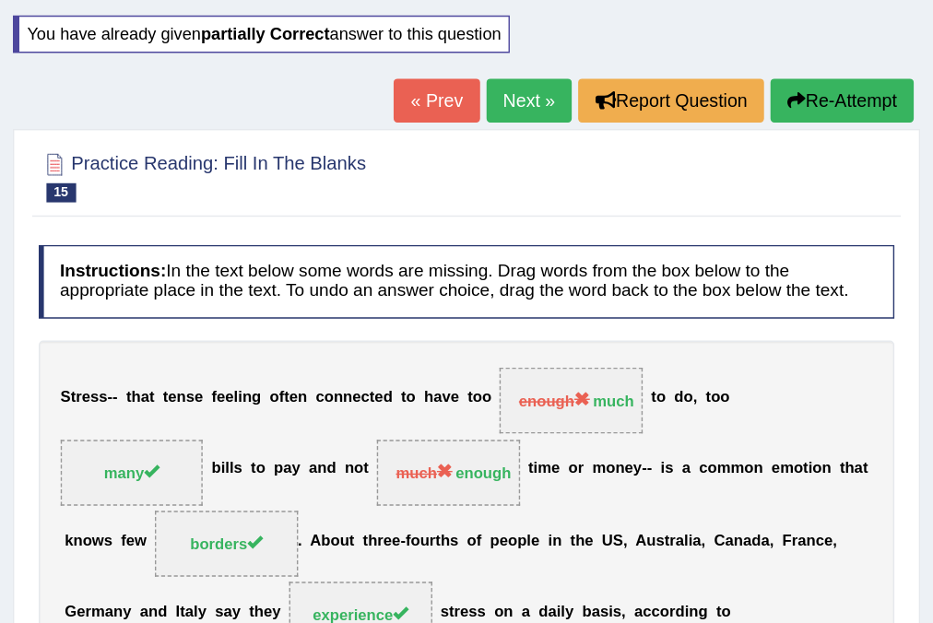
scroll to position [0, 0]
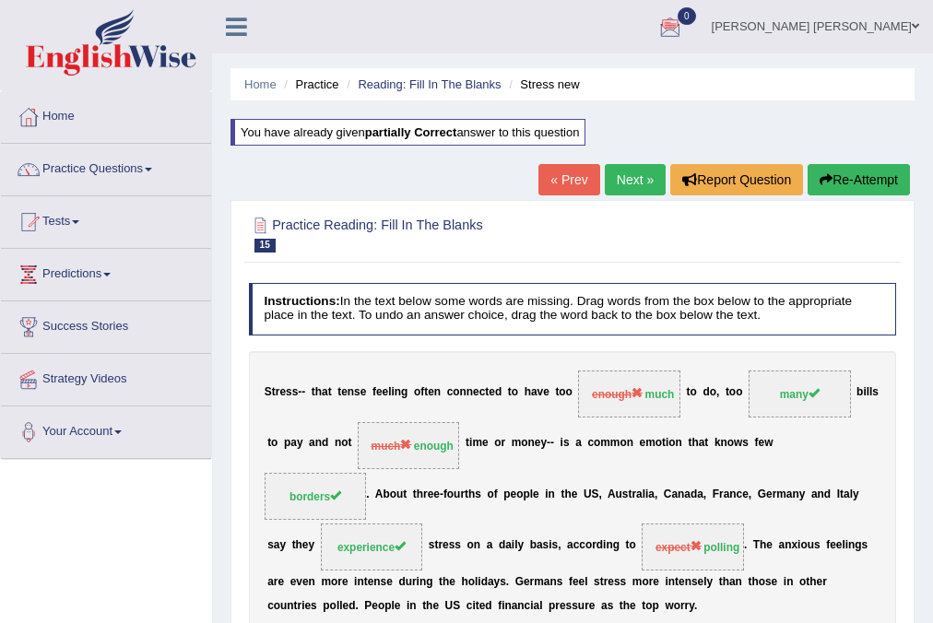
drag, startPoint x: 0, startPoint y: 22, endPoint x: 157, endPoint y: 162, distance: 210.2
click at [157, 162] on link "Practice Questions" at bounding box center [106, 167] width 210 height 46
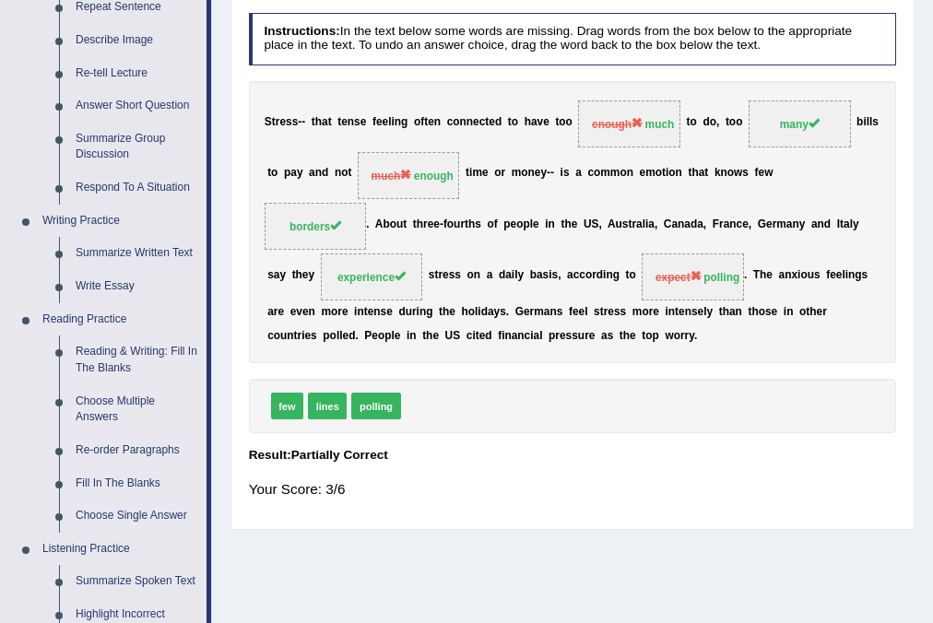
scroll to position [295, 0]
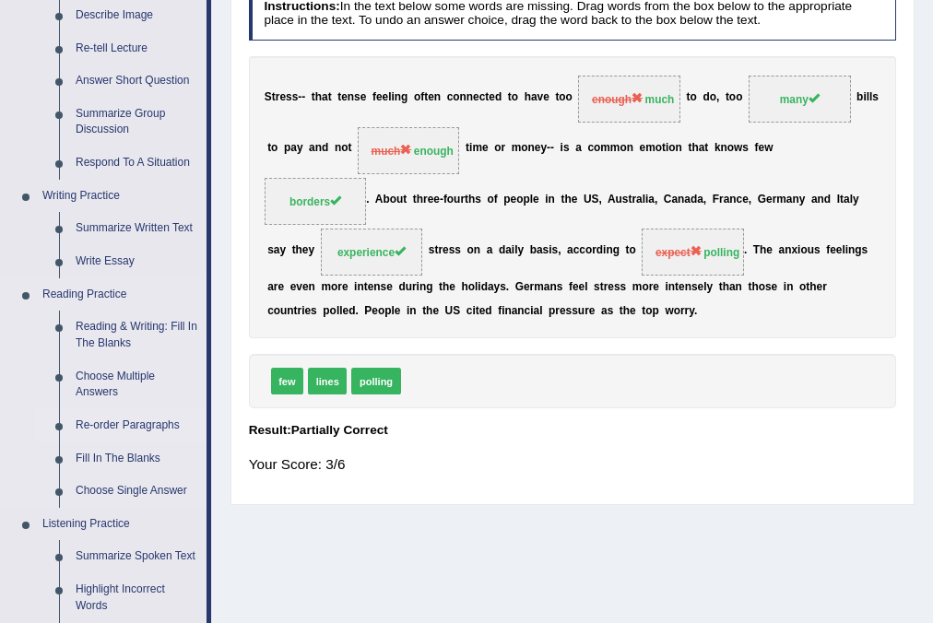
click at [85, 426] on link "Re-order Paragraphs" at bounding box center [136, 425] width 139 height 33
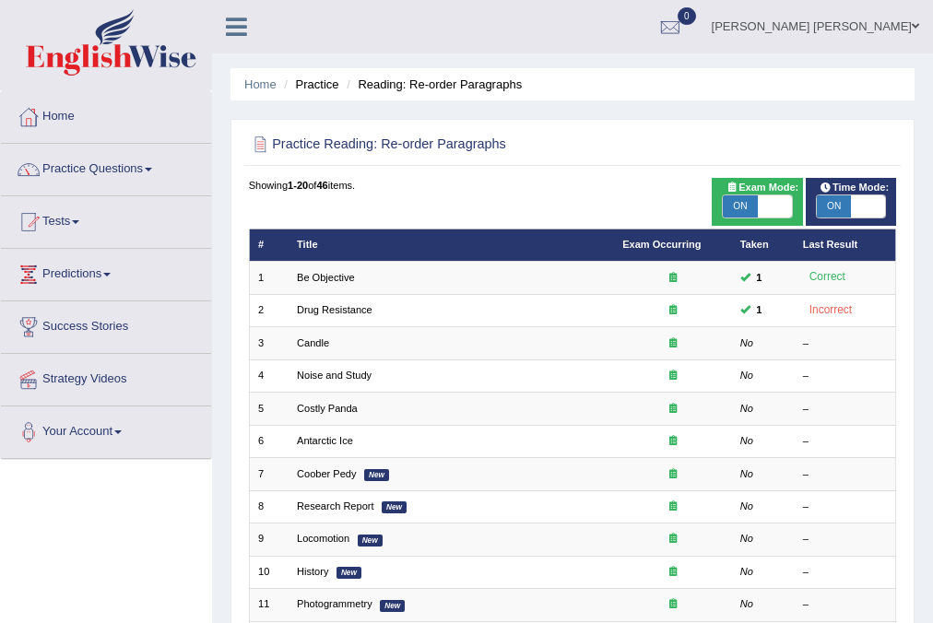
click at [747, 202] on span "ON" at bounding box center [740, 206] width 34 height 22
checkbox input "false"
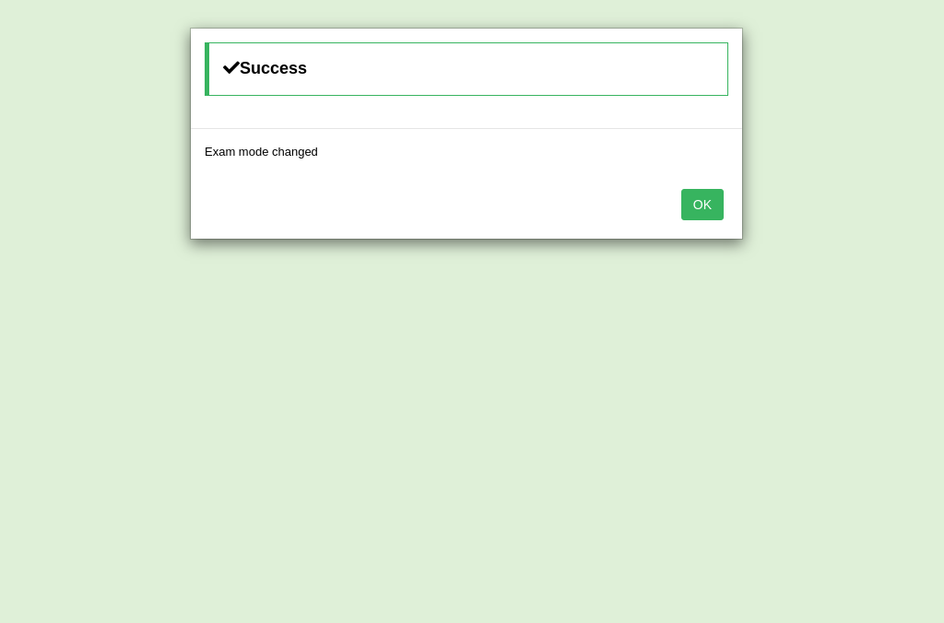
click at [711, 201] on button "OK" at bounding box center [702, 204] width 42 height 31
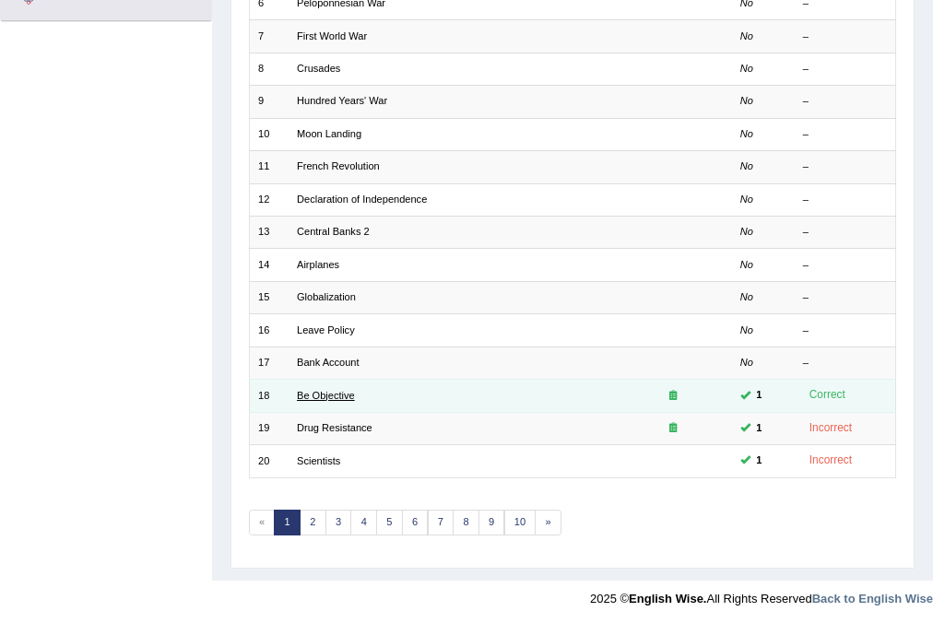
click at [345, 394] on link "Be Objective" at bounding box center [326, 395] width 58 height 11
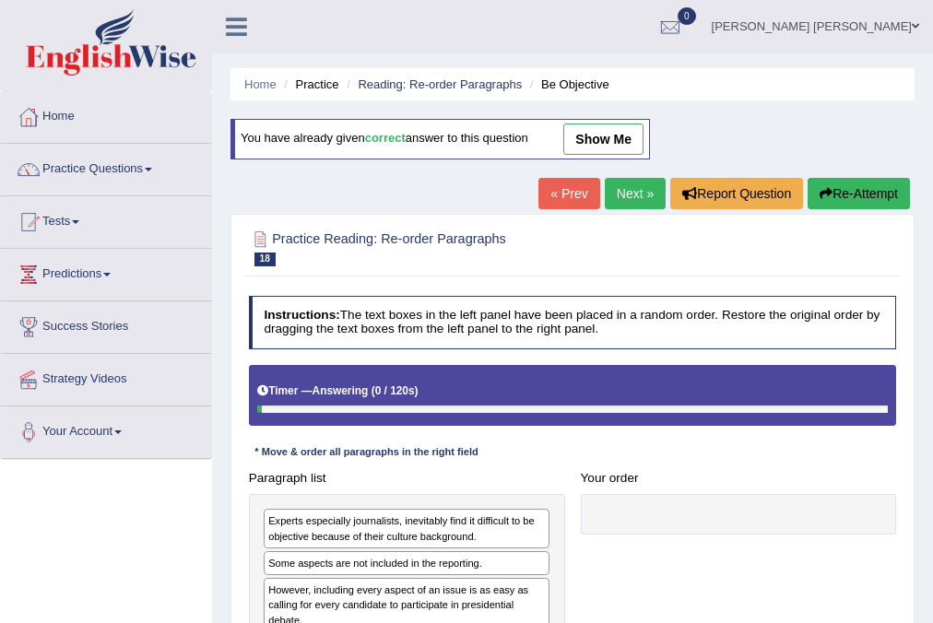
click at [628, 124] on link "show me" at bounding box center [603, 138] width 80 height 31
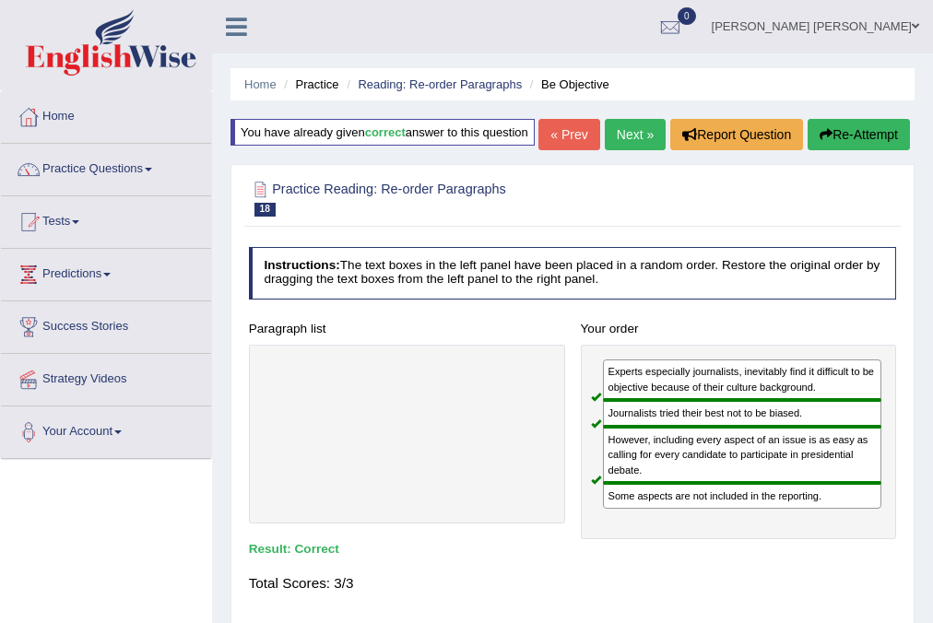
click at [627, 150] on link "Next »" at bounding box center [635, 134] width 61 height 31
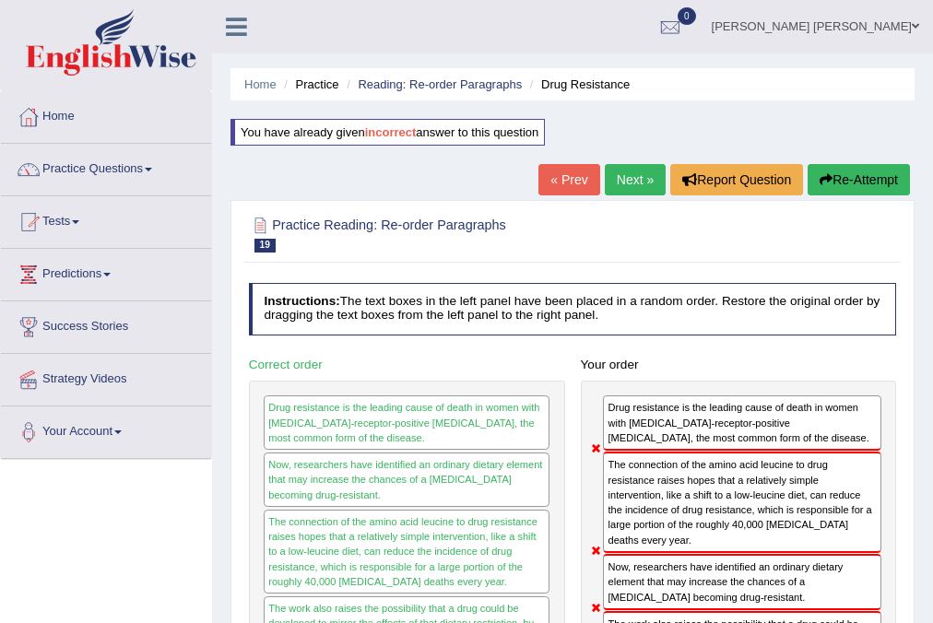
click at [614, 173] on link "Next »" at bounding box center [635, 179] width 61 height 31
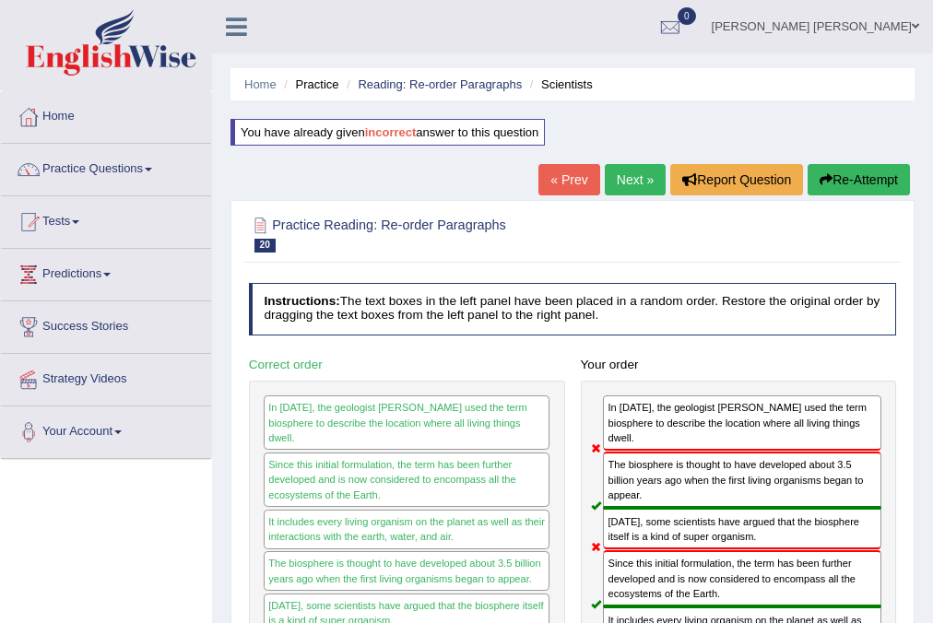
click at [59, 213] on link "Tests" at bounding box center [106, 219] width 210 height 46
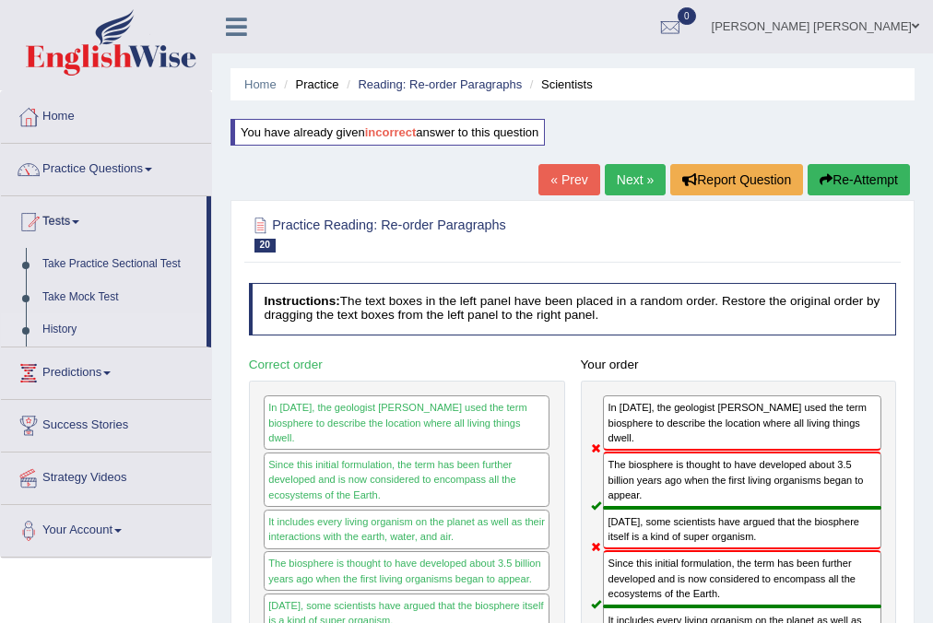
click at [76, 329] on link "History" at bounding box center [120, 329] width 172 height 33
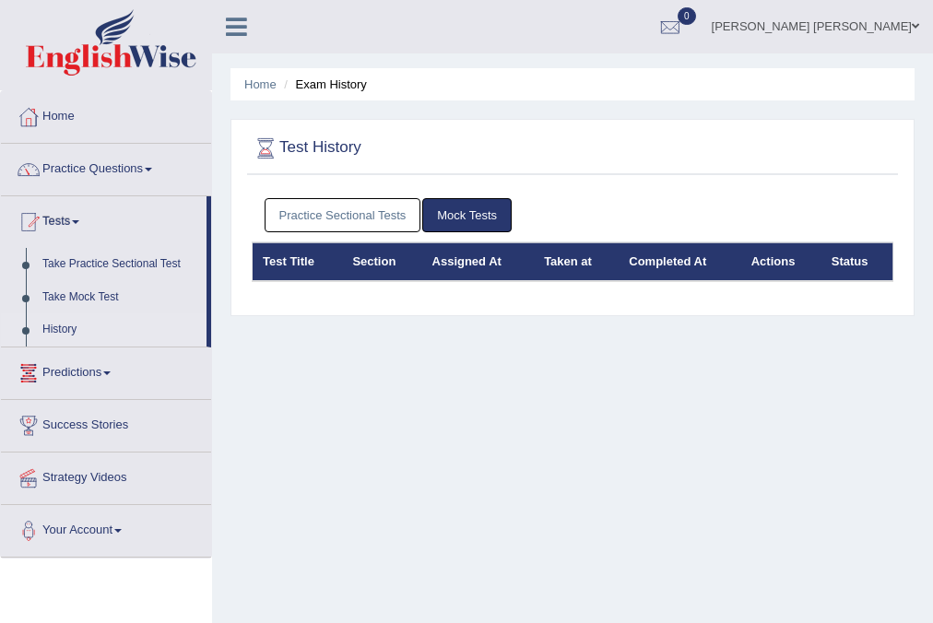
click at [316, 220] on link "Practice Sectional Tests" at bounding box center [343, 215] width 157 height 34
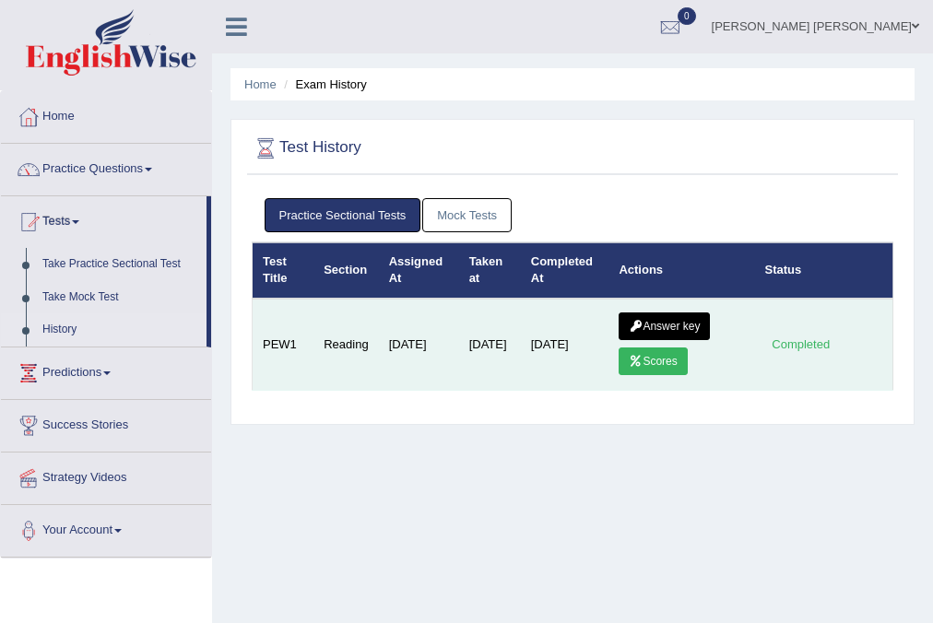
click at [645, 356] on link "Scores" at bounding box center [652, 361] width 68 height 28
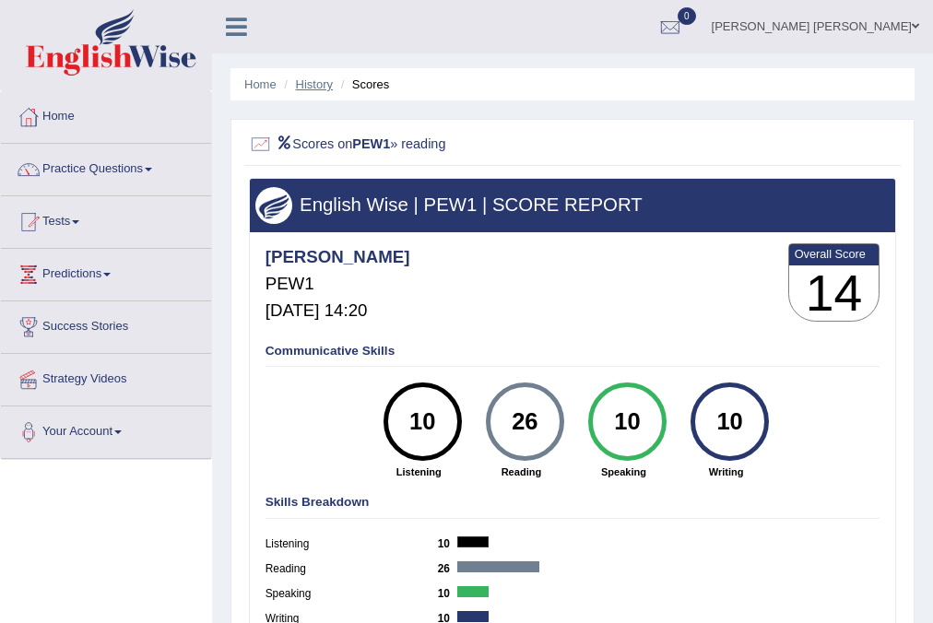
click at [309, 87] on link "History" at bounding box center [314, 84] width 37 height 14
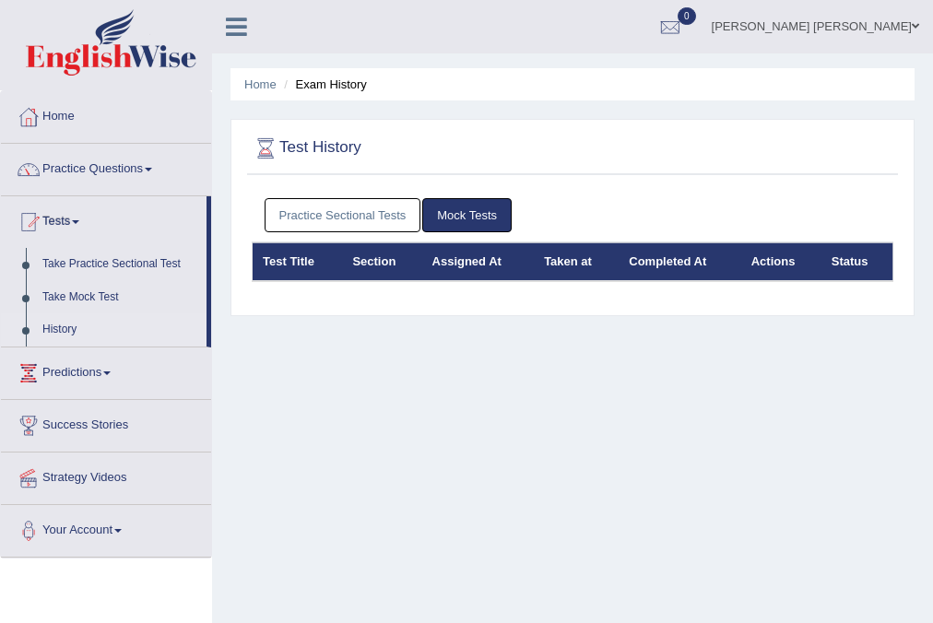
click at [352, 226] on link "Practice Sectional Tests" at bounding box center [343, 215] width 157 height 34
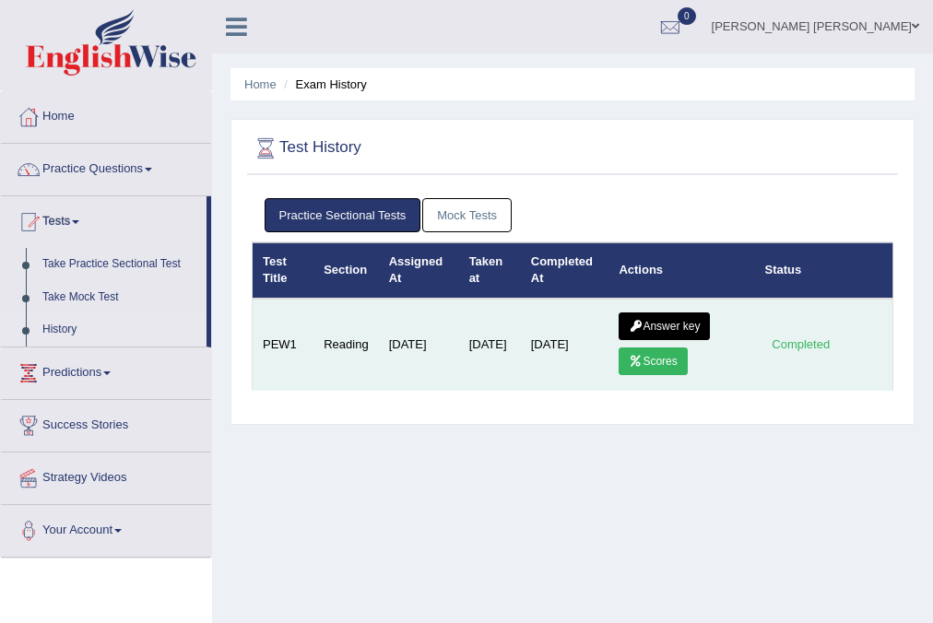
click at [652, 324] on link "Answer key" at bounding box center [663, 326] width 91 height 28
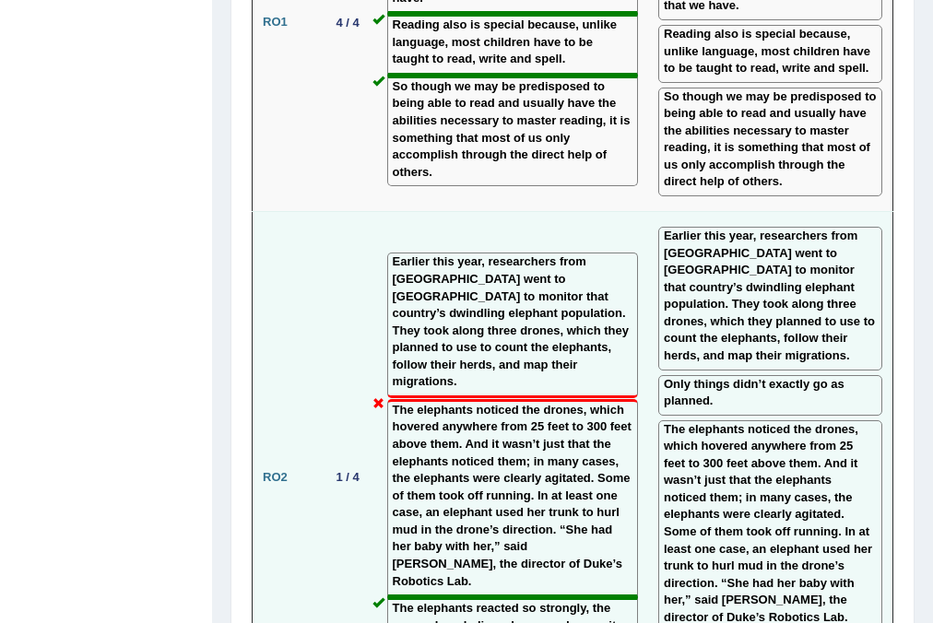
scroll to position [3908, 0]
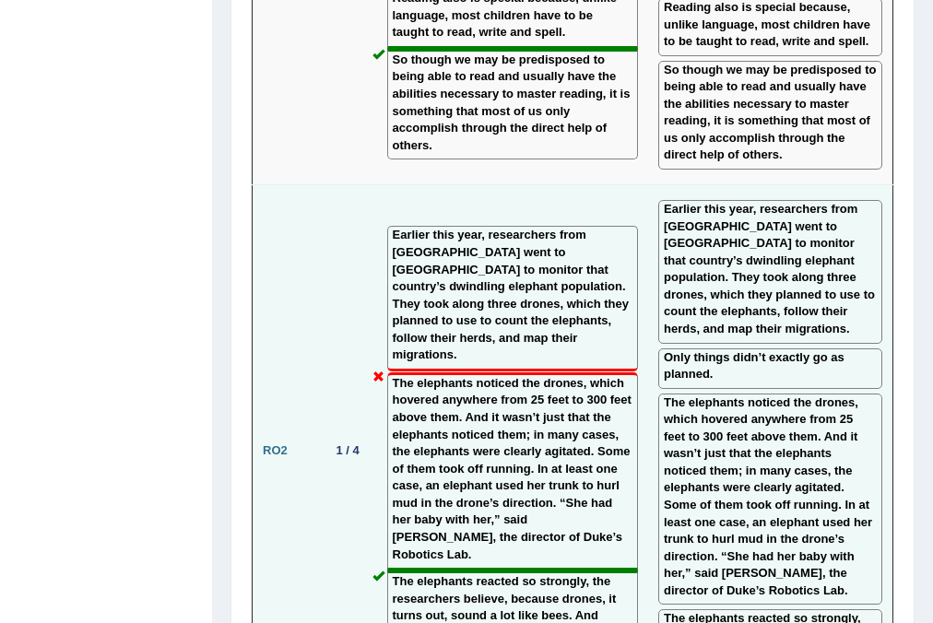
drag, startPoint x: 453, startPoint y: 387, endPoint x: 391, endPoint y: 373, distance: 64.2
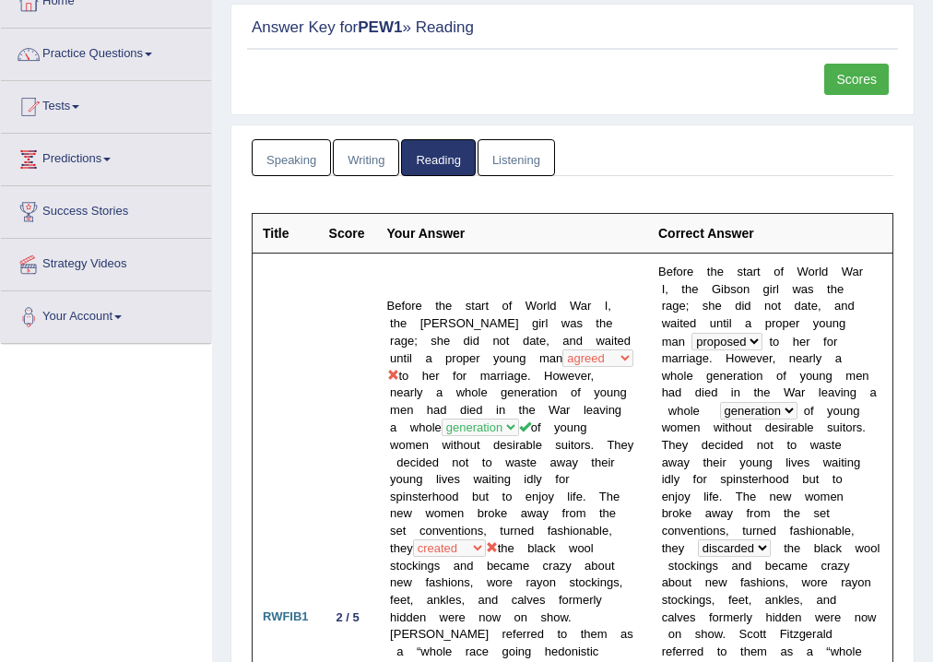
scroll to position [0, 0]
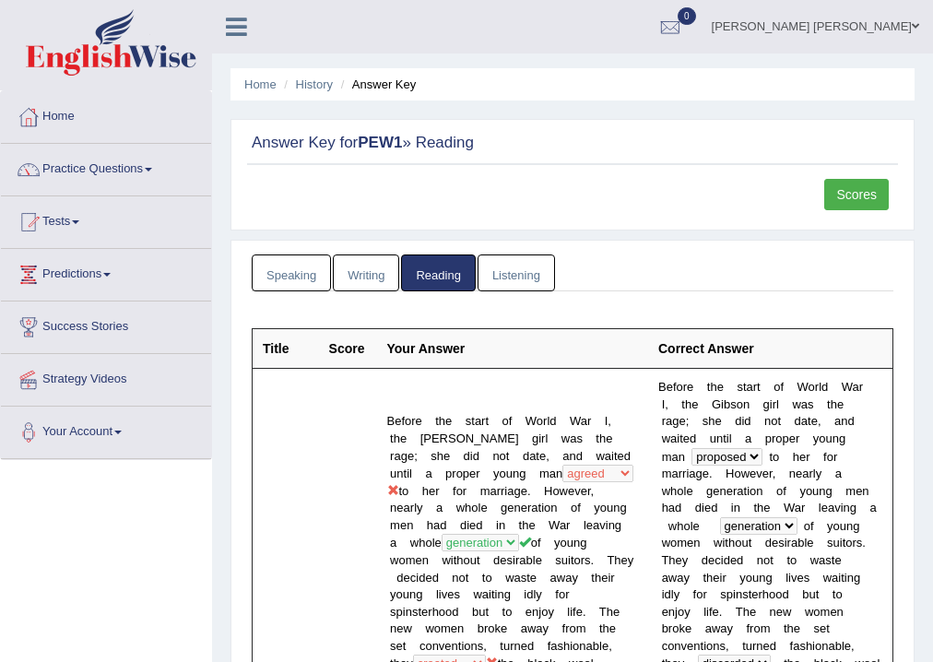
click at [889, 29] on link "Abdul khalid Syed" at bounding box center [815, 24] width 235 height 48
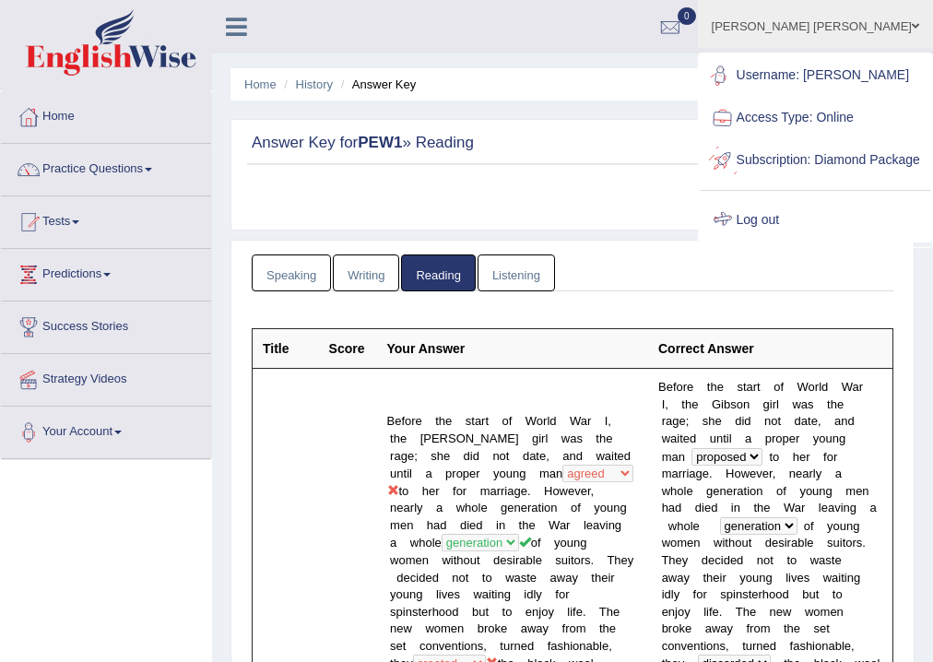
click at [793, 241] on link "Log out" at bounding box center [814, 220] width 231 height 42
